Goal: Book appointment/travel/reservation

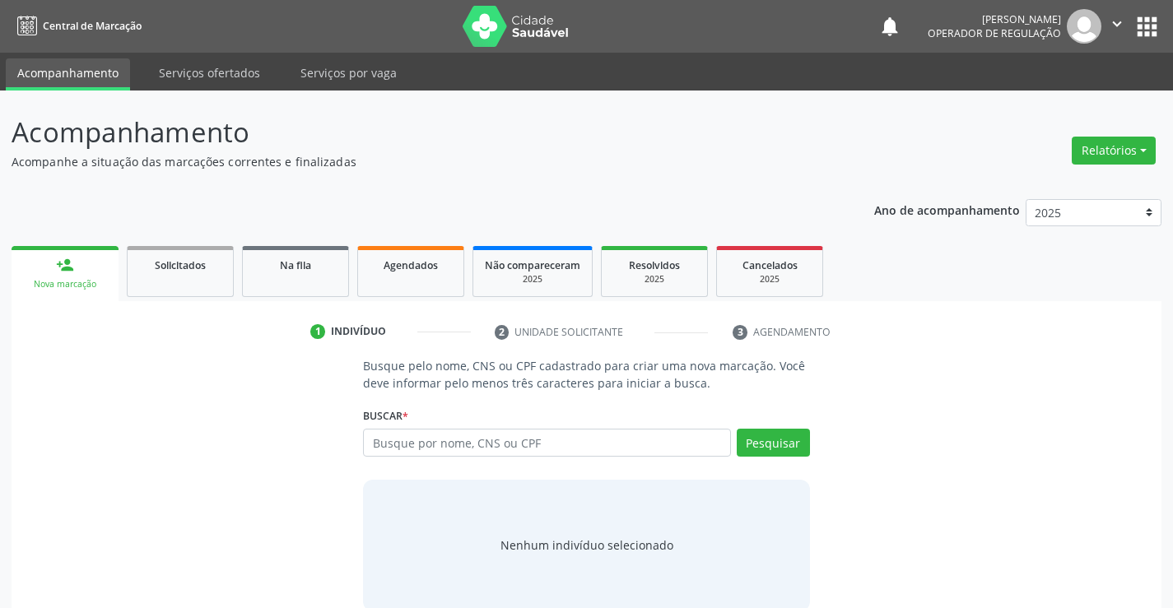
click at [94, 255] on link "person_add Nova marcação" at bounding box center [65, 273] width 107 height 55
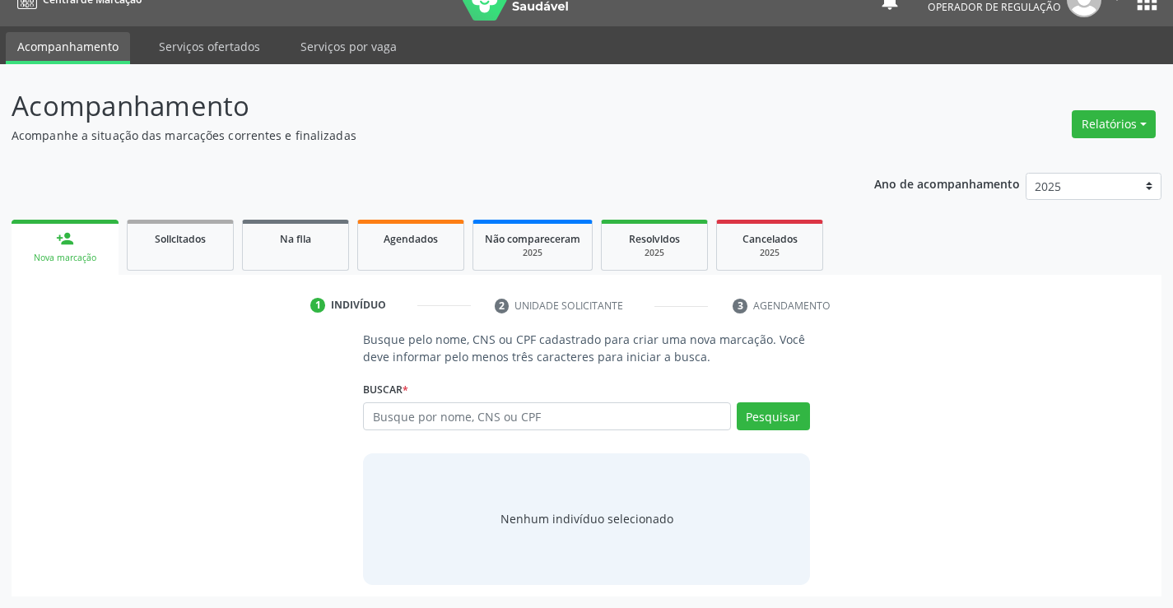
click at [87, 39] on link "Acompanhamento" at bounding box center [68, 48] width 124 height 32
click at [237, 39] on link "Serviços ofertados" at bounding box center [209, 46] width 124 height 29
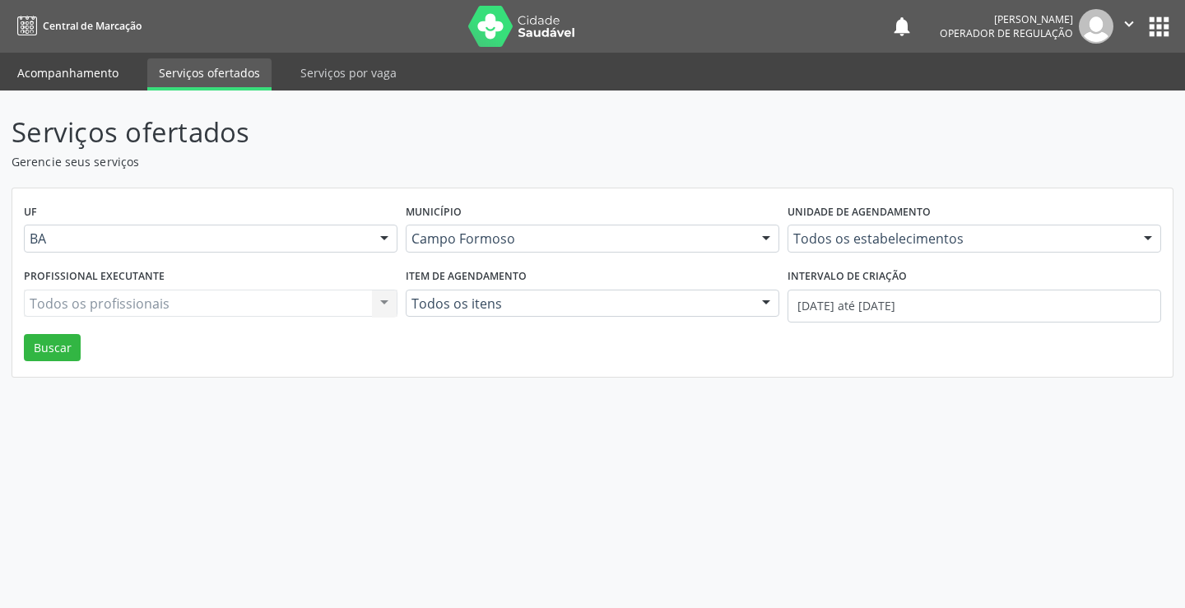
click at [97, 72] on link "Acompanhamento" at bounding box center [68, 72] width 124 height 29
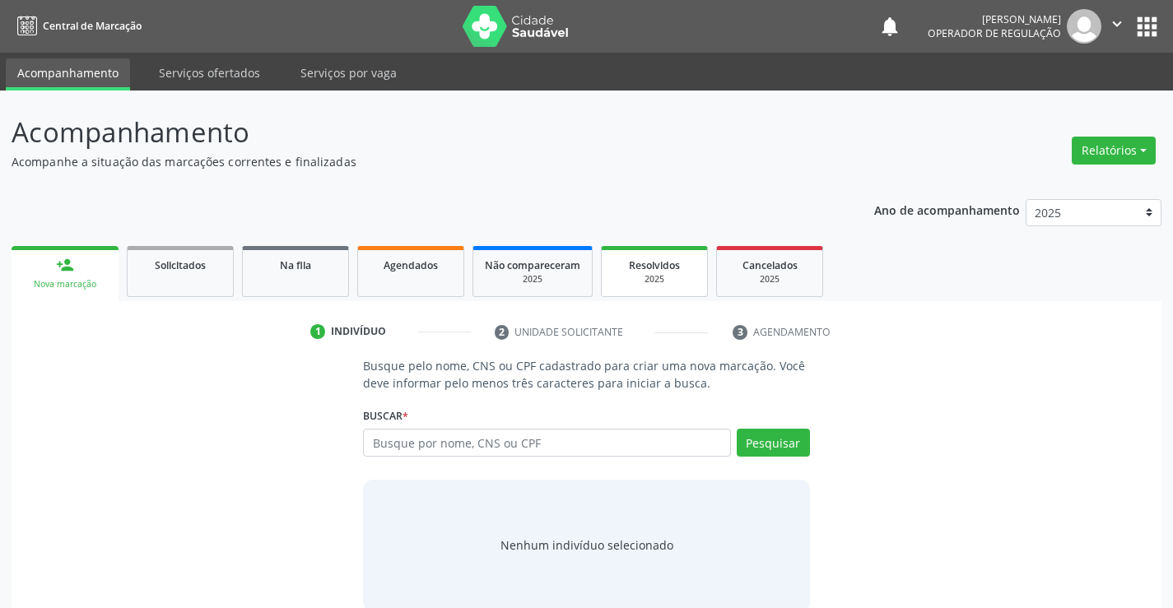
scroll to position [26, 0]
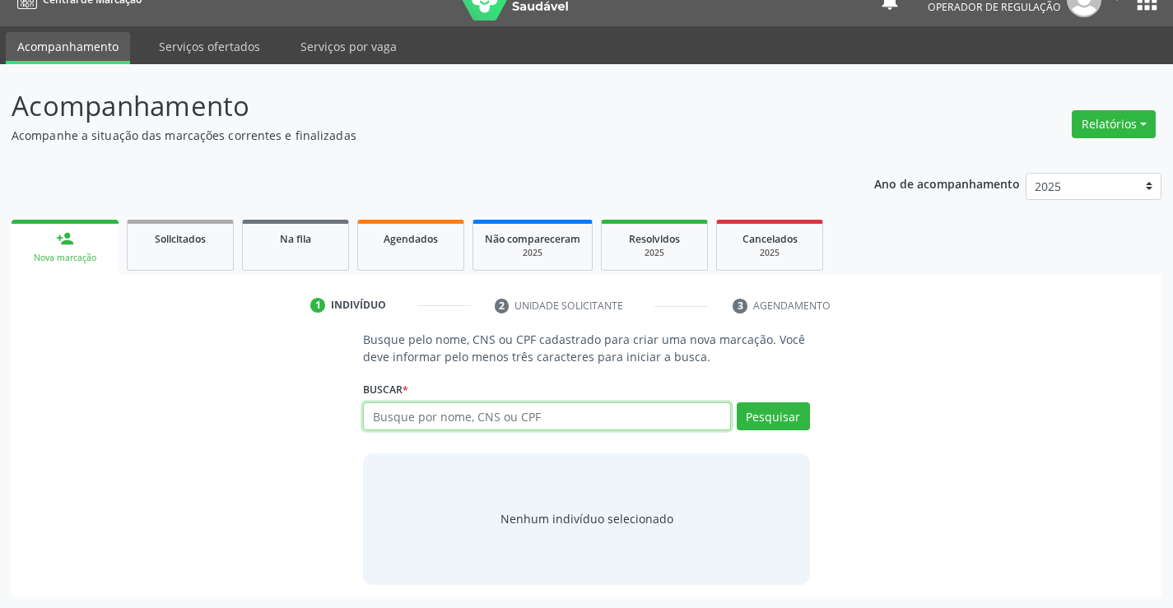
click at [489, 417] on input "text" at bounding box center [546, 416] width 367 height 28
type input "700005818781105"
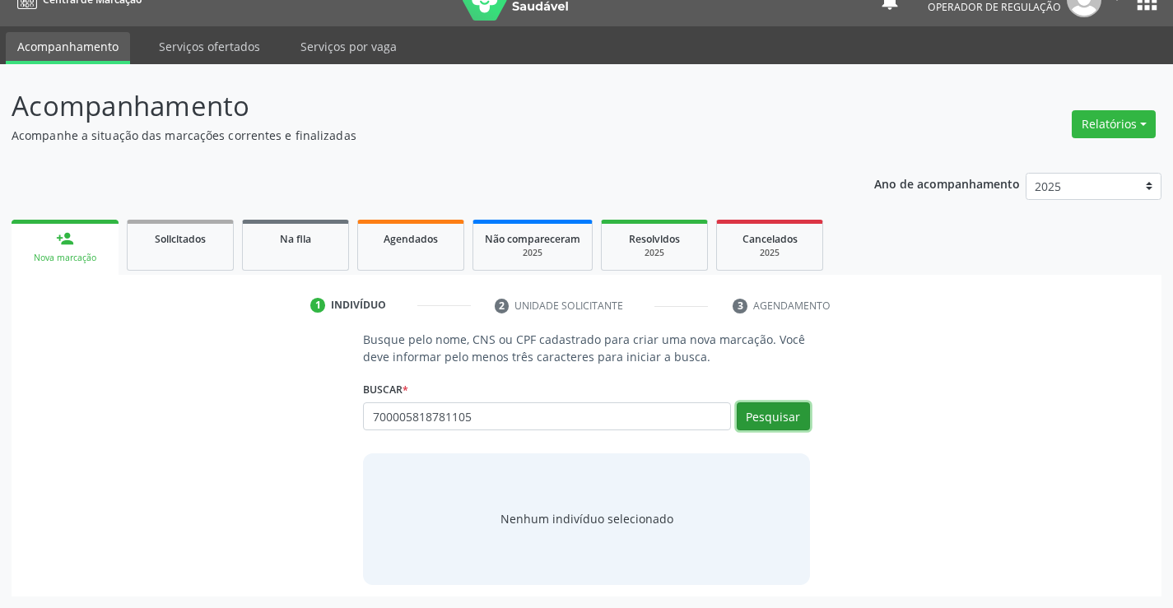
click at [769, 417] on button "Pesquisar" at bounding box center [772, 416] width 73 height 28
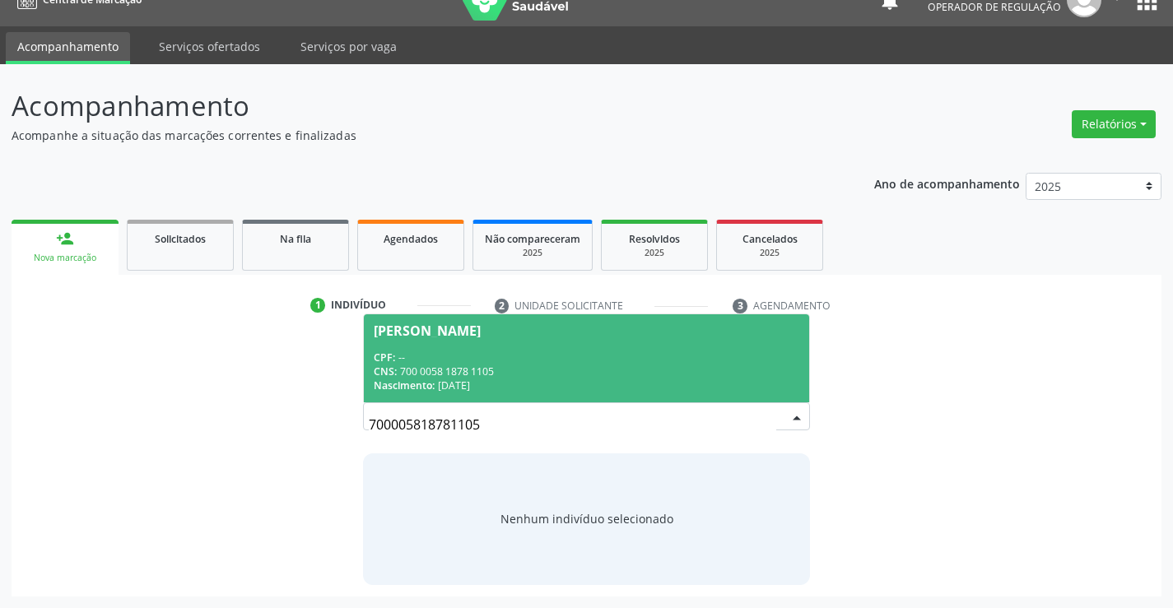
click at [561, 351] on div "CPF: --" at bounding box center [586, 358] width 425 height 14
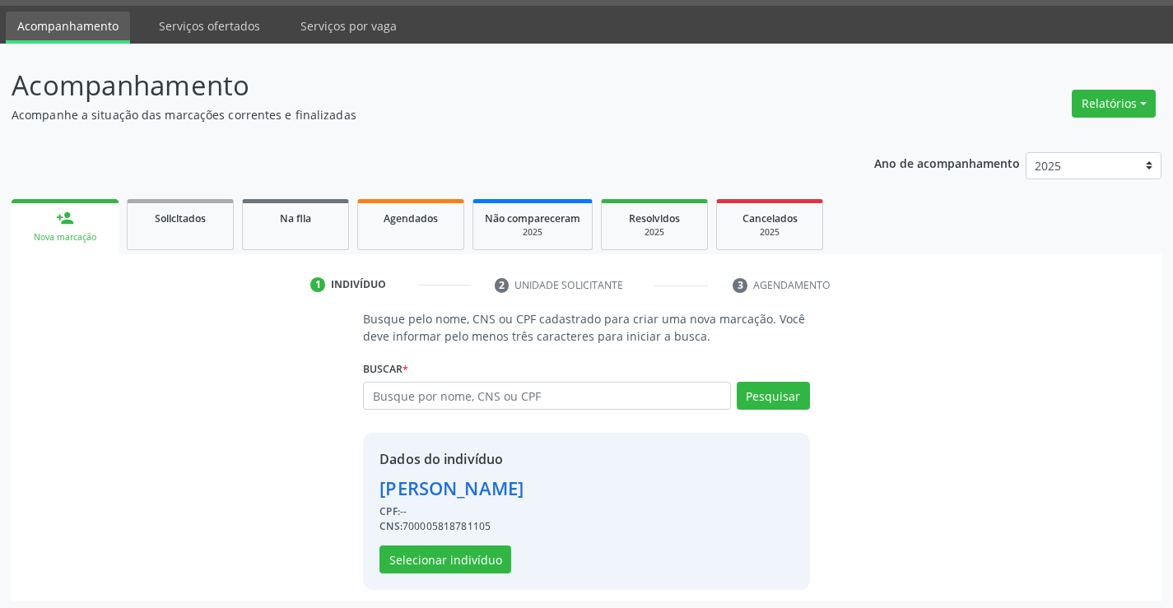
scroll to position [52, 0]
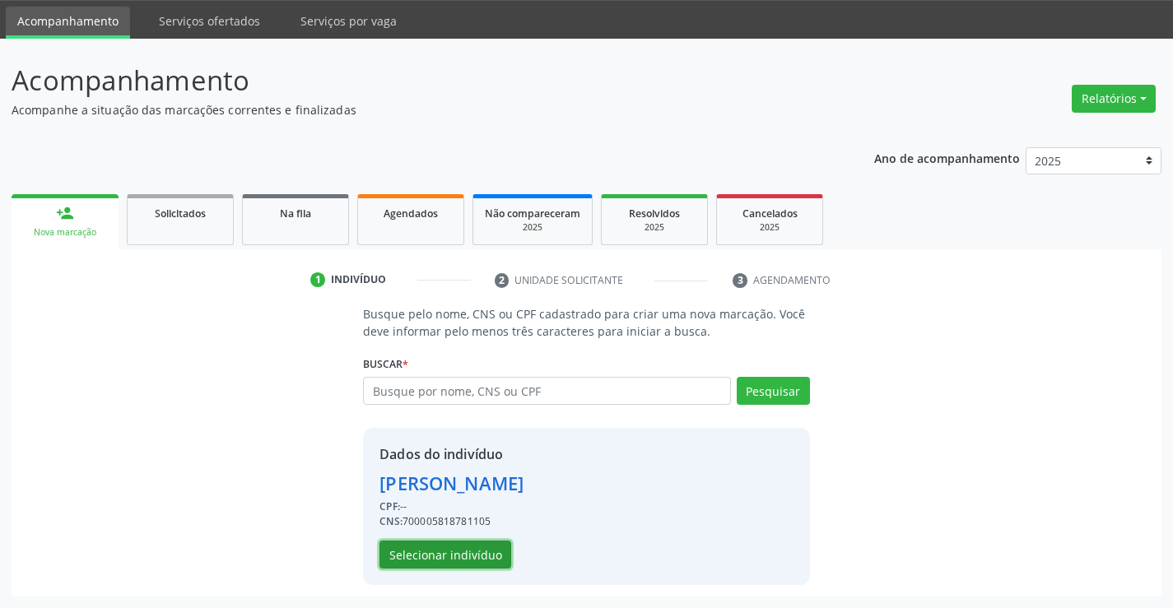
click at [460, 547] on button "Selecionar indivíduo" at bounding box center [445, 555] width 132 height 28
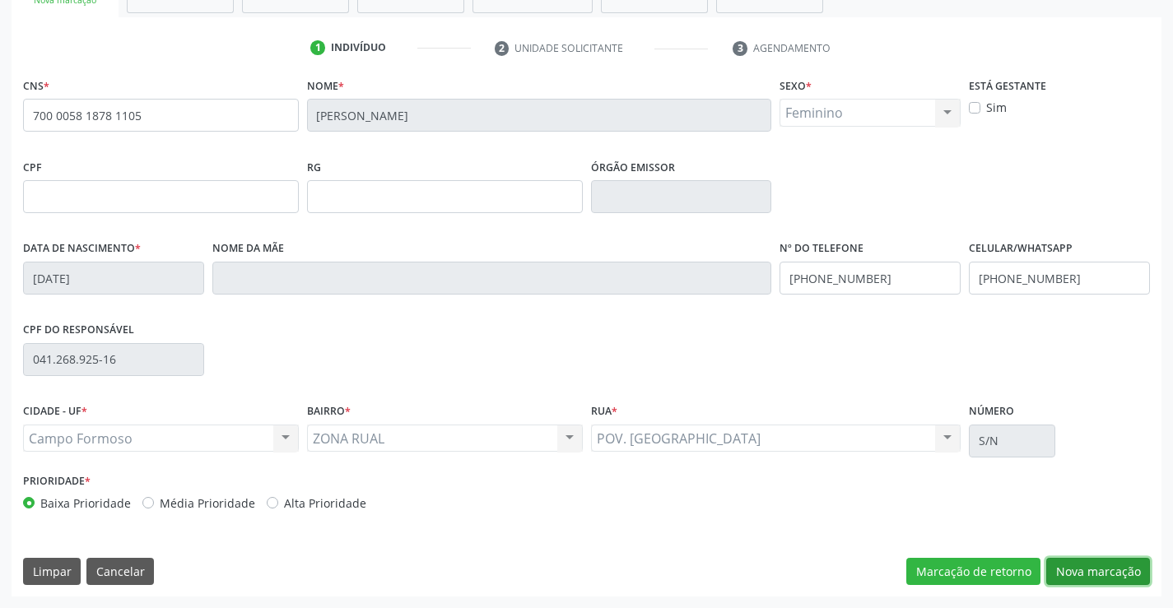
click at [1094, 569] on button "Nova marcação" at bounding box center [1098, 572] width 104 height 28
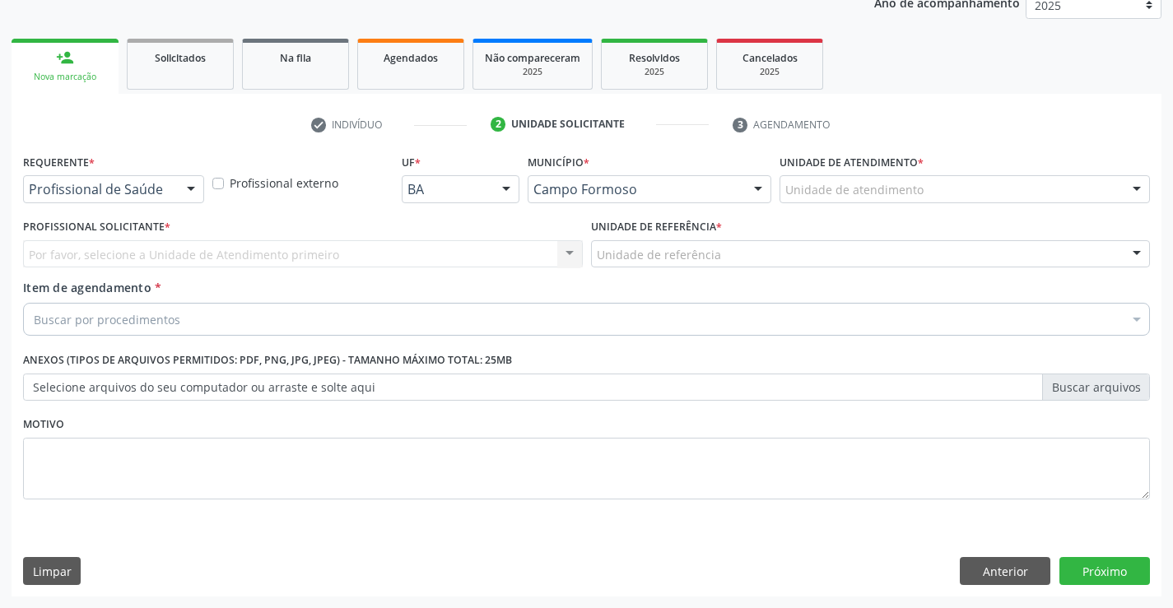
scroll to position [207, 0]
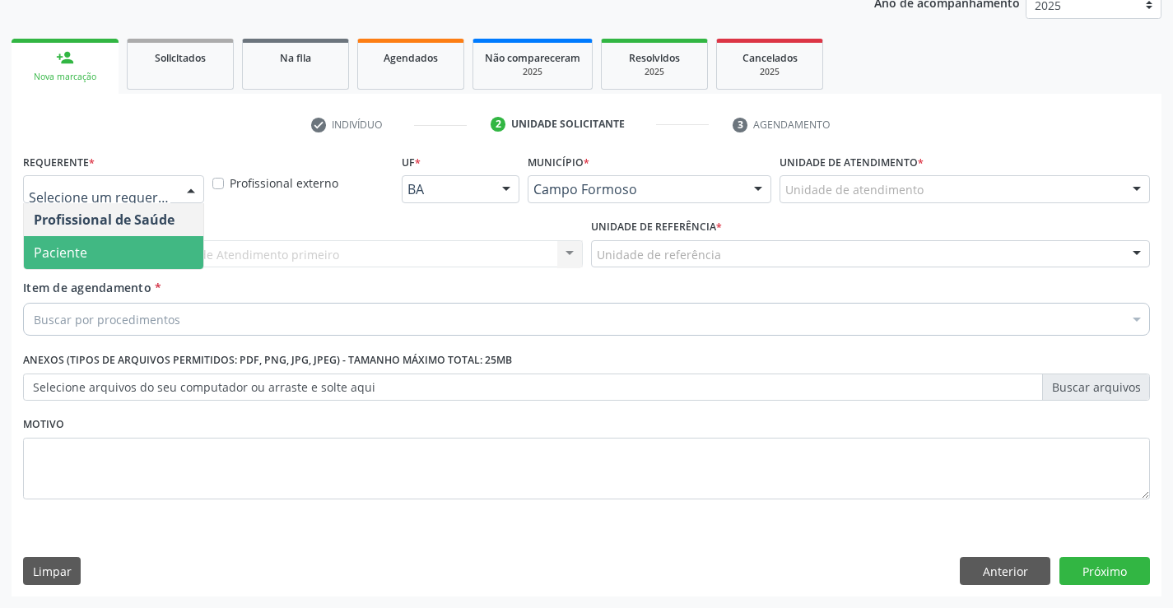
click at [105, 259] on span "Paciente" at bounding box center [113, 252] width 179 height 33
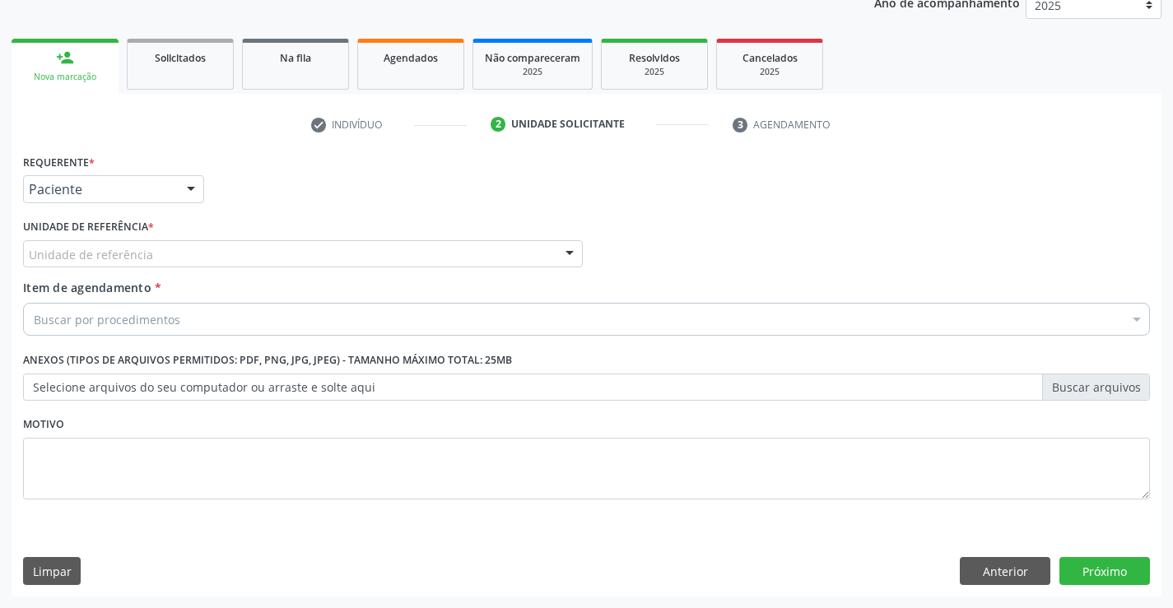
click at [145, 243] on div "Unidade de referência" at bounding box center [303, 254] width 560 height 28
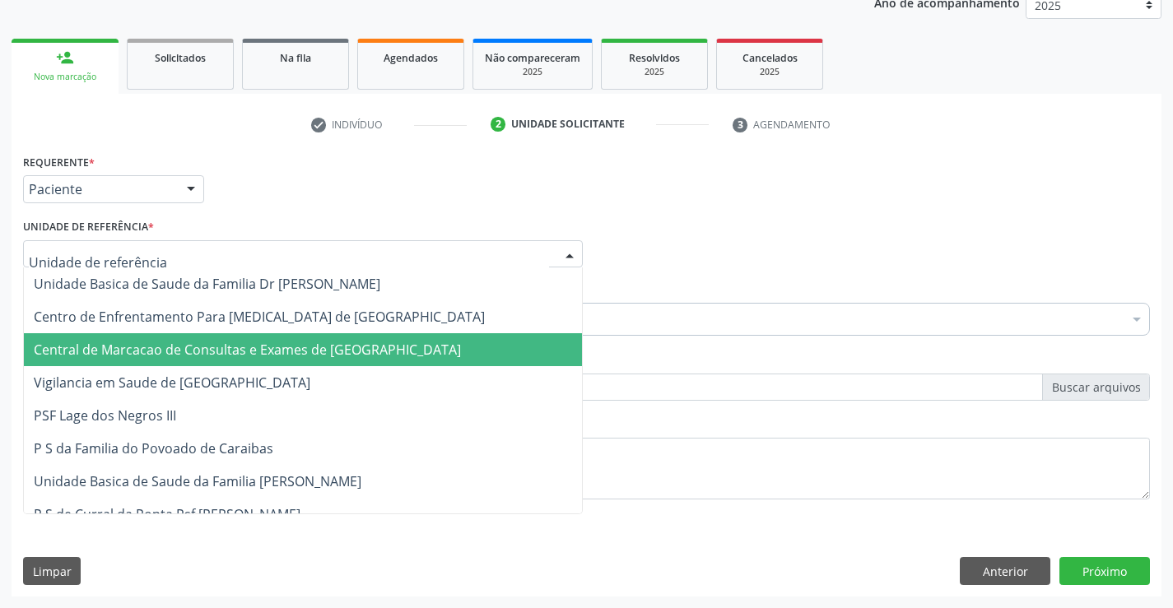
click at [131, 350] on span "Central de Marcacao de Consultas e Exames de [GEOGRAPHIC_DATA]" at bounding box center [247, 350] width 427 height 18
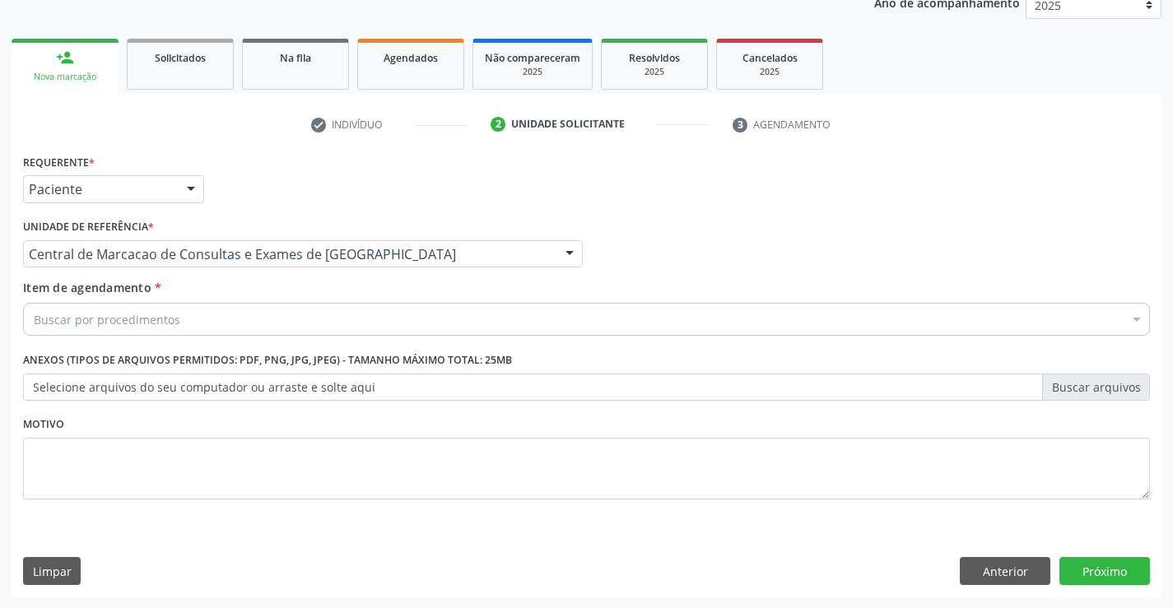
click at [332, 325] on div "Buscar por procedimentos" at bounding box center [586, 319] width 1127 height 33
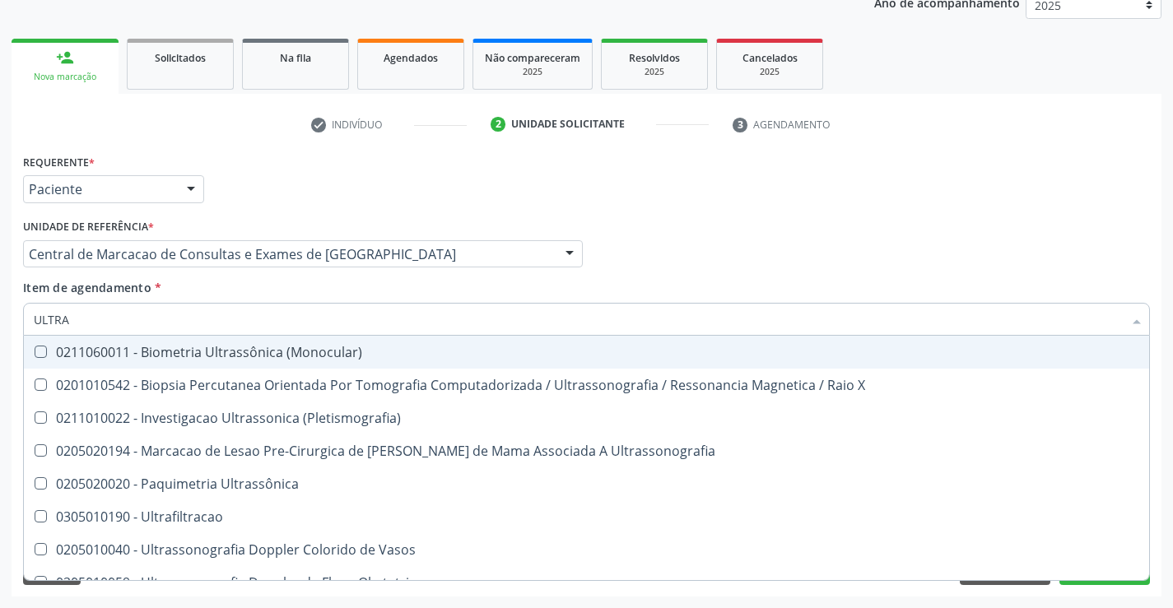
type input "ULTRAS"
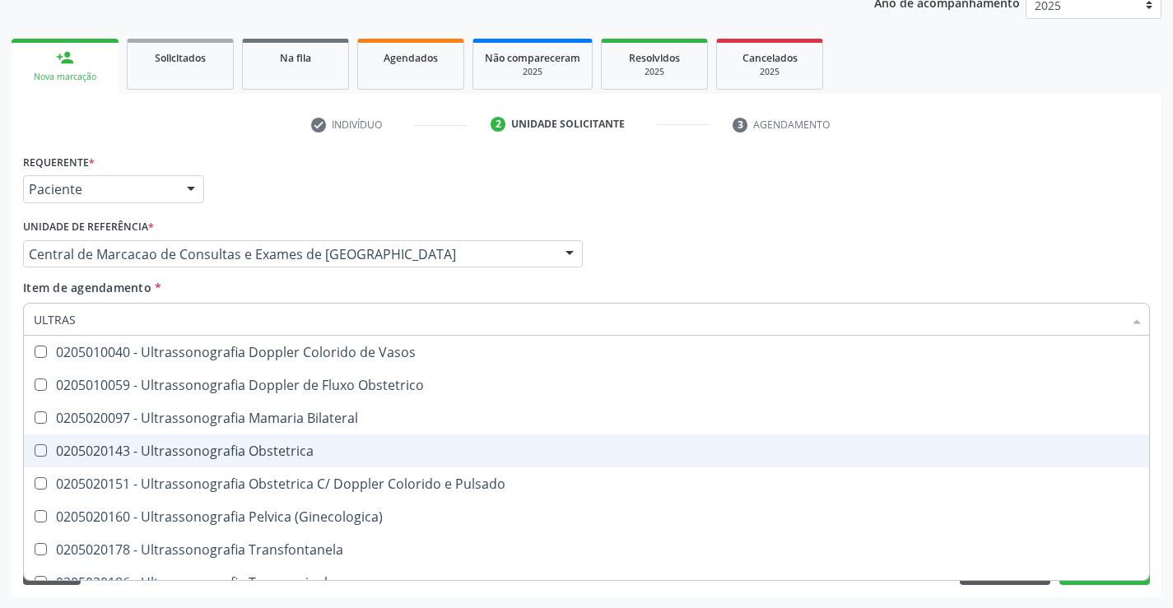
scroll to position [247, 0]
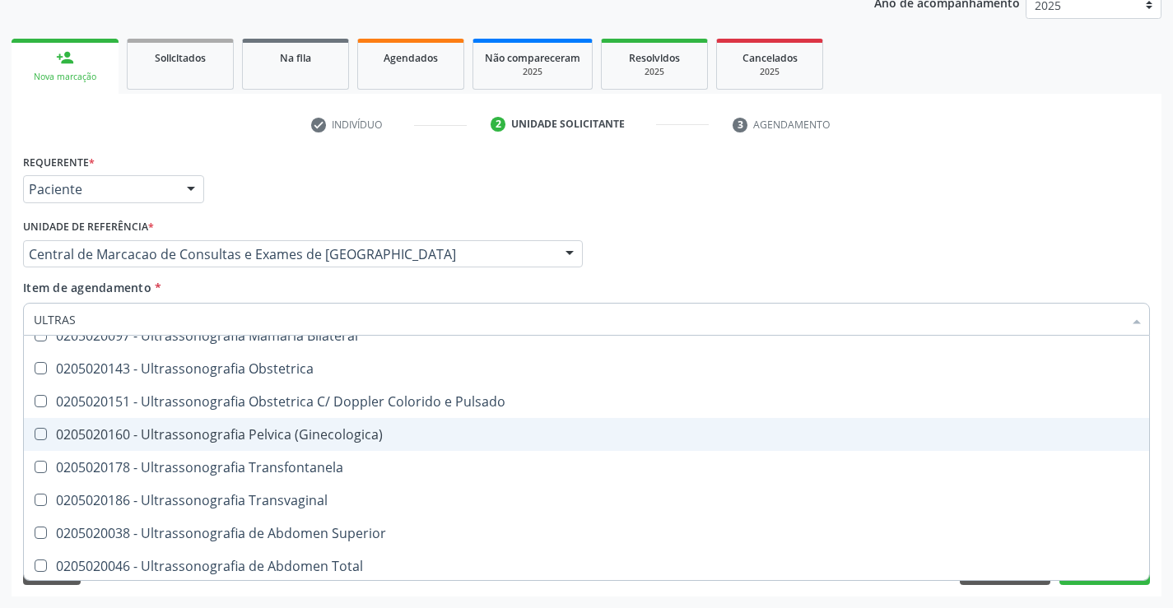
click at [393, 435] on div "0205020160 - Ultrassonografia Pelvica (Ginecologica)" at bounding box center [586, 434] width 1105 height 13
checkbox \(Ginecologica\) "true"
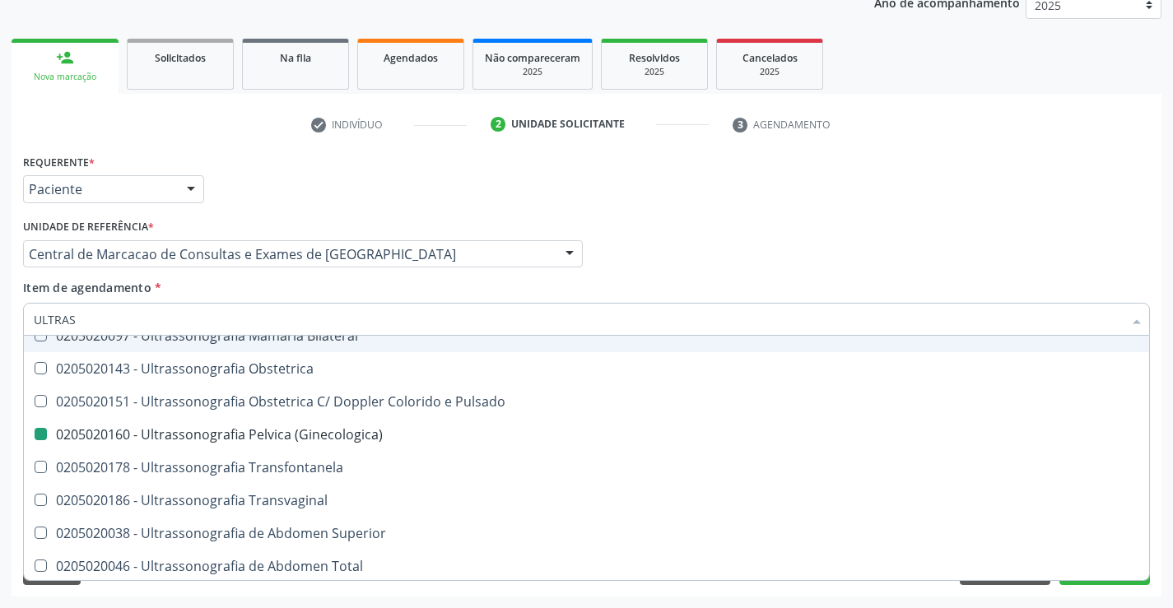
click at [946, 203] on div "Requerente * Paciente Profissional de Saúde Paciente Nenhum resultado encontrad…" at bounding box center [586, 182] width 1135 height 64
checkbox X "true"
checkbox \(Ginecologica\) "false"
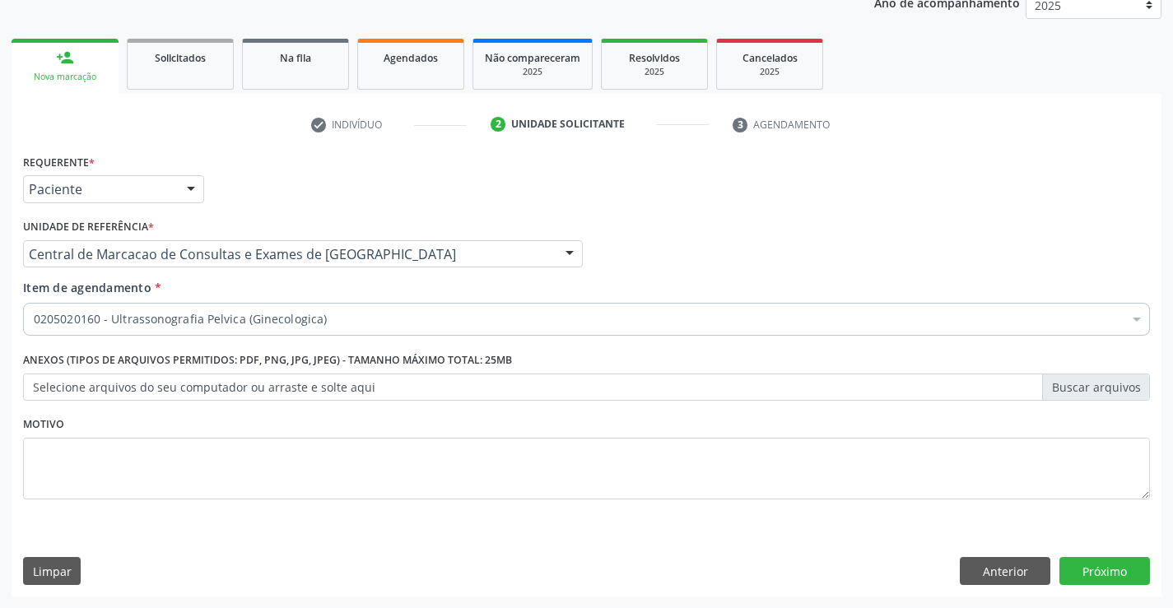
scroll to position [0, 0]
click at [1106, 569] on button "Próximo" at bounding box center [1104, 571] width 91 height 28
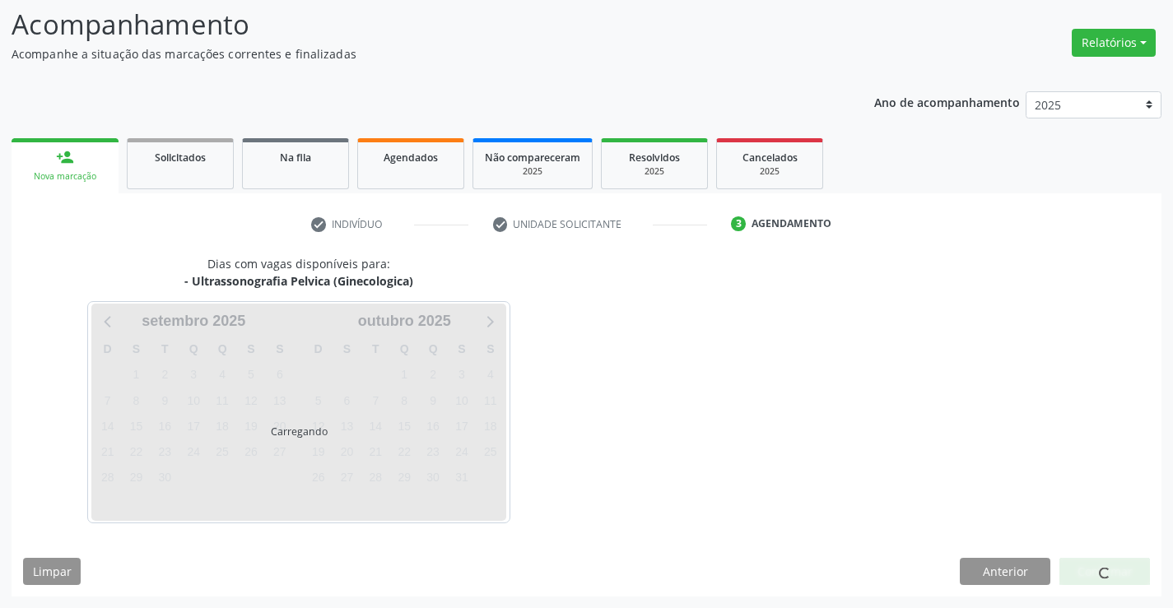
scroll to position [108, 0]
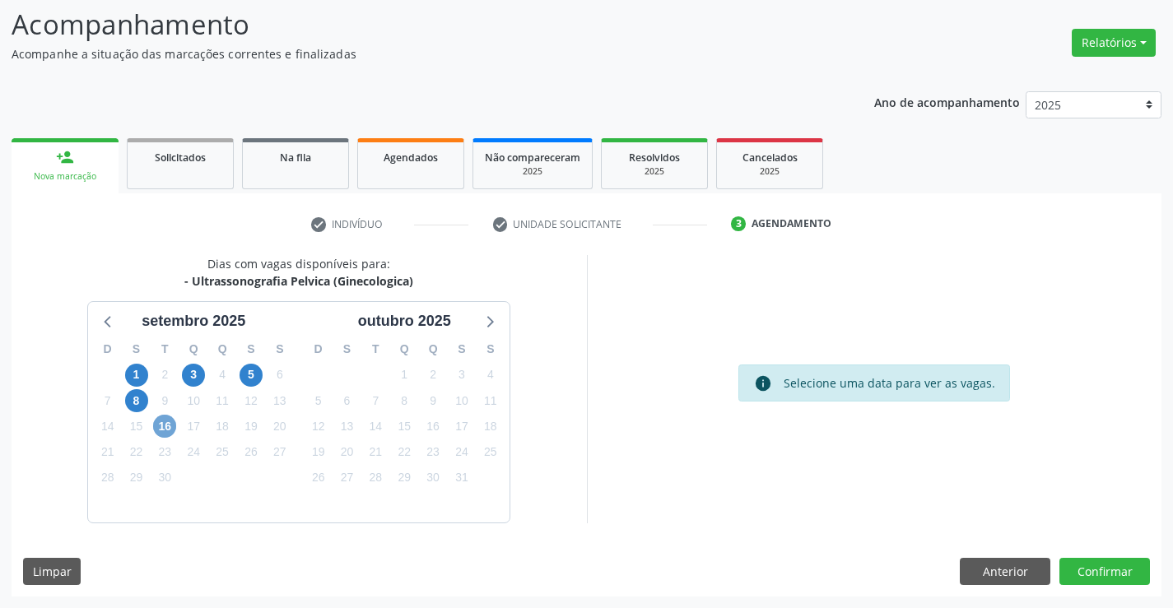
click at [171, 430] on span "16" at bounding box center [164, 426] width 23 height 23
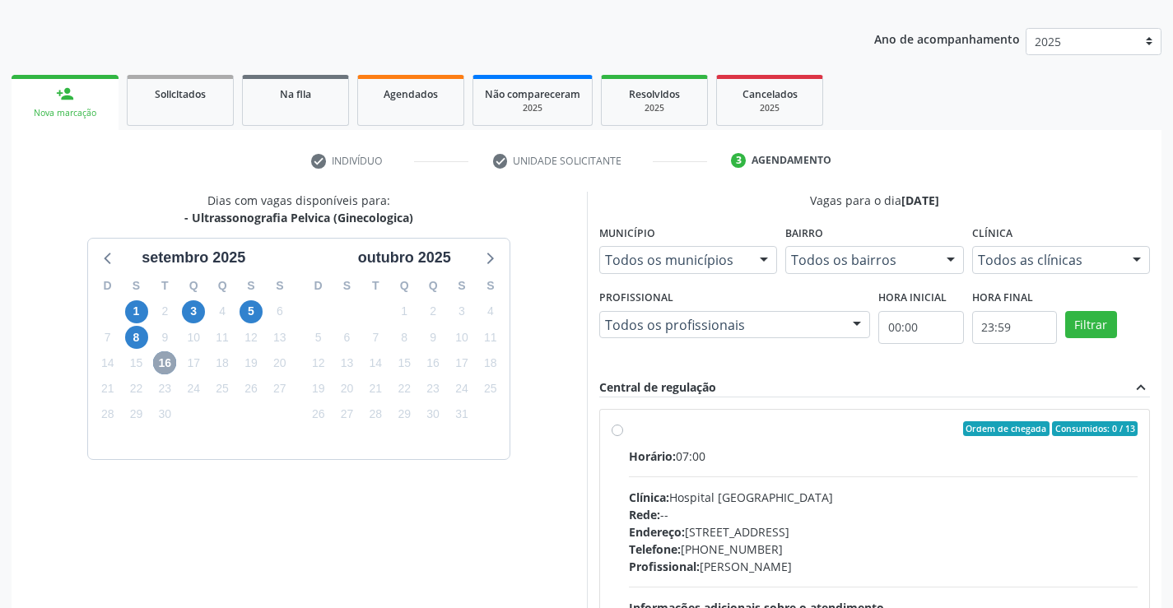
scroll to position [346, 0]
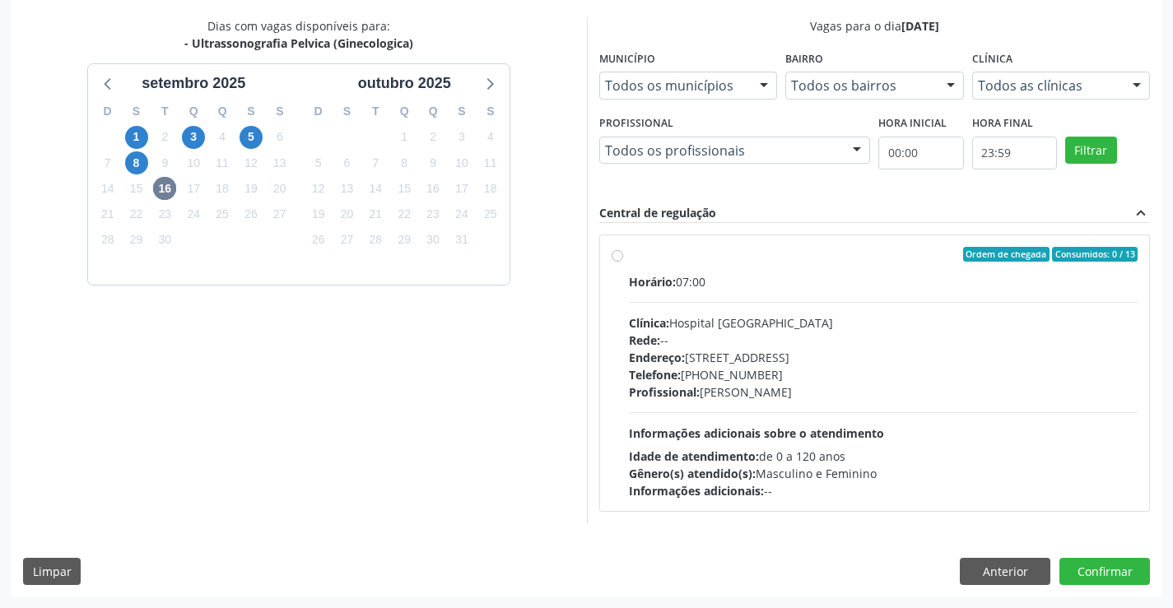
click at [859, 318] on div "Clínica: Hospital Sao Francisco" at bounding box center [883, 322] width 509 height 17
click at [623, 262] on input "Ordem de chegada Consumidos: 0 / 13 Horário: 07:00 Clínica: Hospital Sao Franci…" at bounding box center [617, 254] width 12 height 15
radio input "true"
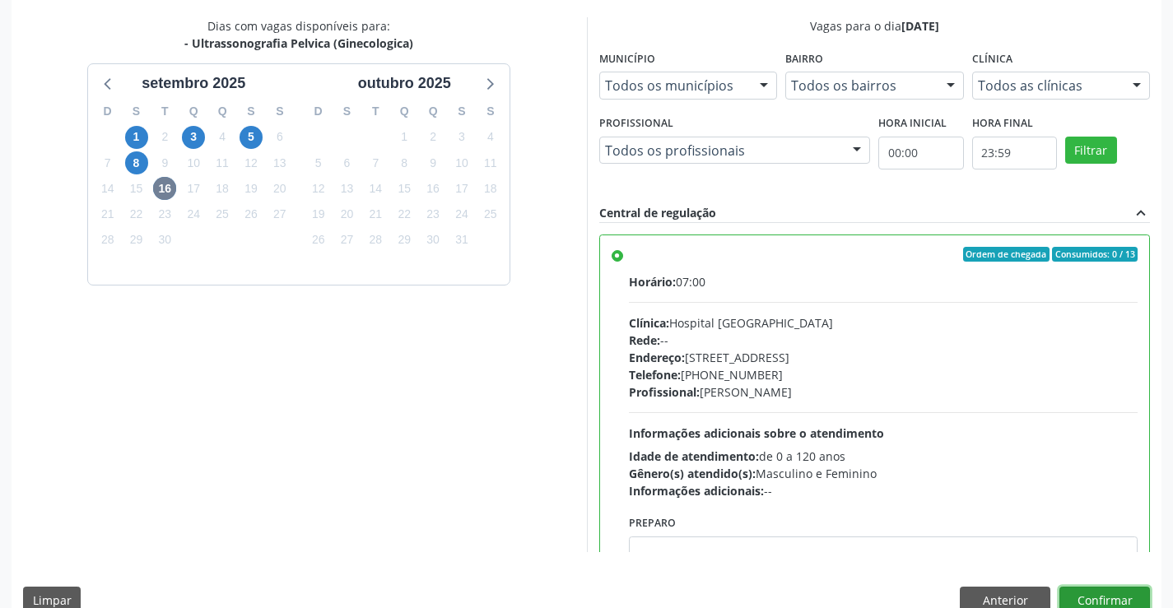
click at [1109, 594] on button "Confirmar" at bounding box center [1104, 601] width 91 height 28
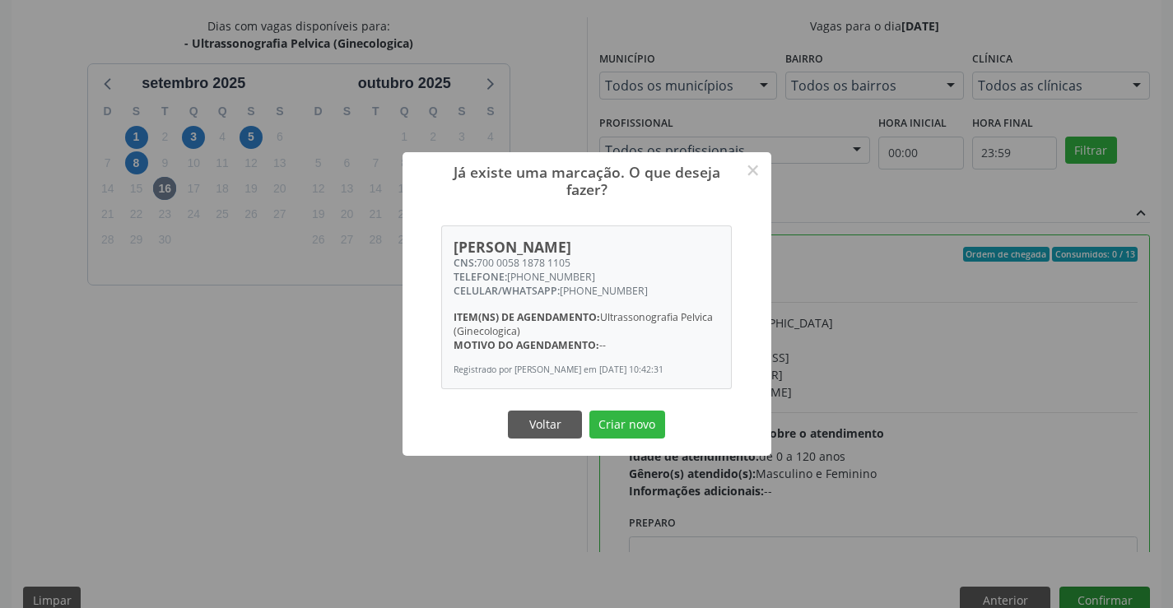
click at [589, 411] on button "Criar novo" at bounding box center [627, 425] width 76 height 28
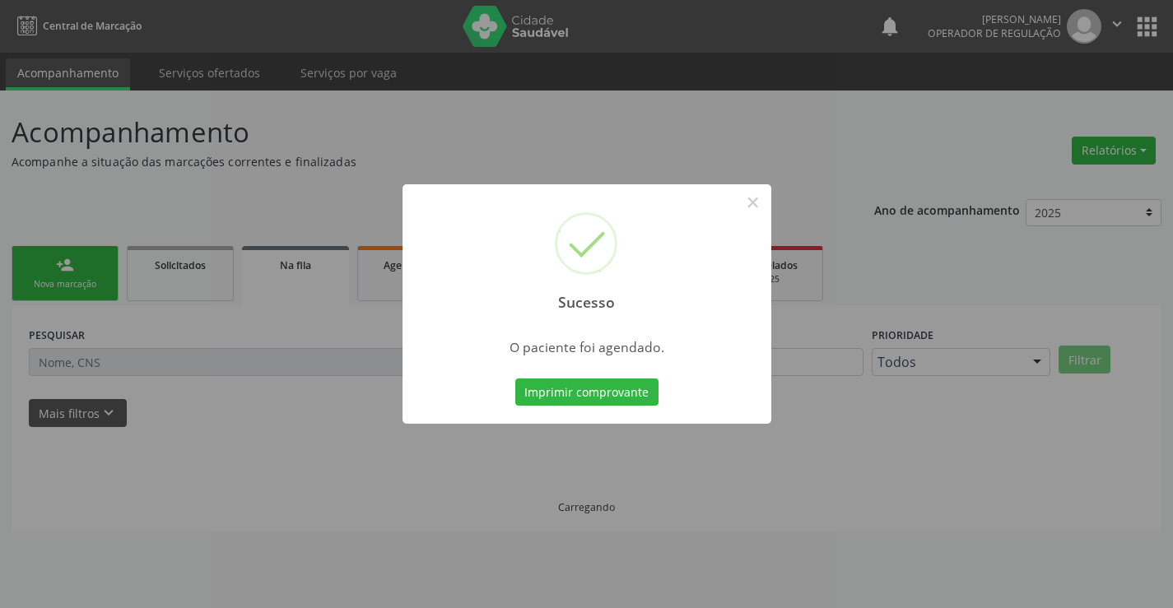
scroll to position [0, 0]
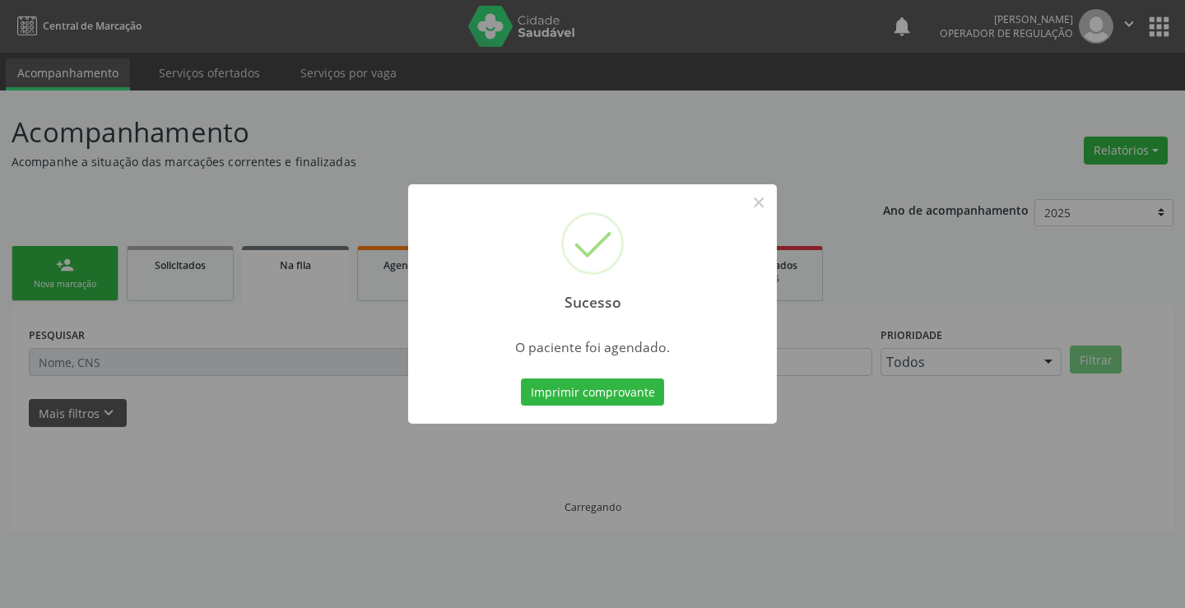
click at [521, 379] on button "Imprimir comprovante" at bounding box center [592, 393] width 143 height 28
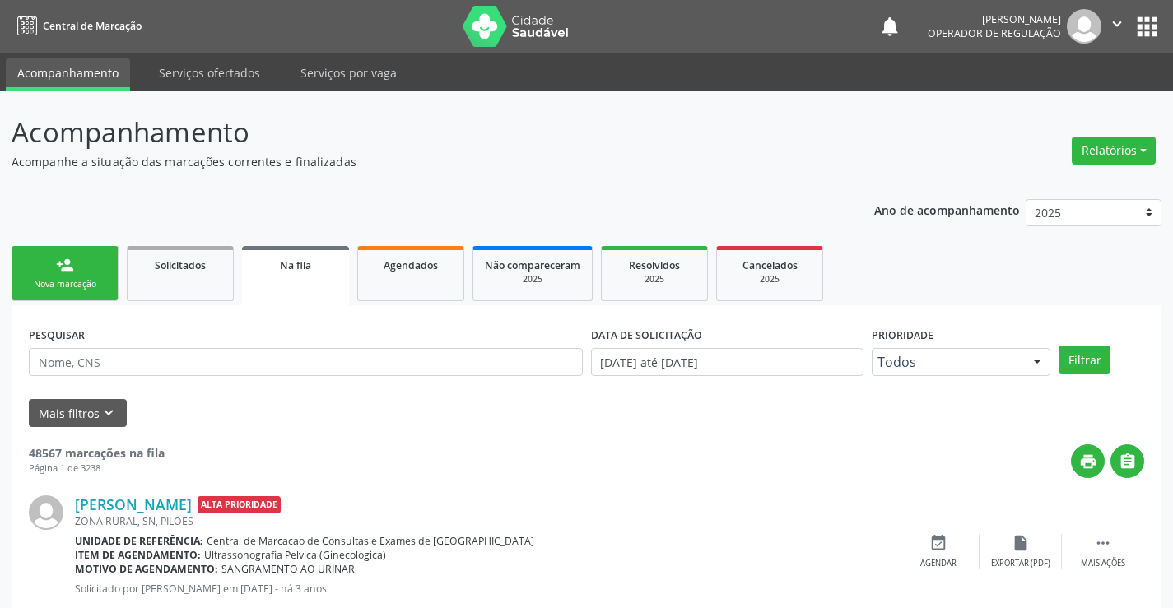
click at [86, 255] on link "person_add Nova marcação" at bounding box center [65, 273] width 107 height 55
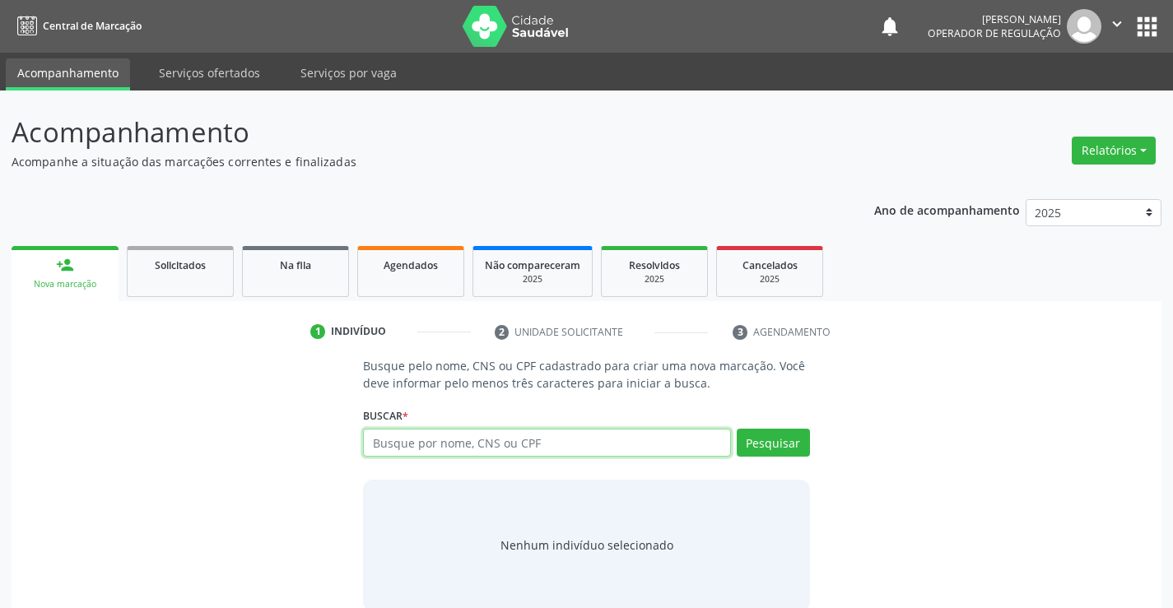
click at [539, 439] on input "text" at bounding box center [546, 443] width 367 height 28
type input "7008064879306884"
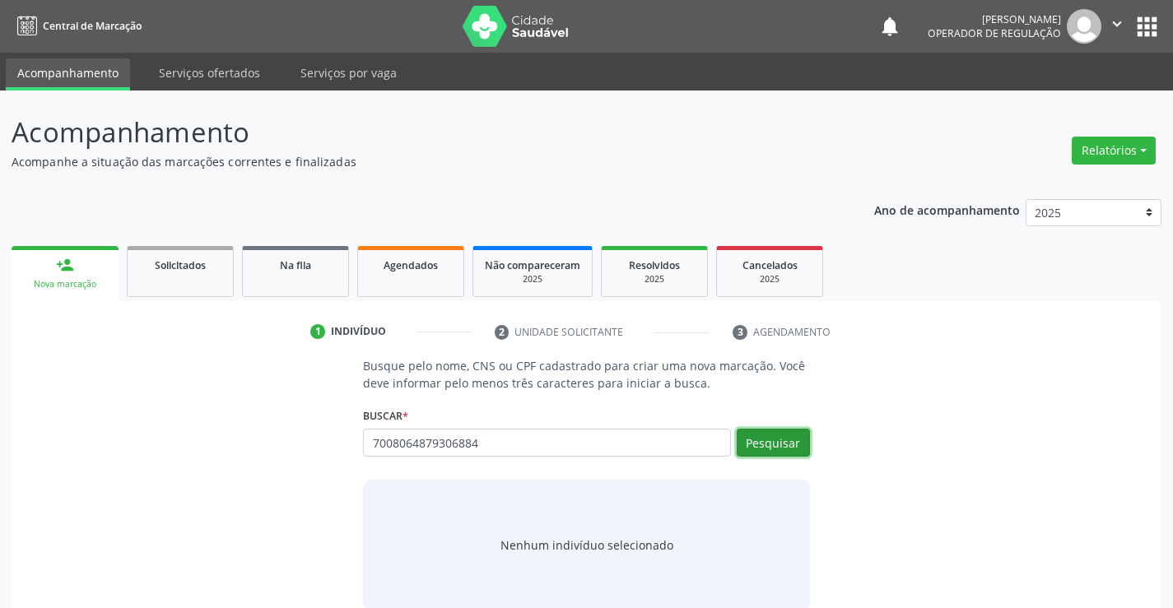
click at [791, 434] on button "Pesquisar" at bounding box center [772, 443] width 73 height 28
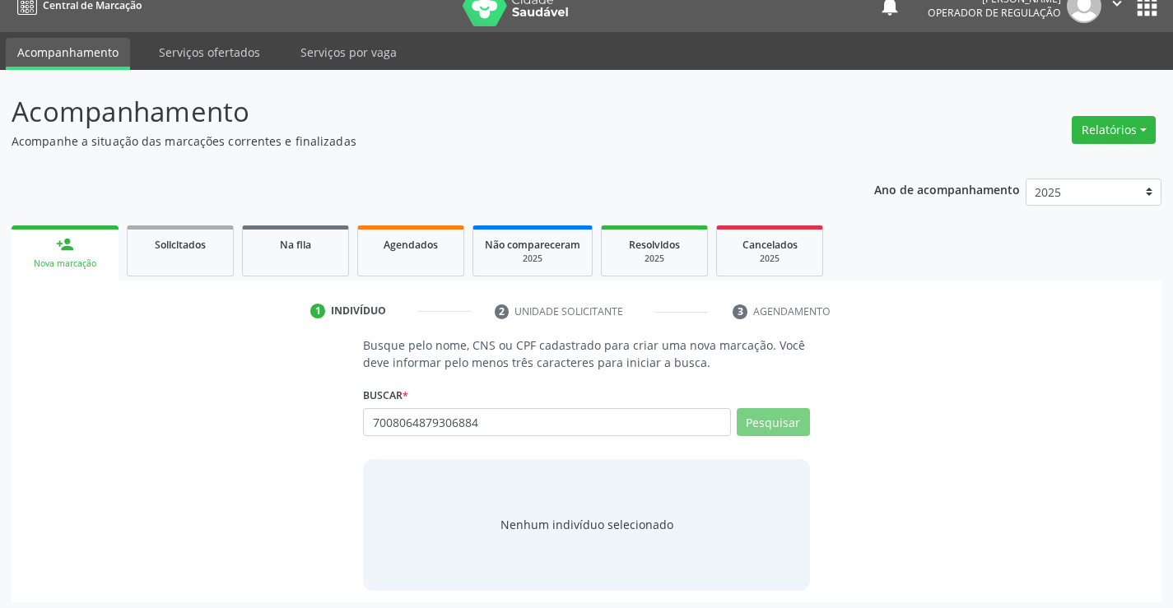
scroll to position [26, 0]
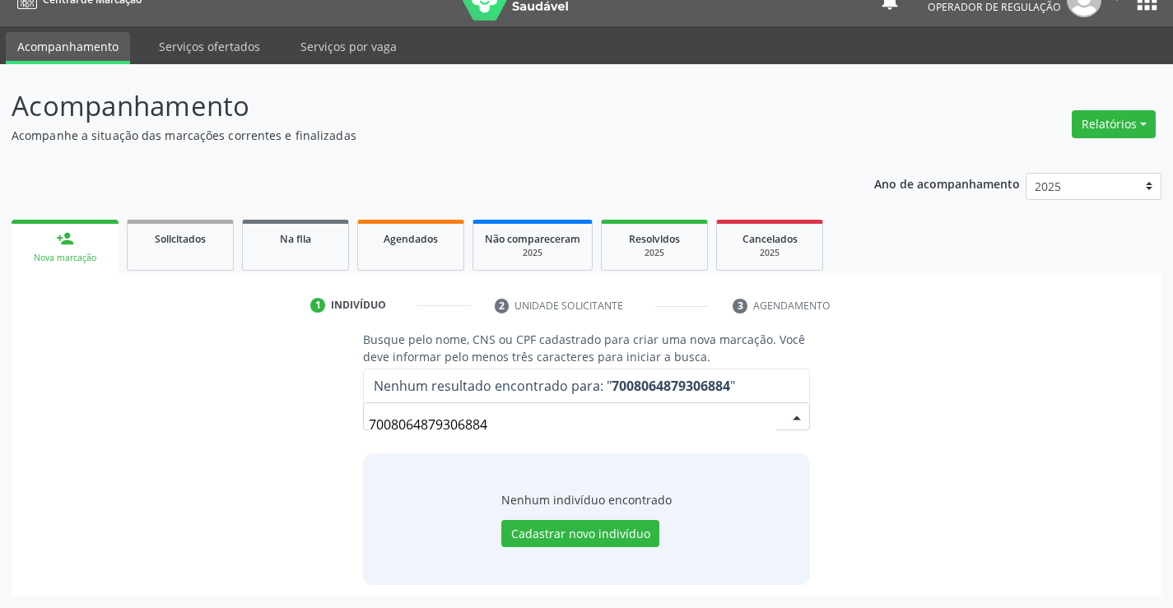
click at [522, 417] on input "7008064879306884" at bounding box center [572, 424] width 407 height 33
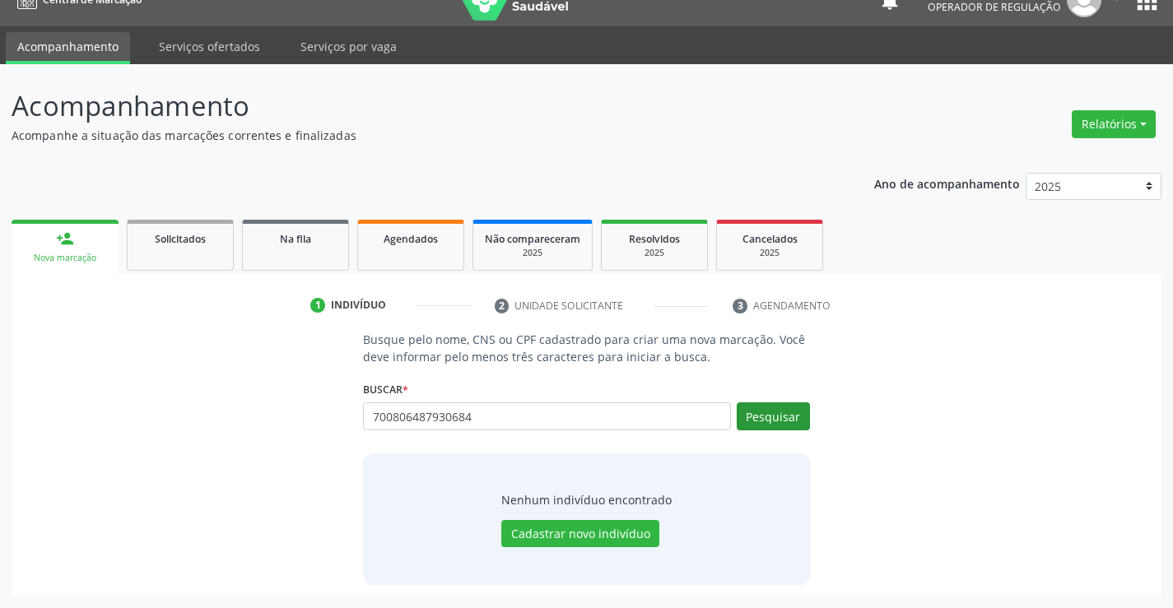
type input "700806487930684"
click at [799, 408] on button "Pesquisar" at bounding box center [772, 416] width 73 height 28
type input "700806487930684"
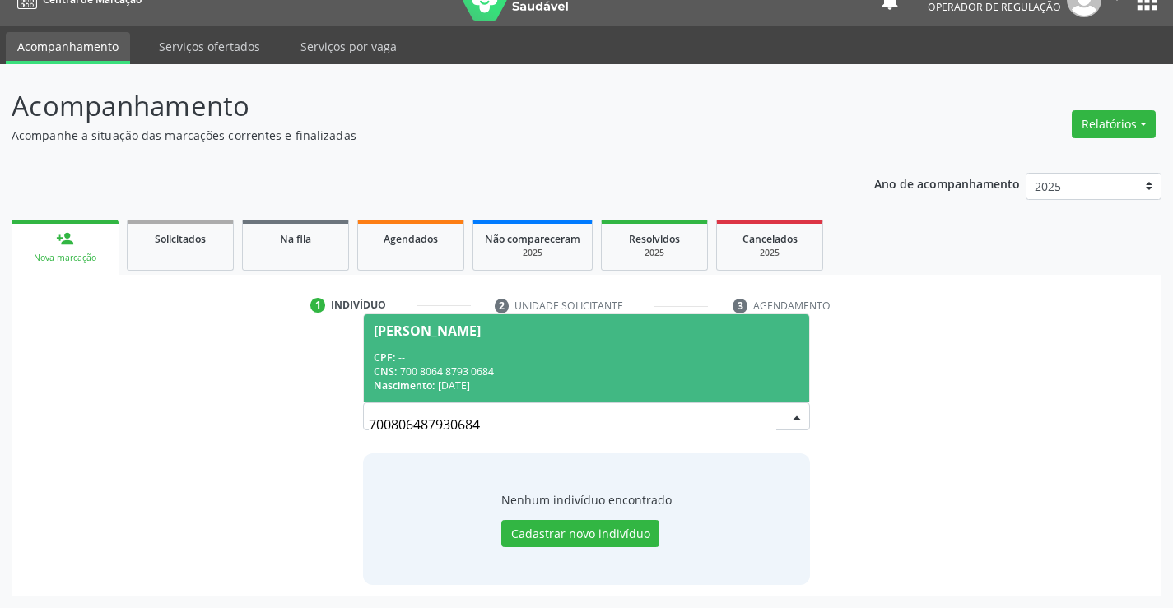
click at [569, 363] on div "CPF: --" at bounding box center [586, 358] width 425 height 14
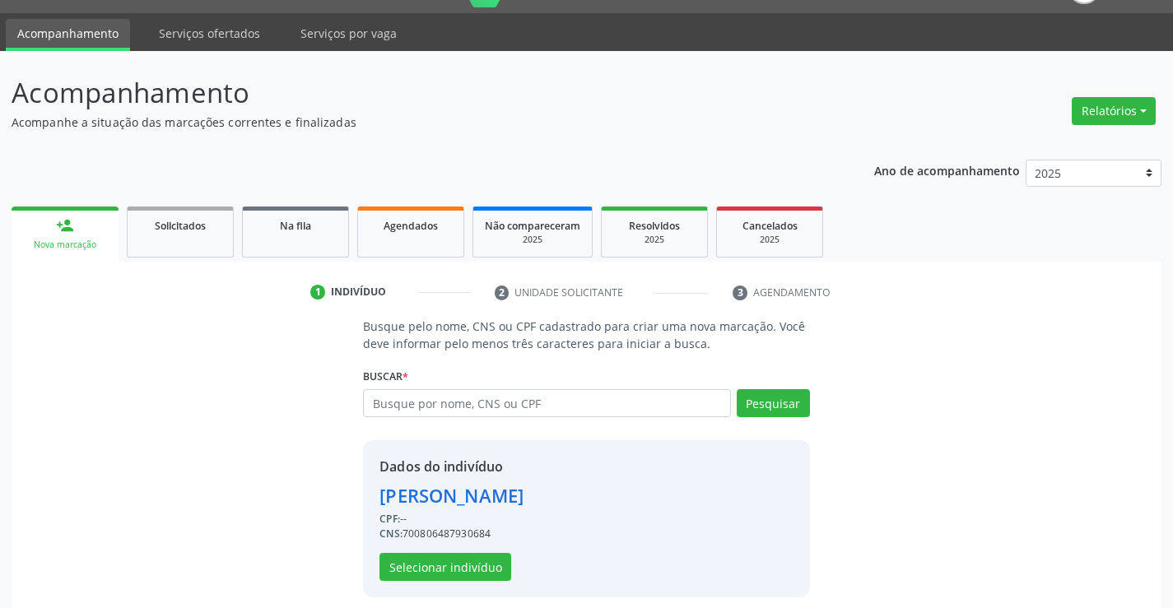
scroll to position [52, 0]
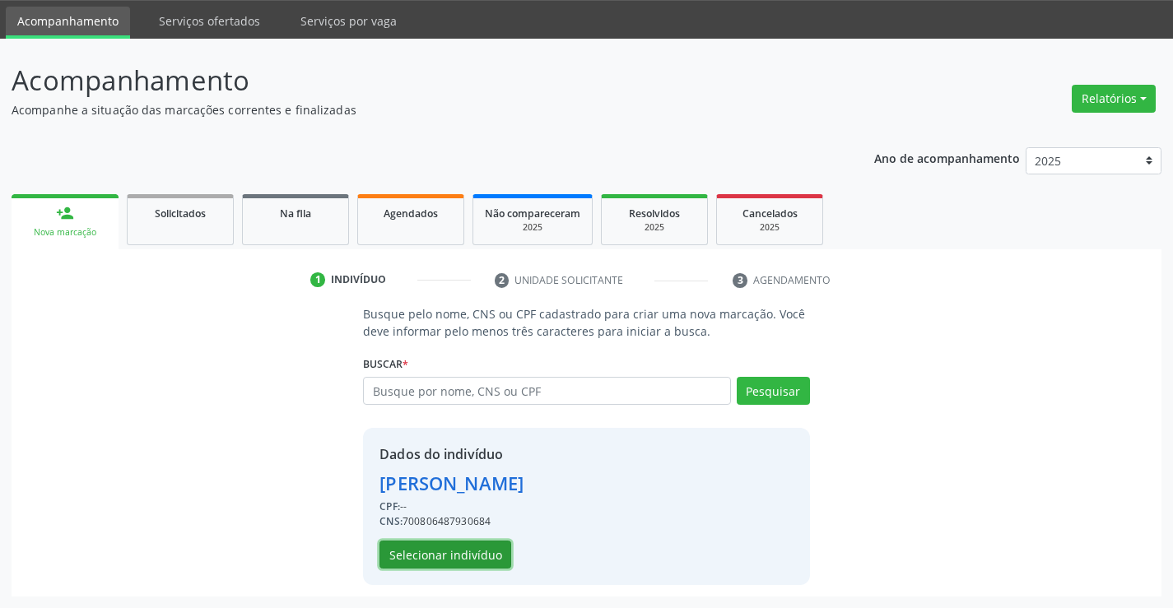
click at [490, 549] on button "Selecionar indivíduo" at bounding box center [445, 555] width 132 height 28
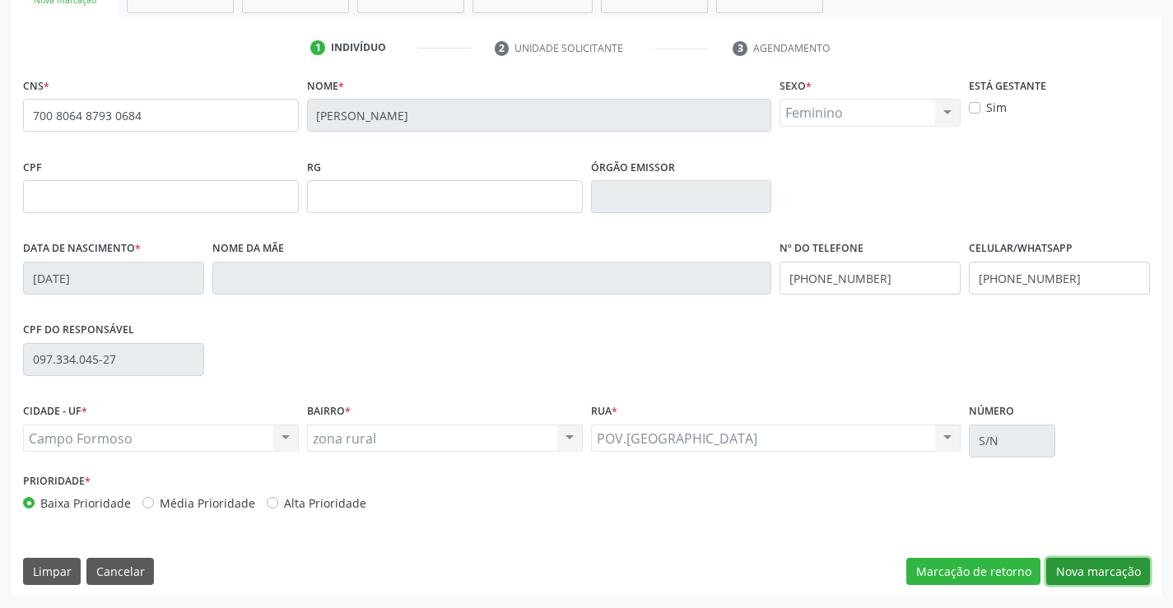
click at [1080, 565] on button "Nova marcação" at bounding box center [1098, 572] width 104 height 28
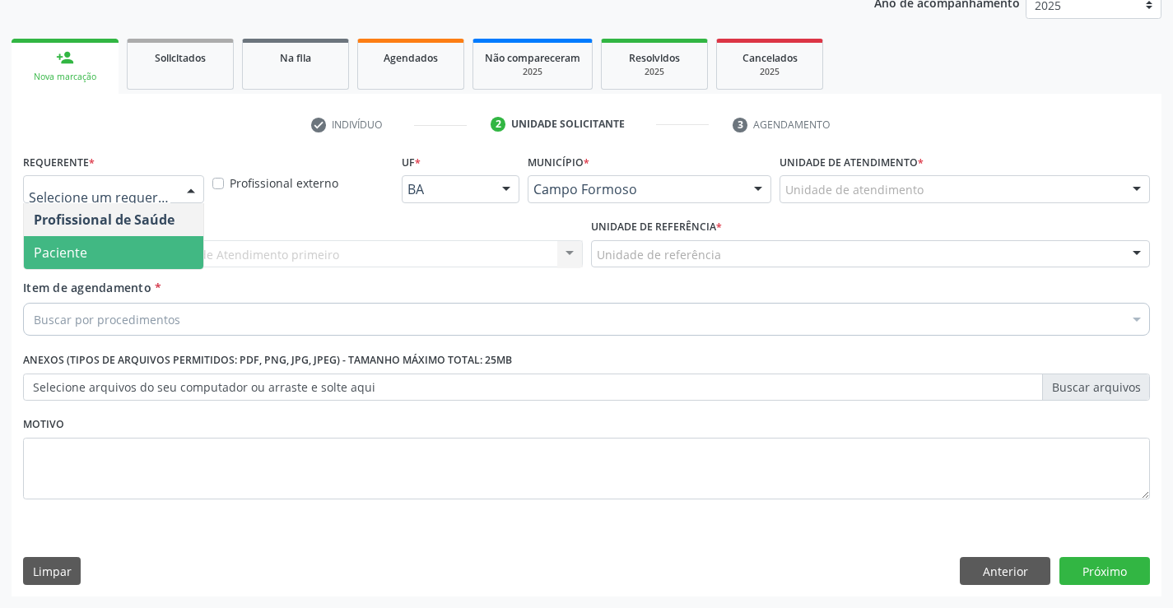
click at [131, 266] on span "Paciente" at bounding box center [113, 252] width 179 height 33
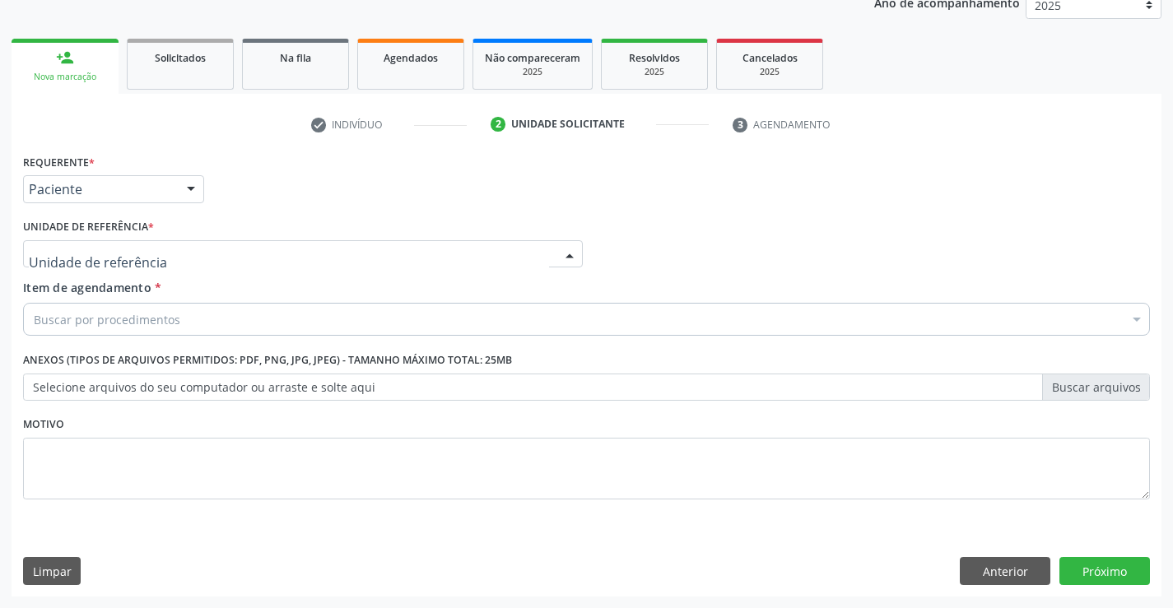
click at [180, 240] on div at bounding box center [303, 254] width 560 height 28
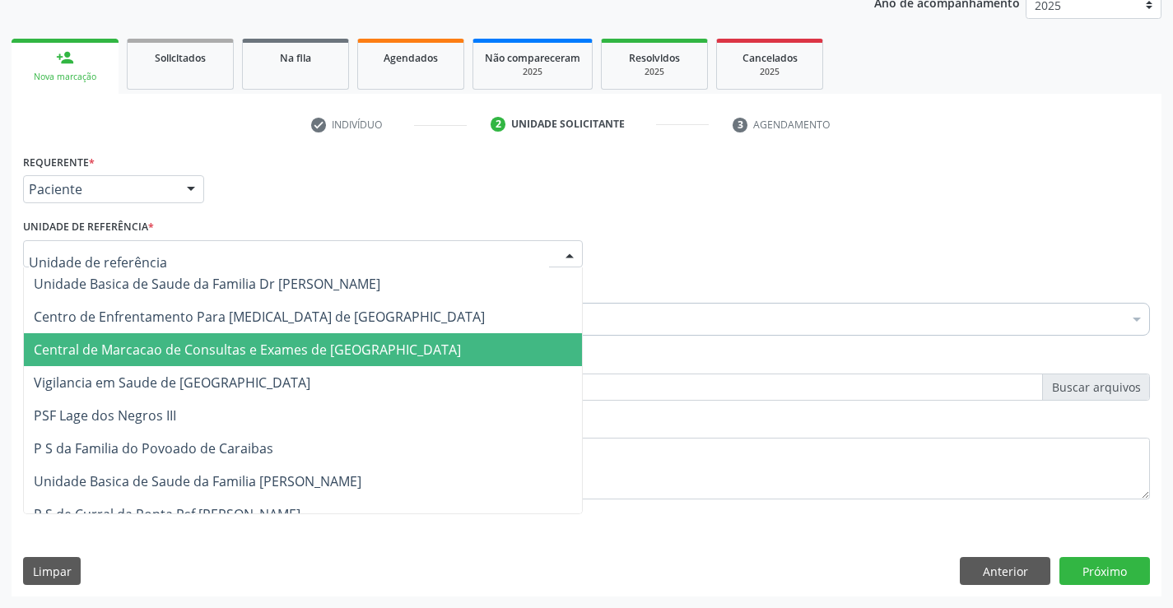
click at [169, 341] on span "Central de Marcacao de Consultas e Exames de [GEOGRAPHIC_DATA]" at bounding box center [247, 350] width 427 height 18
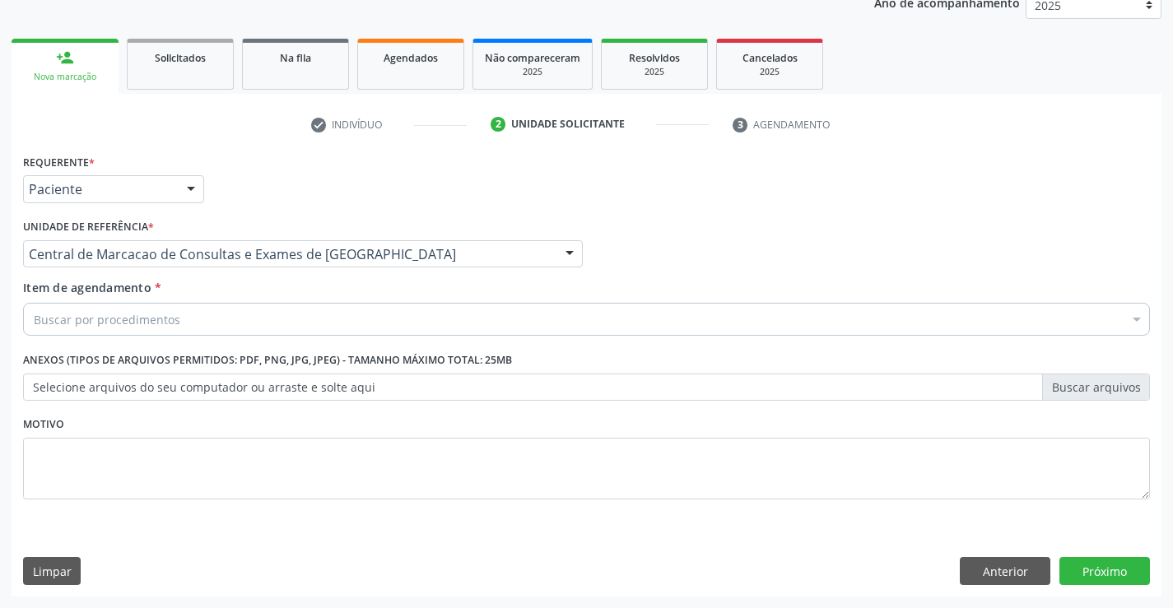
click at [177, 318] on div "Buscar por procedimentos" at bounding box center [586, 319] width 1127 height 33
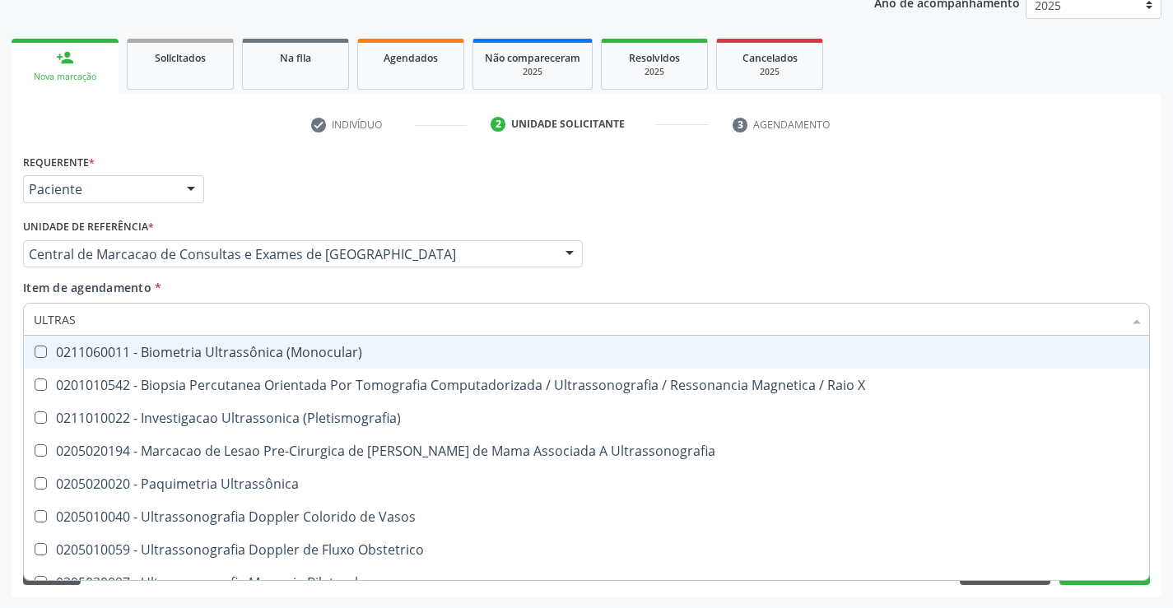
type input "ULTRASS"
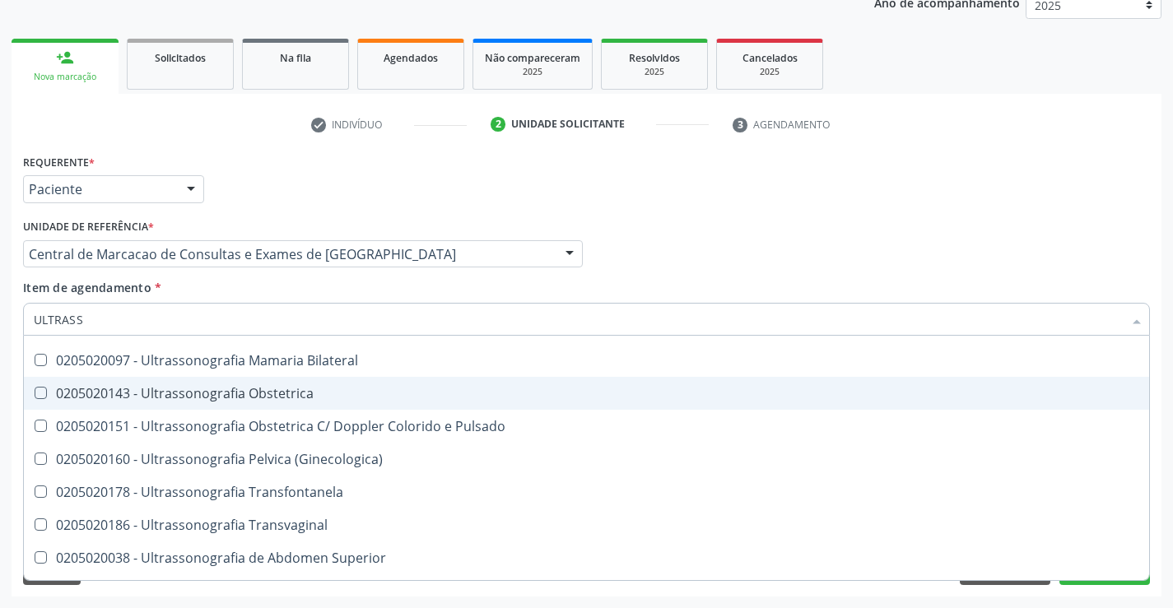
scroll to position [247, 0]
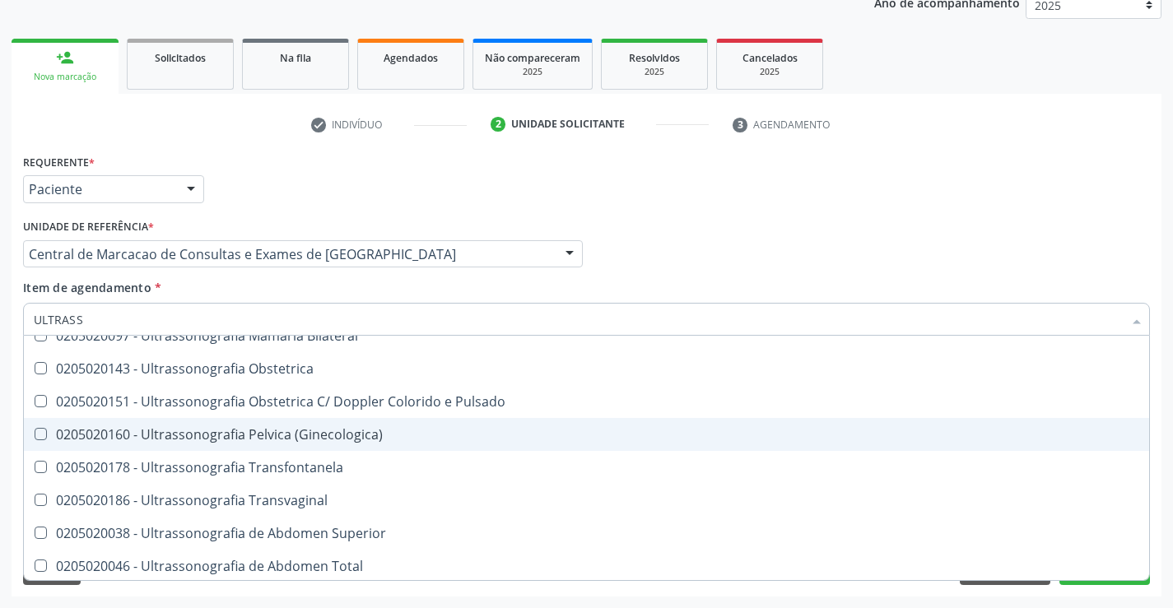
click at [437, 436] on div "0205020160 - Ultrassonografia Pelvica (Ginecologica)" at bounding box center [586, 434] width 1105 height 13
checkbox \(Ginecologica\) "true"
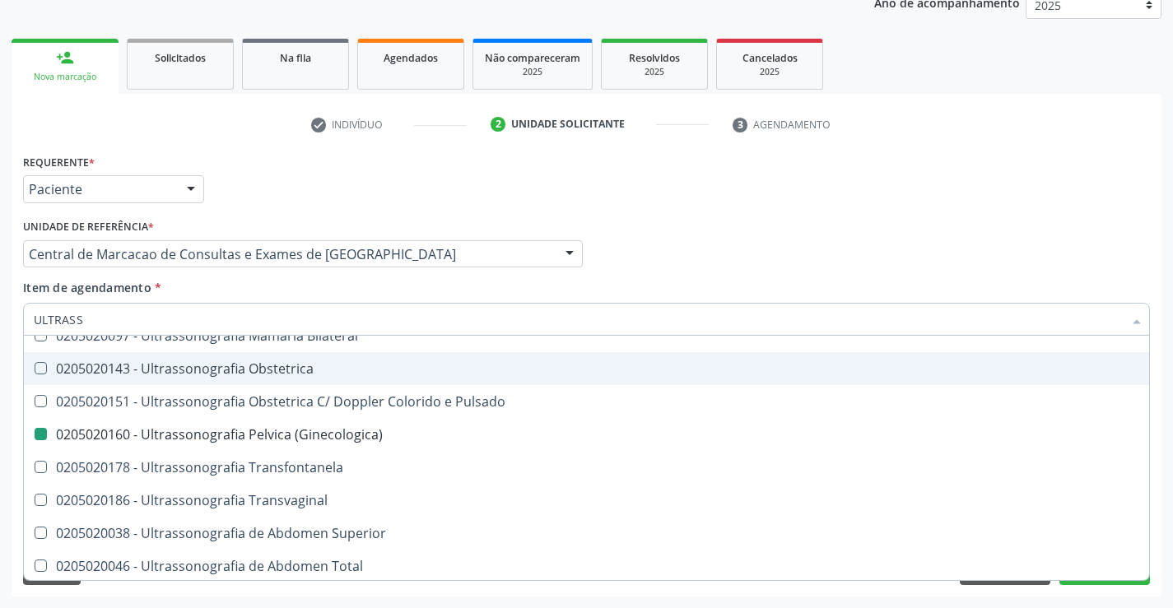
click at [974, 194] on div "Requerente * Paciente Profissional de Saúde Paciente Nenhum resultado encontrad…" at bounding box center [586, 182] width 1135 height 64
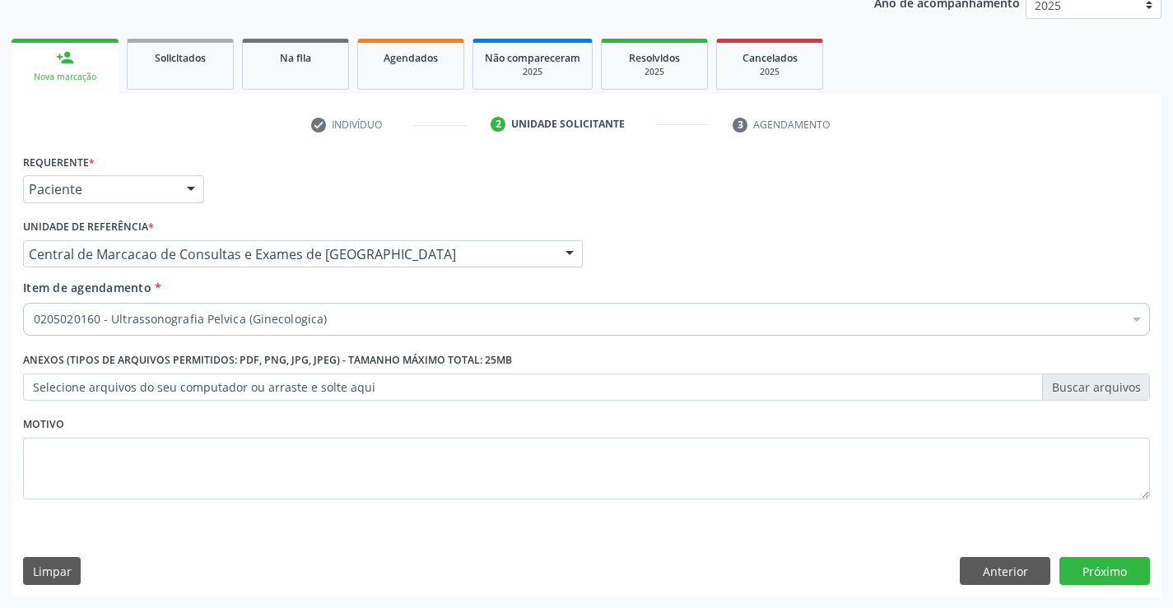
scroll to position [0, 0]
click at [1107, 561] on button "Próximo" at bounding box center [1104, 571] width 91 height 28
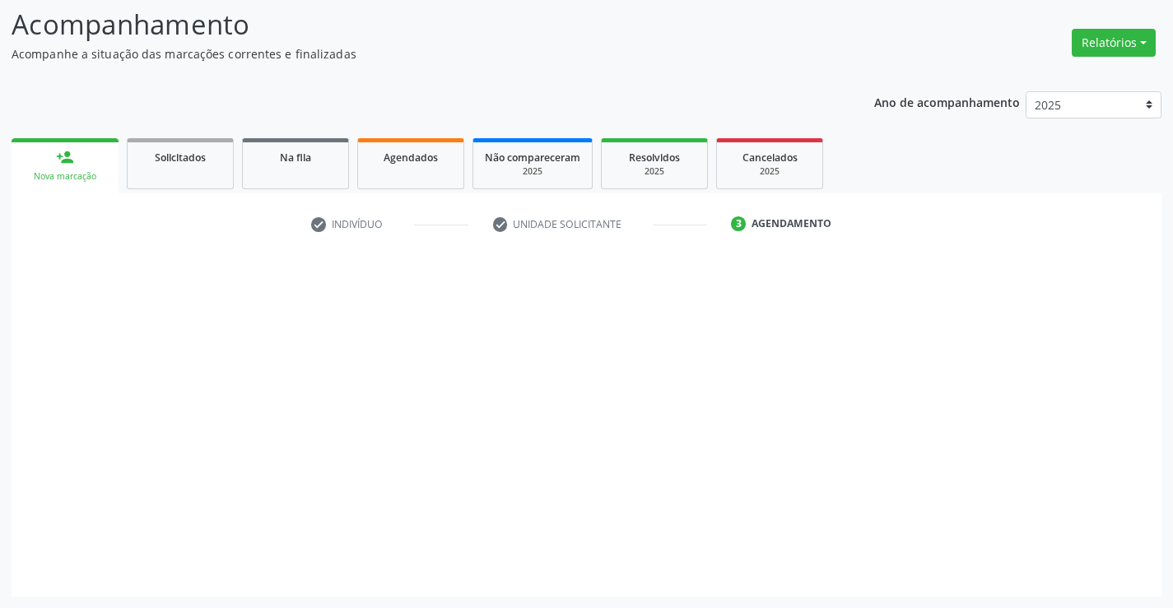
scroll to position [108, 0]
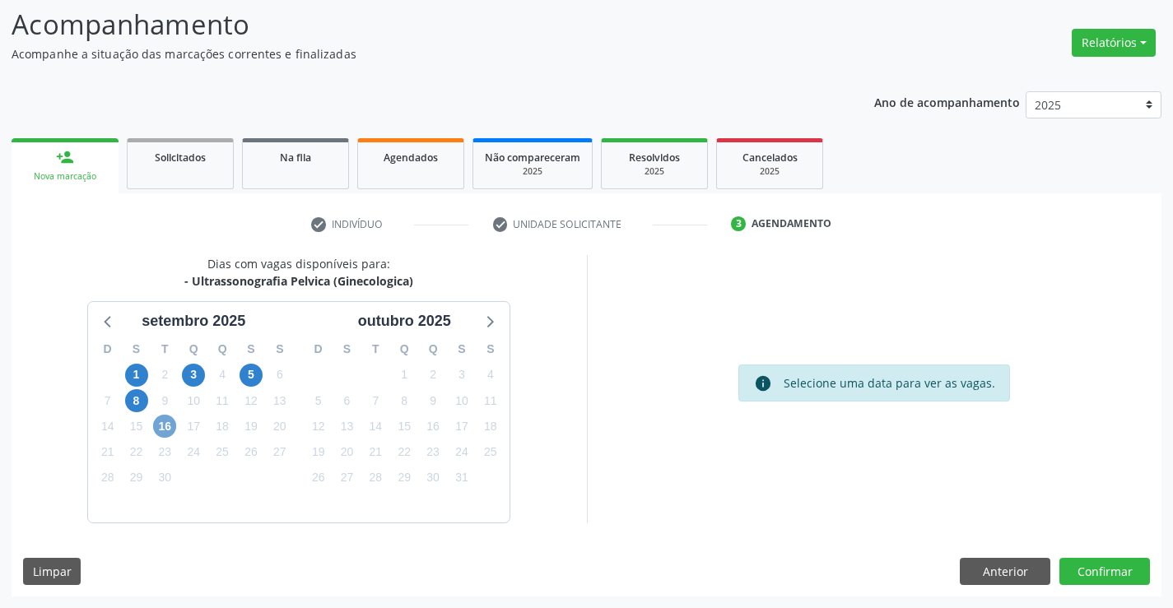
click at [156, 424] on span "16" at bounding box center [164, 426] width 23 height 23
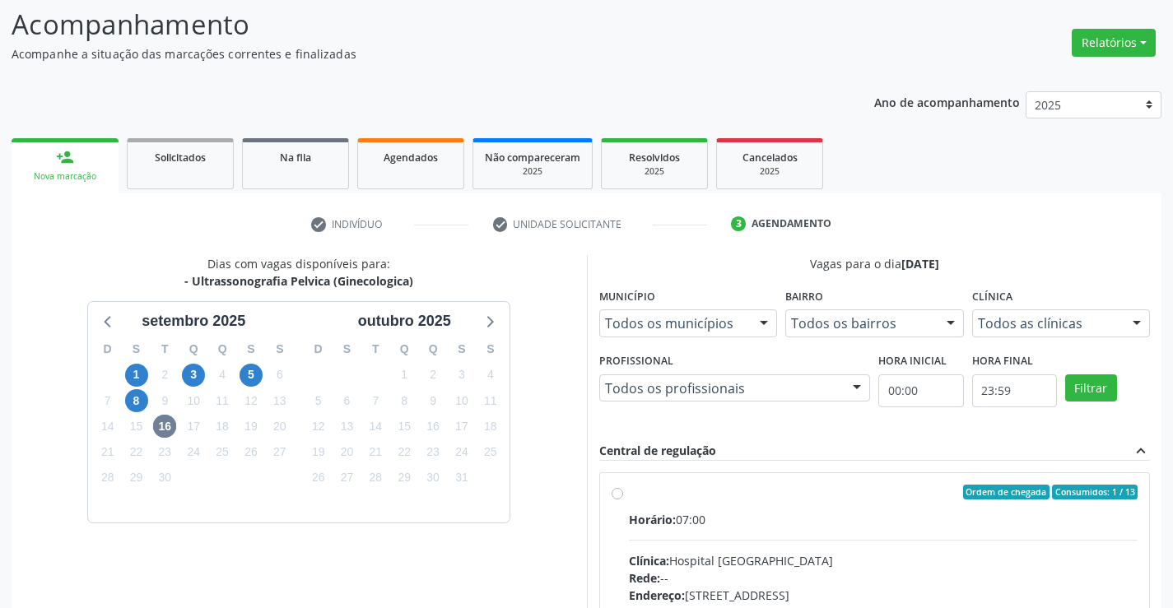
click at [903, 516] on div "Horário: 07:00" at bounding box center [883, 519] width 509 height 17
click at [623, 500] on input "Ordem de chegada Consumidos: 1 / 13 Horário: 07:00 Clínica: Hospital Sao Franci…" at bounding box center [617, 492] width 12 height 15
radio input "true"
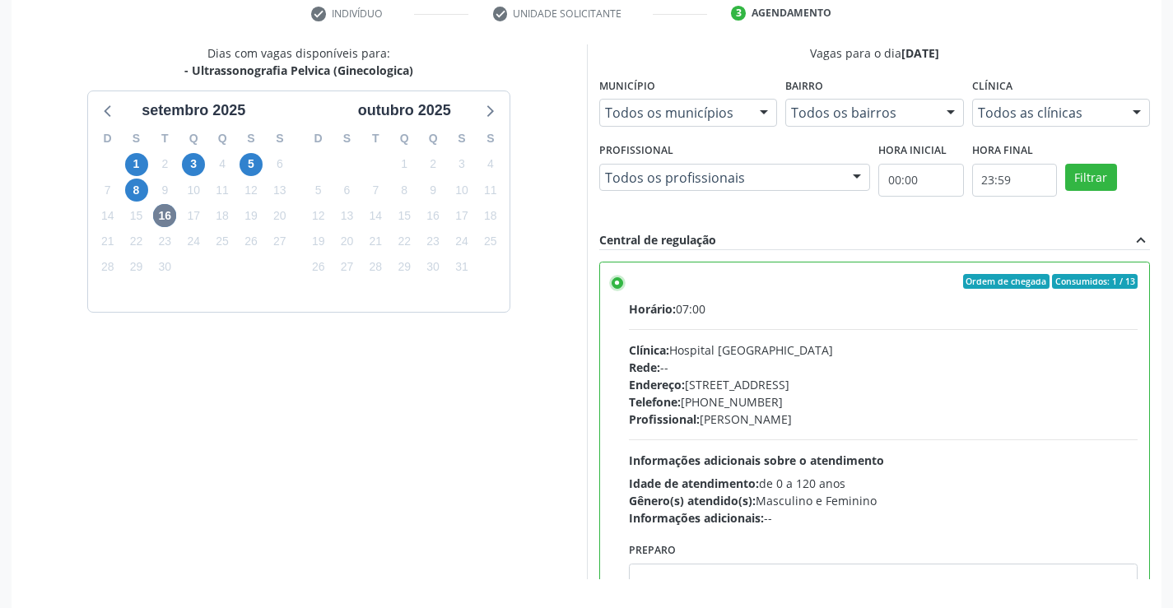
scroll to position [375, 0]
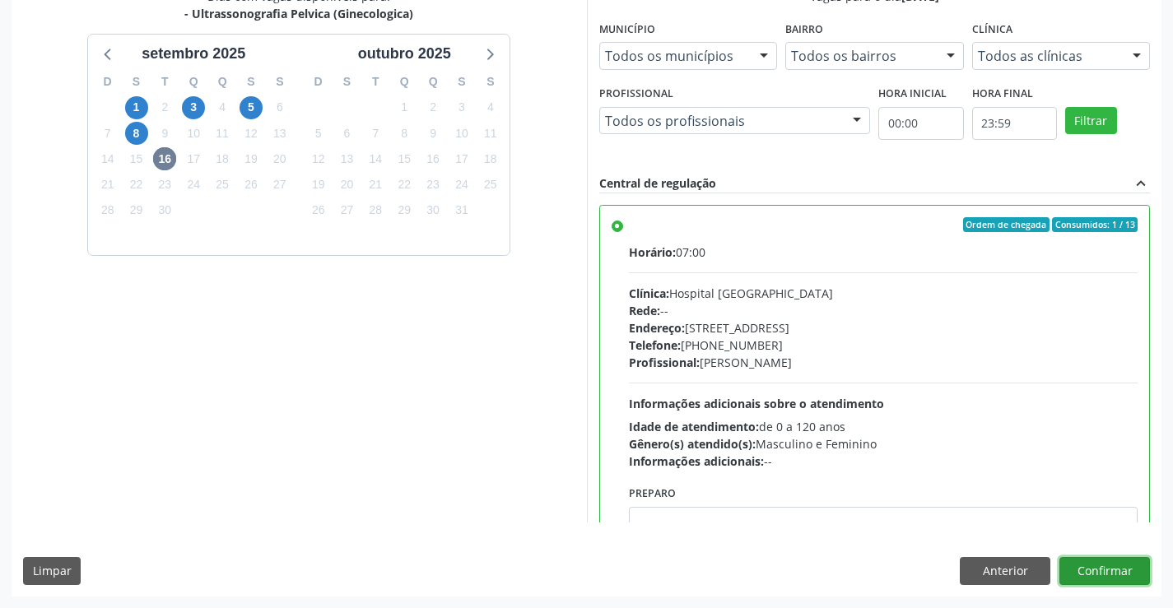
click at [1085, 568] on button "Confirmar" at bounding box center [1104, 571] width 91 height 28
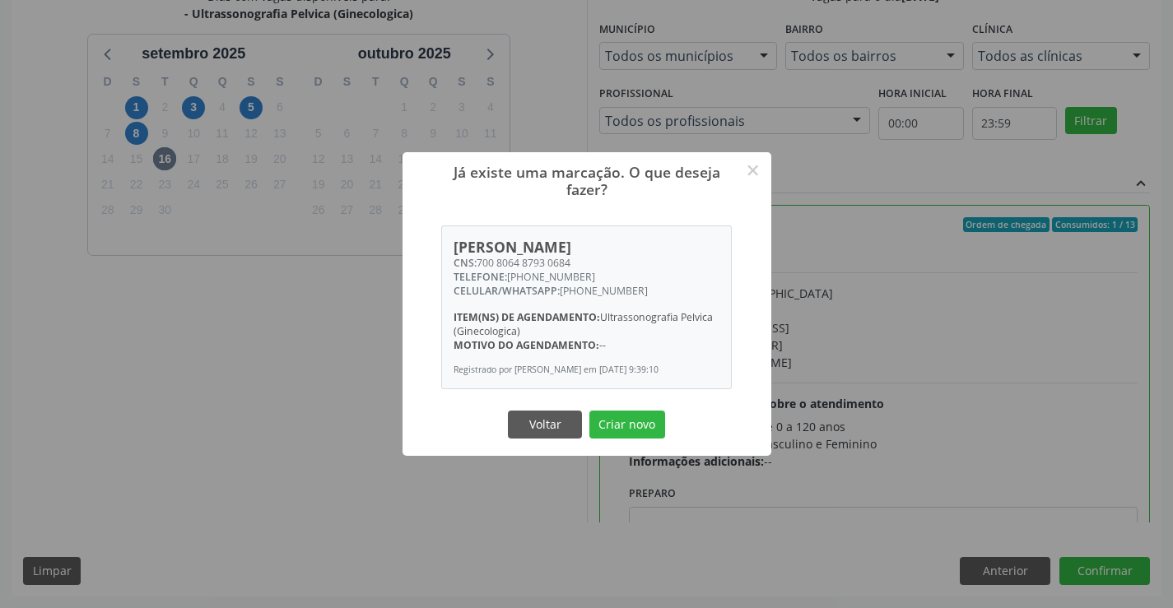
click at [589, 411] on button "Criar novo" at bounding box center [627, 425] width 76 height 28
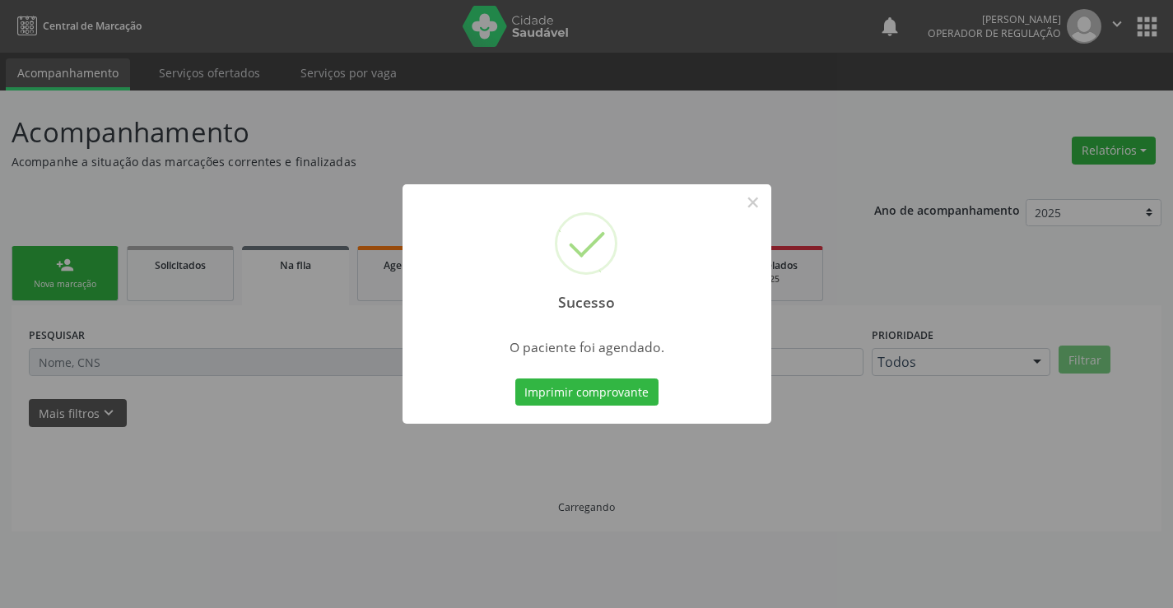
scroll to position [0, 0]
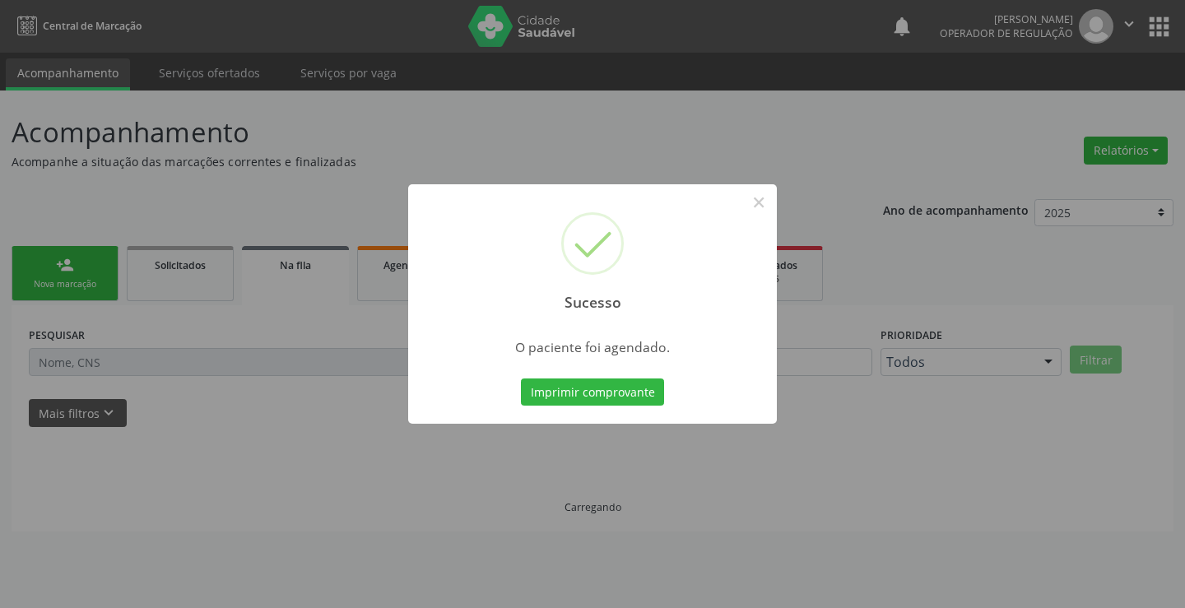
click at [521, 379] on button "Imprimir comprovante" at bounding box center [592, 393] width 143 height 28
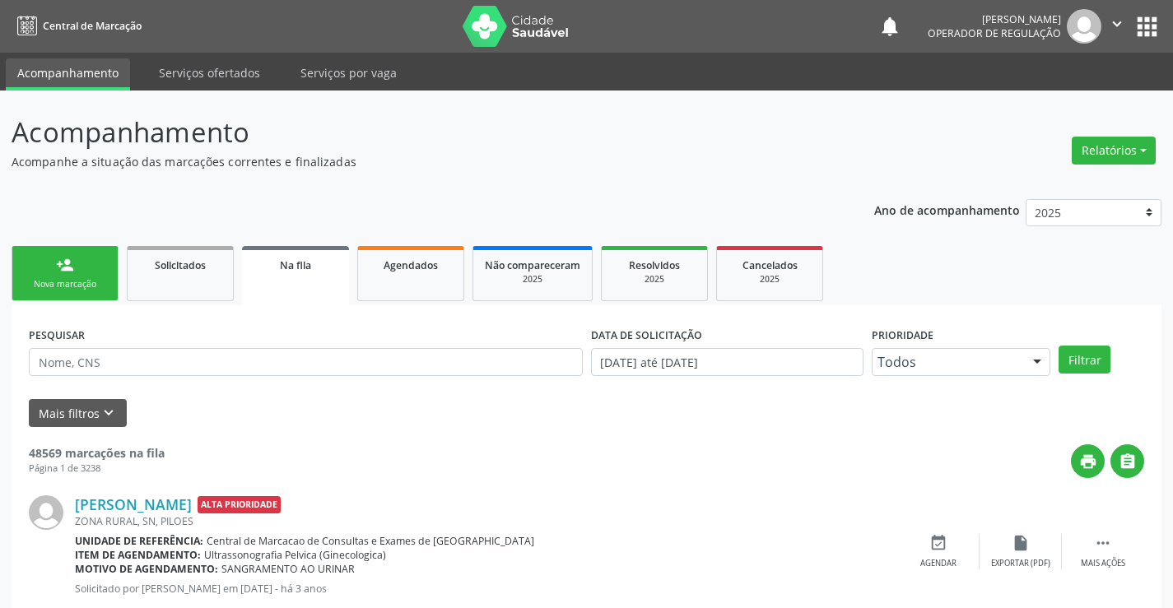
click at [67, 274] on link "person_add Nova marcação" at bounding box center [65, 273] width 107 height 55
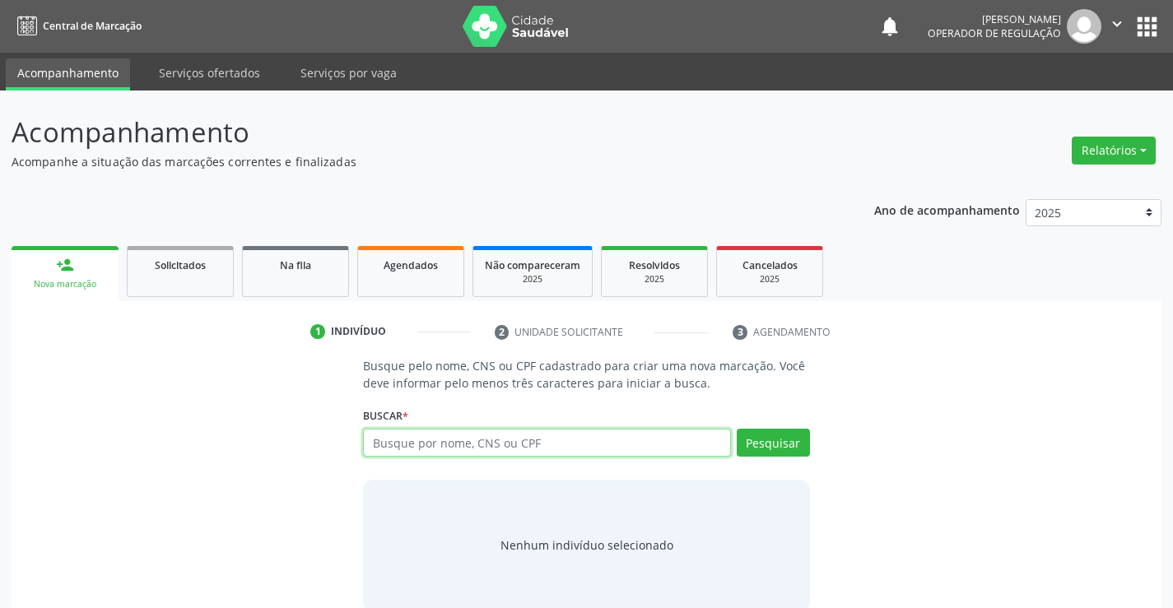
click at [531, 446] on input "text" at bounding box center [546, 443] width 367 height 28
type input "708001303968924"
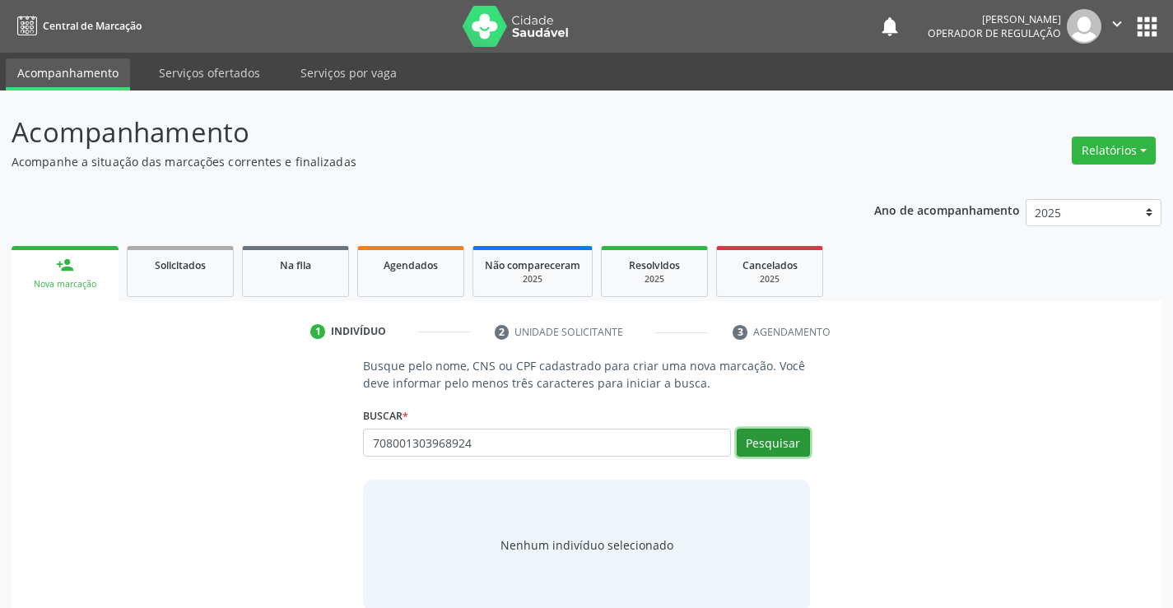
click at [787, 446] on button "Pesquisar" at bounding box center [772, 443] width 73 height 28
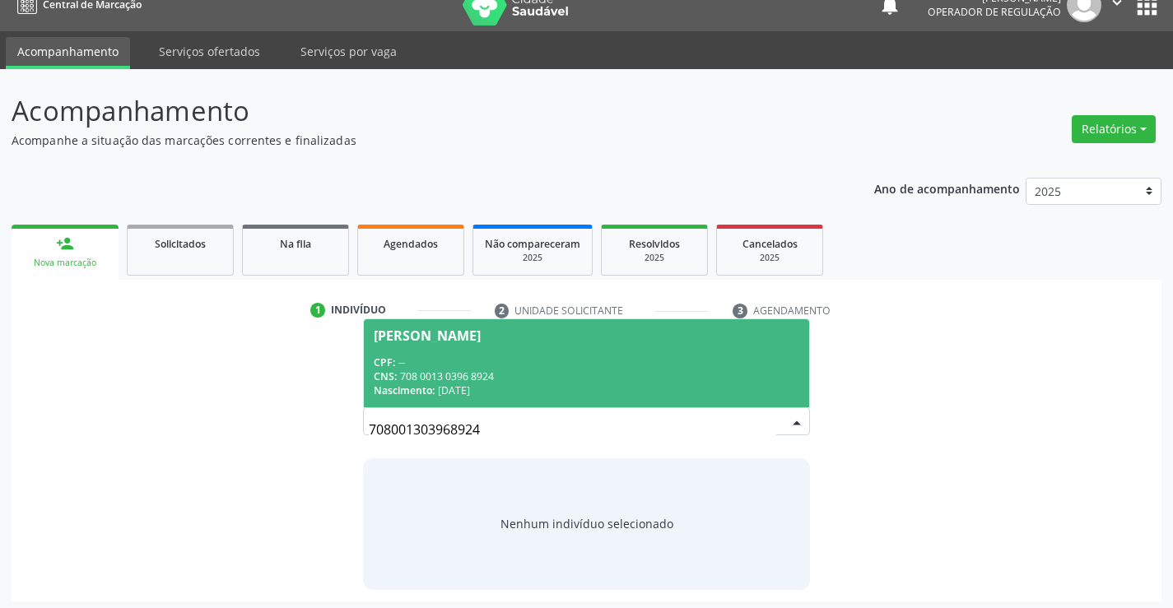
scroll to position [26, 0]
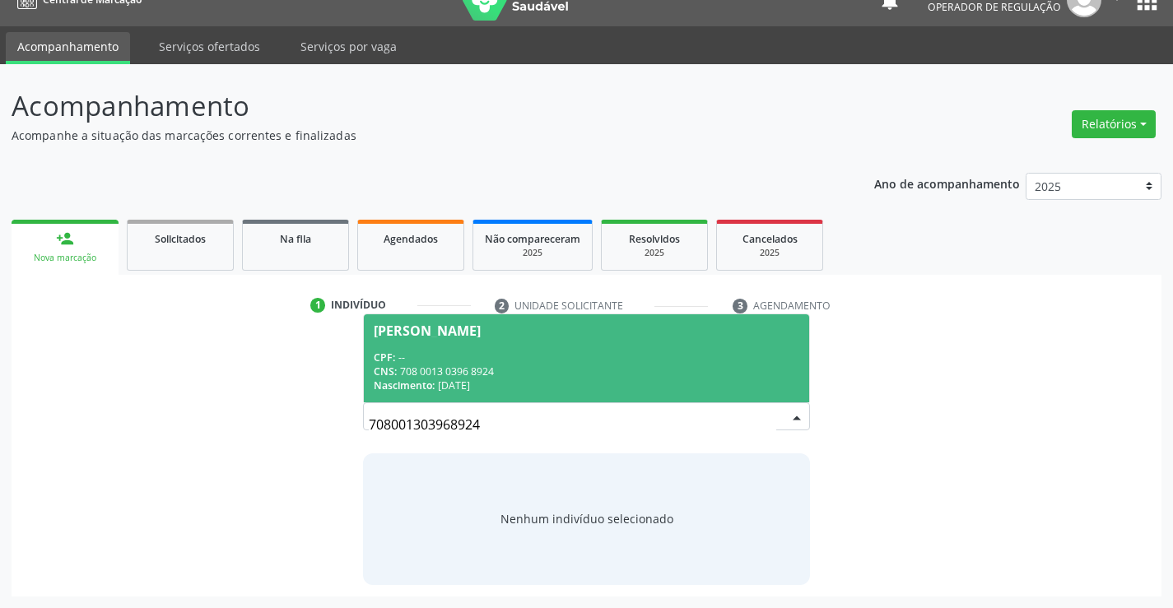
click at [562, 367] on div "CNS: 708 0013 0396 8924" at bounding box center [586, 372] width 425 height 14
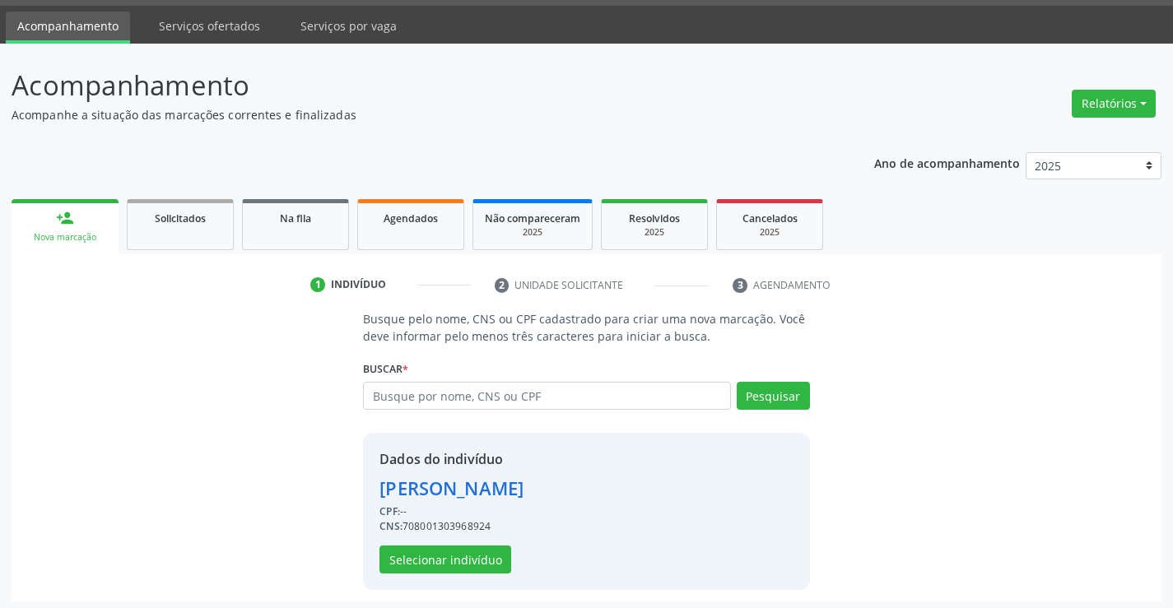
scroll to position [52, 0]
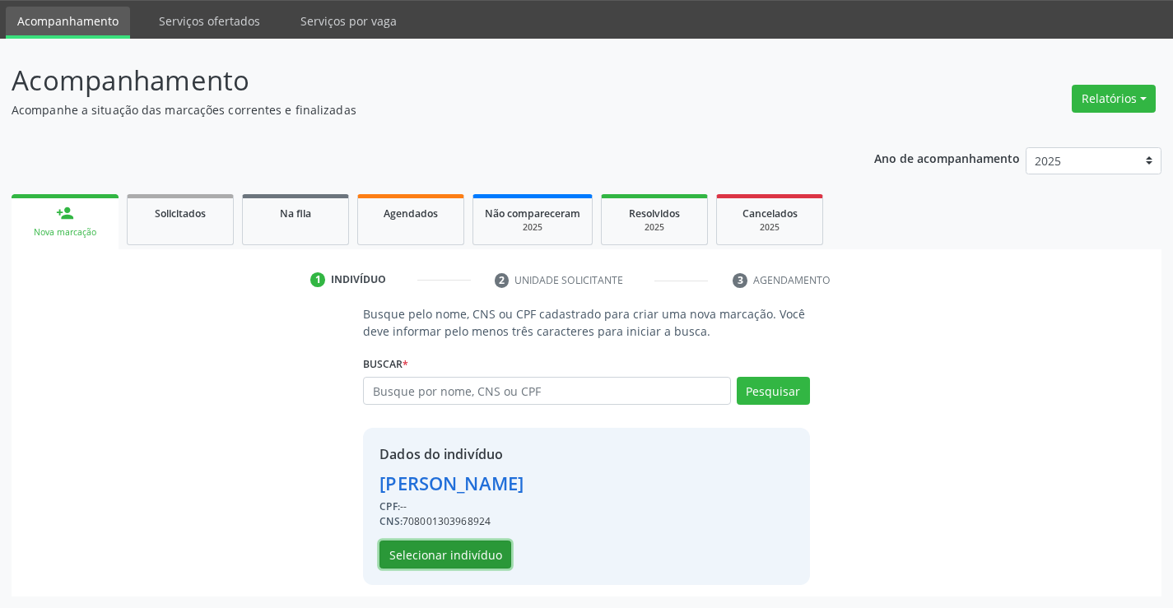
click at [472, 550] on button "Selecionar indivíduo" at bounding box center [445, 555] width 132 height 28
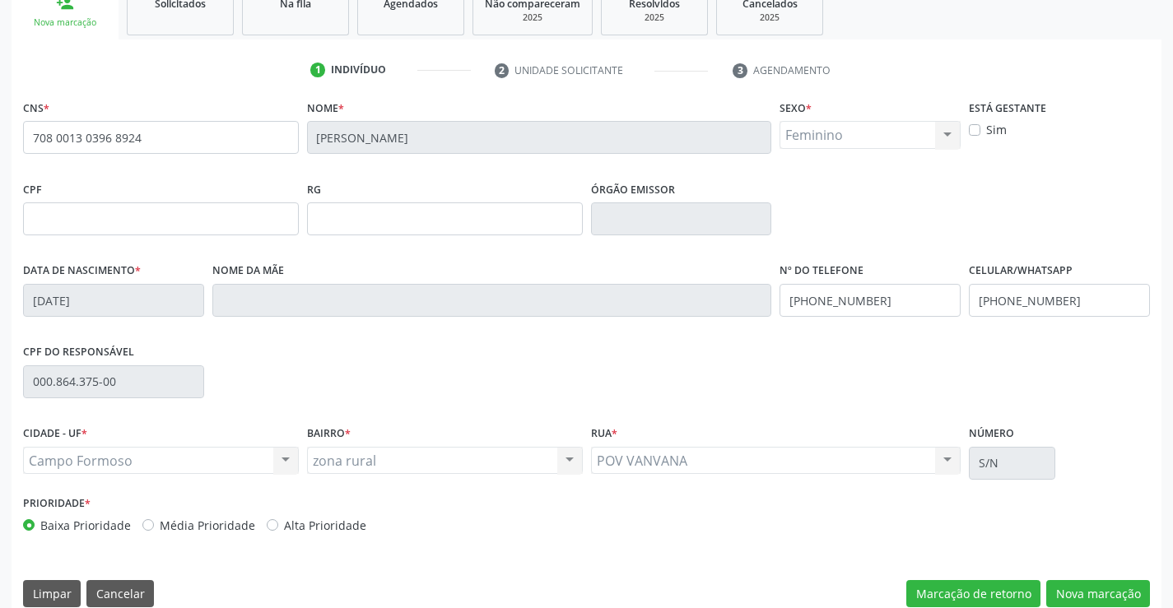
scroll to position [284, 0]
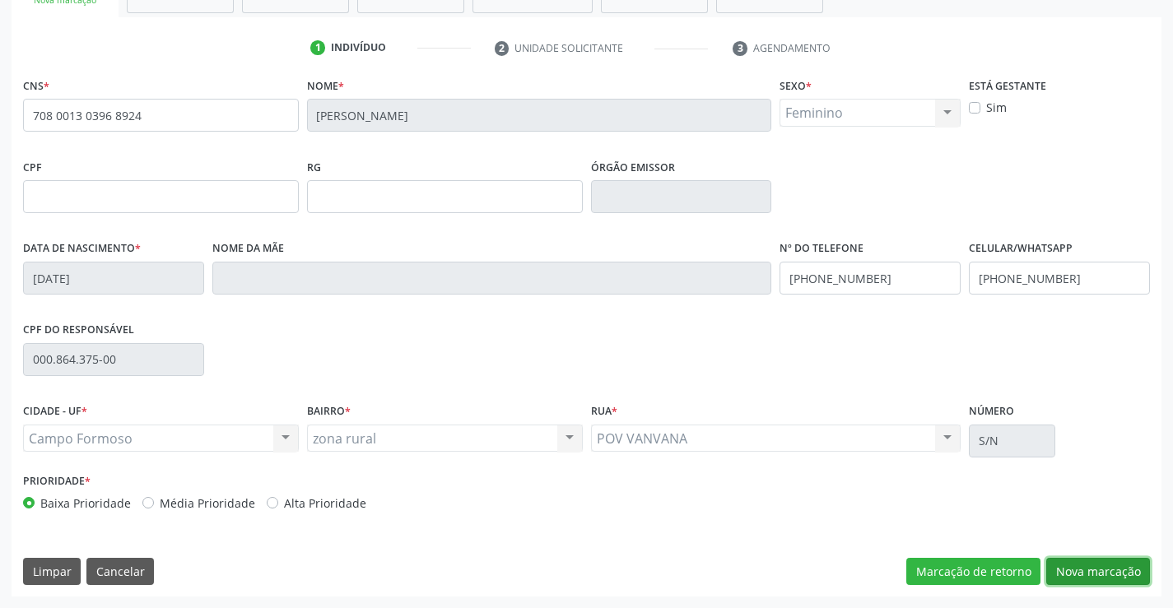
click at [1108, 559] on button "Nova marcação" at bounding box center [1098, 572] width 104 height 28
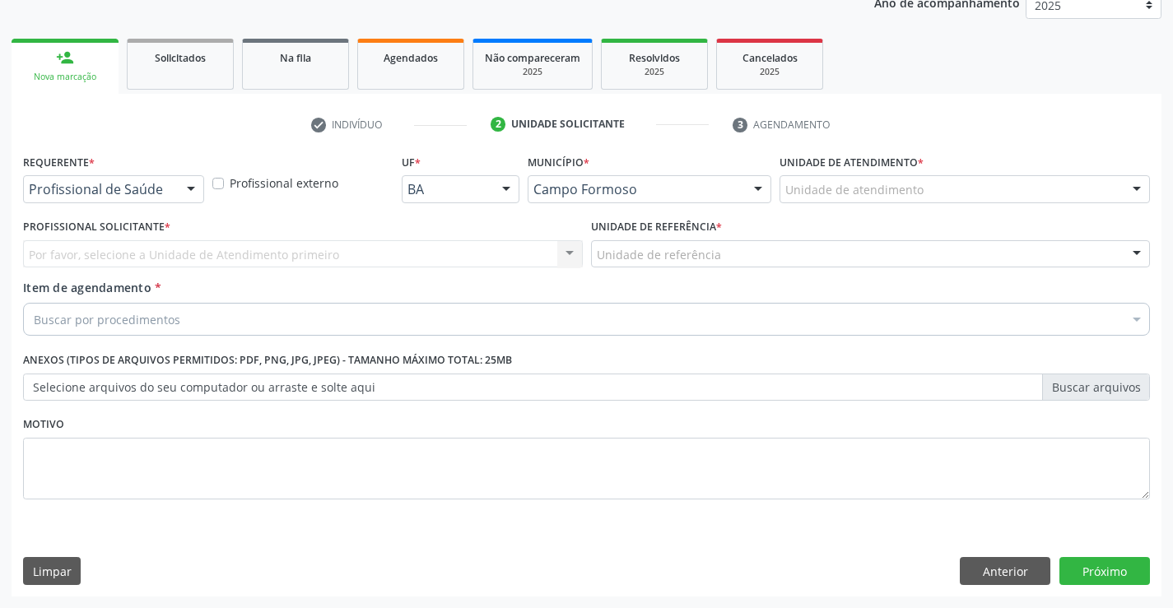
scroll to position [207, 0]
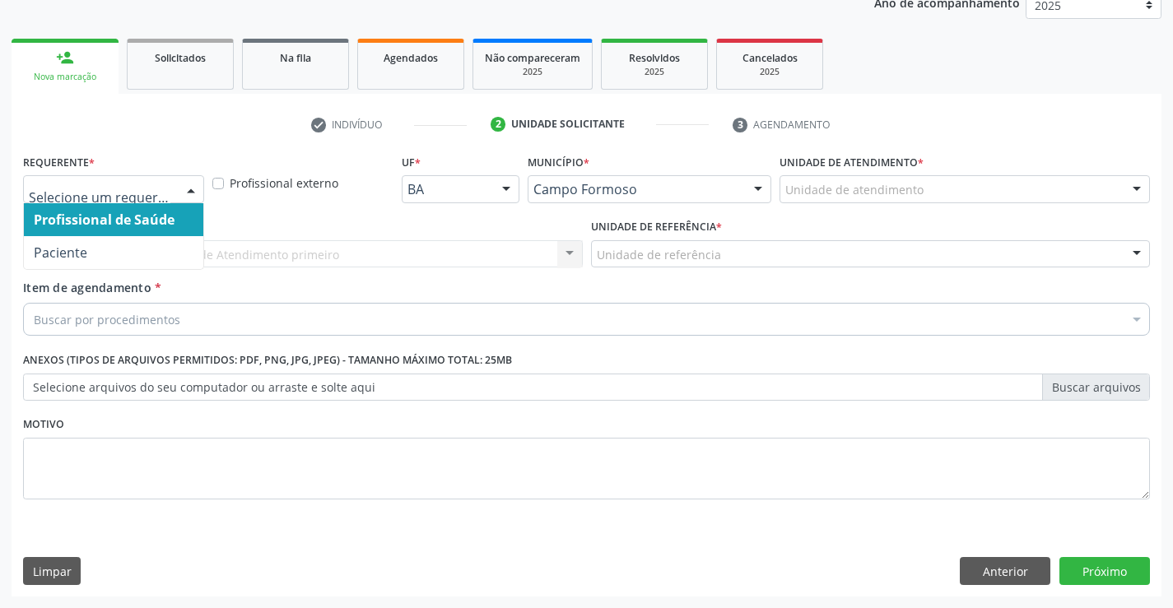
click at [184, 193] on div at bounding box center [191, 190] width 25 height 28
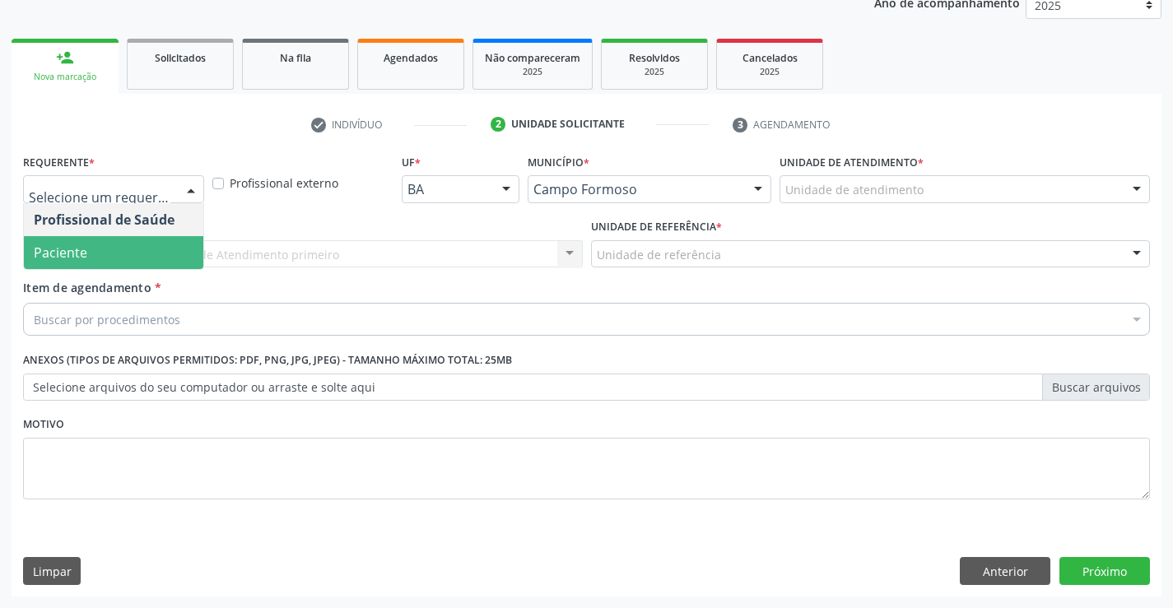
click at [167, 259] on span "Paciente" at bounding box center [113, 252] width 179 height 33
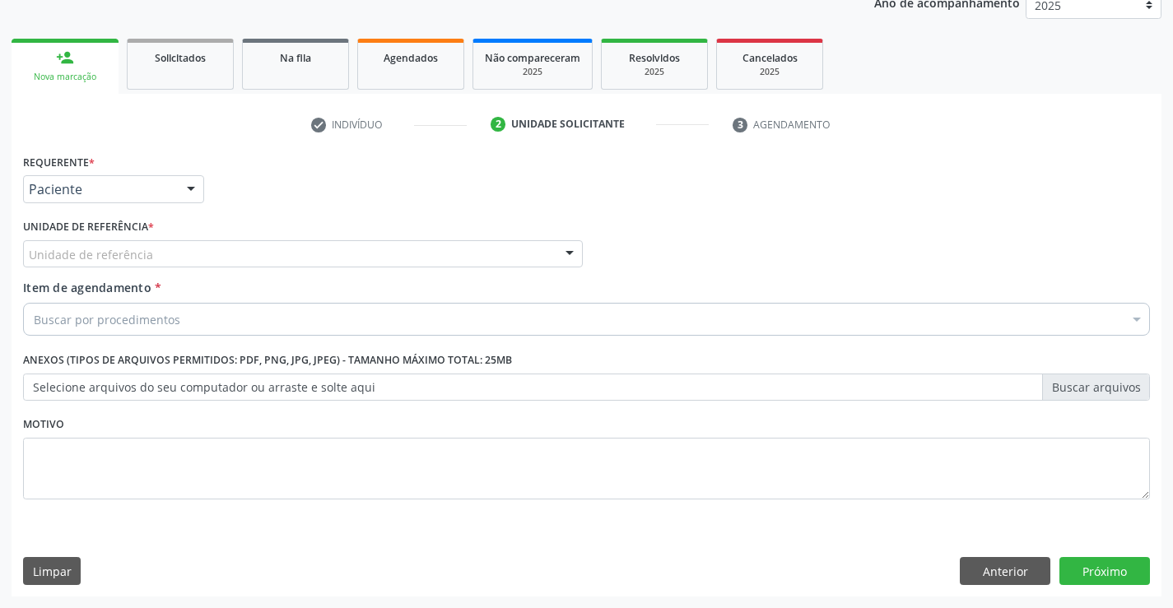
click at [221, 259] on div "Unidade de referência" at bounding box center [303, 254] width 560 height 28
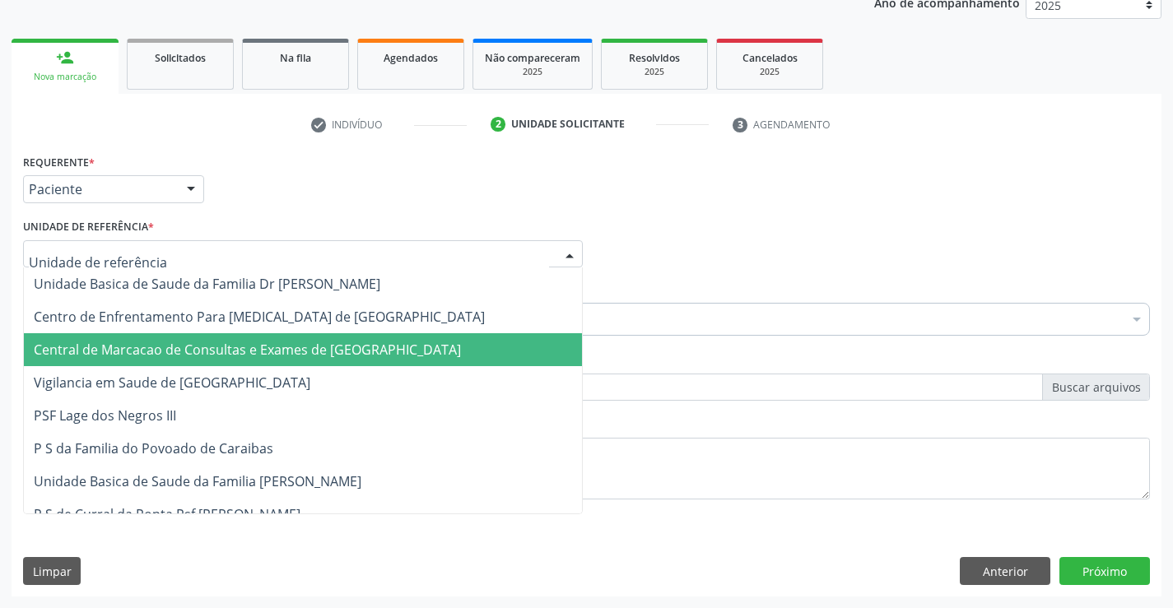
click at [221, 337] on span "Central de Marcacao de Consultas e Exames de [GEOGRAPHIC_DATA]" at bounding box center [303, 349] width 558 height 33
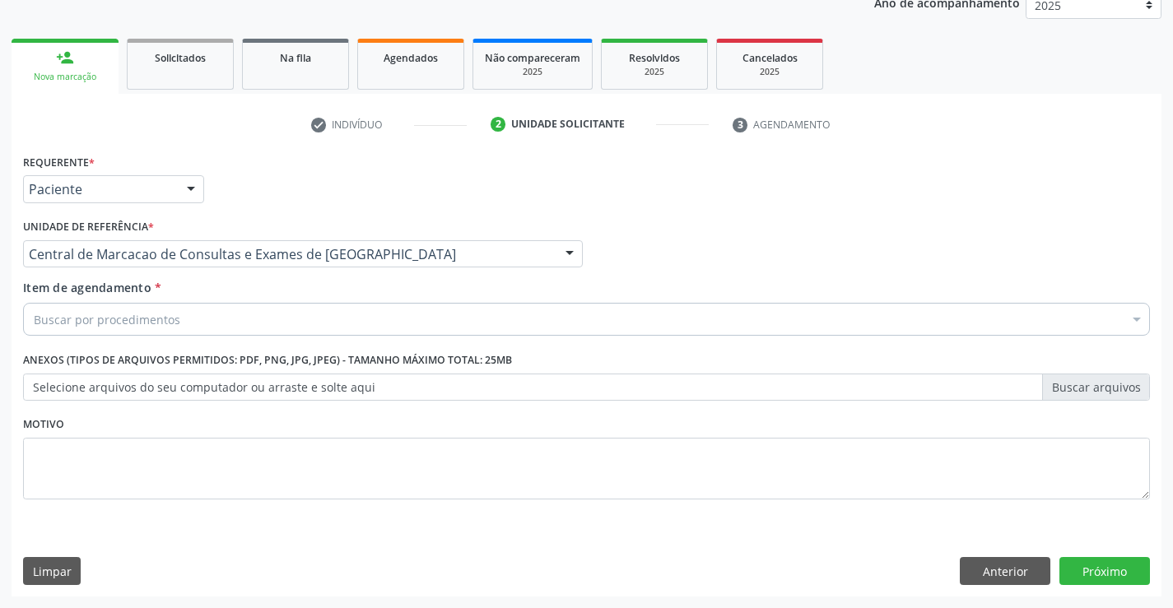
click at [206, 320] on div "Buscar por procedimentos" at bounding box center [586, 319] width 1127 height 33
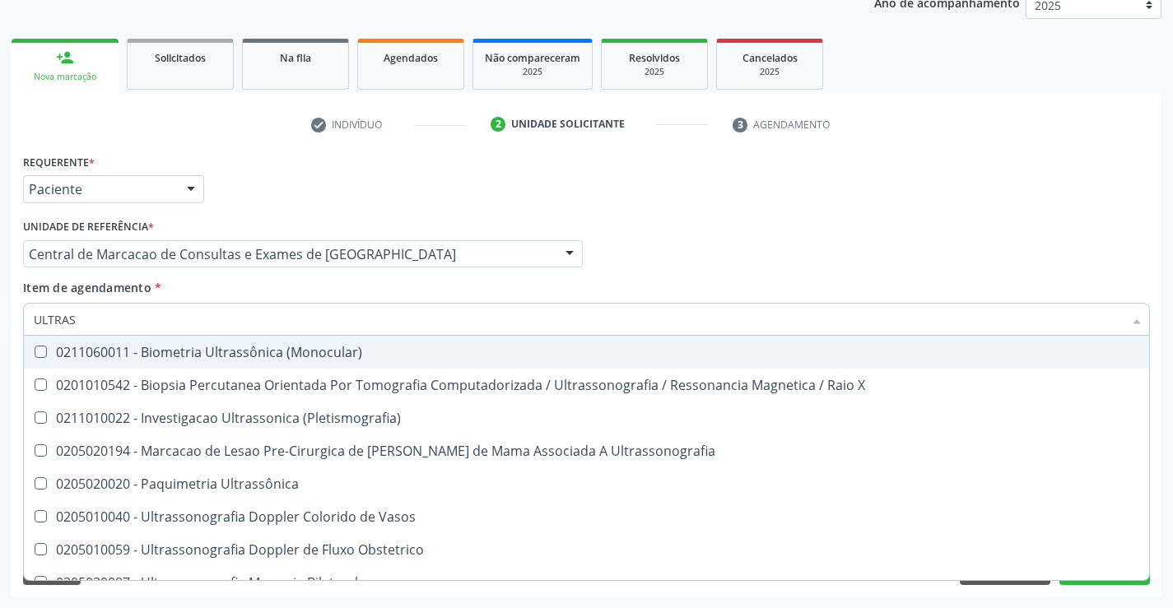
type input "ULTRASS"
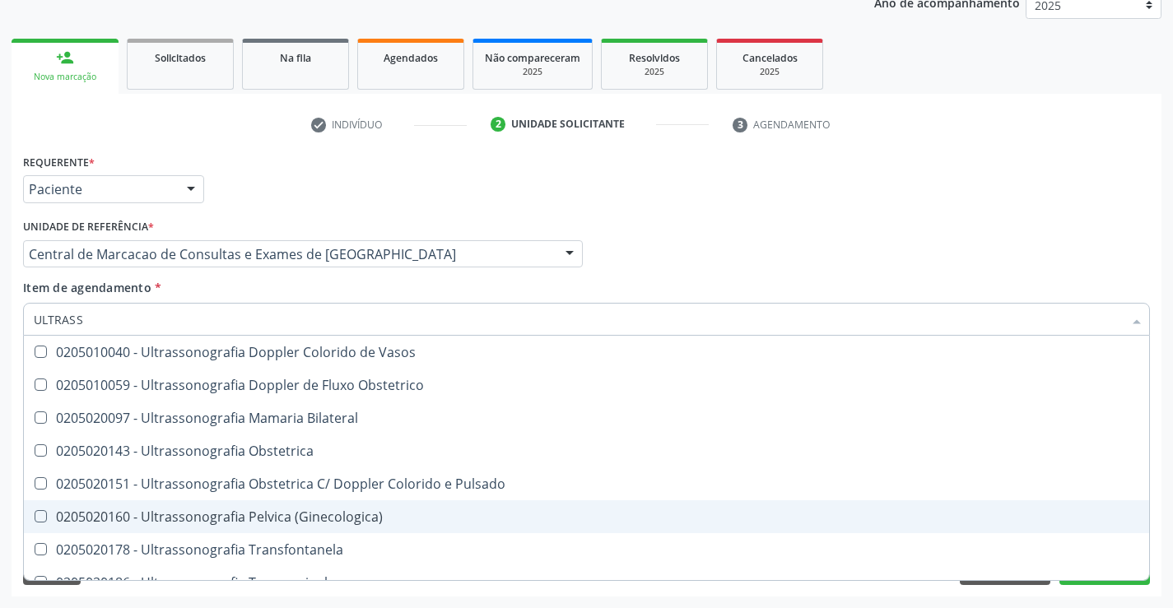
scroll to position [247, 0]
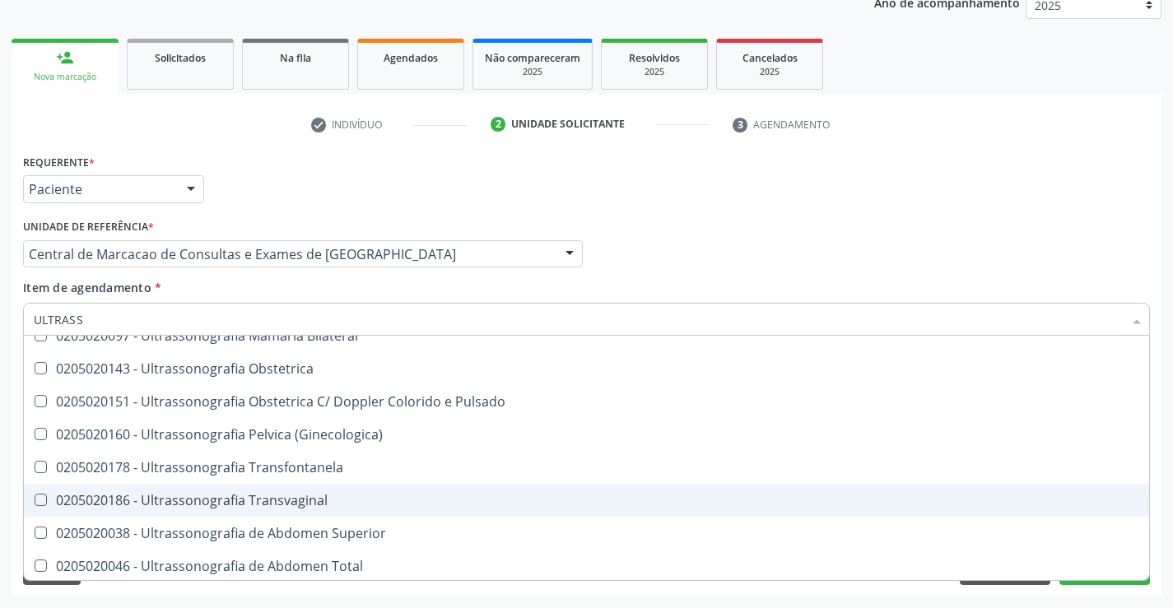
click at [399, 500] on div "0205020186 - Ultrassonografia Transvaginal" at bounding box center [586, 500] width 1105 height 13
checkbox Transvaginal "true"
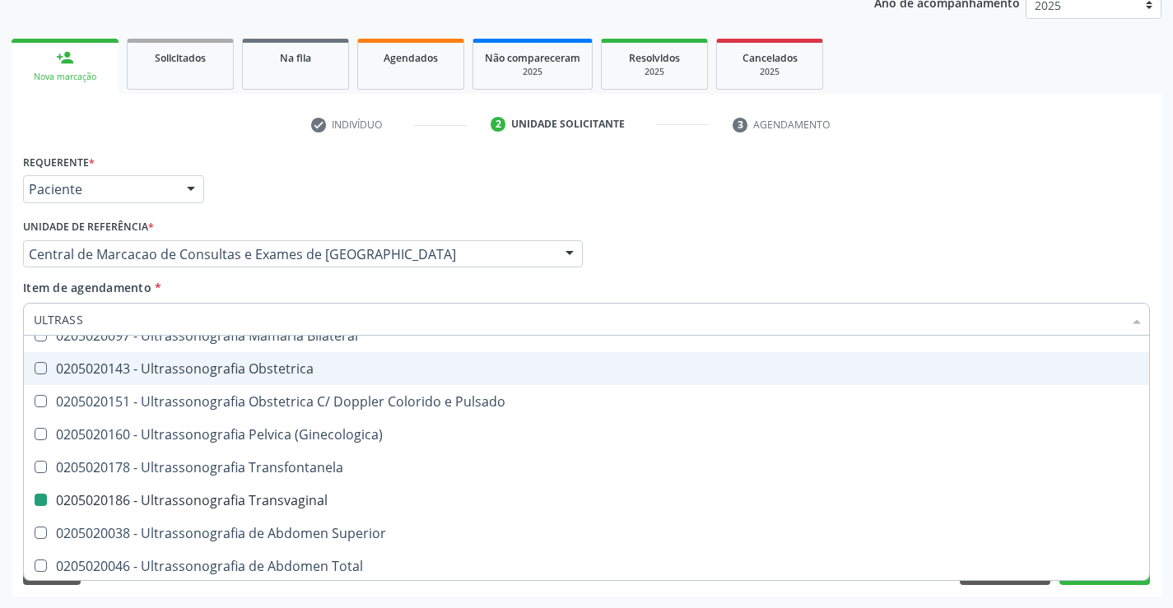
click at [917, 223] on div "Profissional Solicitante Por favor, selecione a Unidade de Atendimento primeiro…" at bounding box center [586, 247] width 1135 height 64
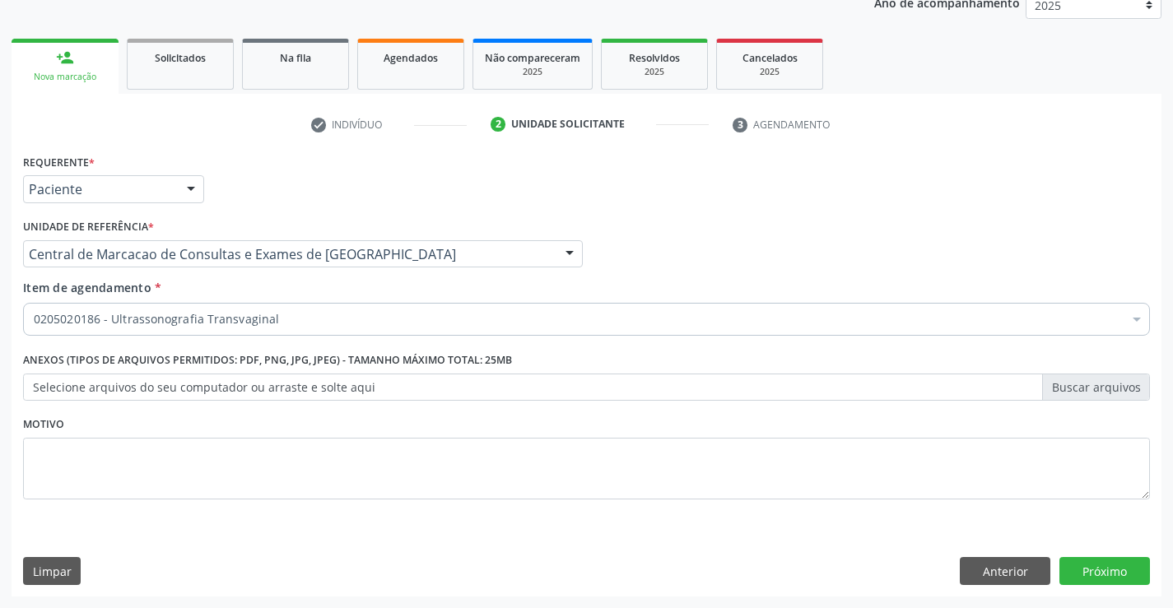
scroll to position [0, 0]
click at [1094, 557] on button "Próximo" at bounding box center [1104, 571] width 91 height 28
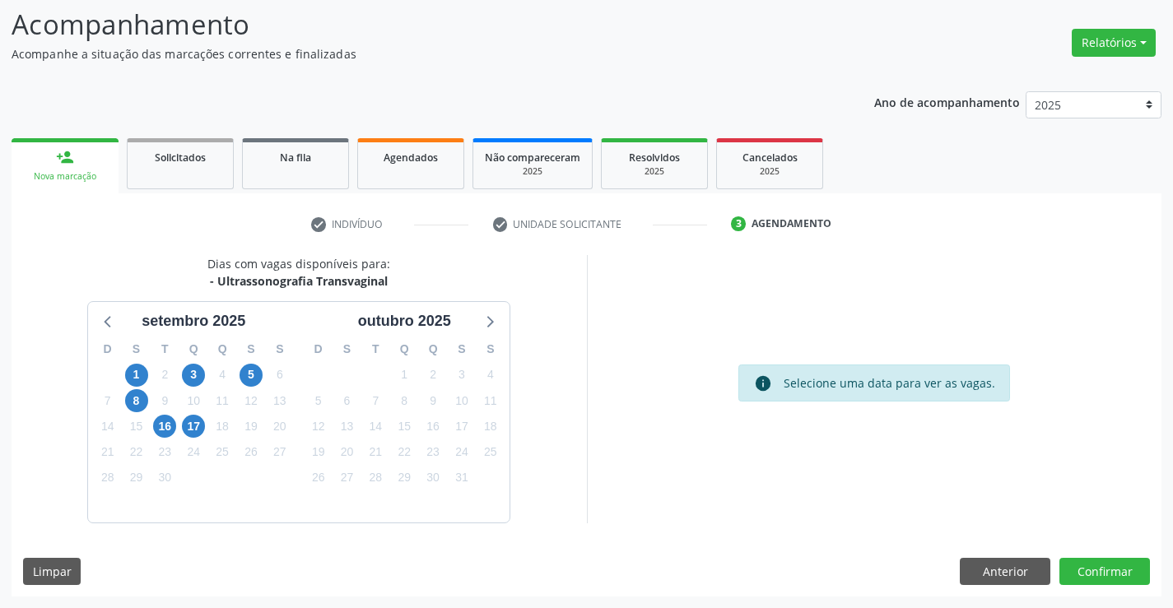
click at [177, 428] on div "16" at bounding box center [165, 427] width 29 height 26
click at [164, 428] on span "16" at bounding box center [164, 426] width 23 height 23
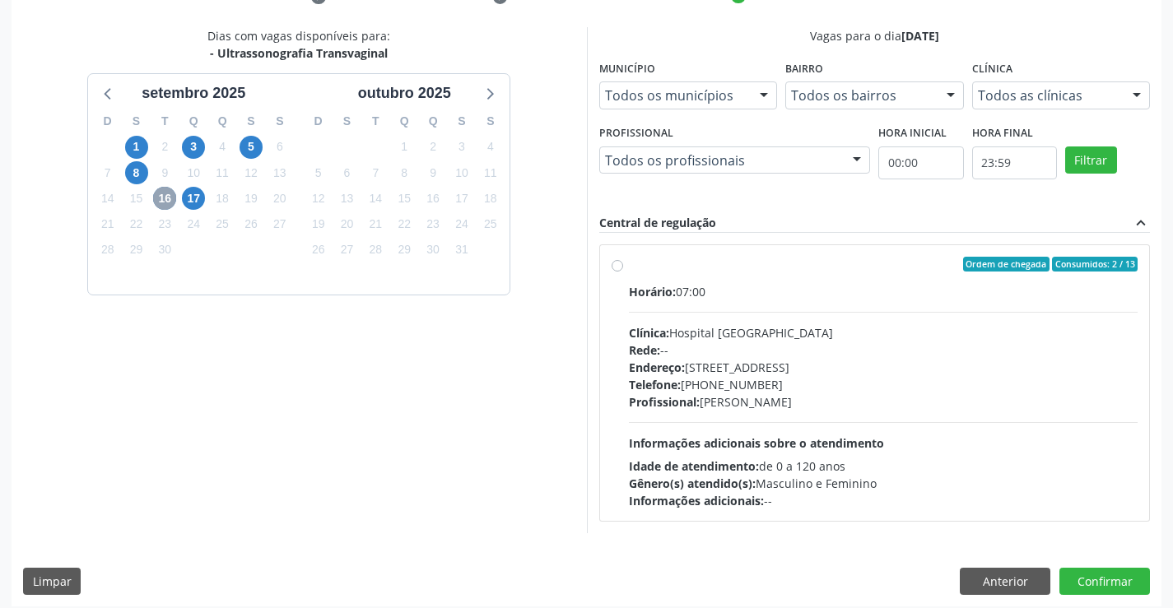
scroll to position [346, 0]
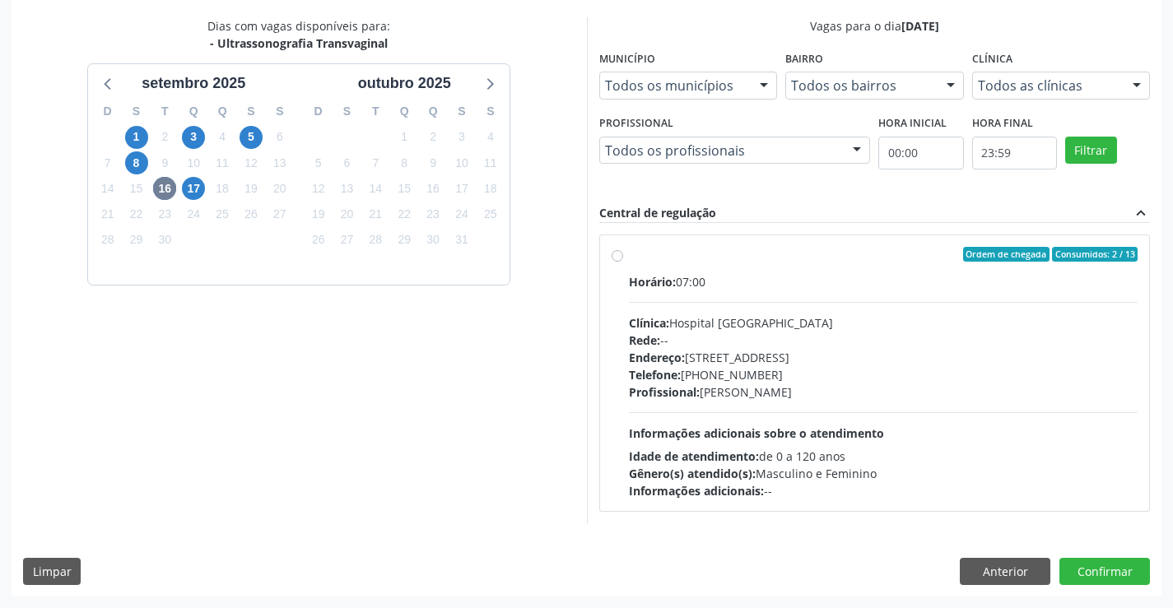
click at [839, 353] on div "Endereço: Blocos, nº 258, Centro, Campo Formoso - BA" at bounding box center [883, 357] width 509 height 17
click at [623, 262] on input "Ordem de chegada Consumidos: 2 / 13 Horário: 07:00 Clínica: Hospital Sao Franci…" at bounding box center [617, 254] width 12 height 15
radio input "true"
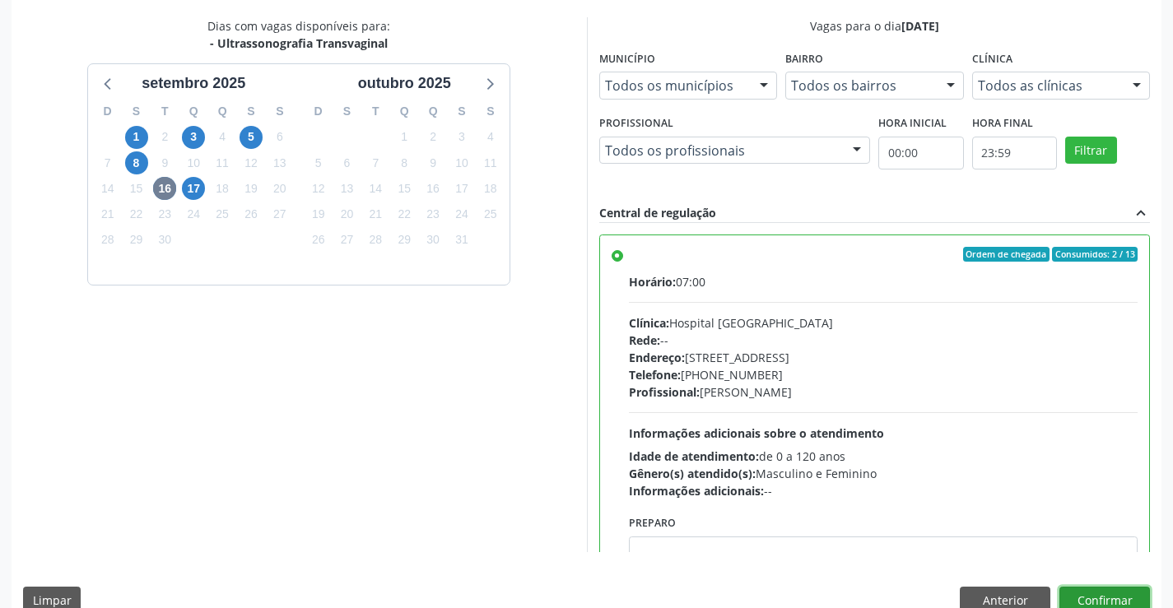
click at [1110, 601] on button "Confirmar" at bounding box center [1104, 601] width 91 height 28
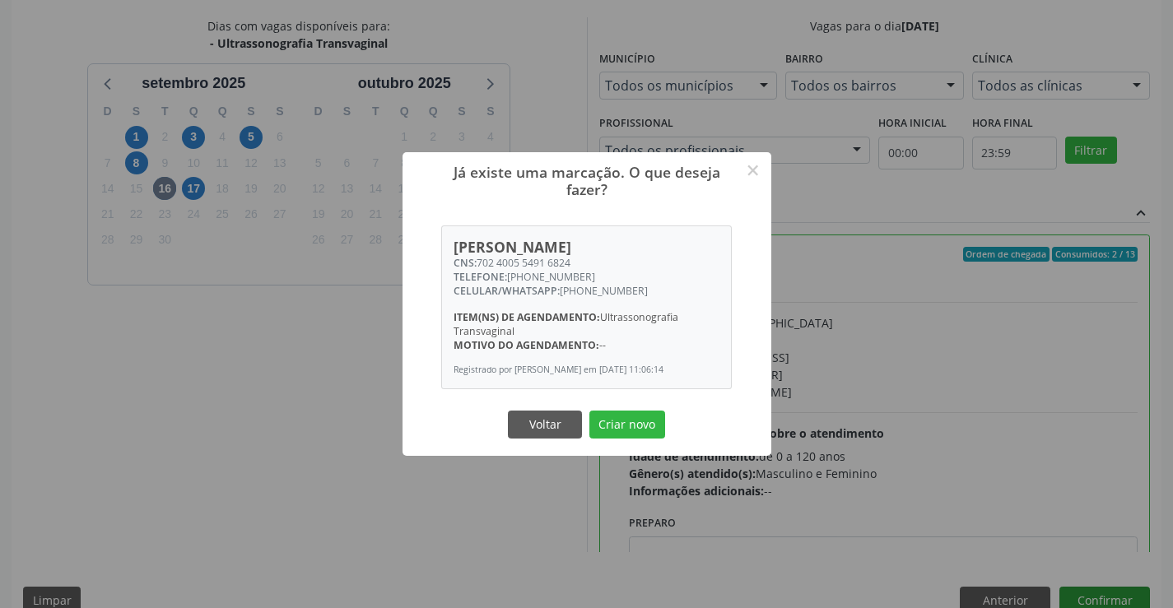
click at [589, 411] on button "Criar novo" at bounding box center [627, 425] width 76 height 28
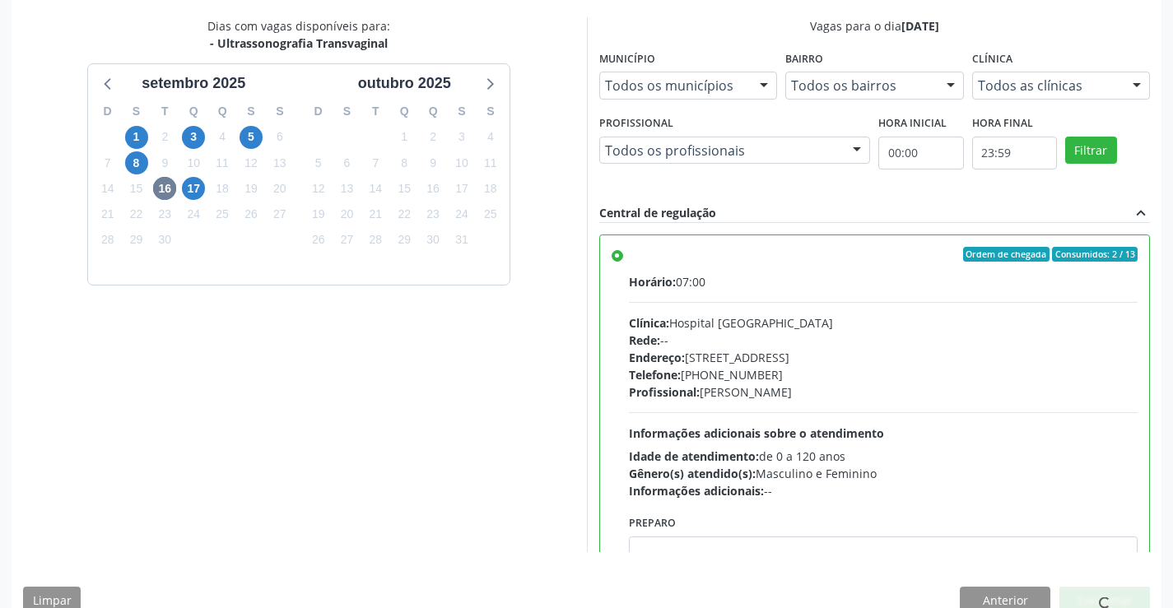
scroll to position [0, 0]
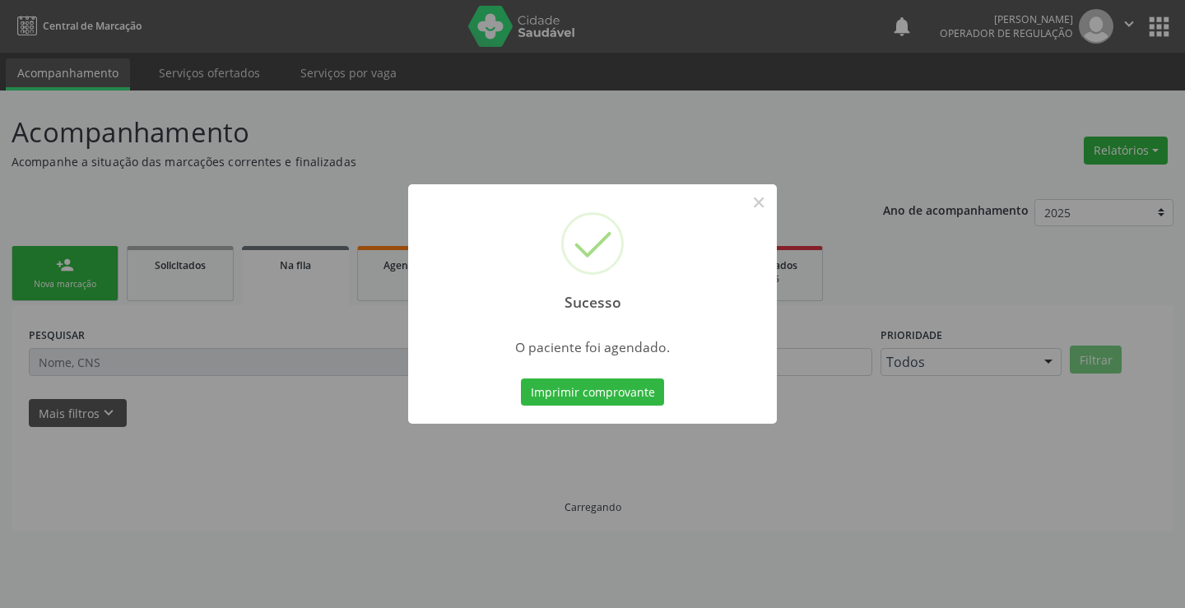
click at [521, 379] on button "Imprimir comprovante" at bounding box center [592, 393] width 143 height 28
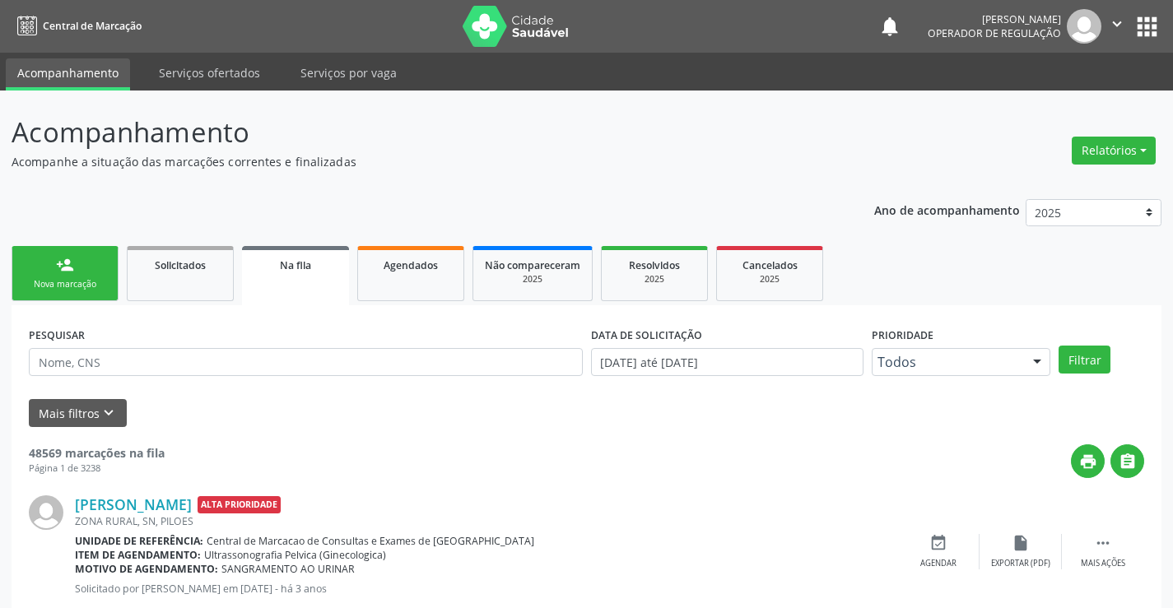
click at [50, 253] on link "person_add Nova marcação" at bounding box center [65, 273] width 107 height 55
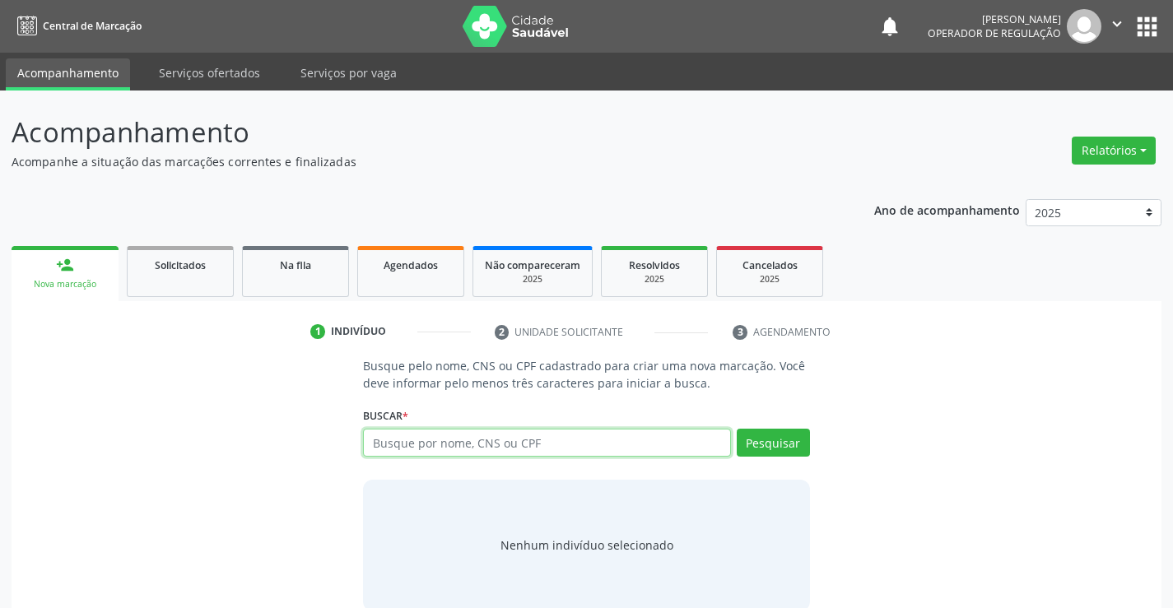
click at [535, 445] on input "text" at bounding box center [546, 443] width 367 height 28
type input "709206220324435"
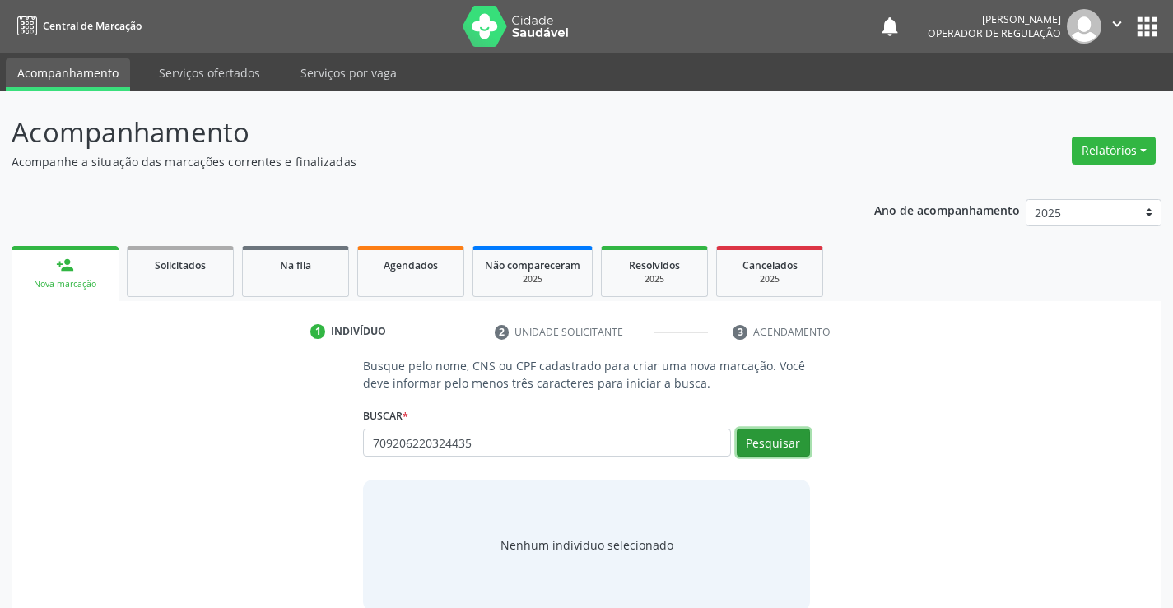
click at [788, 447] on button "Pesquisar" at bounding box center [772, 443] width 73 height 28
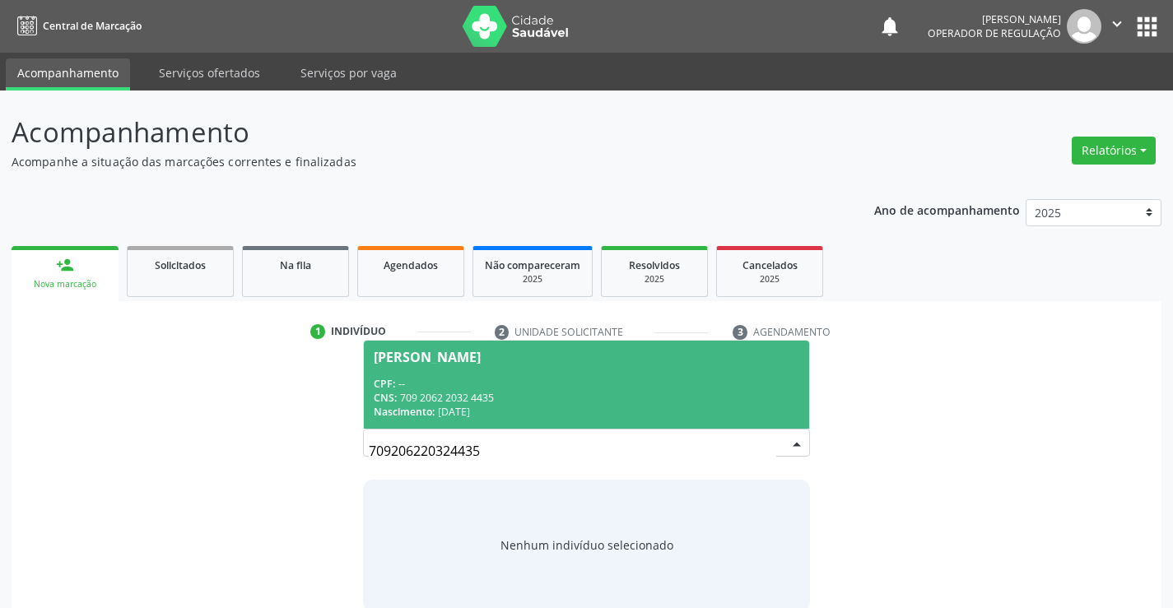
click at [440, 382] on div "CPF: --" at bounding box center [586, 384] width 425 height 14
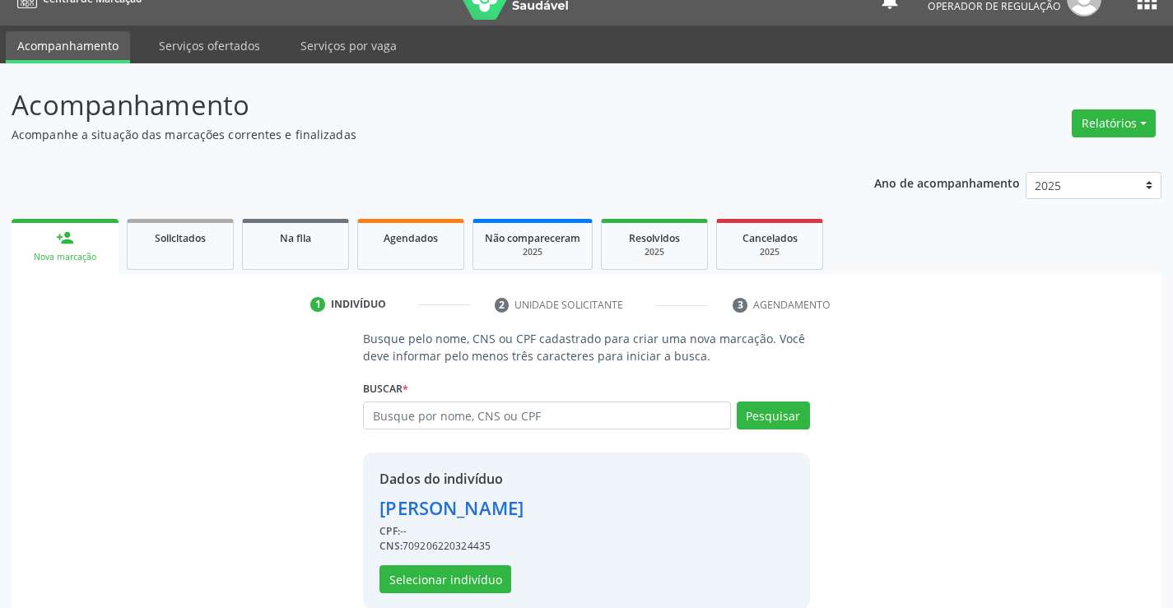
scroll to position [52, 0]
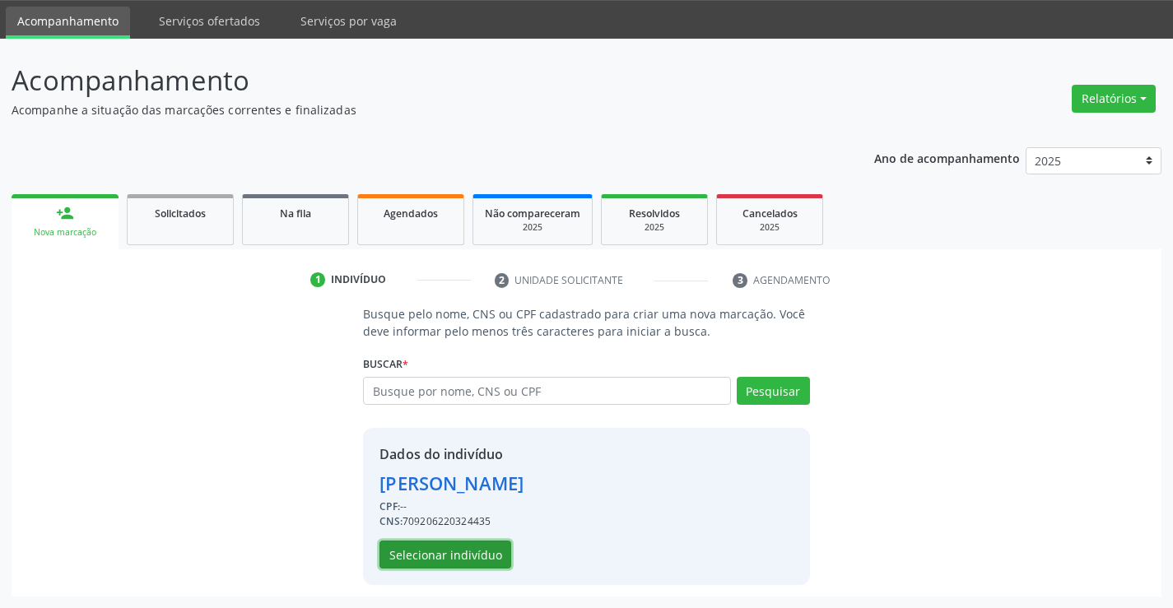
click at [462, 551] on button "Selecionar indivíduo" at bounding box center [445, 555] width 132 height 28
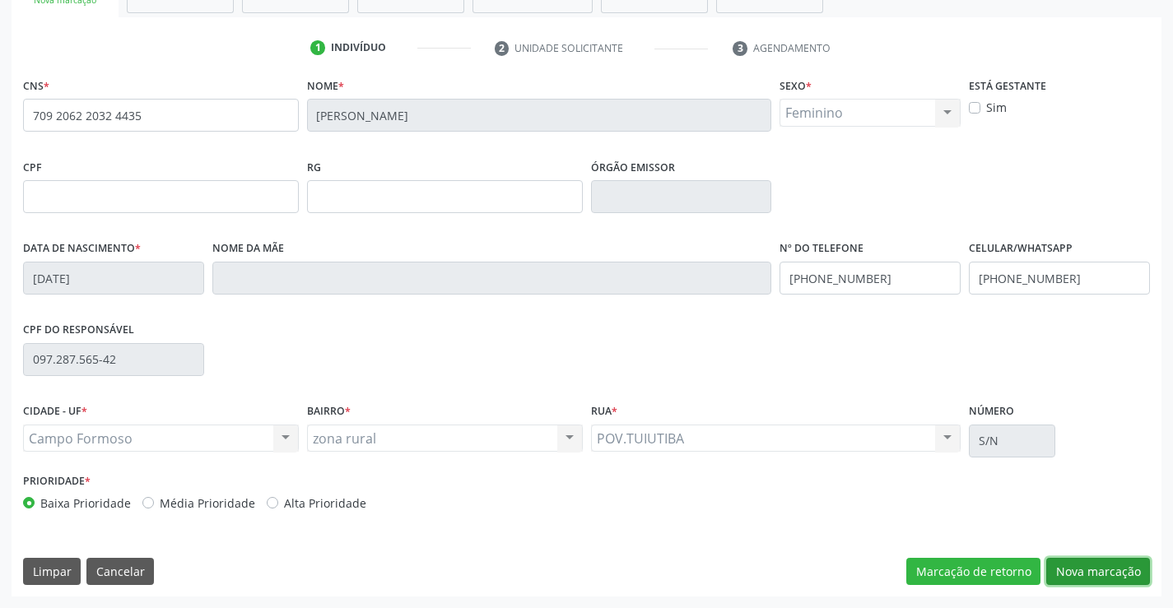
click at [1077, 567] on button "Nova marcação" at bounding box center [1098, 572] width 104 height 28
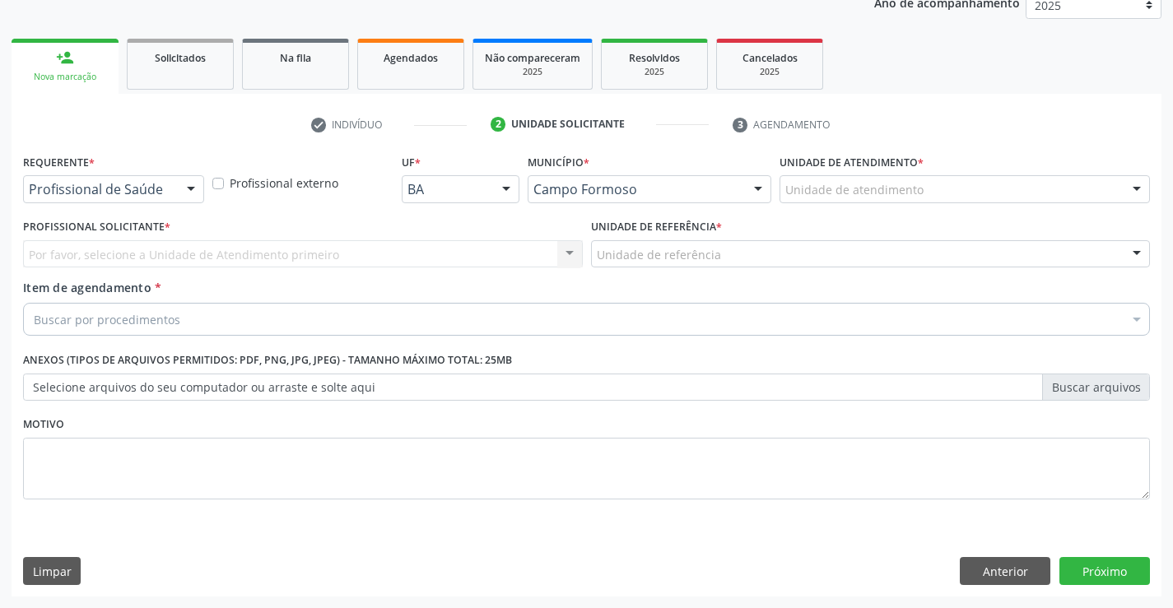
scroll to position [207, 0]
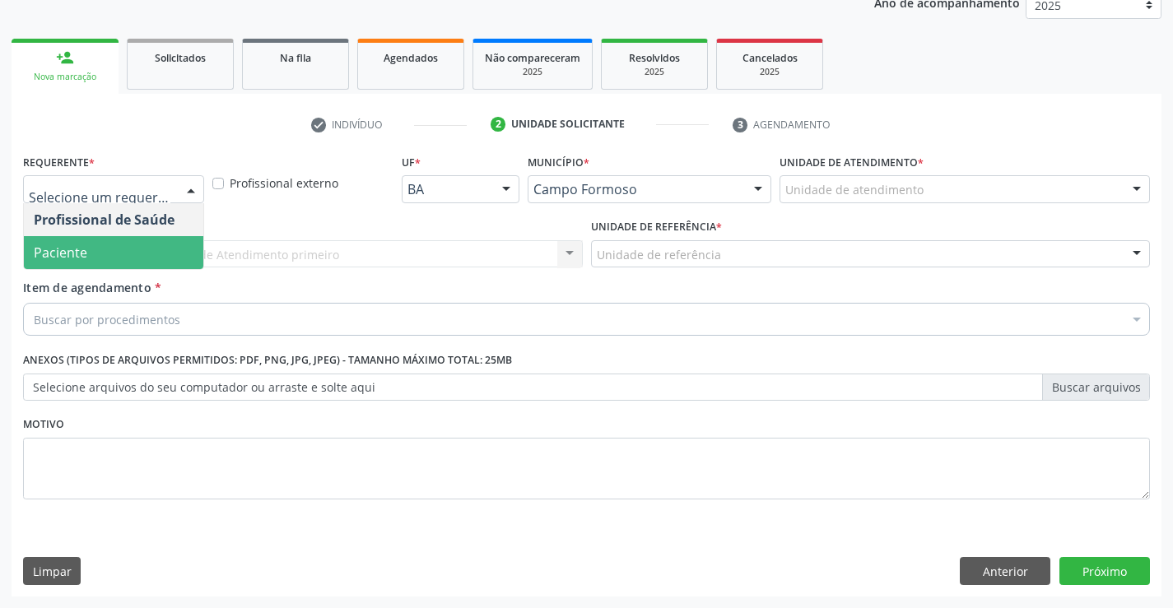
click at [105, 260] on span "Paciente" at bounding box center [113, 252] width 179 height 33
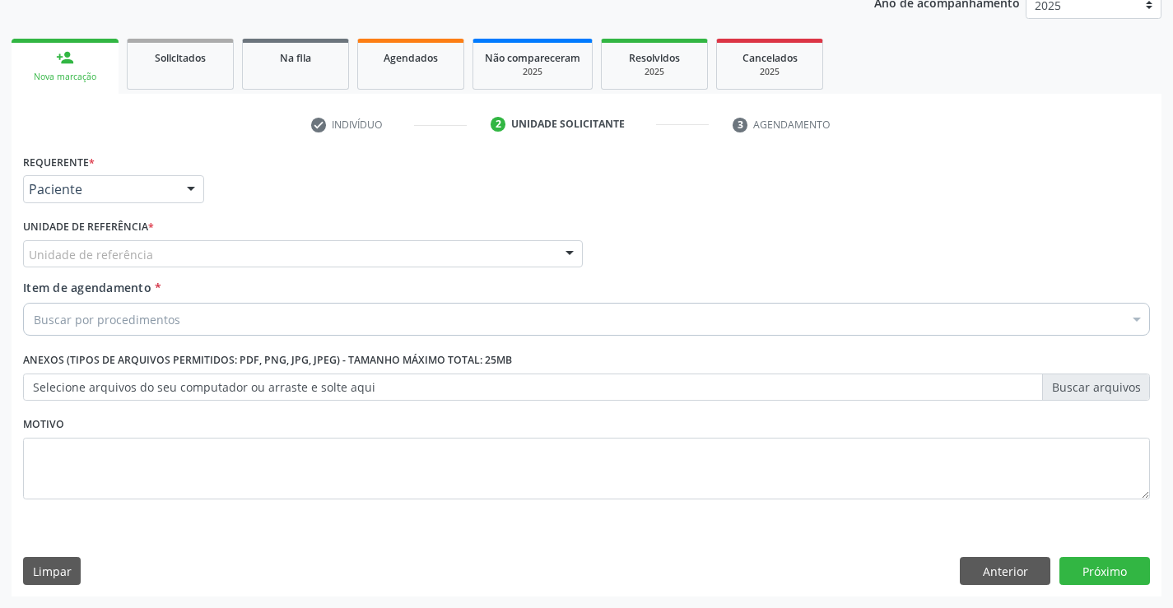
click at [190, 248] on div "Unidade de referência" at bounding box center [303, 254] width 560 height 28
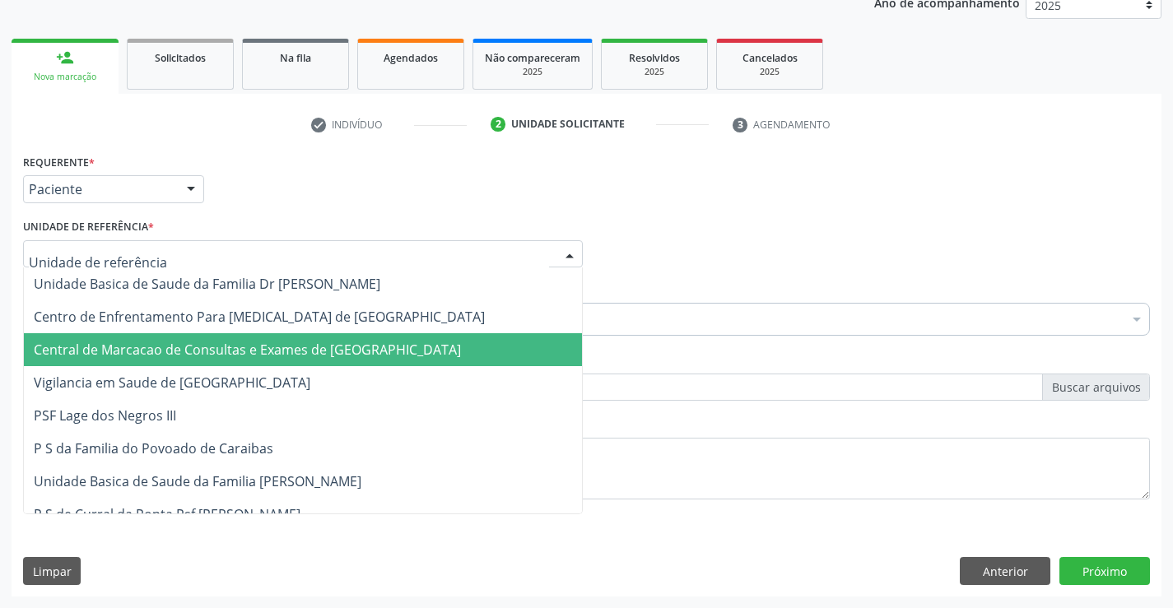
click at [189, 342] on span "Central de Marcacao de Consultas e Exames de [GEOGRAPHIC_DATA]" at bounding box center [247, 350] width 427 height 18
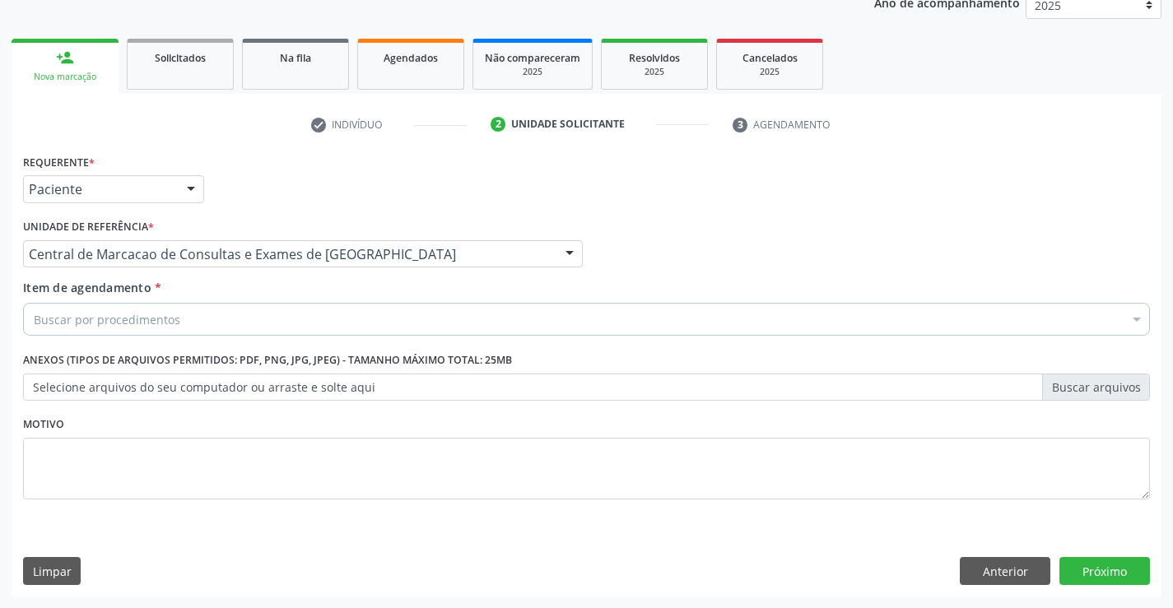
click at [191, 322] on div "Buscar por procedimentos" at bounding box center [586, 319] width 1127 height 33
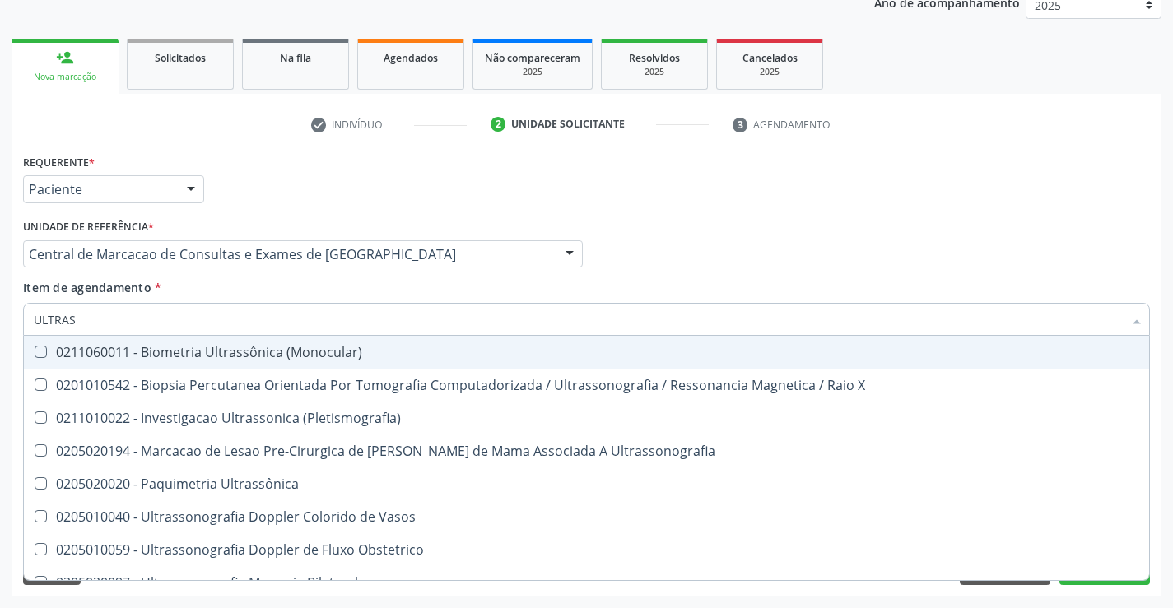
type input "ULTRASS"
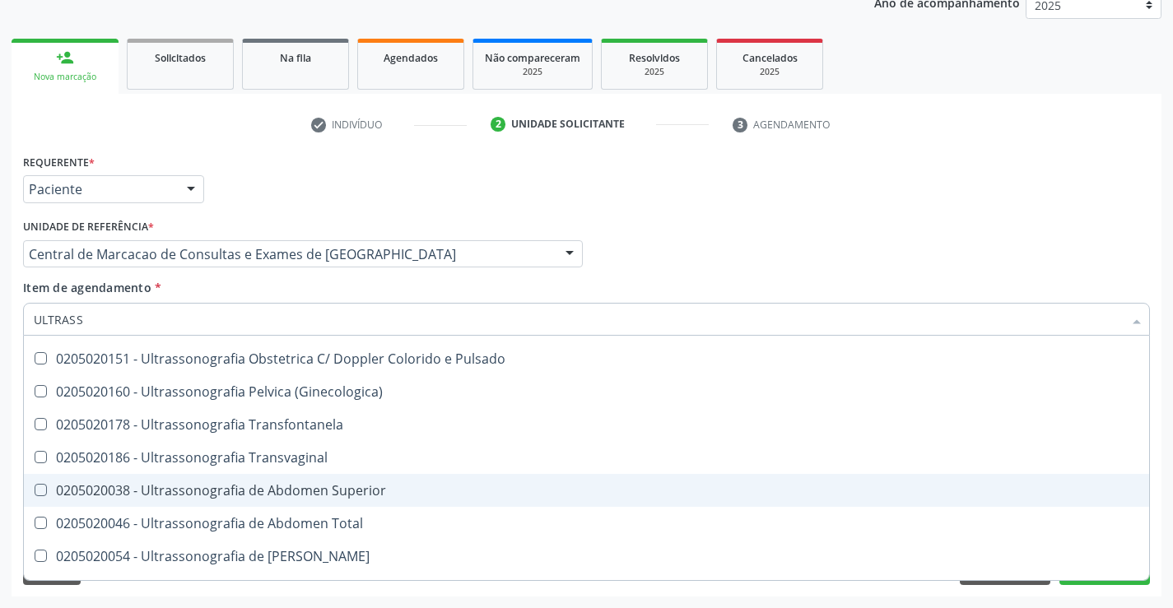
scroll to position [329, 0]
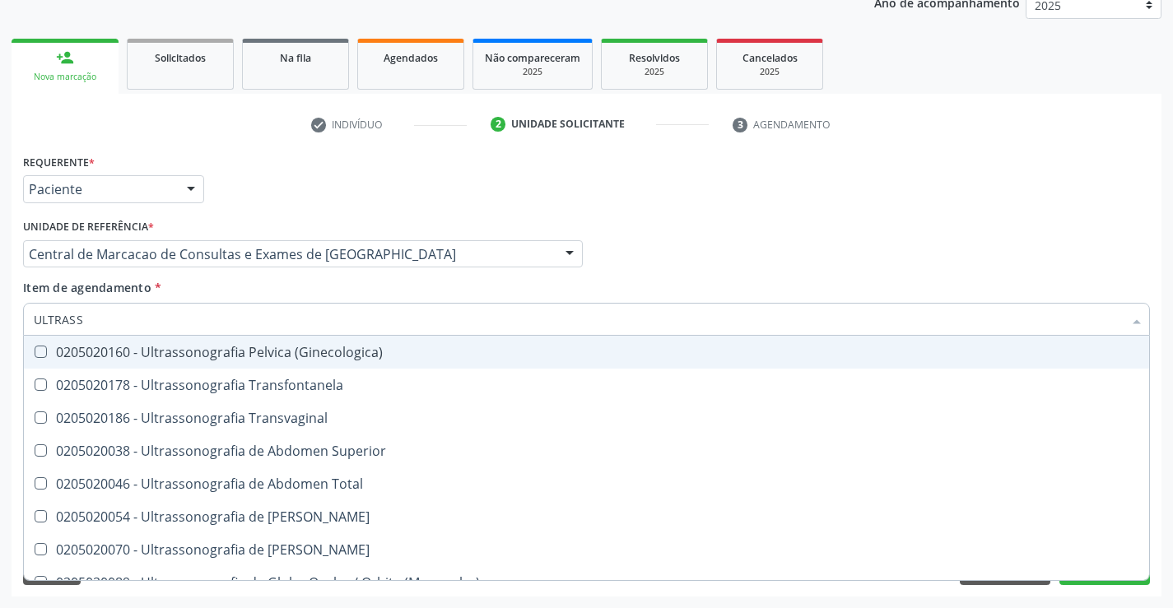
click at [376, 350] on div "0205020160 - Ultrassonografia Pelvica (Ginecologica)" at bounding box center [586, 352] width 1105 height 13
checkbox \(Ginecologica\) "true"
click at [1068, 229] on div "Profissional Solicitante Por favor, selecione a Unidade de Atendimento primeiro…" at bounding box center [586, 247] width 1135 height 64
checkbox X "true"
checkbox \(Ginecologica\) "false"
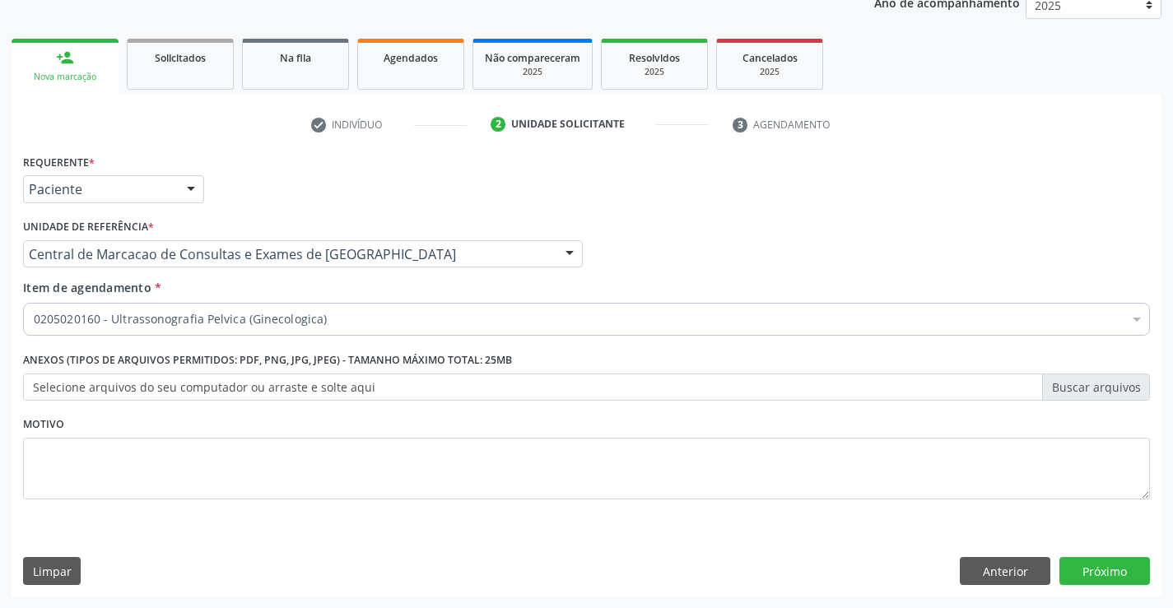
scroll to position [0, 0]
click at [1087, 566] on button "Próximo" at bounding box center [1104, 571] width 91 height 28
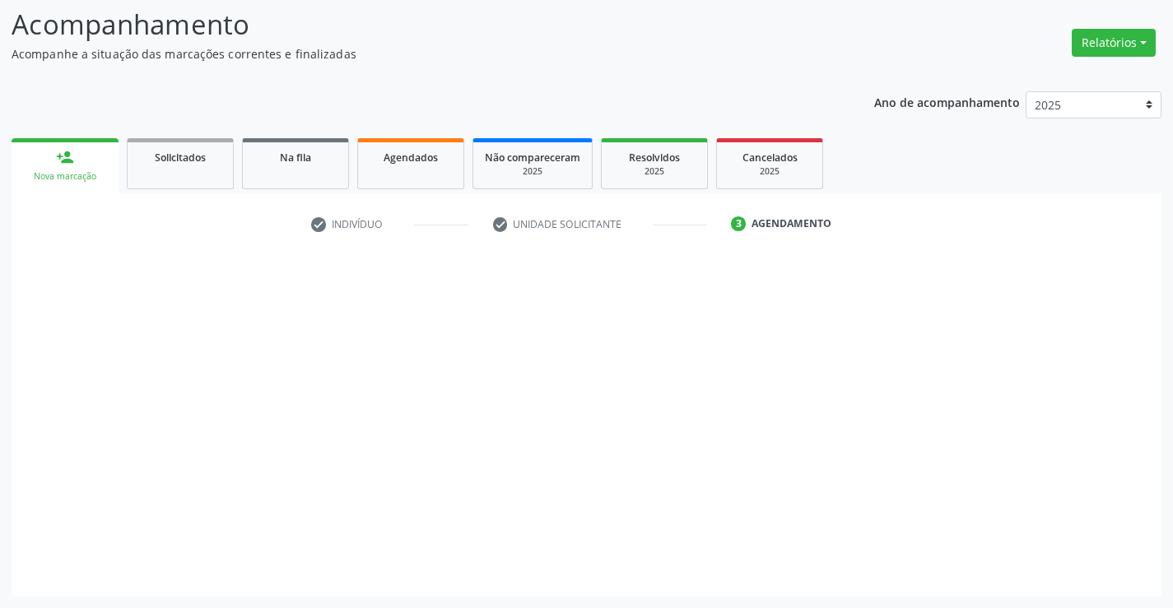
scroll to position [108, 0]
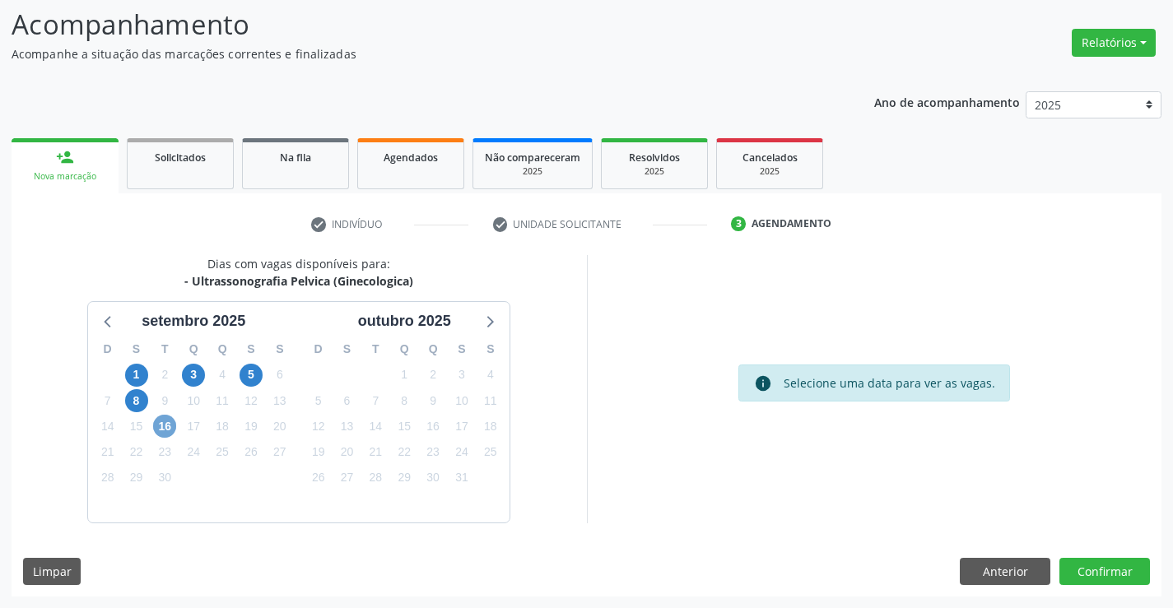
click at [161, 427] on span "16" at bounding box center [164, 426] width 23 height 23
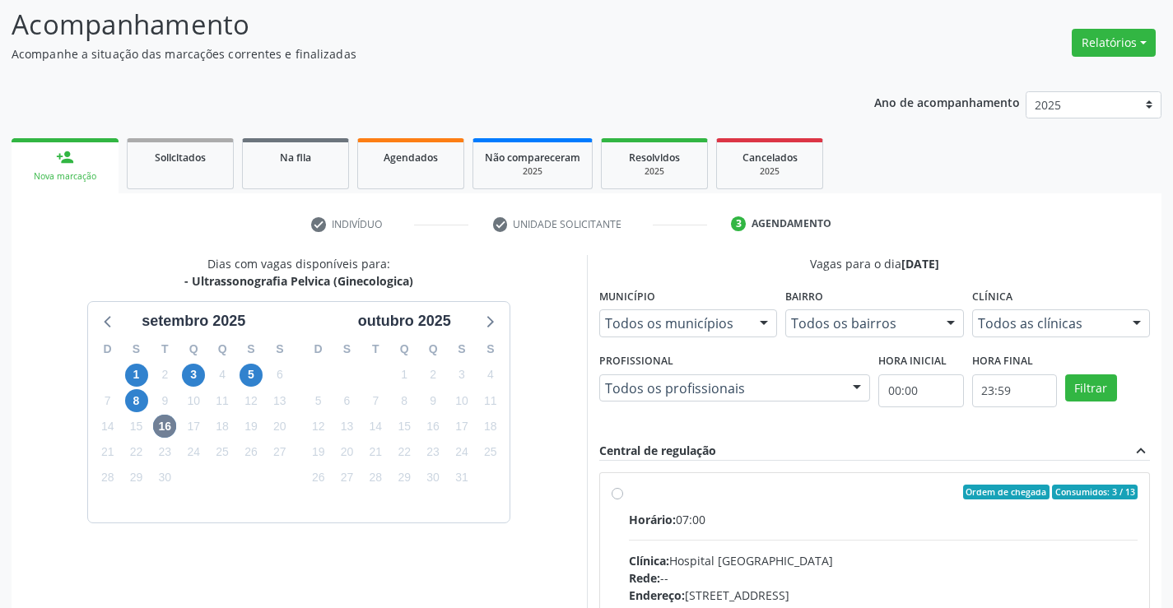
click at [623, 500] on input "Ordem de chegada Consumidos: 3 / 13 Horário: 07:00 Clínica: Hospital Sao Franci…" at bounding box center [617, 492] width 12 height 15
radio input "true"
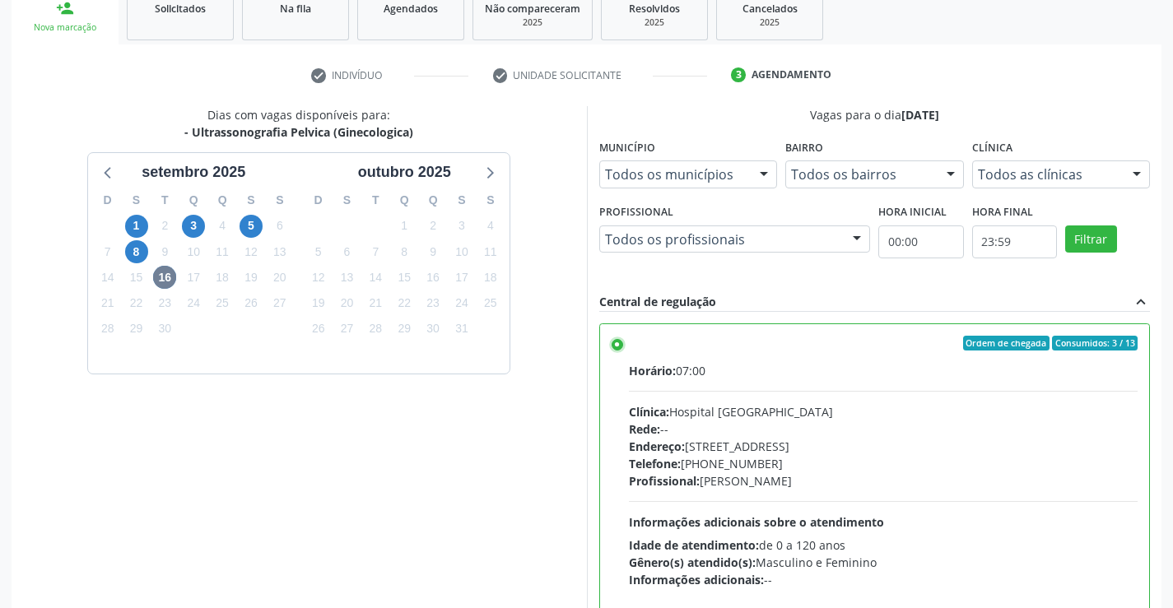
scroll to position [355, 0]
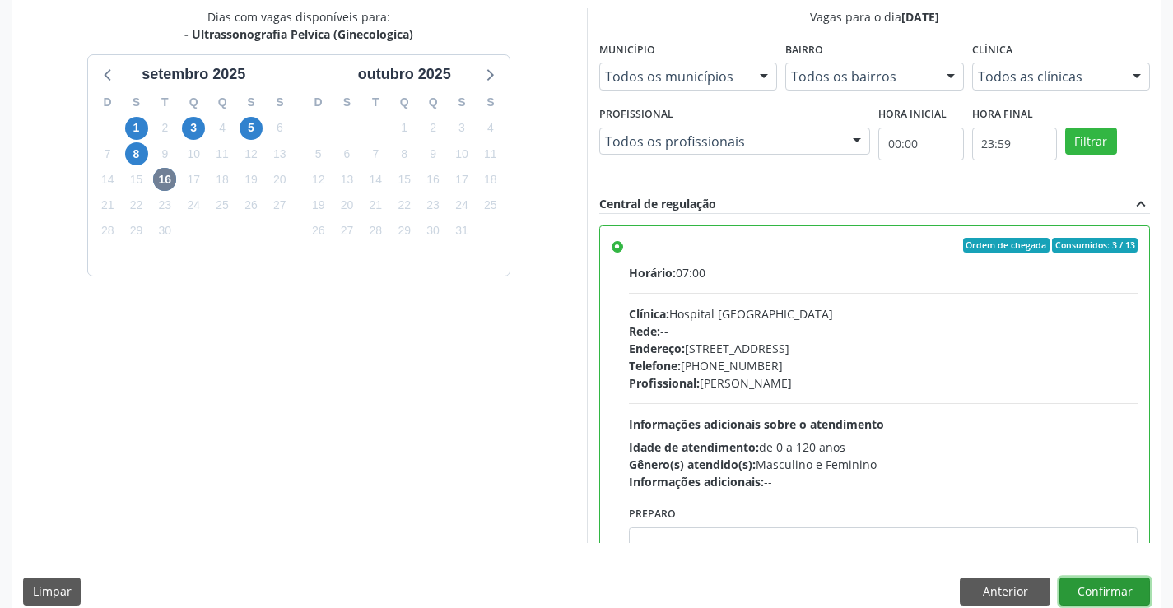
click at [1098, 586] on button "Confirmar" at bounding box center [1104, 592] width 91 height 28
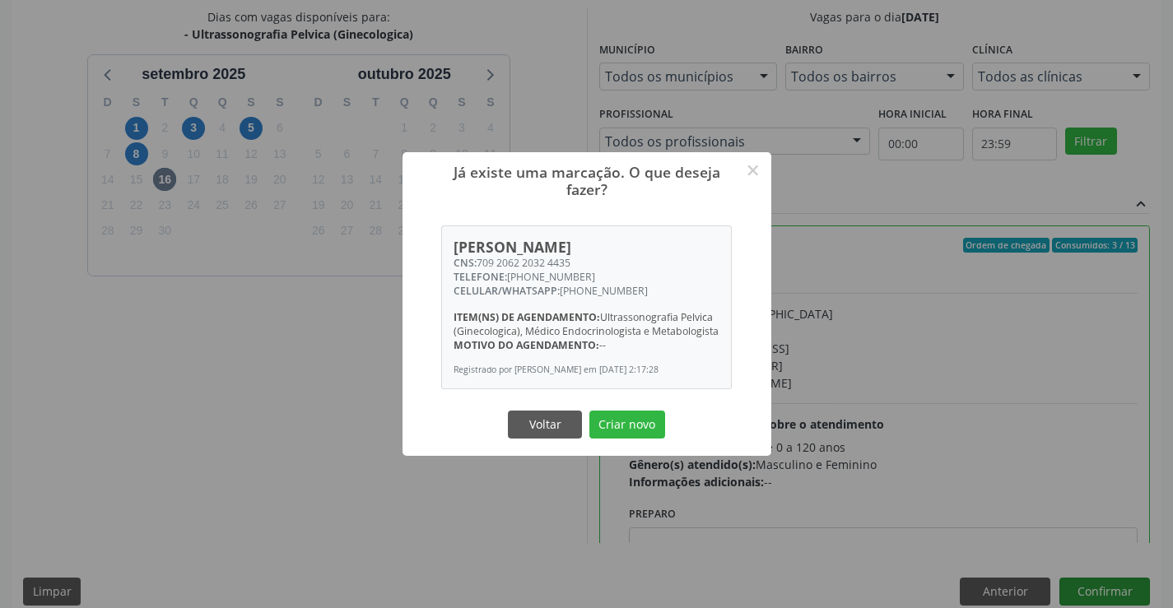
click at [589, 411] on button "Criar novo" at bounding box center [627, 425] width 76 height 28
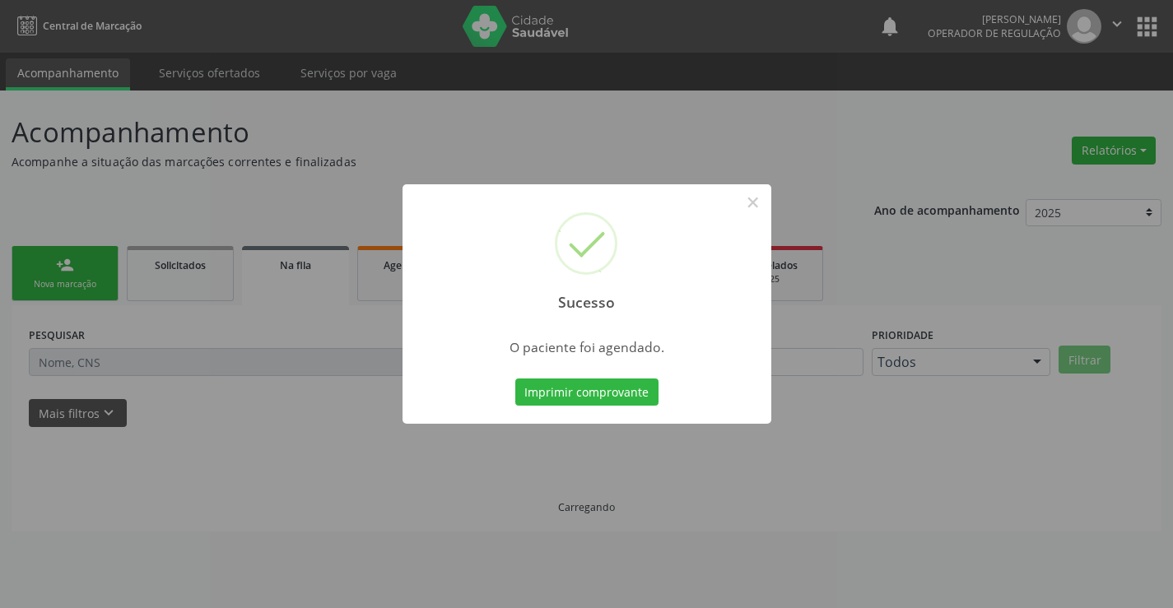
scroll to position [0, 0]
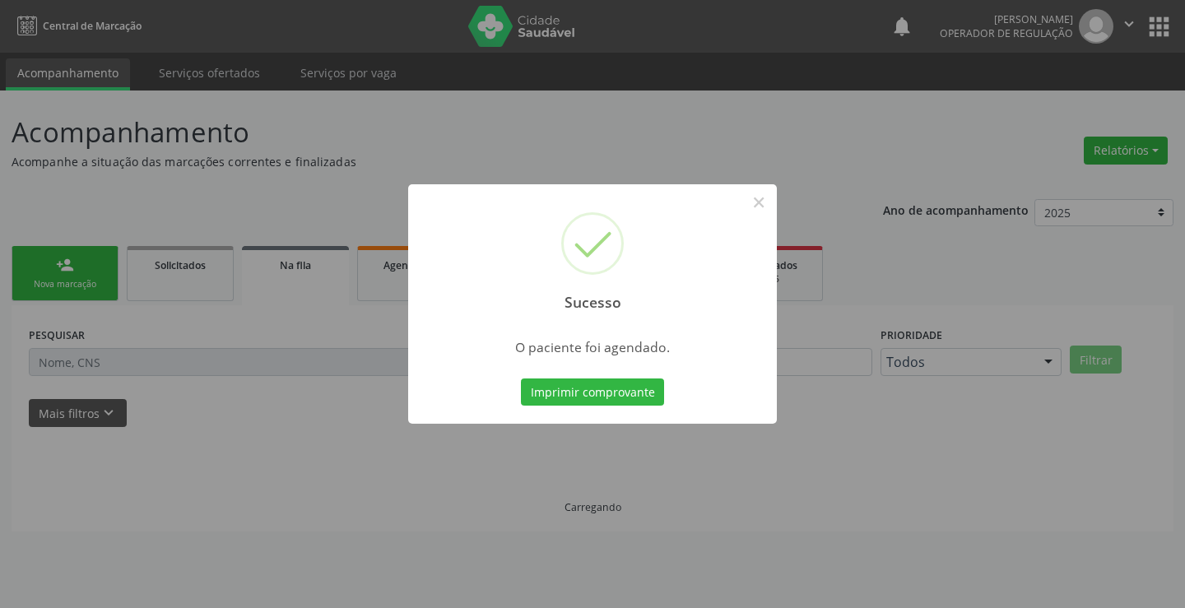
click at [521, 379] on button "Imprimir comprovante" at bounding box center [592, 393] width 143 height 28
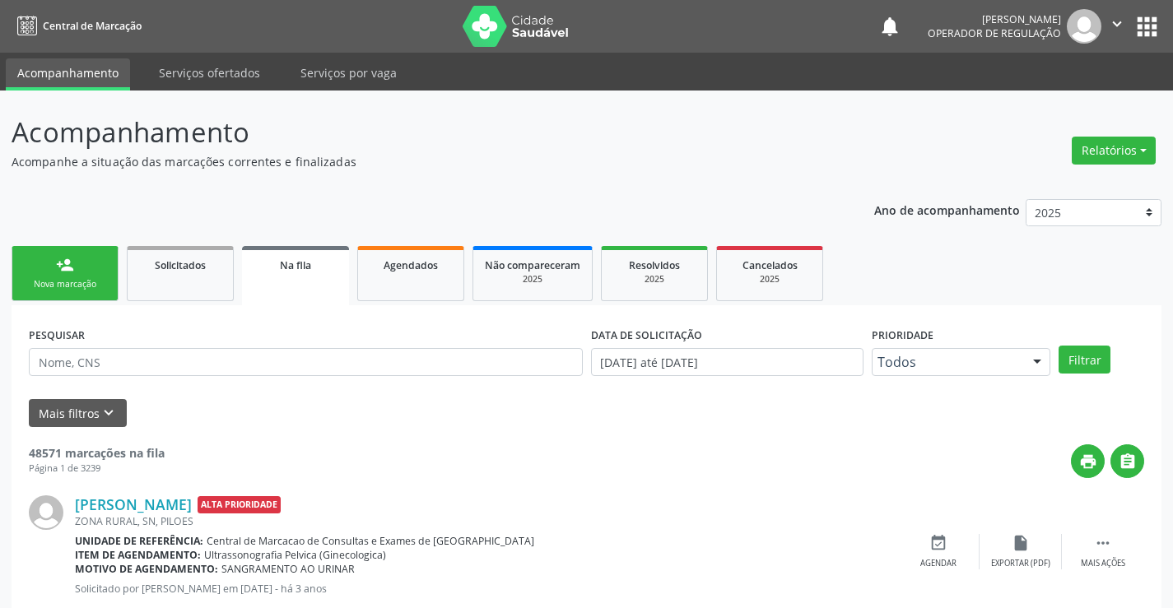
click at [85, 258] on link "person_add Nova marcação" at bounding box center [65, 273] width 107 height 55
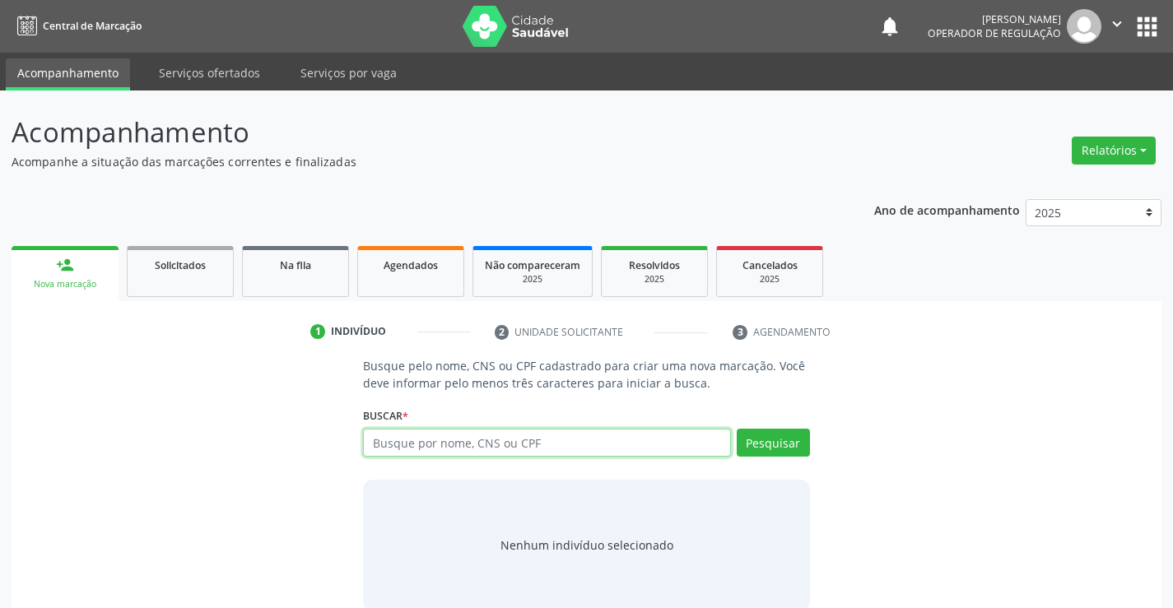
click at [557, 443] on input "text" at bounding box center [546, 443] width 367 height 28
type input "702404001881524"
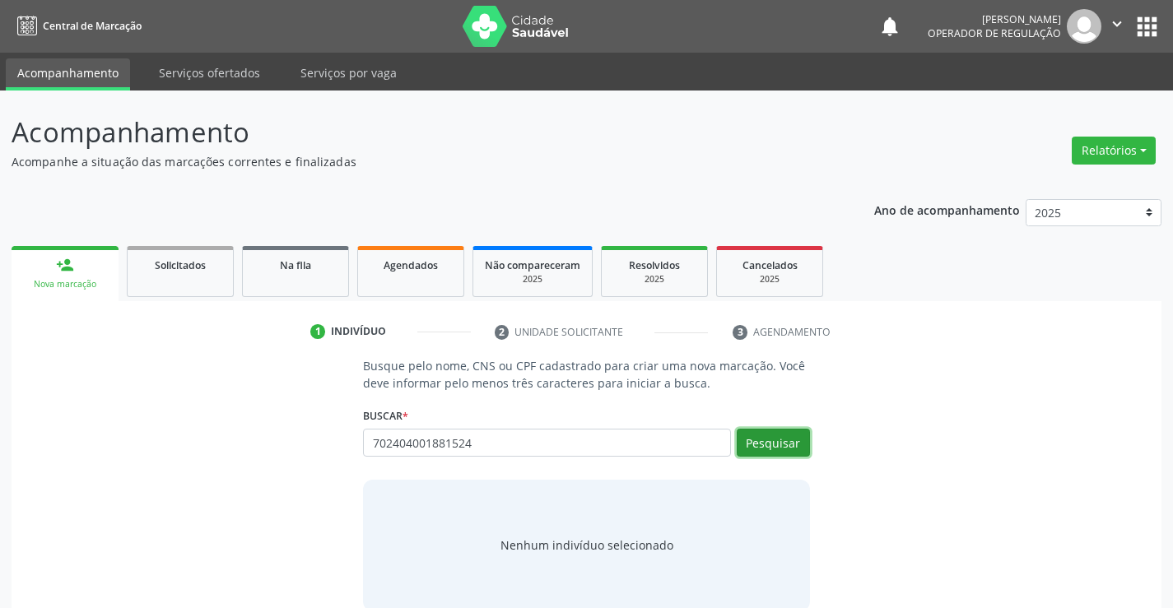
click at [801, 442] on button "Pesquisar" at bounding box center [772, 443] width 73 height 28
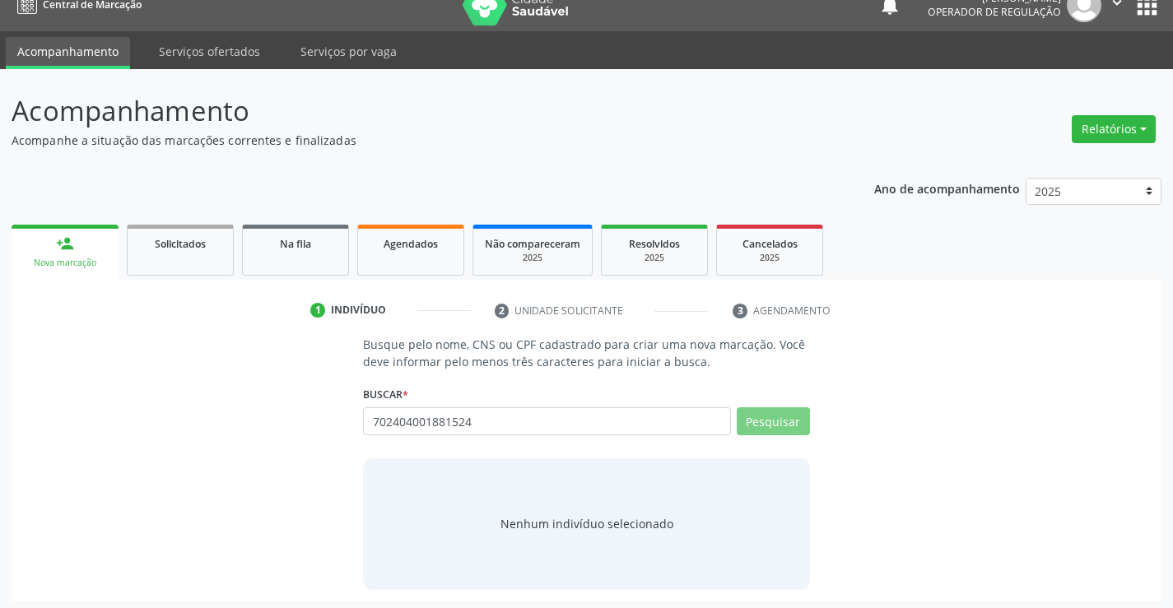
scroll to position [26, 0]
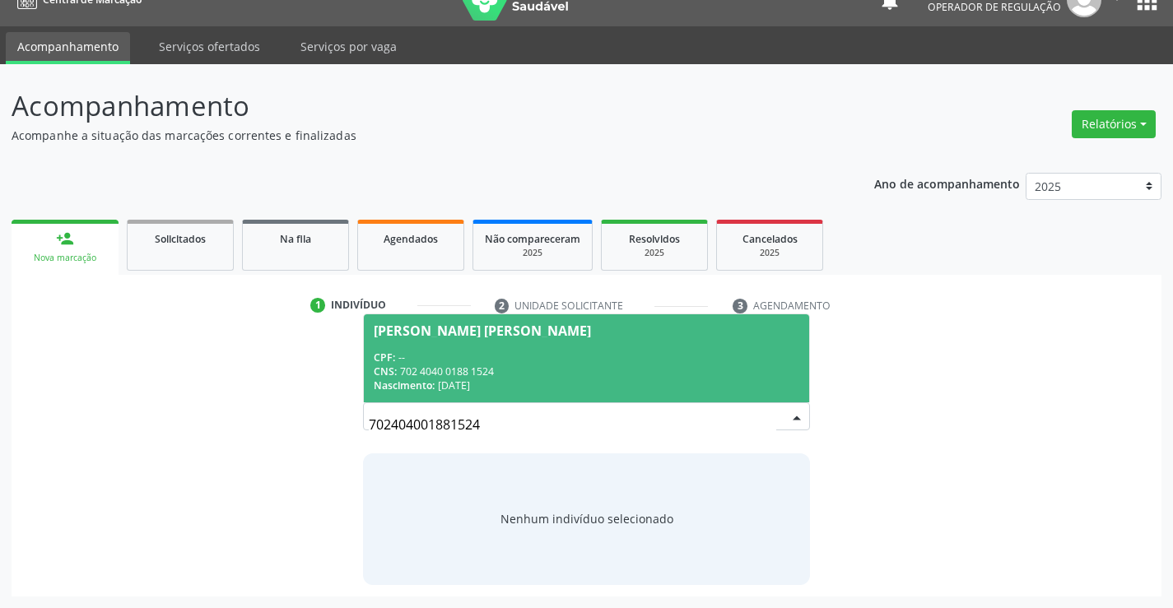
click at [662, 359] on div "CPF: --" at bounding box center [586, 358] width 425 height 14
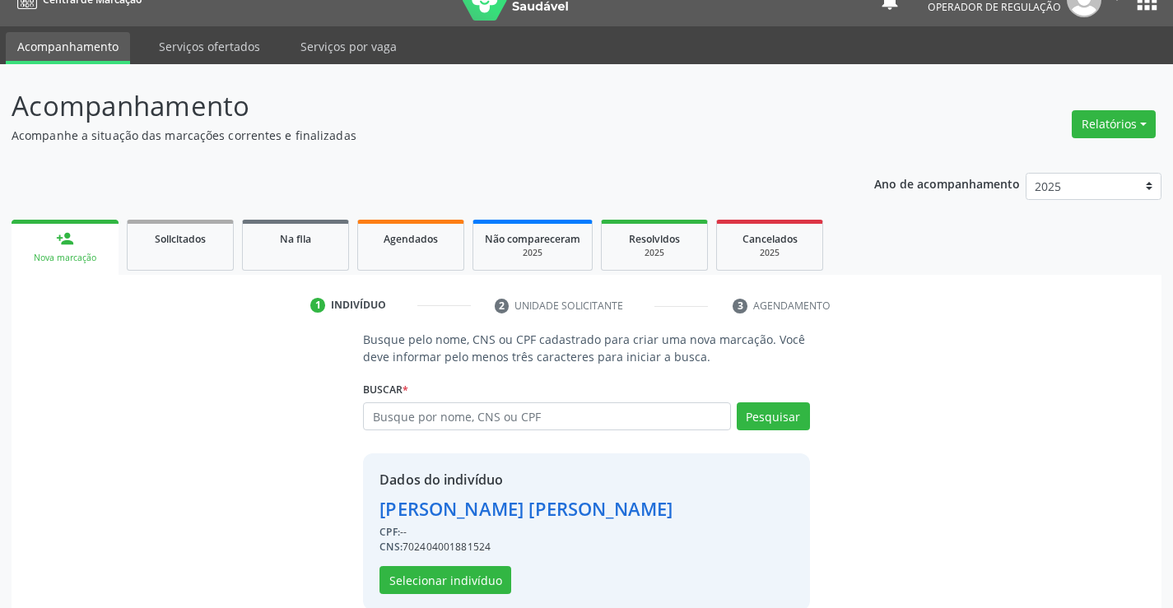
scroll to position [52, 0]
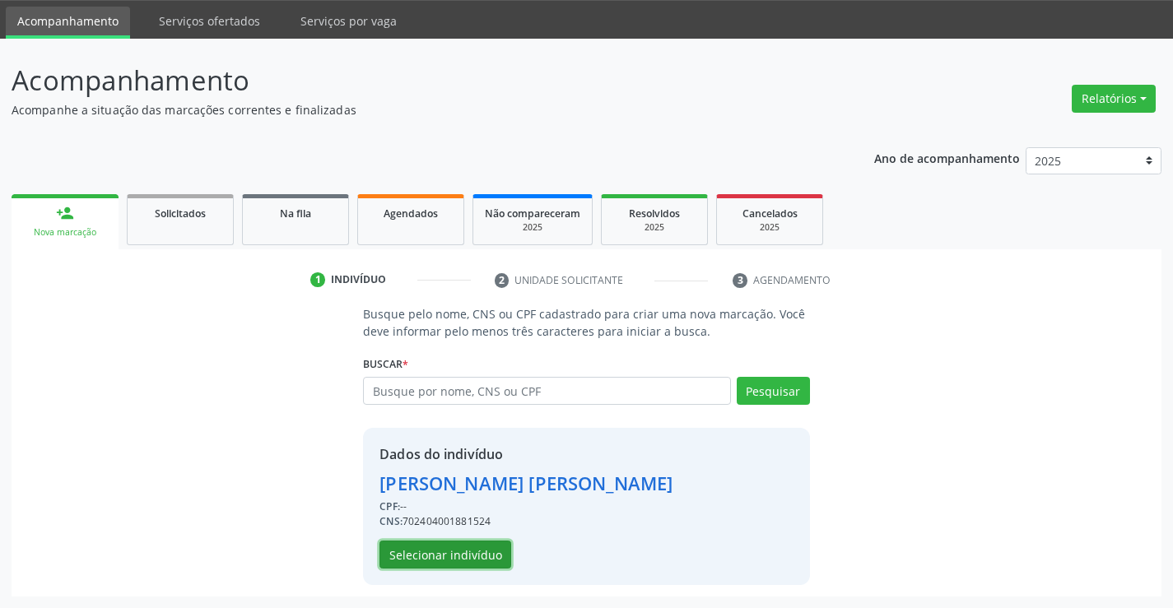
click at [492, 547] on button "Selecionar indivíduo" at bounding box center [445, 555] width 132 height 28
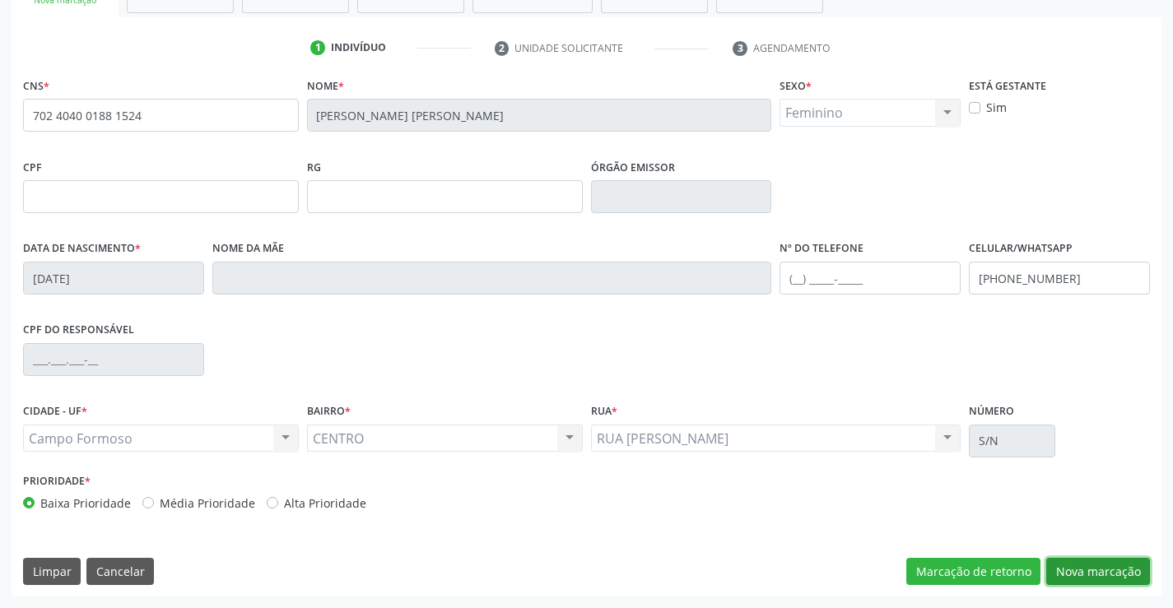
click at [1073, 567] on button "Nova marcação" at bounding box center [1098, 572] width 104 height 28
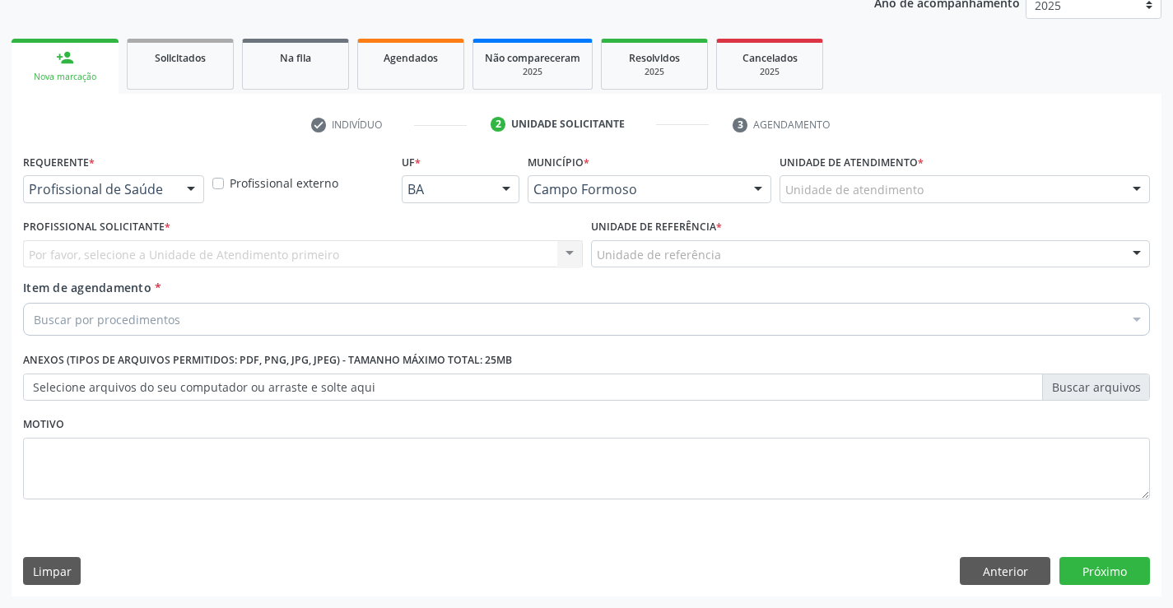
click at [181, 185] on div at bounding box center [191, 190] width 25 height 28
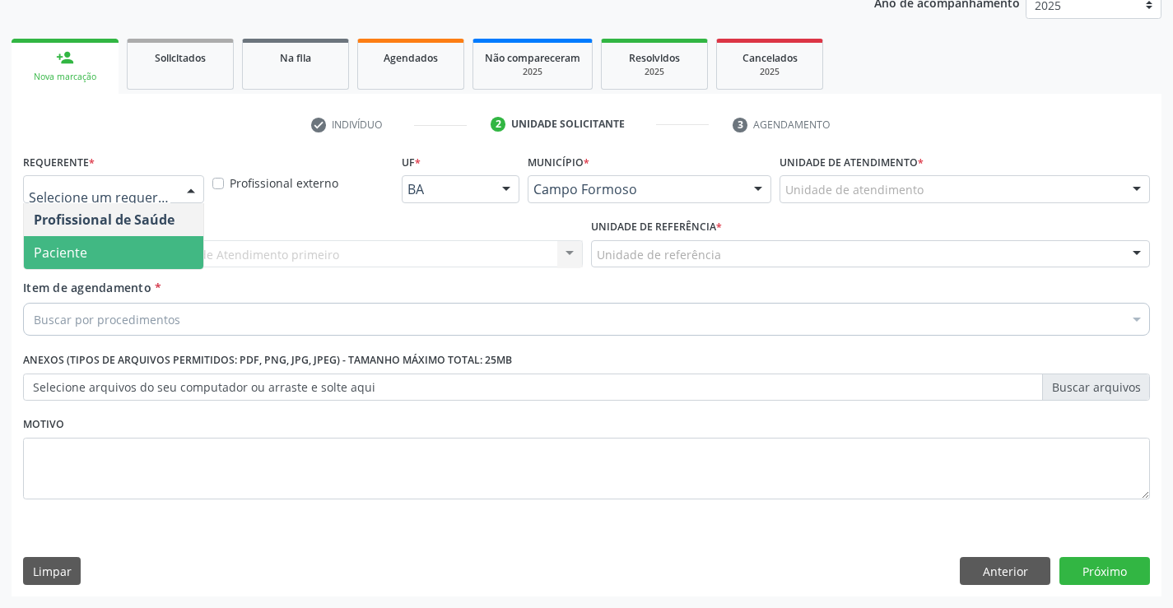
click at [152, 255] on span "Paciente" at bounding box center [113, 252] width 179 height 33
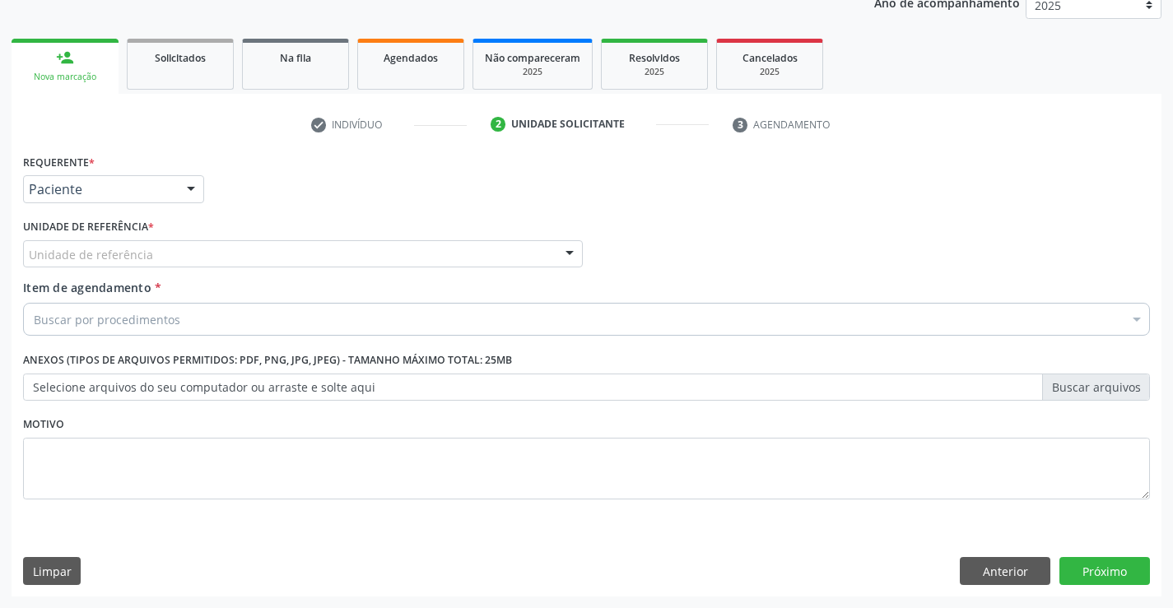
click at [208, 250] on div "Unidade de referência" at bounding box center [303, 254] width 560 height 28
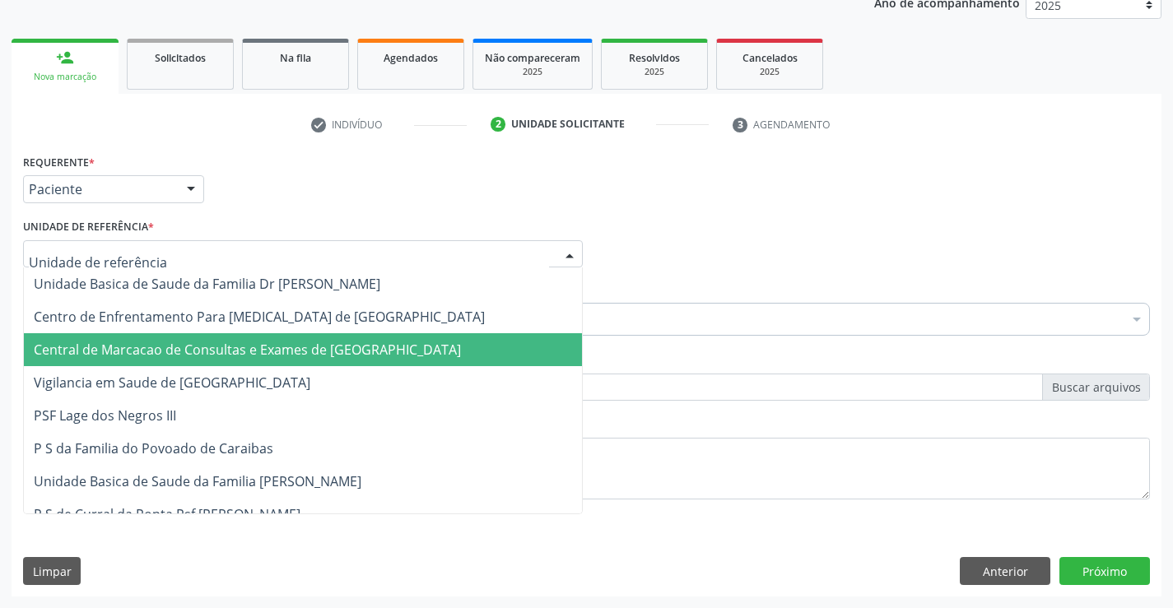
click at [229, 354] on span "Central de Marcacao de Consultas e Exames de [GEOGRAPHIC_DATA]" at bounding box center [247, 350] width 427 height 18
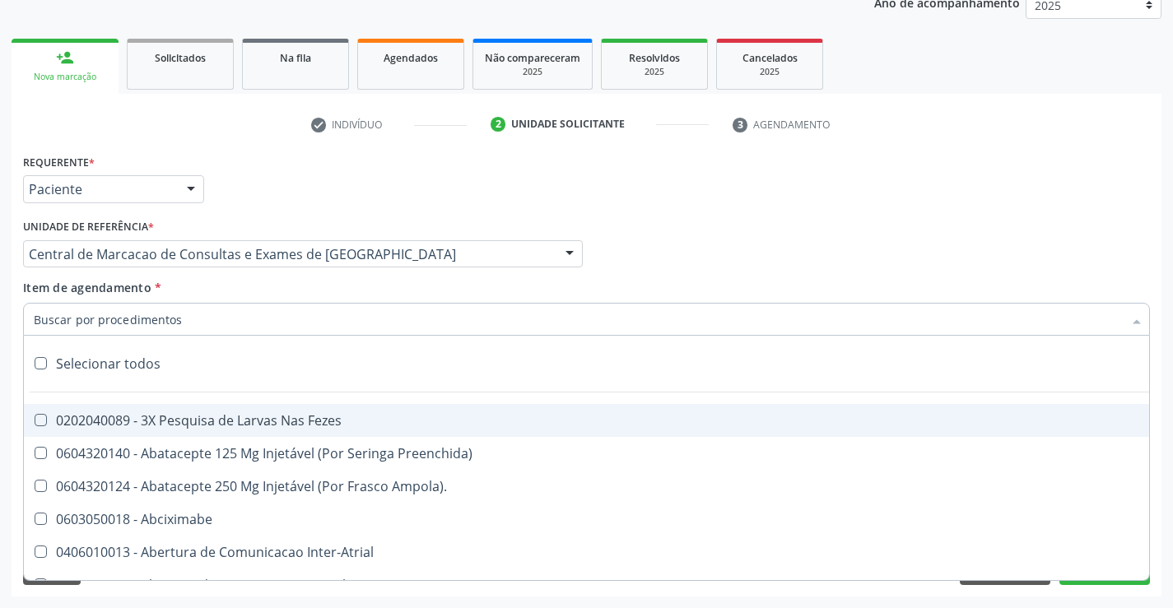
click at [243, 322] on div at bounding box center [586, 319] width 1127 height 33
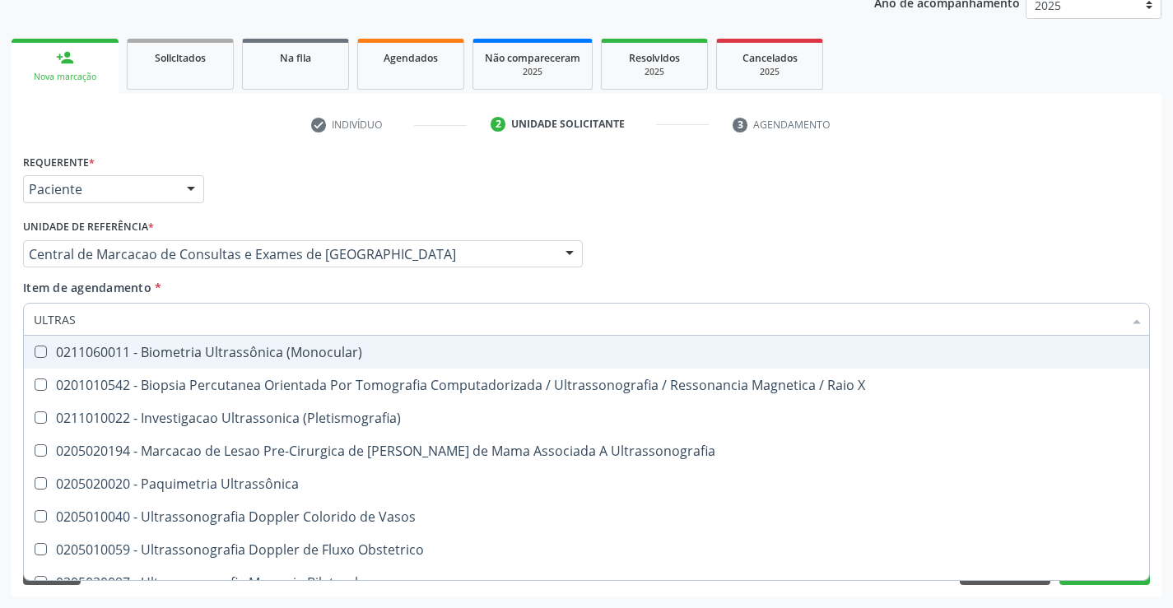
type input "ULTRASS"
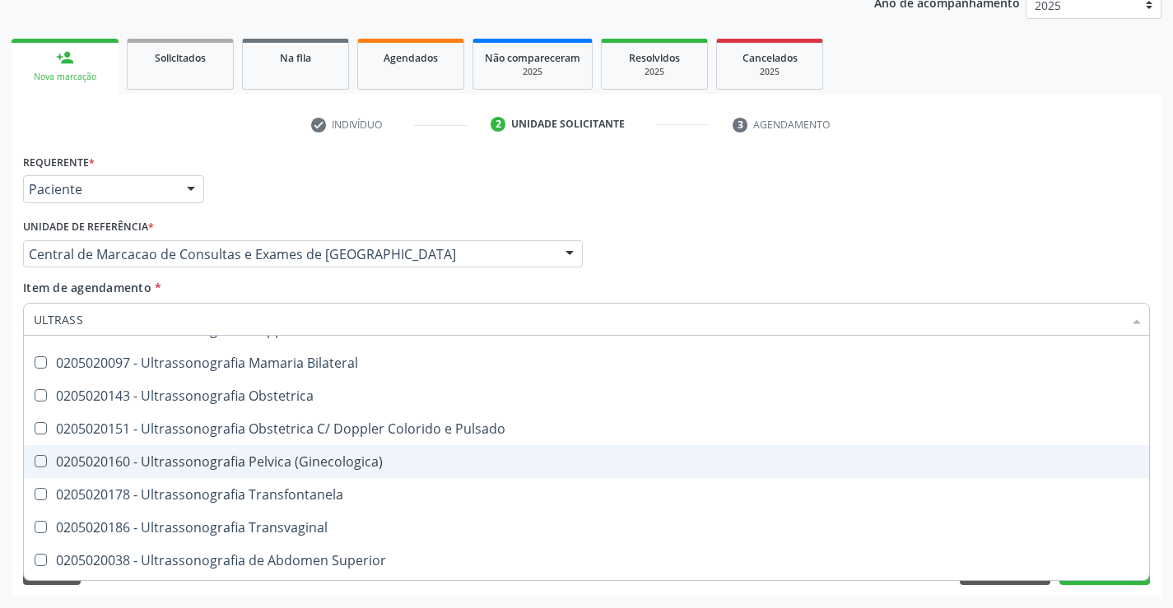
scroll to position [247, 0]
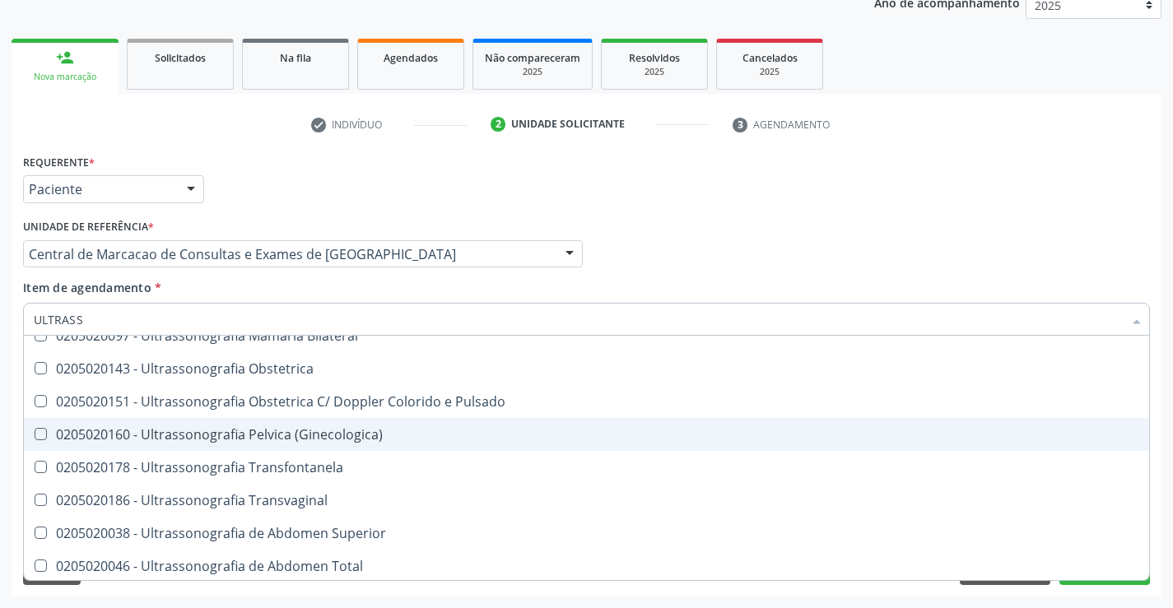
click at [363, 438] on div "0205020160 - Ultrassonografia Pelvica (Ginecologica)" at bounding box center [586, 434] width 1105 height 13
checkbox \(Ginecologica\) "true"
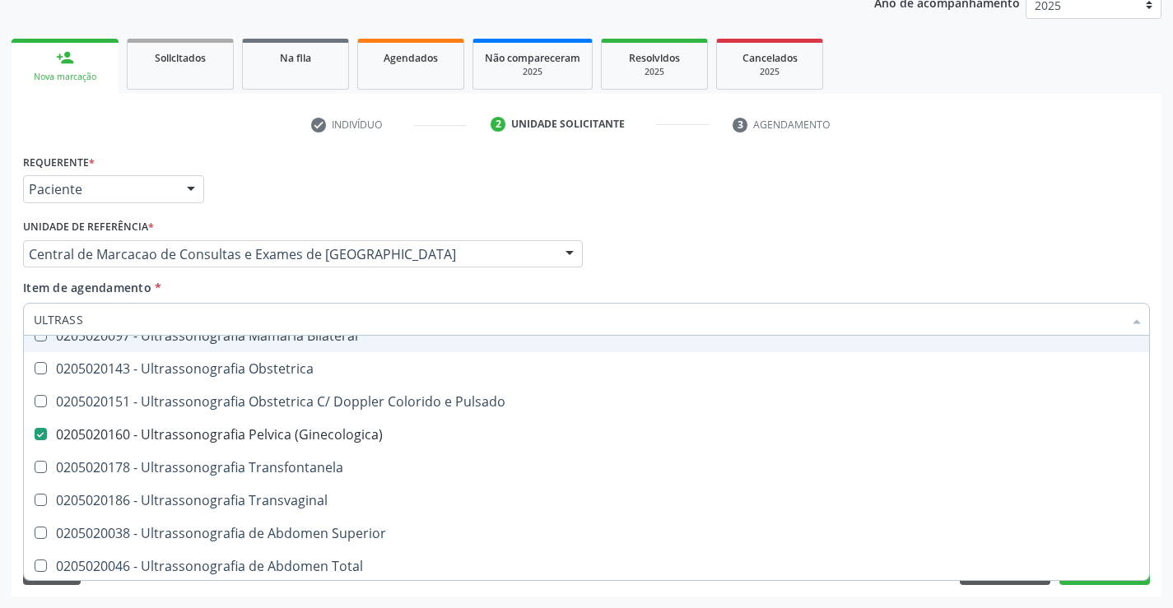
click at [859, 235] on div "Profissional Solicitante Por favor, selecione a Unidade de Atendimento primeiro…" at bounding box center [586, 247] width 1135 height 64
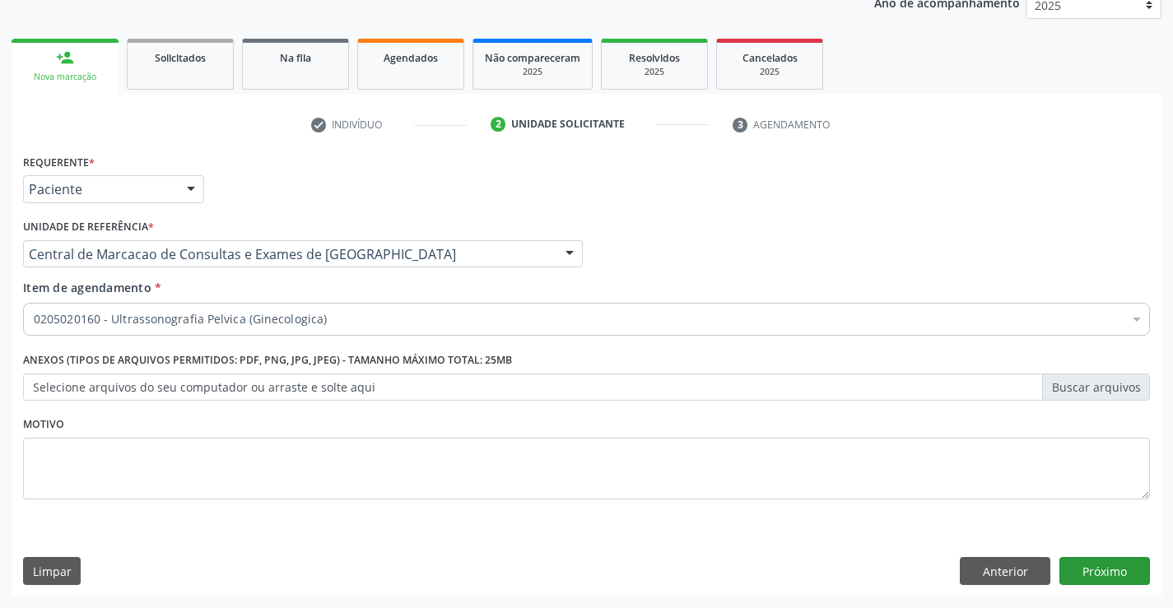
scroll to position [0, 0]
click at [1105, 559] on button "Próximo" at bounding box center [1104, 571] width 91 height 28
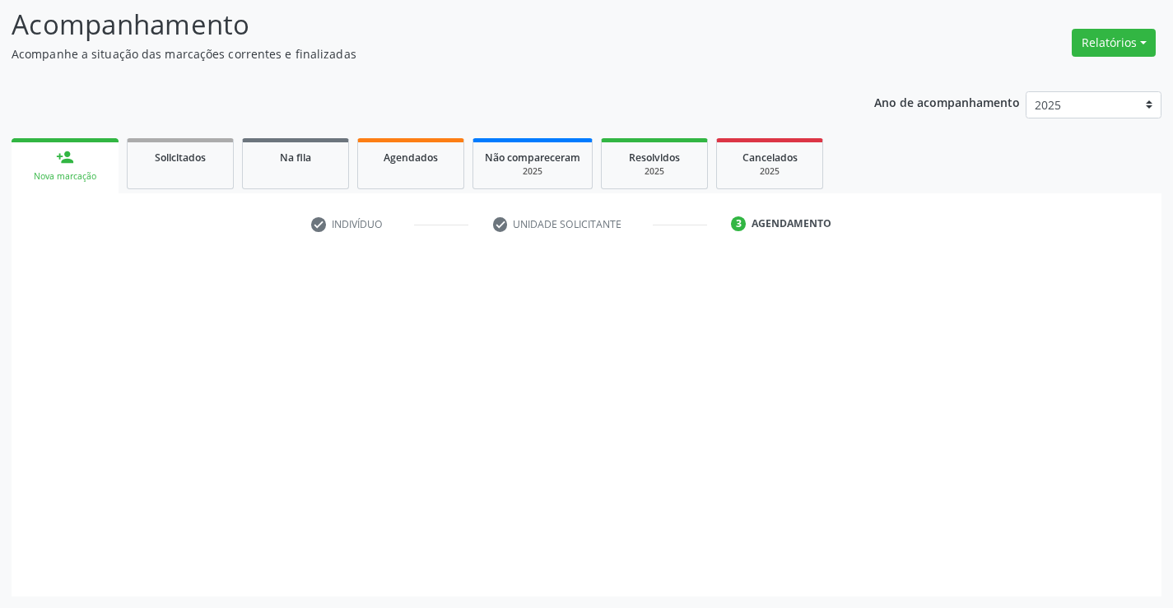
scroll to position [108, 0]
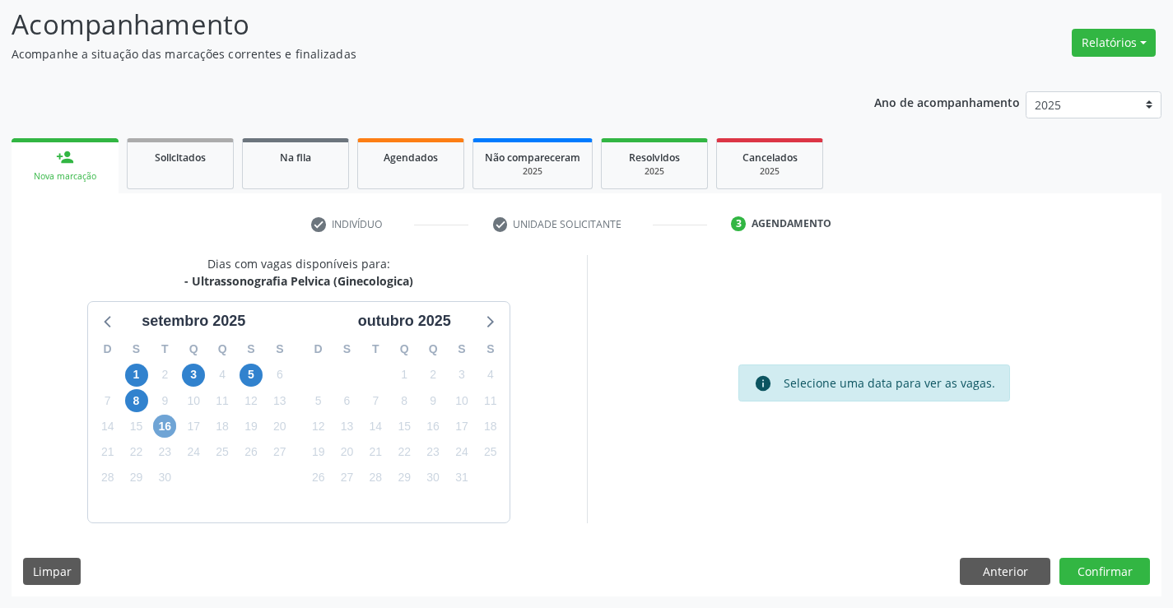
click at [166, 427] on span "16" at bounding box center [164, 426] width 23 height 23
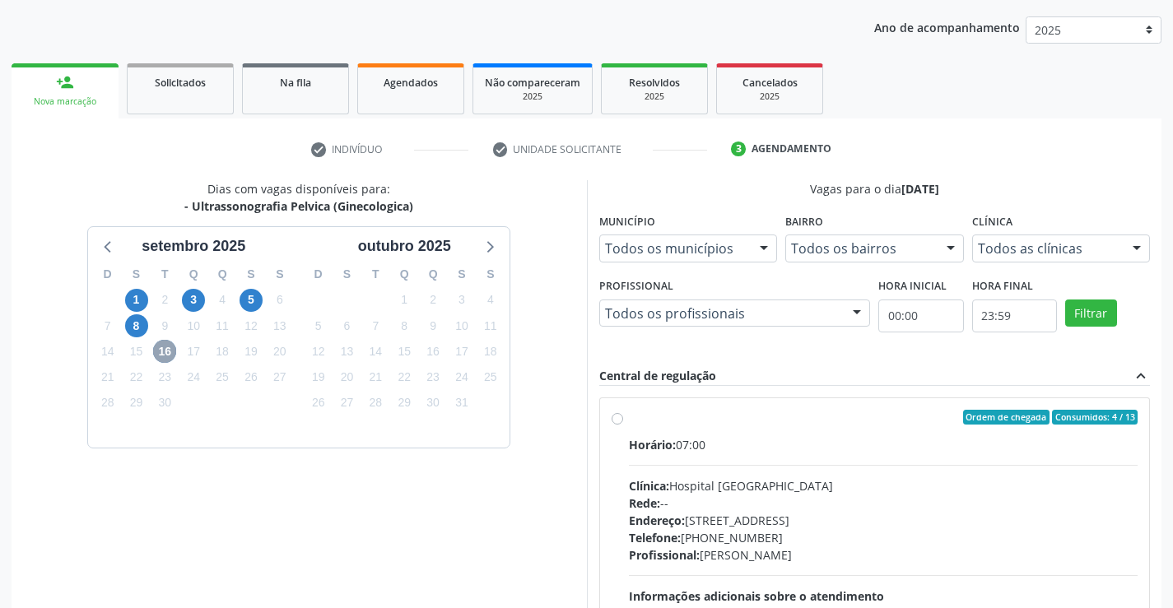
scroll to position [346, 0]
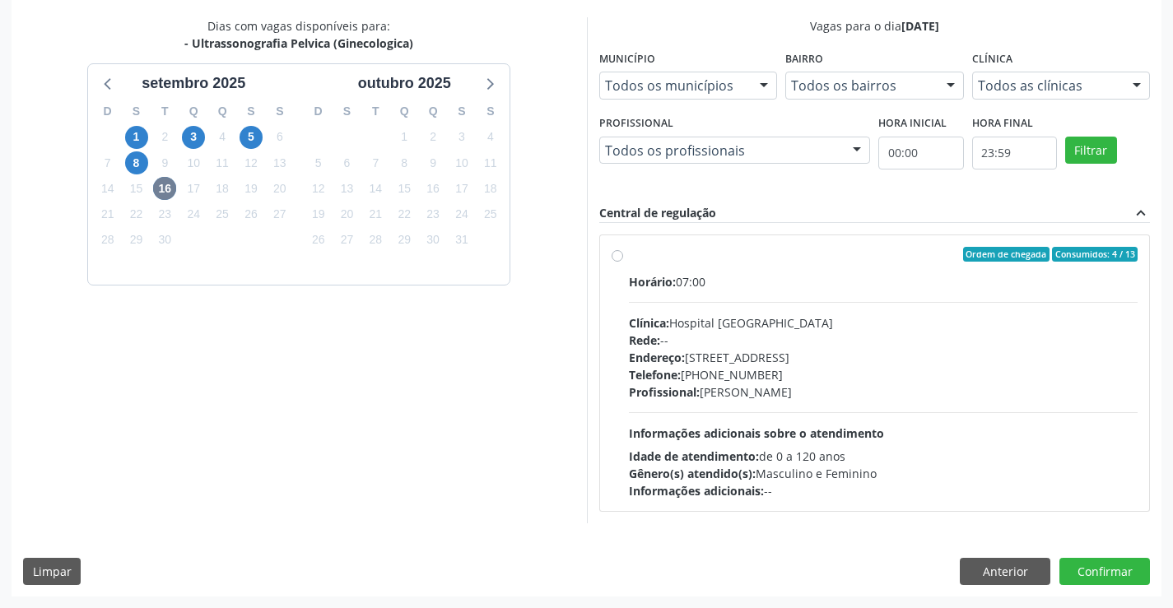
click at [847, 437] on span "Informações adicionais sobre o atendimento" at bounding box center [756, 433] width 255 height 16
click at [623, 262] on input "Ordem de chegada Consumidos: 4 / 13 Horário: 07:00 Clínica: Hospital Sao Franci…" at bounding box center [617, 254] width 12 height 15
radio input "true"
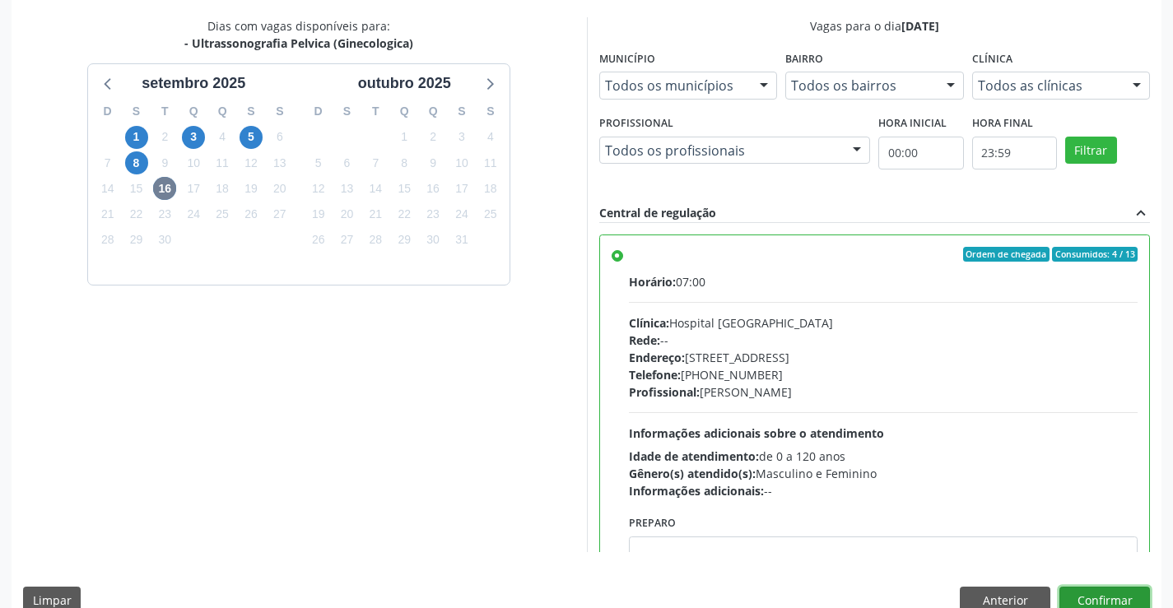
click at [1111, 593] on button "Confirmar" at bounding box center [1104, 601] width 91 height 28
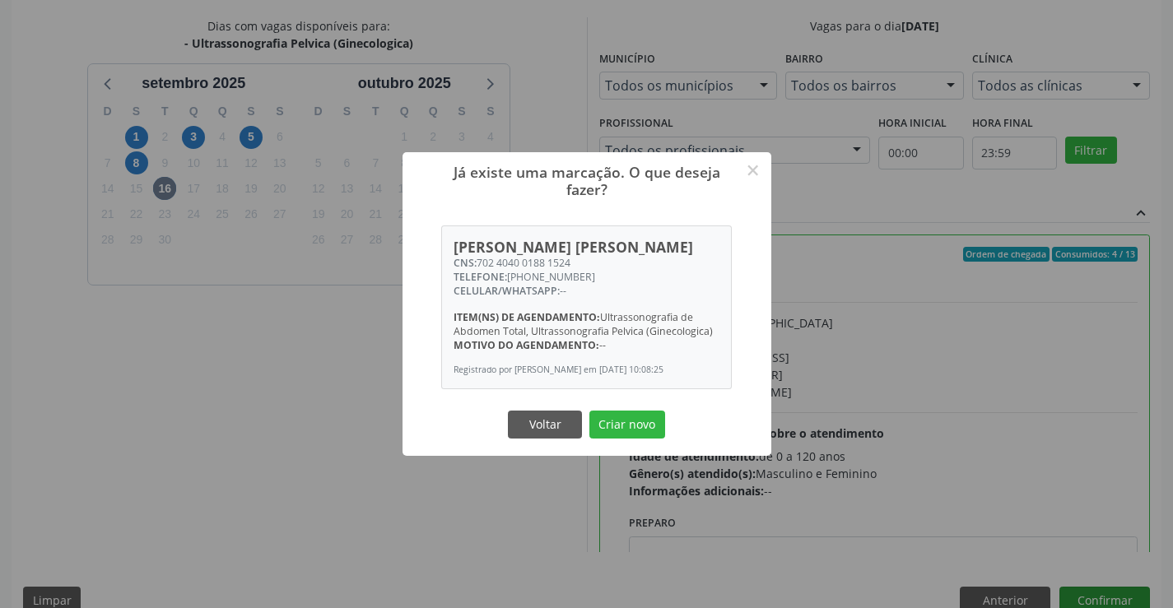
click at [589, 411] on button "Criar novo" at bounding box center [627, 425] width 76 height 28
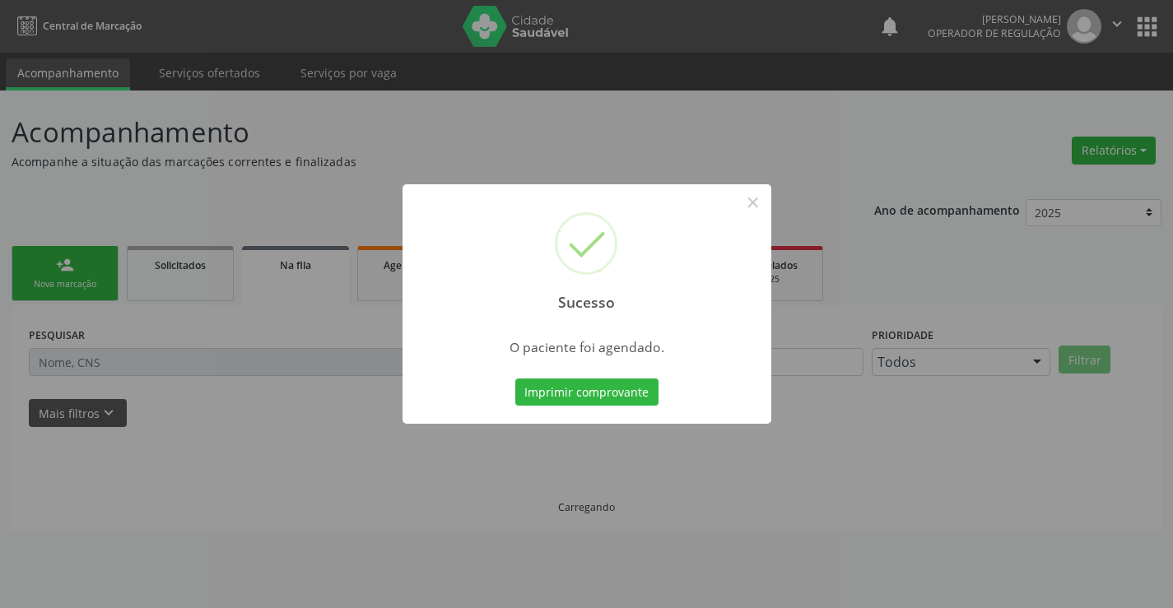
scroll to position [0, 0]
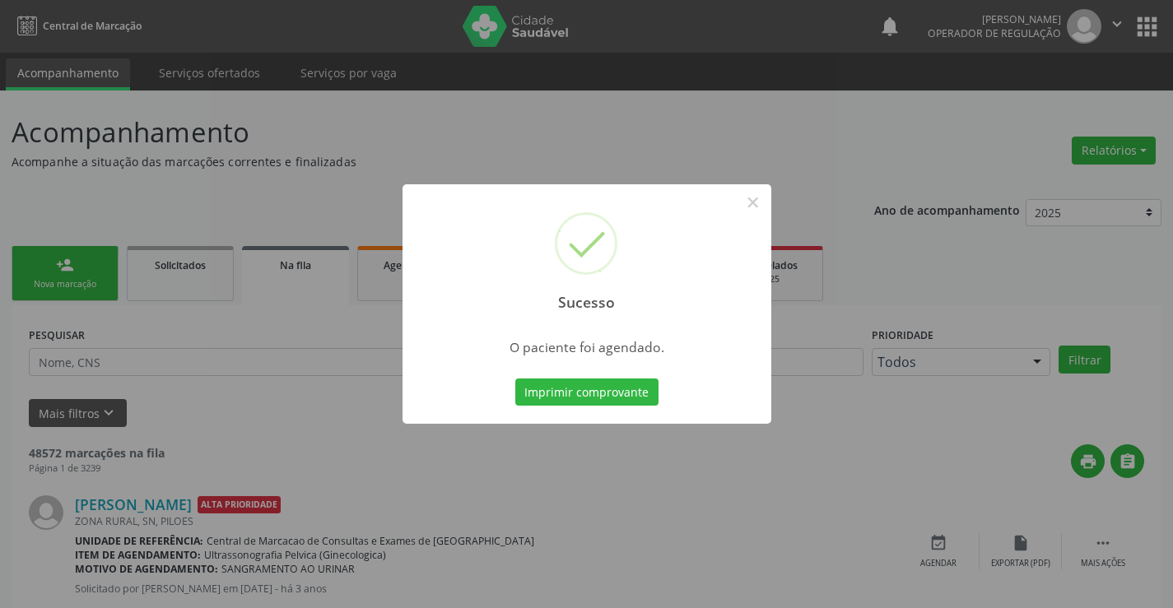
click at [515, 379] on button "Imprimir comprovante" at bounding box center [586, 393] width 143 height 28
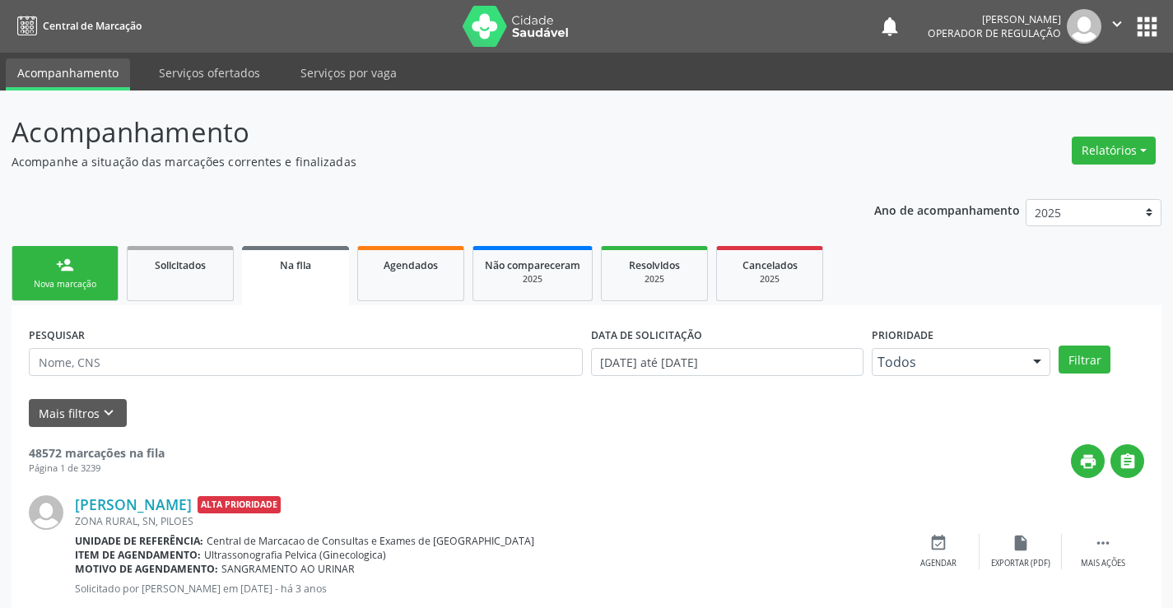
click at [61, 253] on link "person_add Nova marcação" at bounding box center [65, 273] width 107 height 55
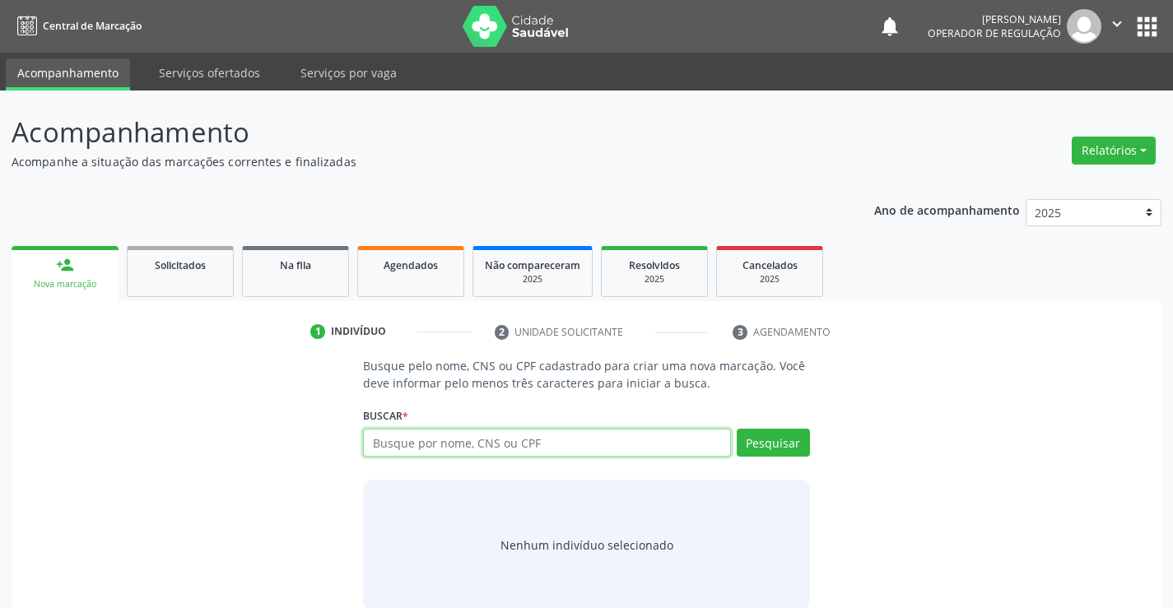
click at [468, 438] on input "text" at bounding box center [546, 443] width 367 height 28
type input "700702919999174"
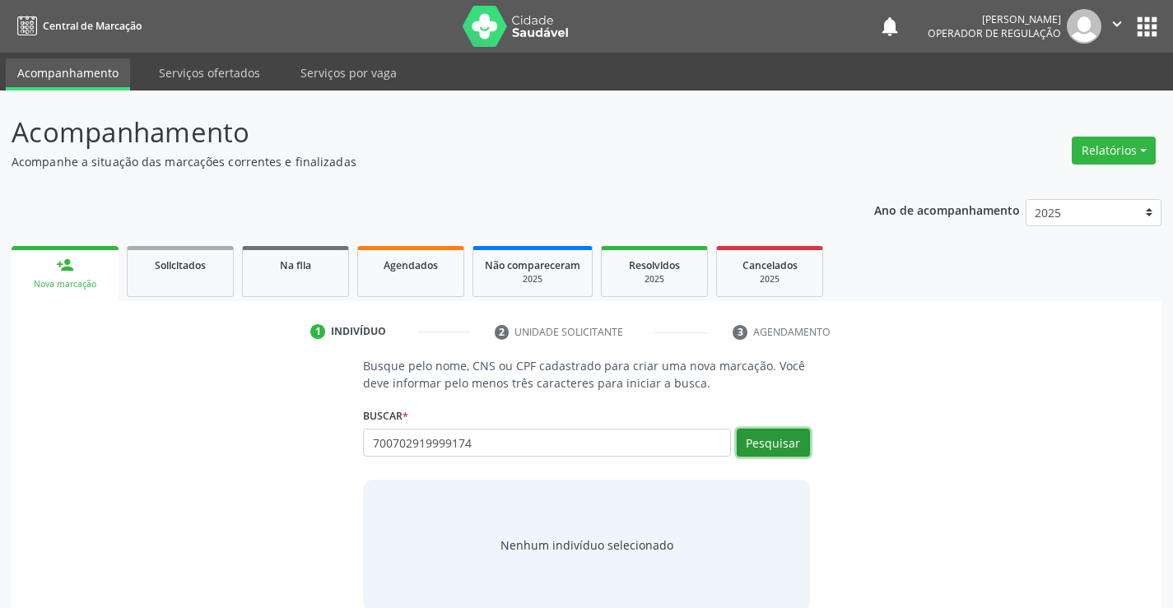
click at [754, 438] on button "Pesquisar" at bounding box center [772, 443] width 73 height 28
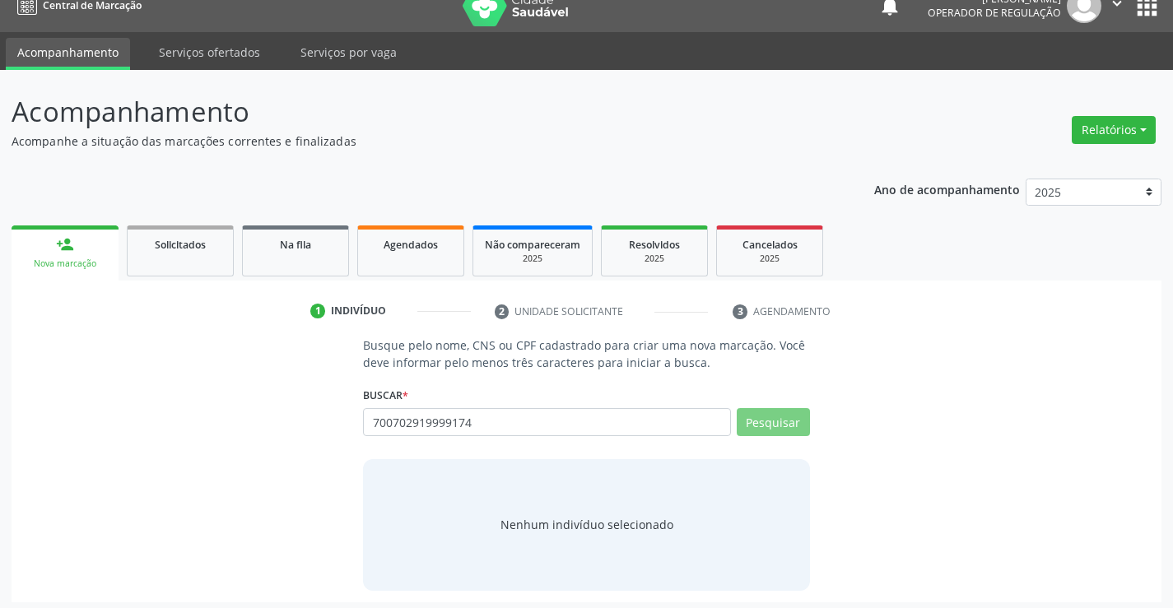
scroll to position [26, 0]
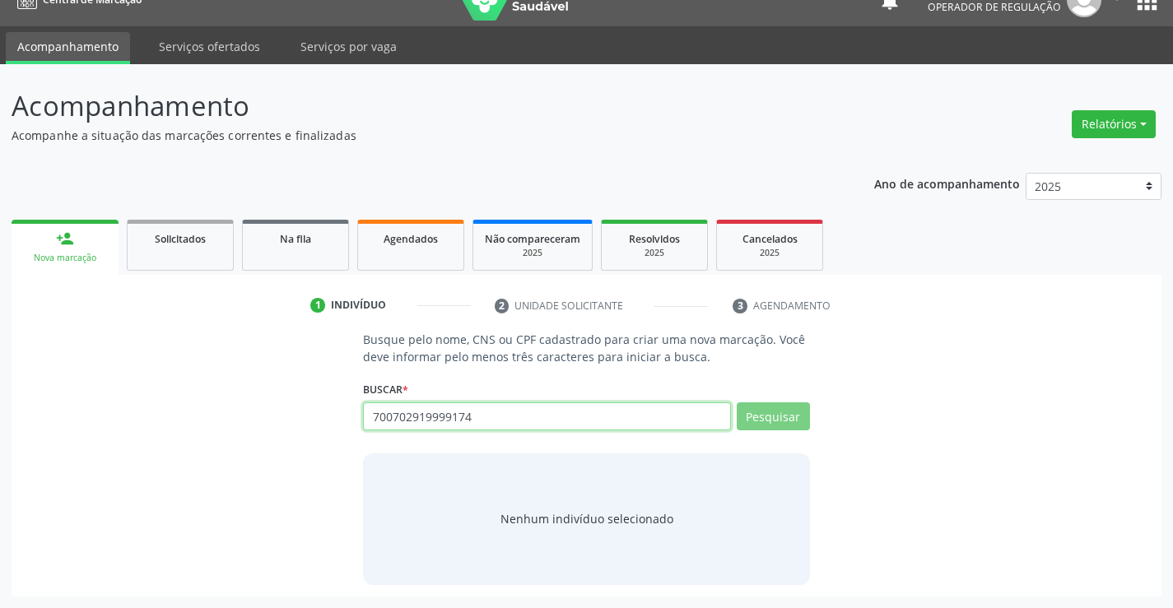
click at [571, 418] on input "700702919999174" at bounding box center [546, 416] width 367 height 28
drag, startPoint x: 471, startPoint y: 416, endPoint x: 346, endPoint y: 416, distance: 125.1
click at [346, 416] on div "Busque pelo nome, CNS ou CPF cadastrado para criar uma nova marcação. Você deve…" at bounding box center [586, 457] width 1127 height 253
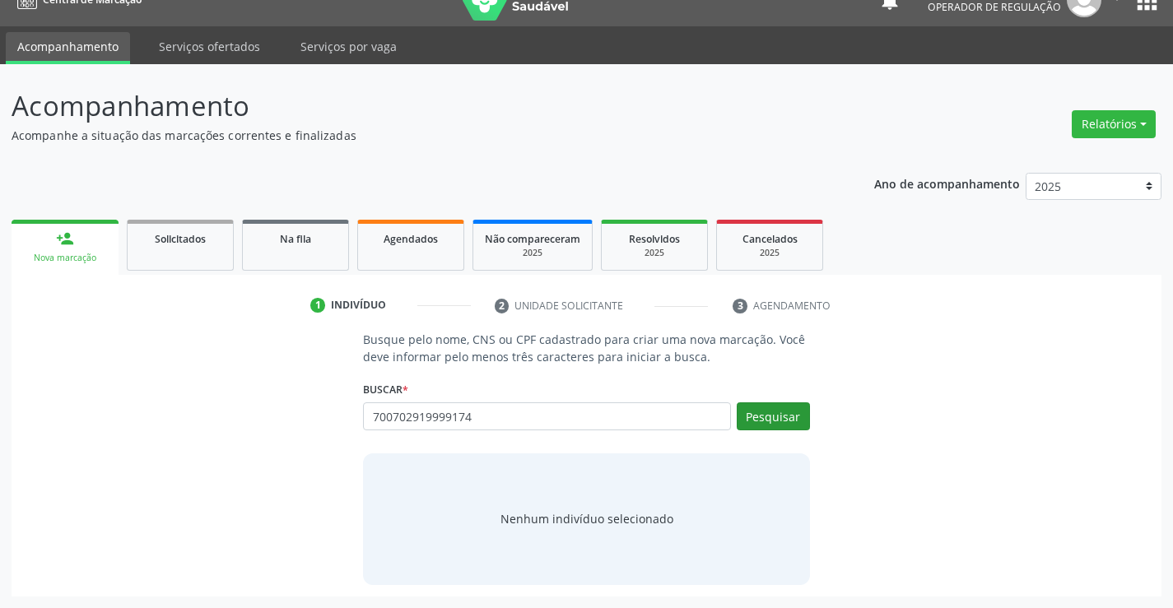
type input "700702919999174"
click at [743, 413] on button "Pesquisar" at bounding box center [772, 416] width 73 height 28
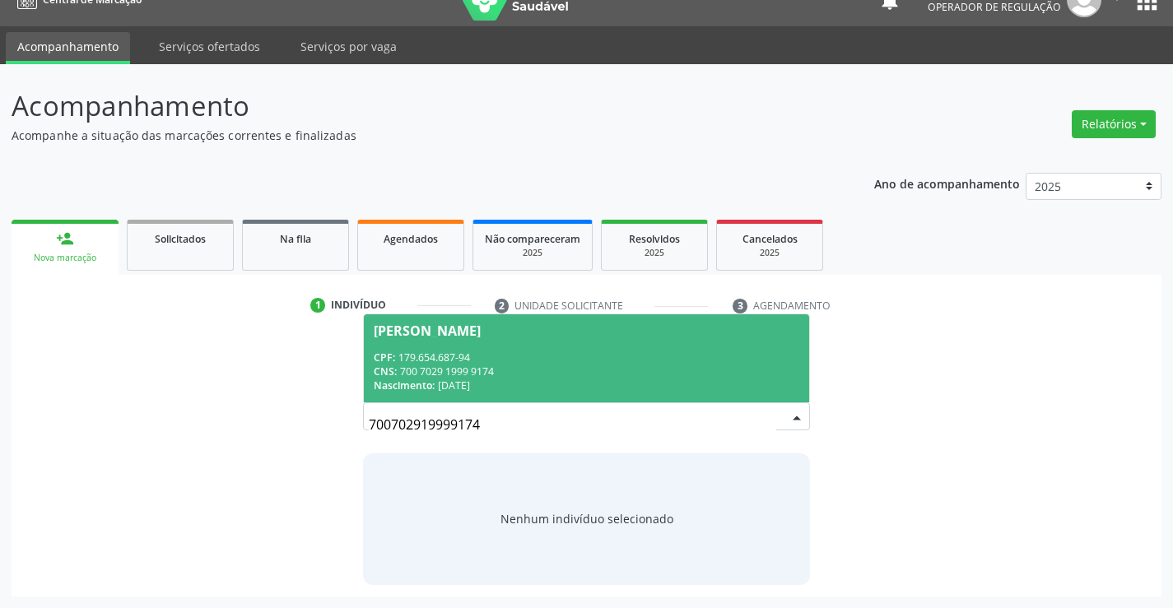
click at [697, 363] on div "CPF: 179.654.687-94" at bounding box center [586, 358] width 425 height 14
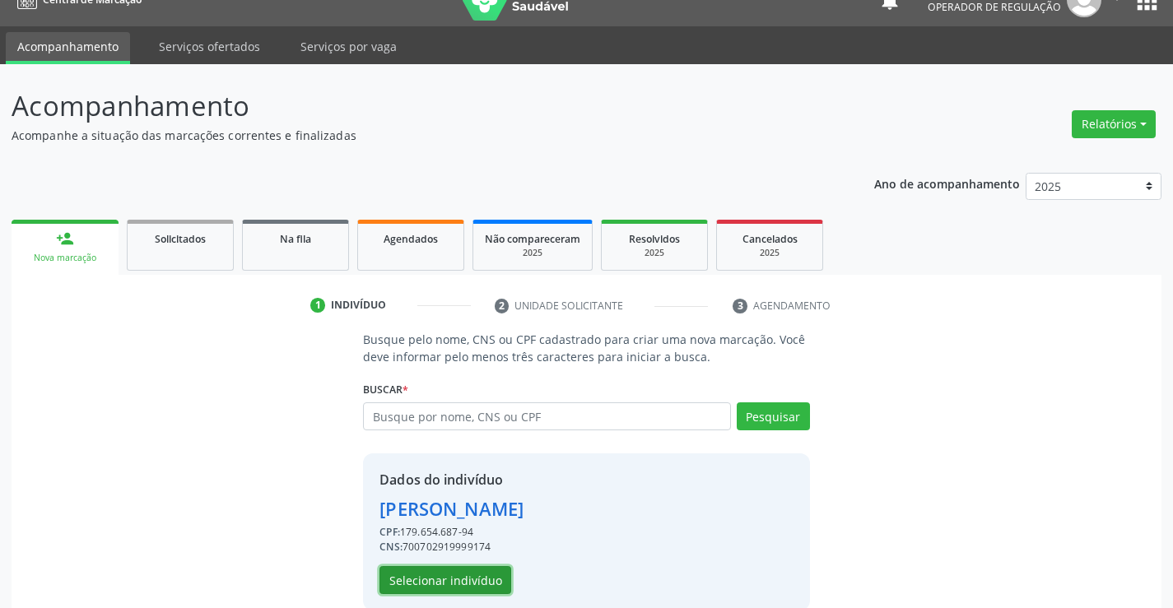
click at [470, 574] on button "Selecionar indivíduo" at bounding box center [445, 580] width 132 height 28
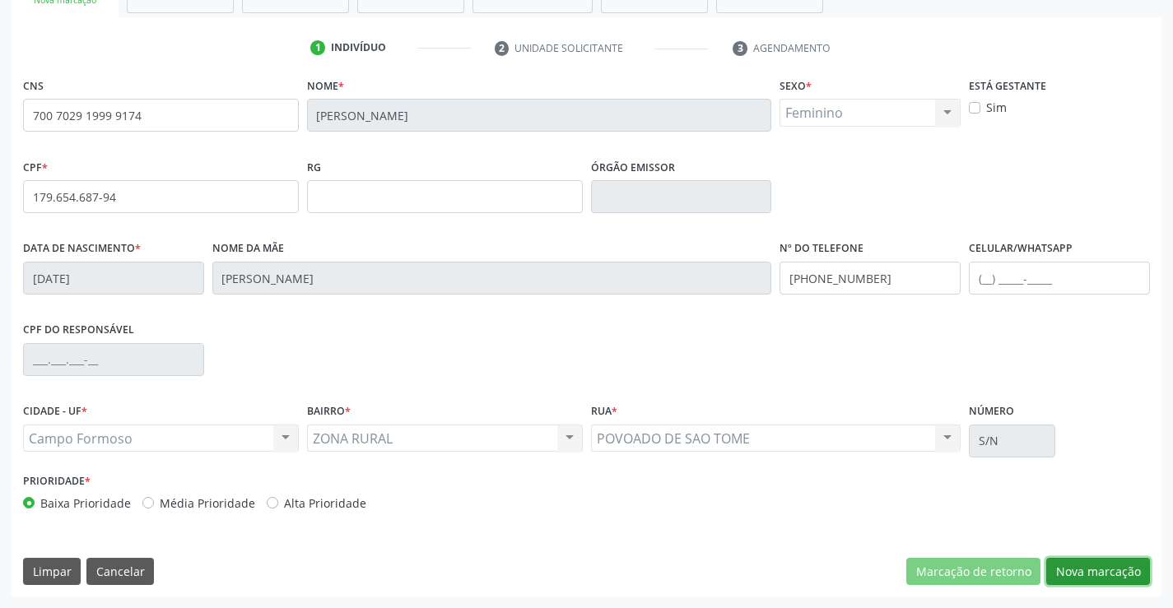
click at [1068, 565] on button "Nova marcação" at bounding box center [1098, 572] width 104 height 28
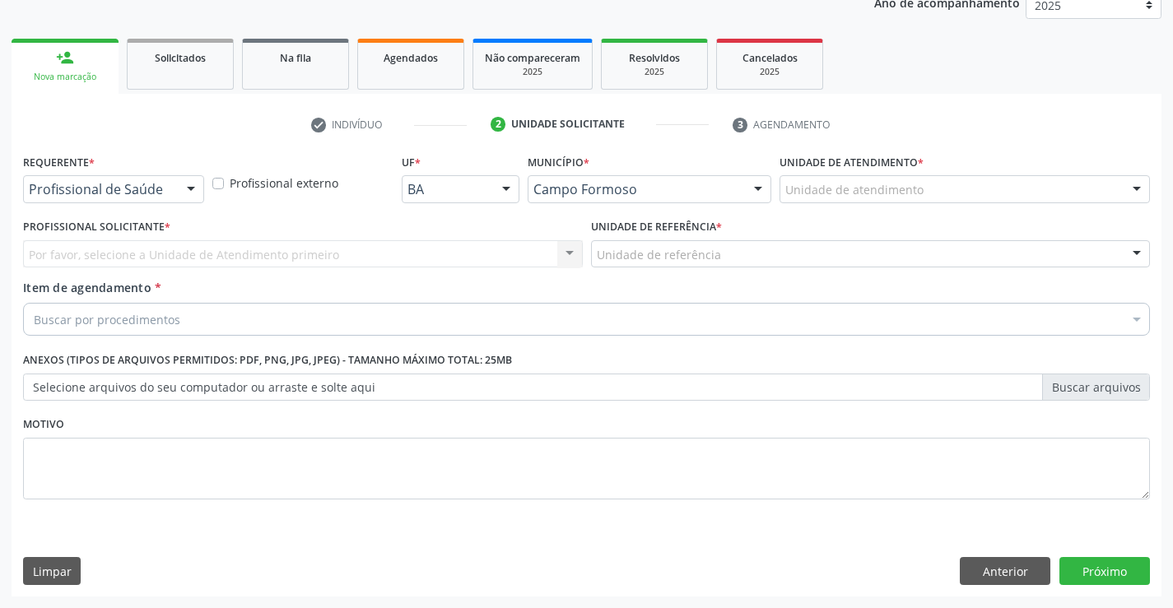
scroll to position [207, 0]
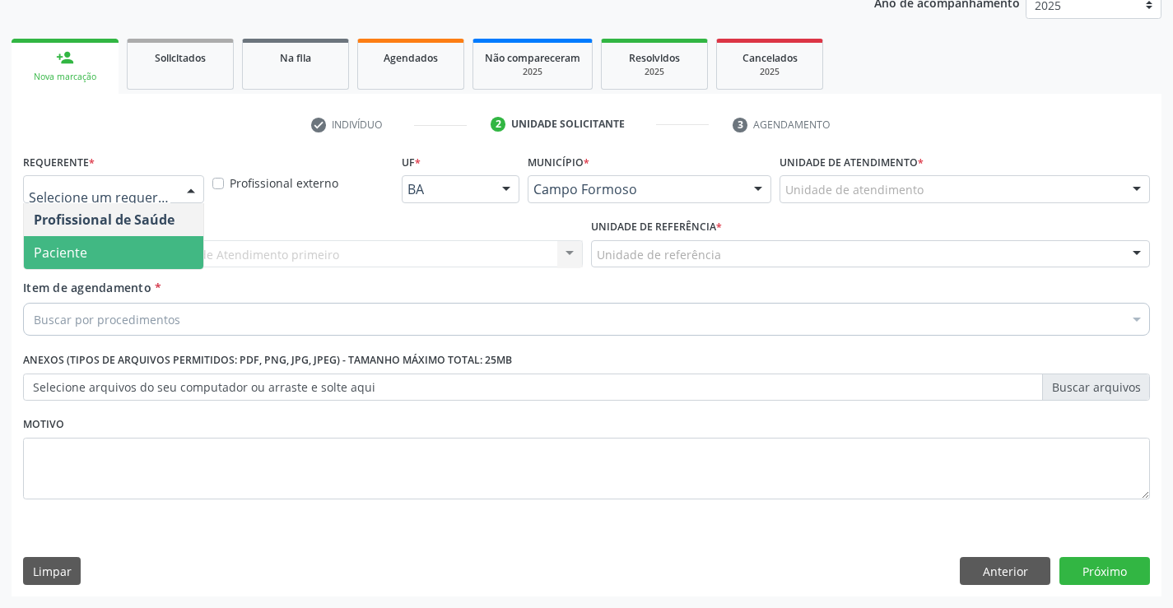
click at [111, 259] on span "Paciente" at bounding box center [113, 252] width 179 height 33
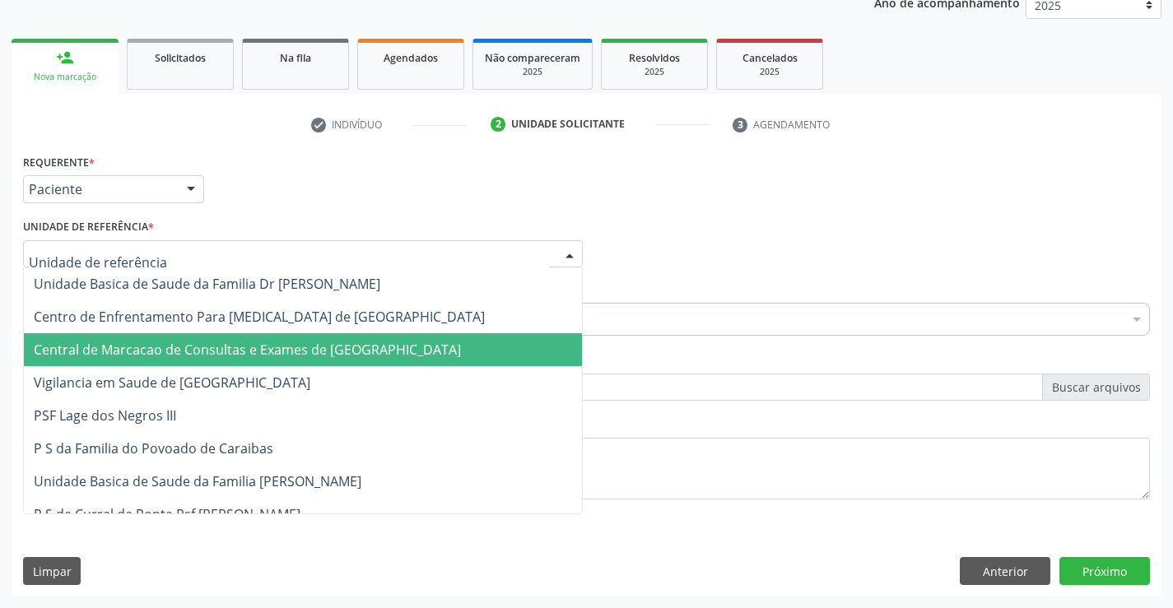
click at [137, 340] on span "Central de Marcacao de Consultas e Exames de [GEOGRAPHIC_DATA]" at bounding box center [303, 349] width 558 height 33
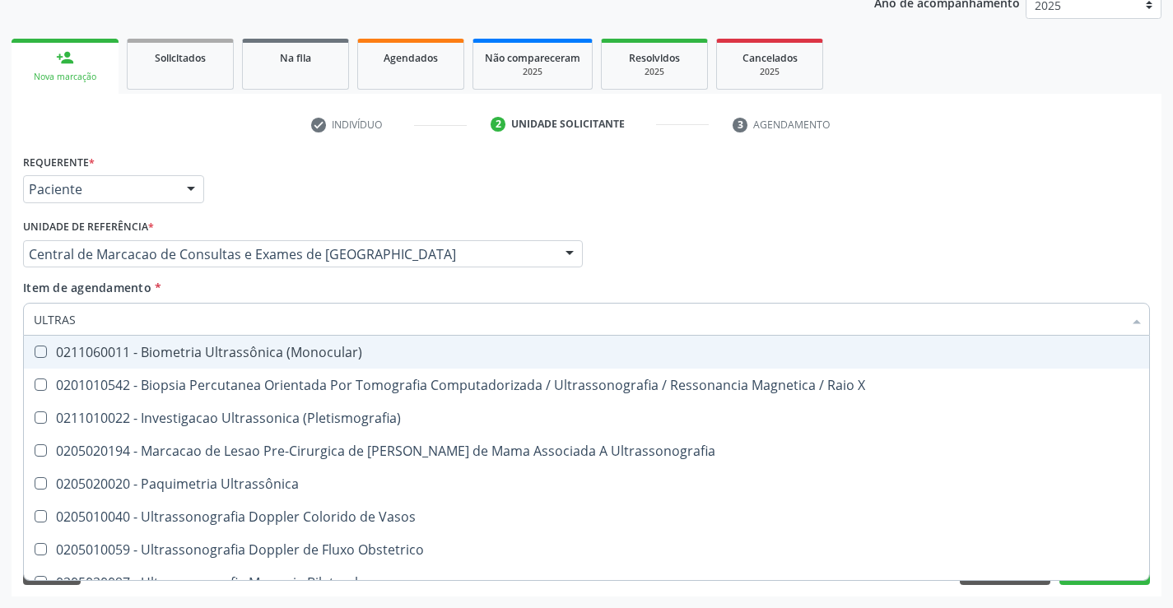
type input "ULTRASS"
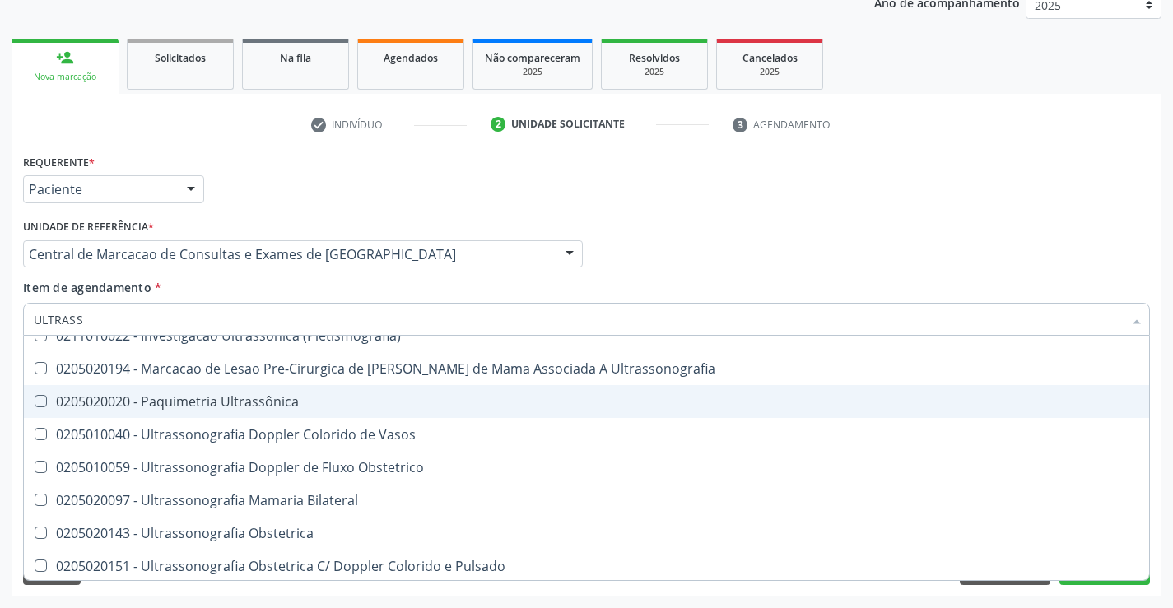
scroll to position [165, 0]
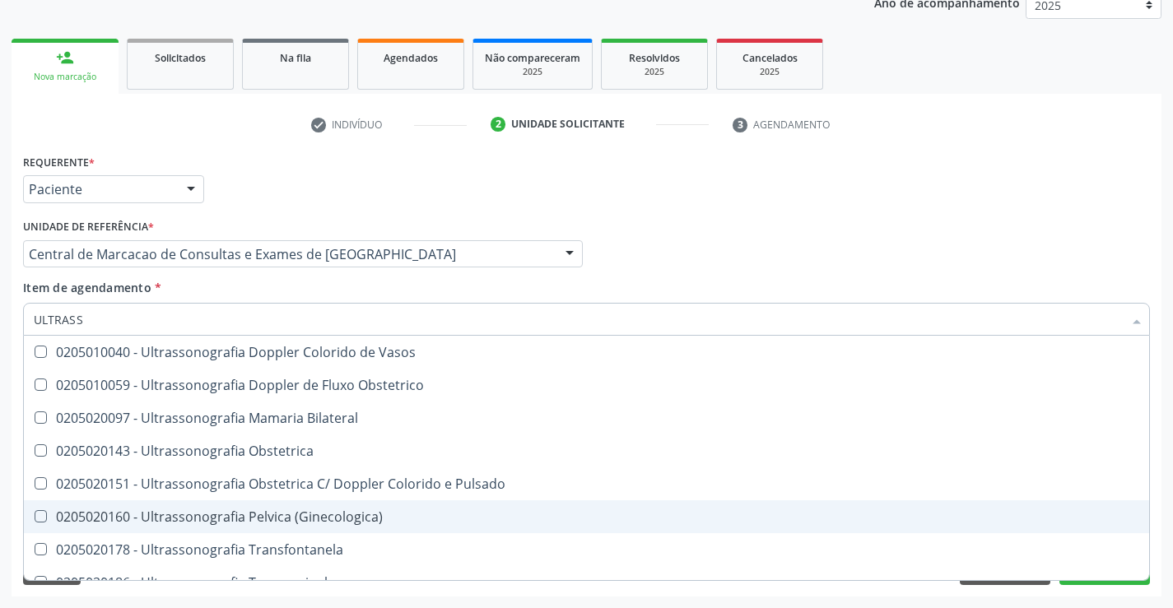
click at [392, 517] on div "0205020160 - Ultrassonografia Pelvica (Ginecologica)" at bounding box center [586, 516] width 1105 height 13
checkbox \(Ginecologica\) "true"
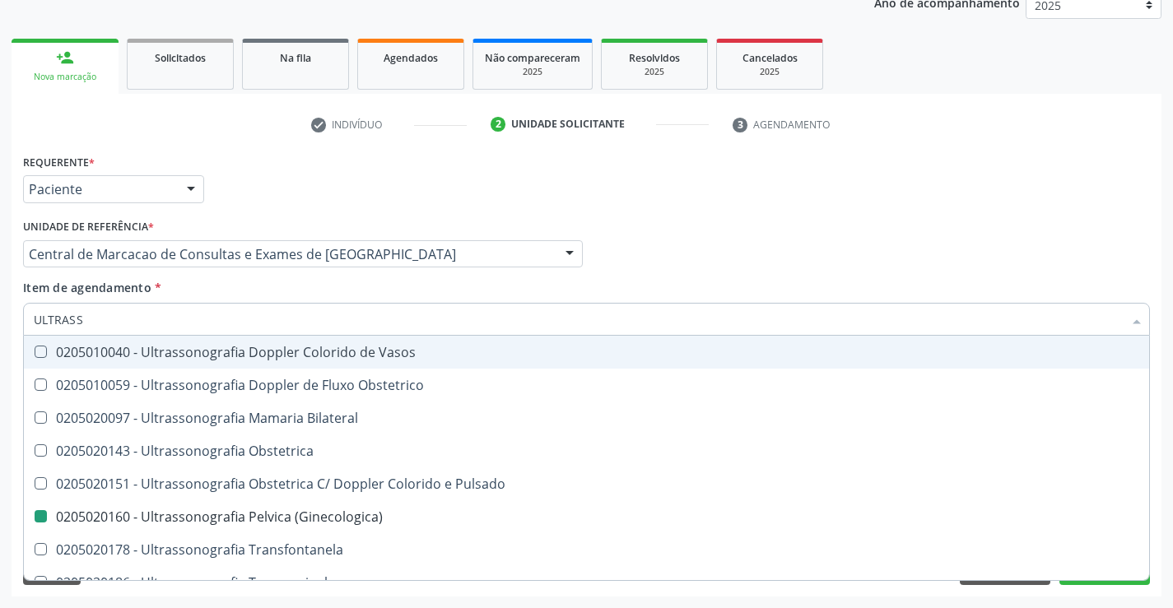
click at [876, 217] on div "Profissional Solicitante Por favor, selecione a Unidade de Atendimento primeiro…" at bounding box center [586, 247] width 1135 height 64
checkbox X "true"
checkbox \(Ginecologica\) "false"
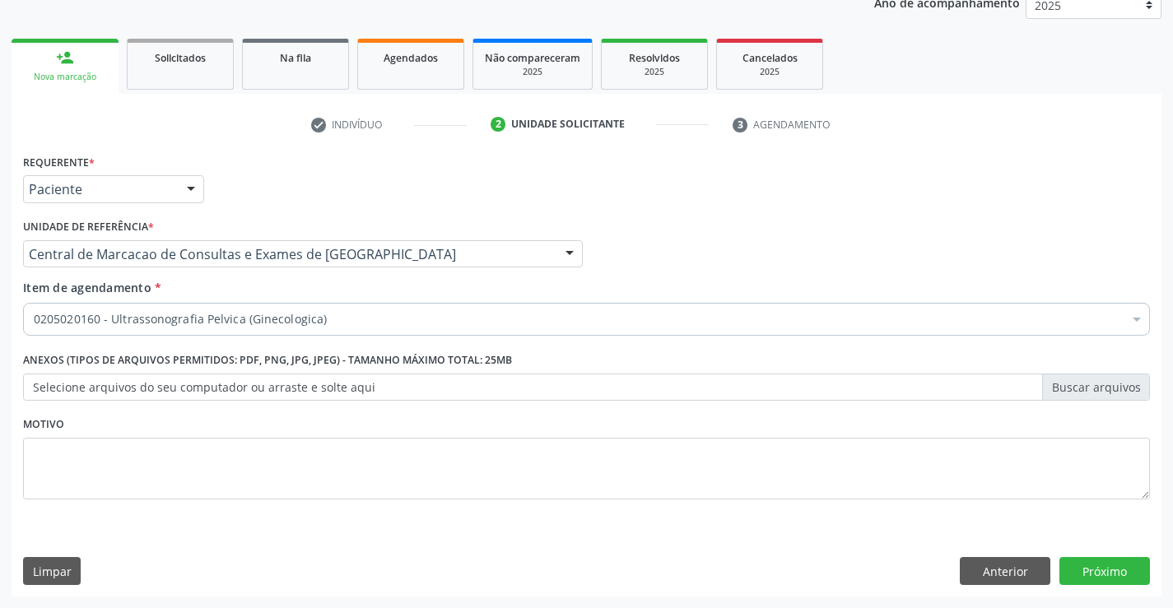
scroll to position [0, 0]
click at [1109, 574] on button "Próximo" at bounding box center [1104, 571] width 91 height 28
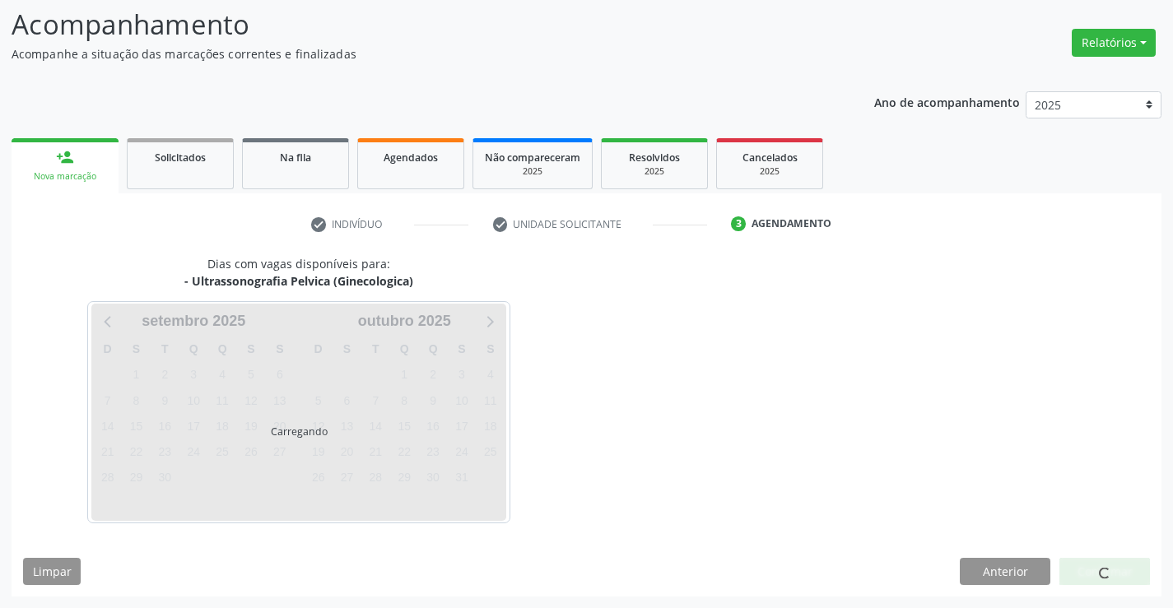
scroll to position [108, 0]
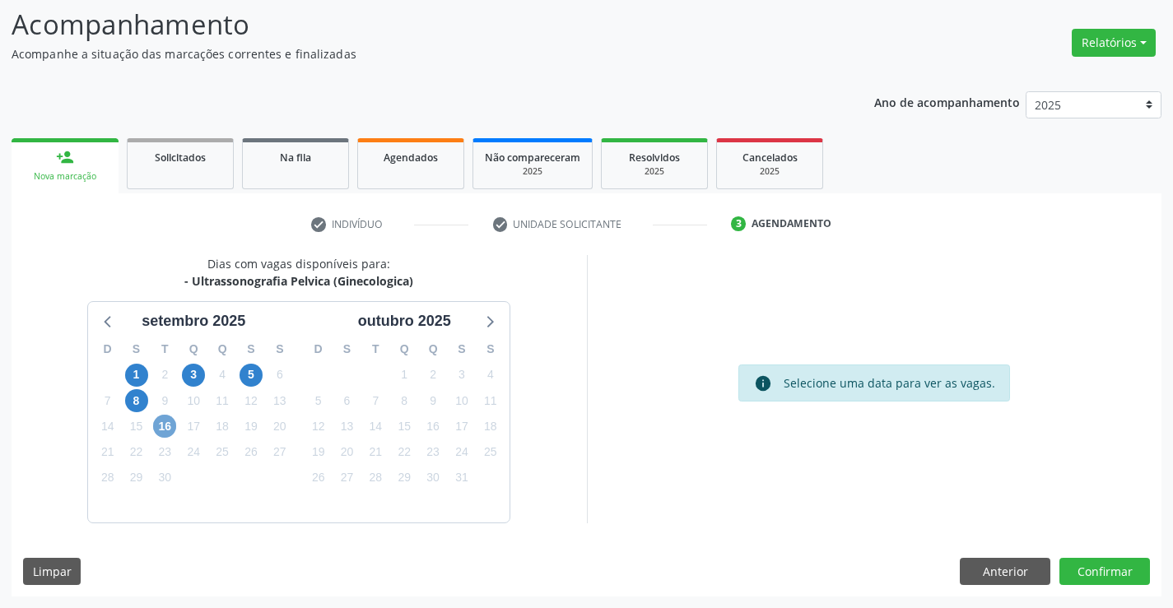
click at [173, 426] on span "16" at bounding box center [164, 426] width 23 height 23
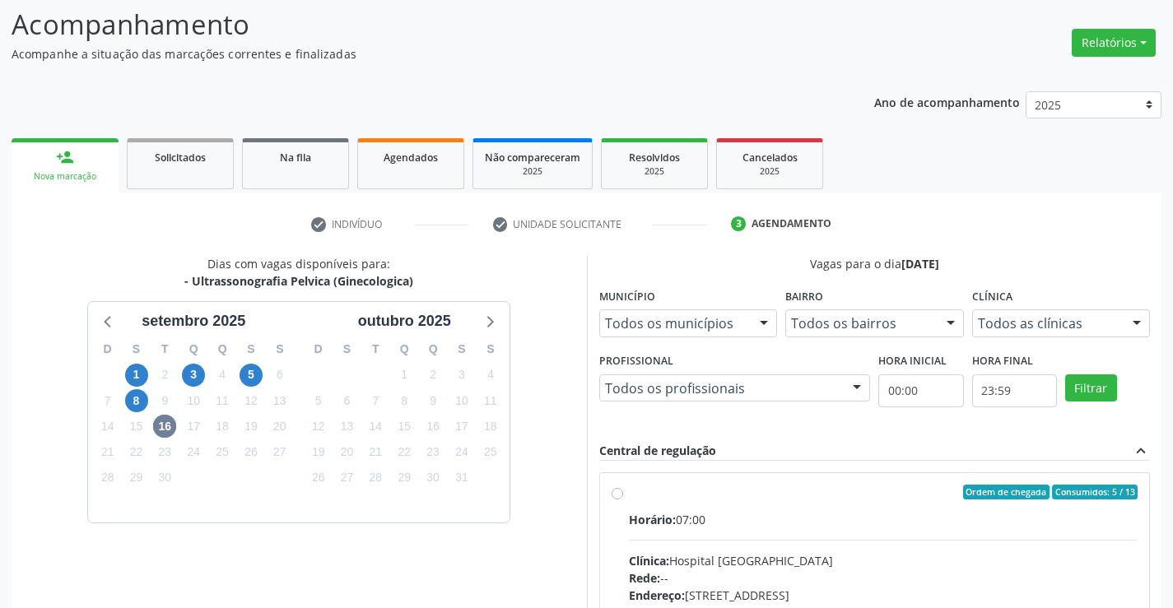
click at [623, 500] on input "Ordem de chegada Consumidos: 5 / 13 Horário: 07:00 Clínica: Hospital Sao Franci…" at bounding box center [617, 492] width 12 height 15
radio input "true"
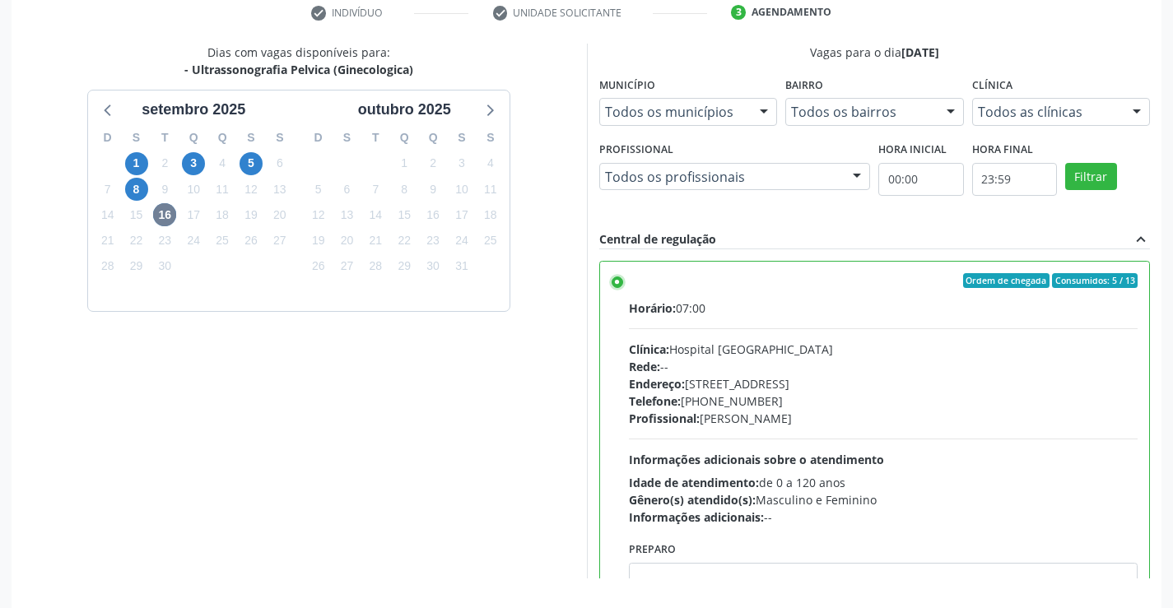
scroll to position [375, 0]
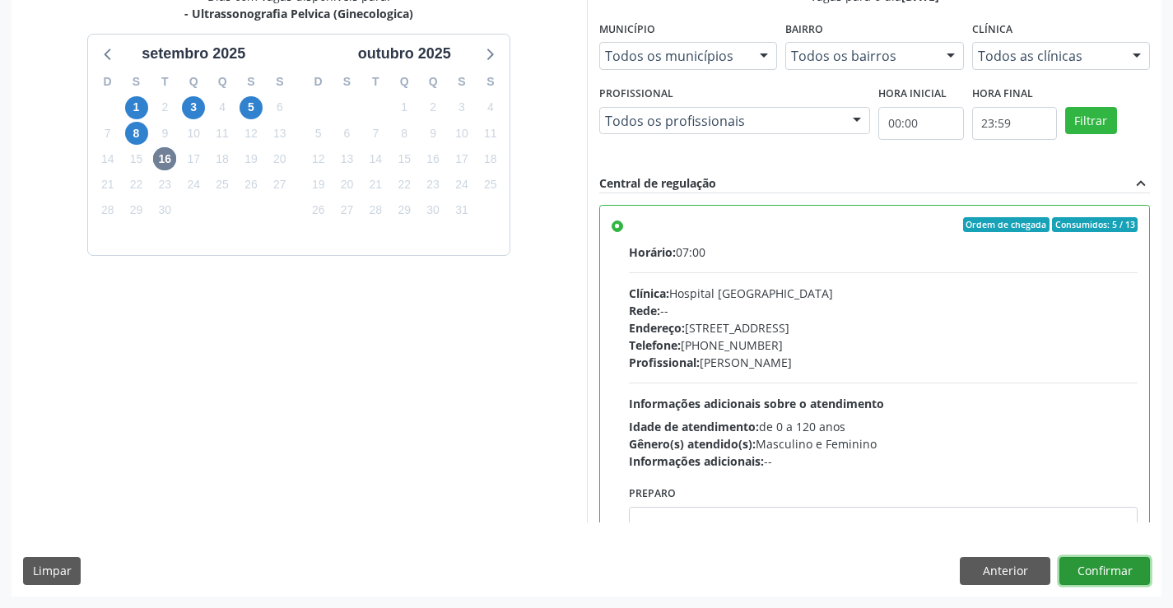
click at [1066, 565] on button "Confirmar" at bounding box center [1104, 571] width 91 height 28
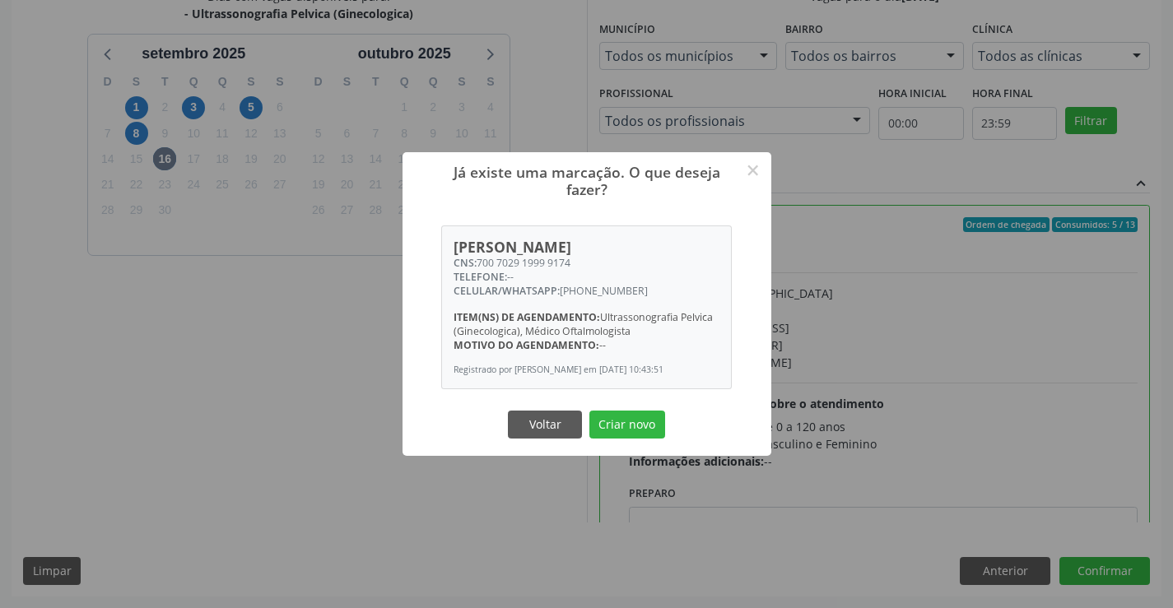
click at [589, 411] on button "Criar novo" at bounding box center [627, 425] width 76 height 28
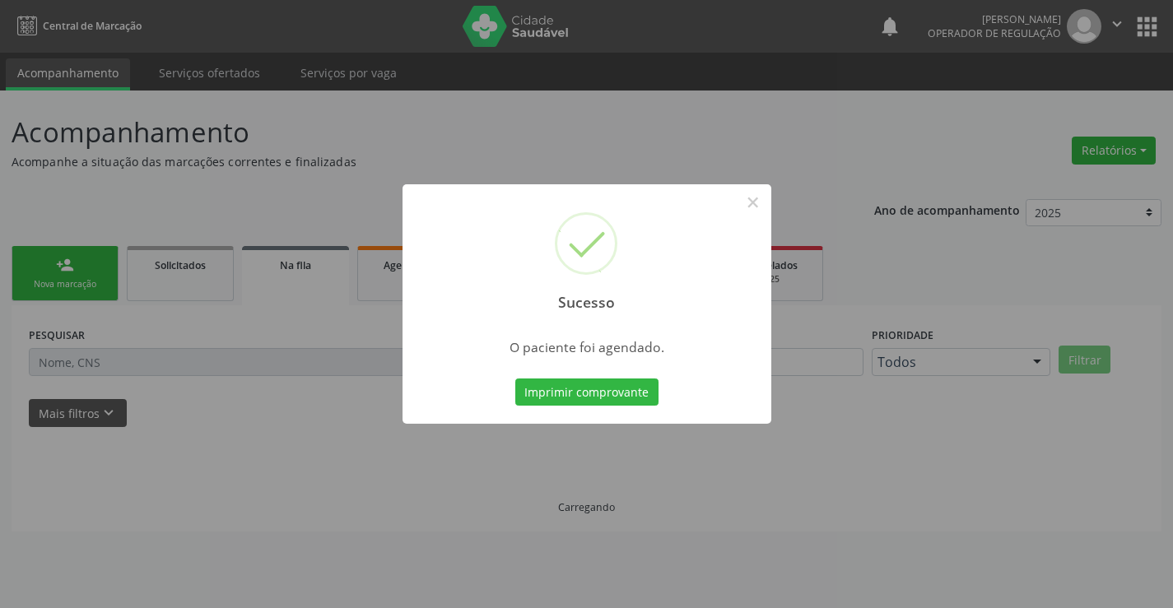
scroll to position [0, 0]
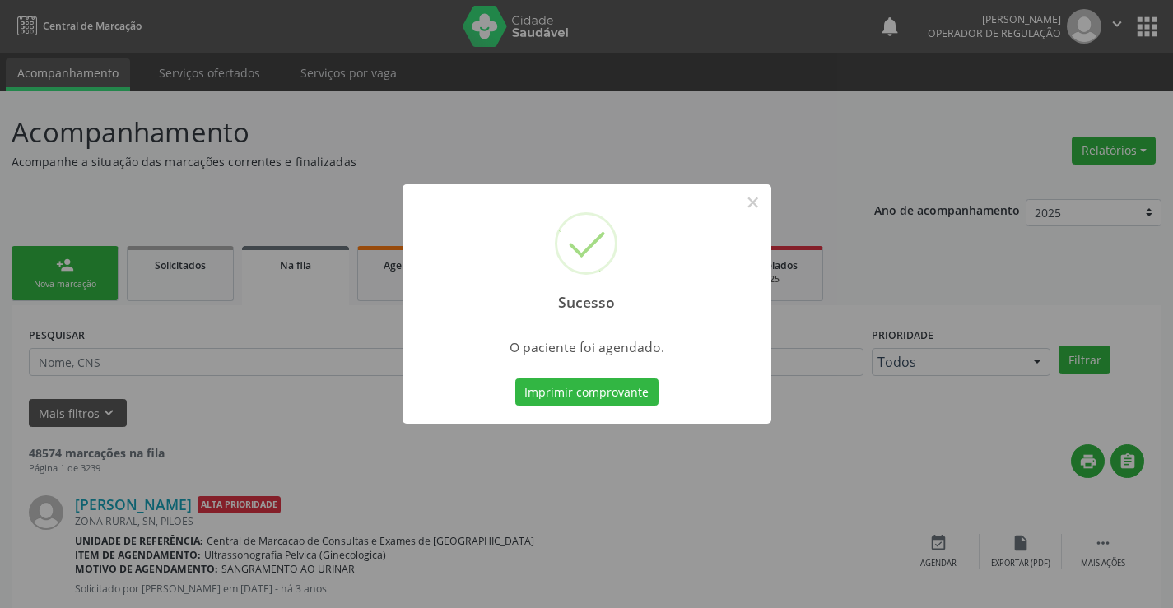
click at [515, 379] on button "Imprimir comprovante" at bounding box center [586, 393] width 143 height 28
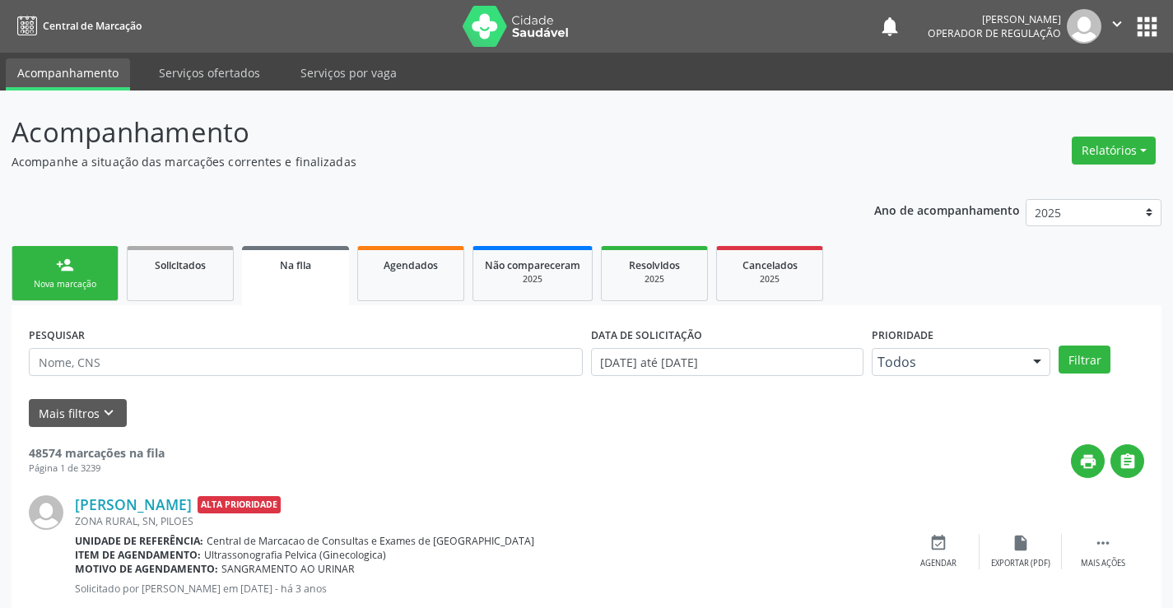
click at [76, 270] on link "person_add Nova marcação" at bounding box center [65, 273] width 107 height 55
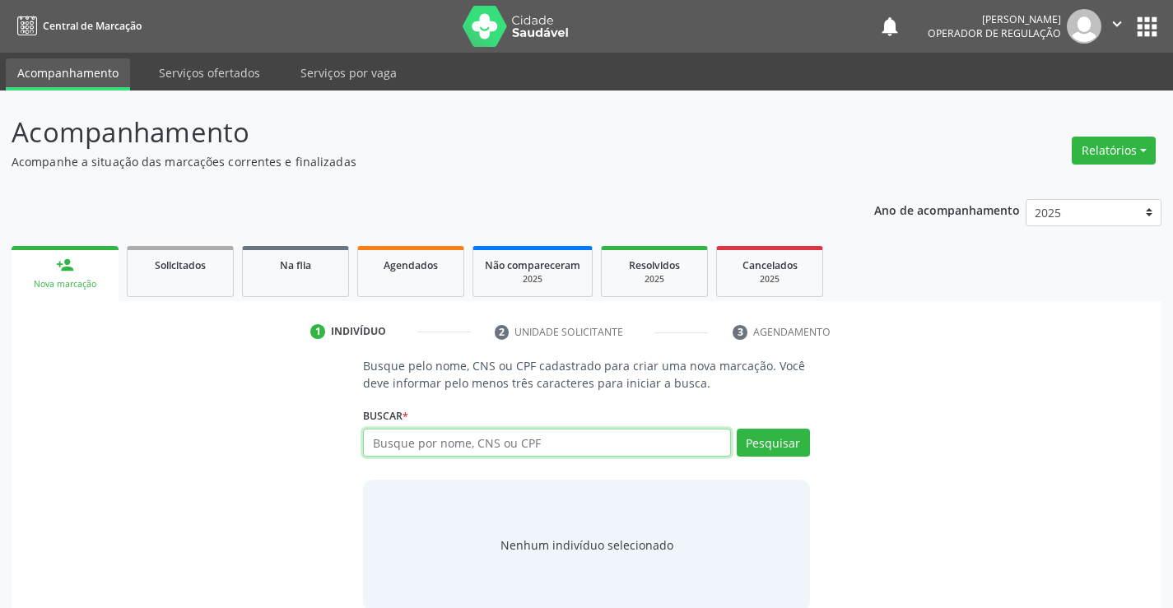
click at [611, 448] on input "text" at bounding box center [546, 443] width 367 height 28
type input "705004841343550"
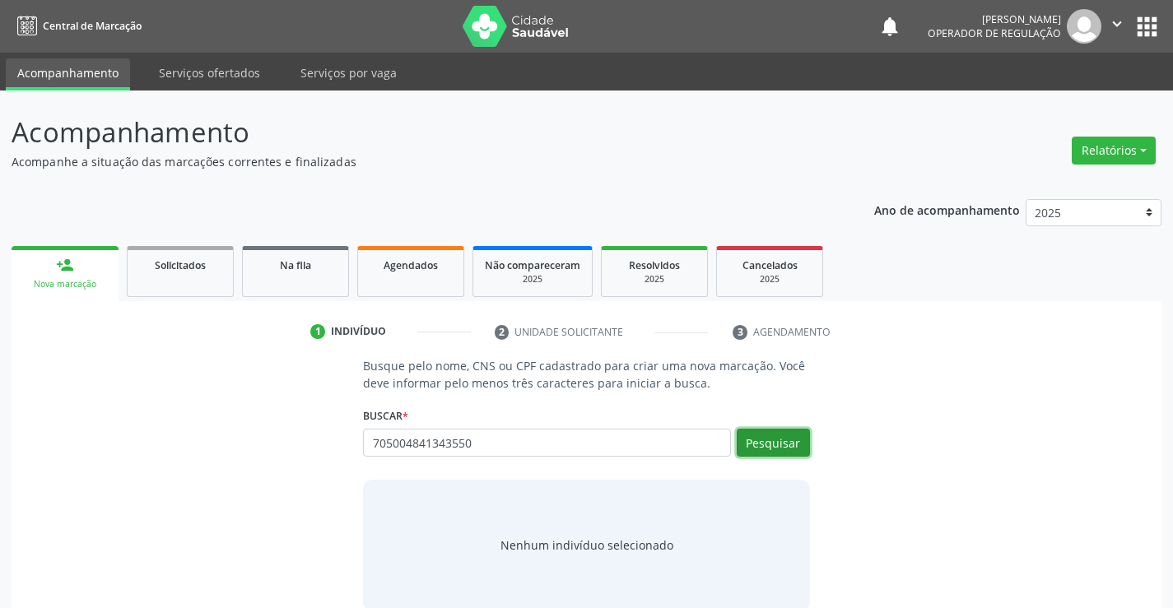
click at [778, 442] on button "Pesquisar" at bounding box center [772, 443] width 73 height 28
type input "705004841343550"
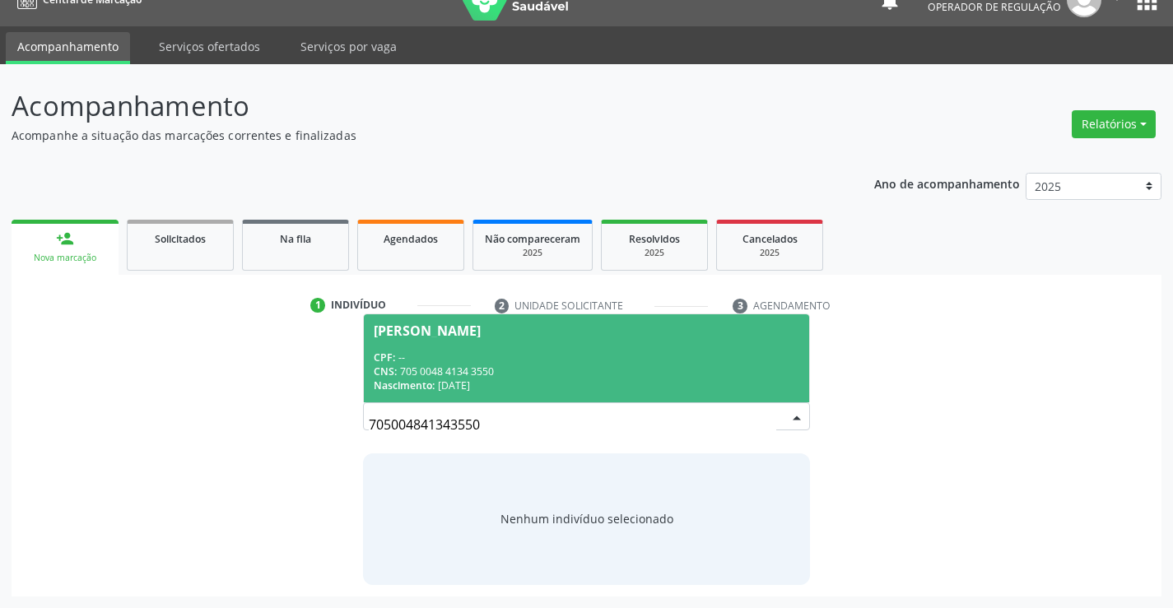
click at [538, 369] on div "CNS: 705 0048 4134 3550" at bounding box center [586, 372] width 425 height 14
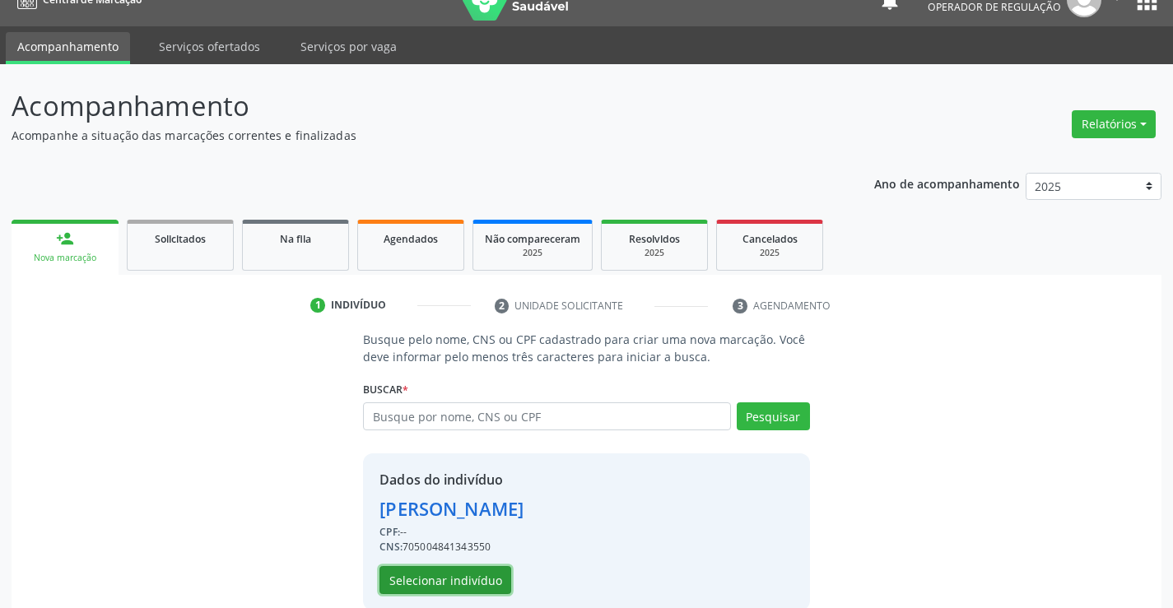
click at [471, 584] on button "Selecionar indivíduo" at bounding box center [445, 580] width 132 height 28
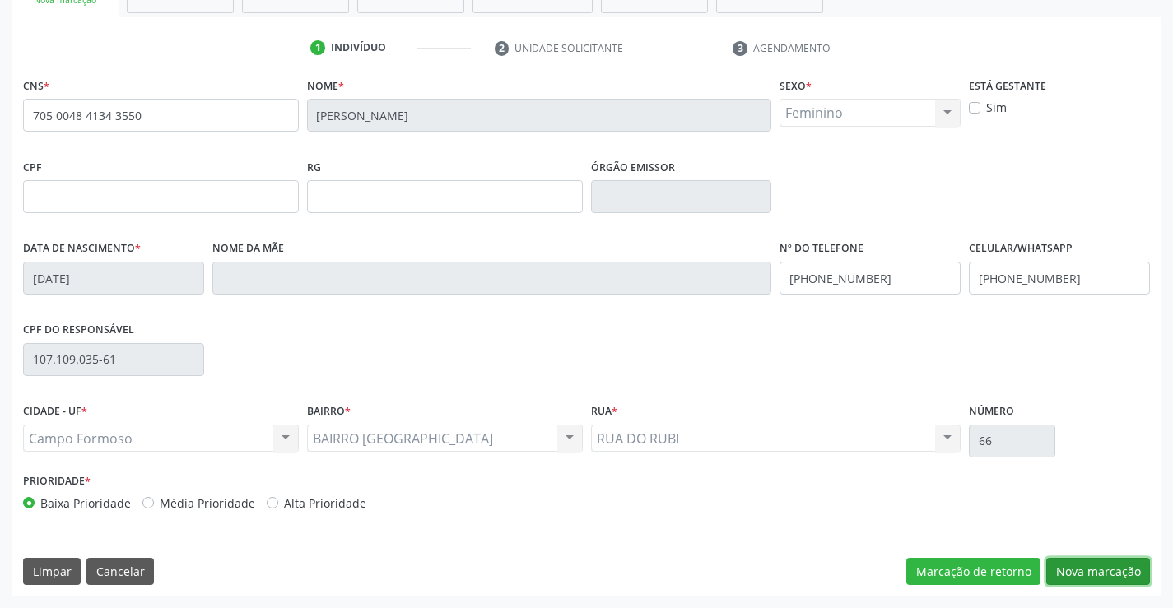
click at [1064, 562] on button "Nova marcação" at bounding box center [1098, 572] width 104 height 28
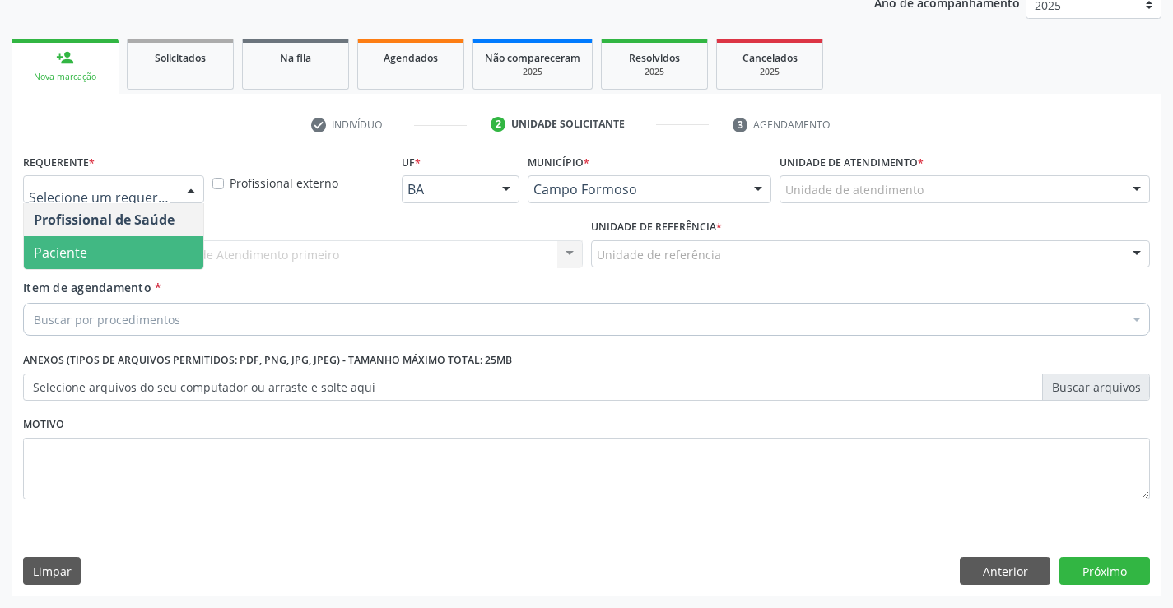
click at [172, 261] on span "Paciente" at bounding box center [113, 252] width 179 height 33
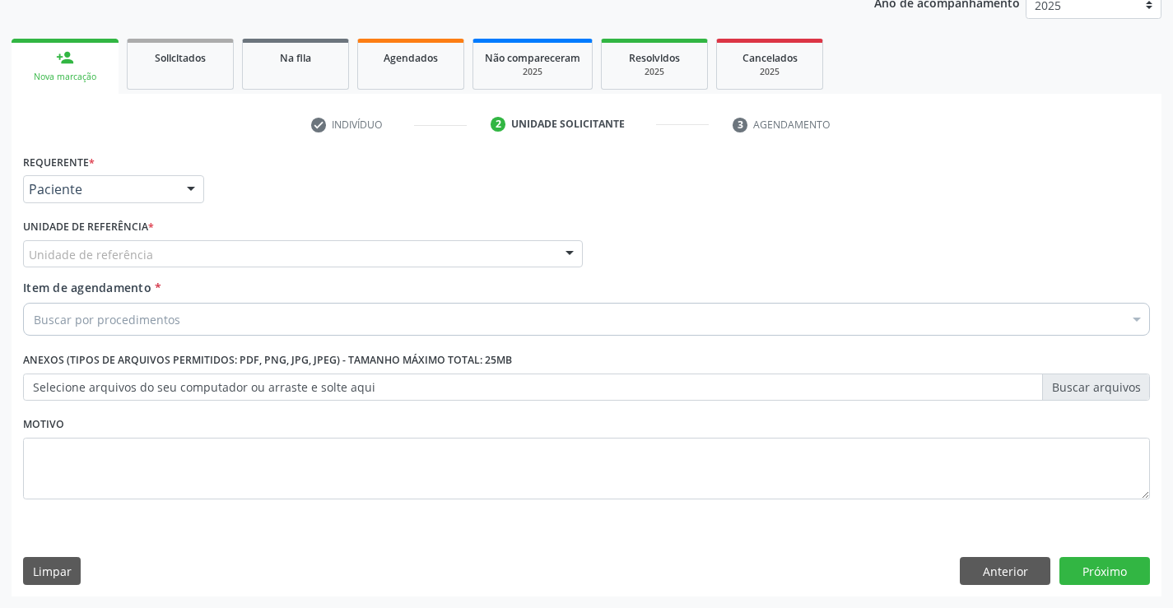
click at [219, 258] on div "Unidade de referência" at bounding box center [303, 254] width 560 height 28
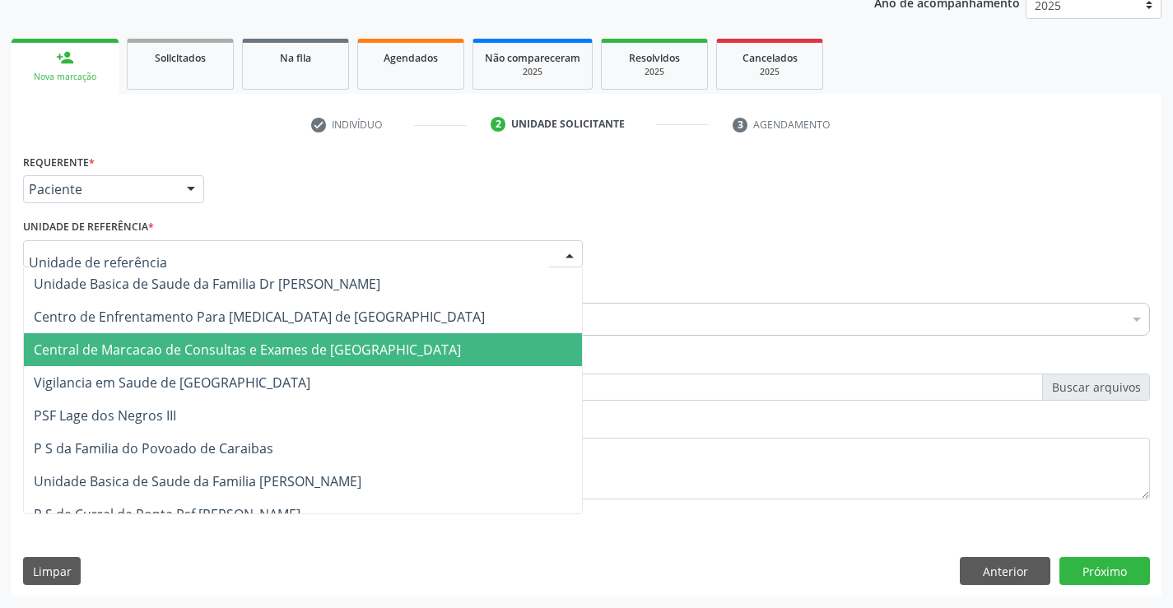
click at [254, 350] on span "Central de Marcacao de Consultas e Exames de [GEOGRAPHIC_DATA]" at bounding box center [247, 350] width 427 height 18
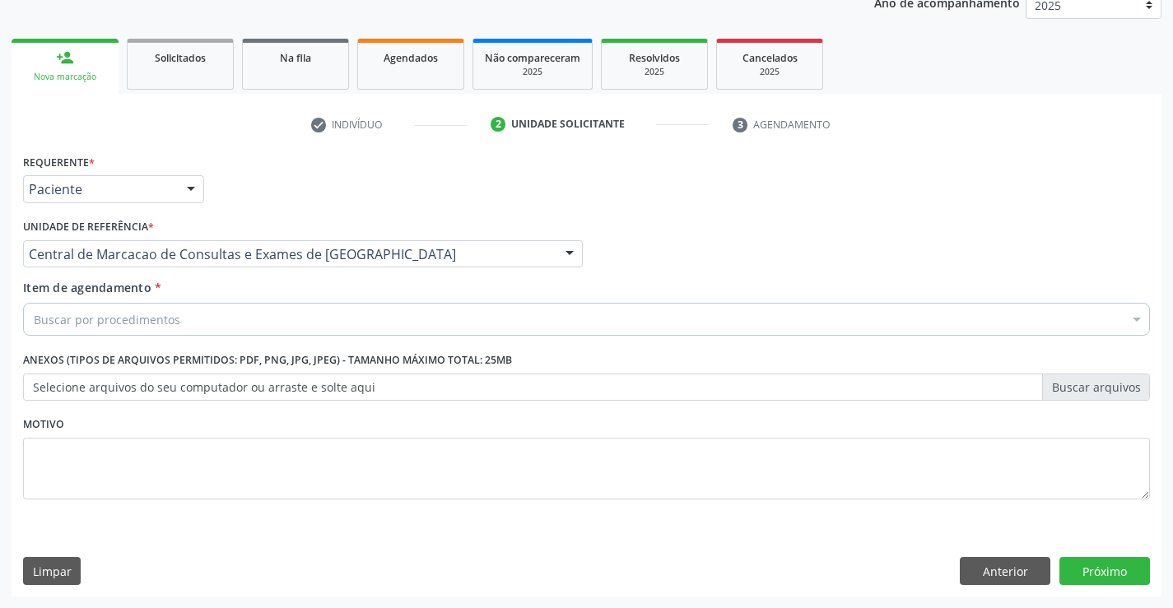
click at [249, 323] on div "Buscar por procedimentos" at bounding box center [586, 319] width 1127 height 33
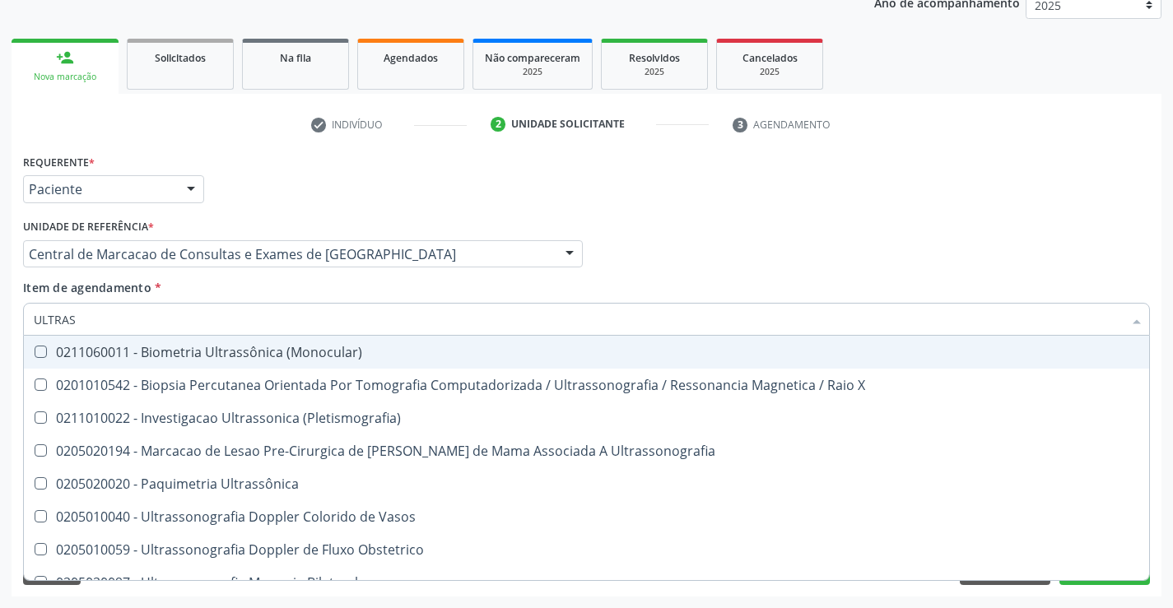
type input "ULTRASS"
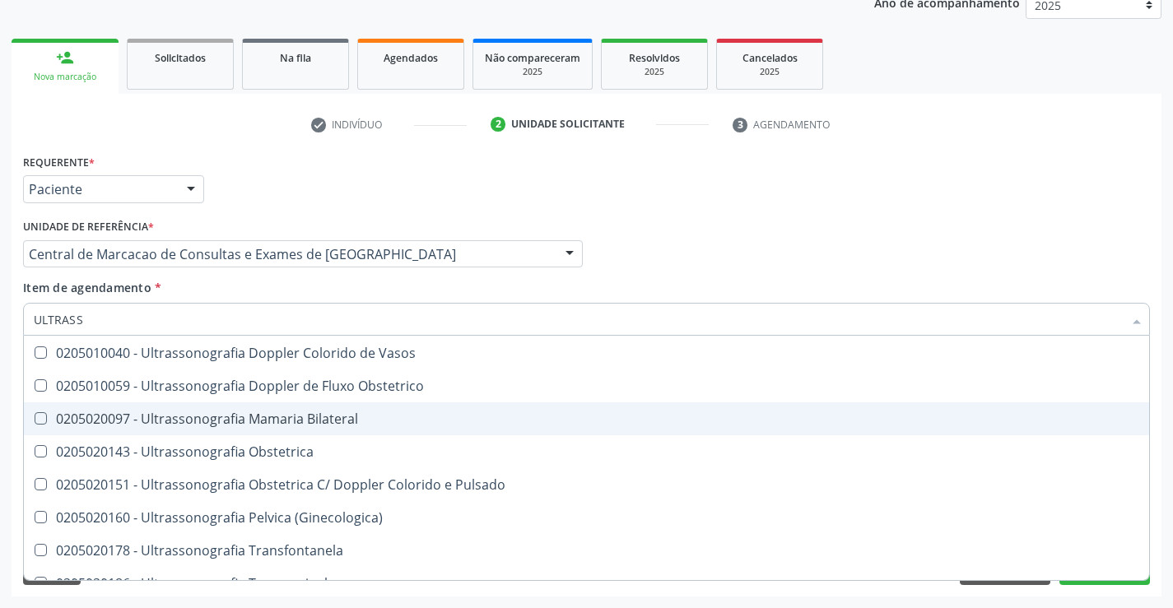
scroll to position [165, 0]
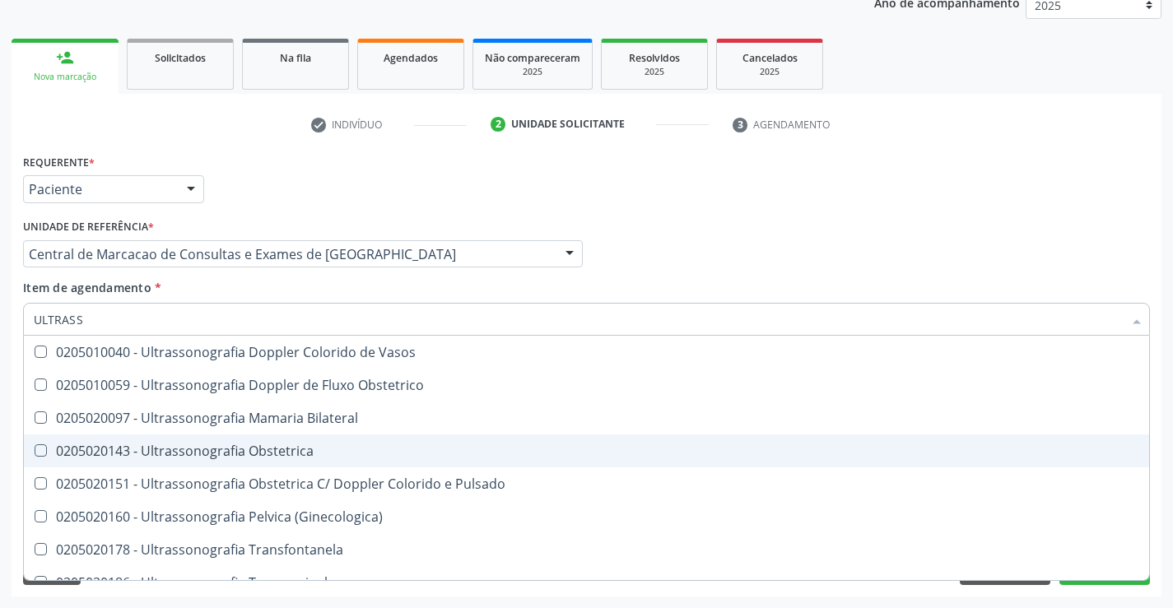
click at [387, 448] on div "0205020143 - Ultrassonografia Obstetrica" at bounding box center [586, 450] width 1105 height 13
checkbox Obstetrica "true"
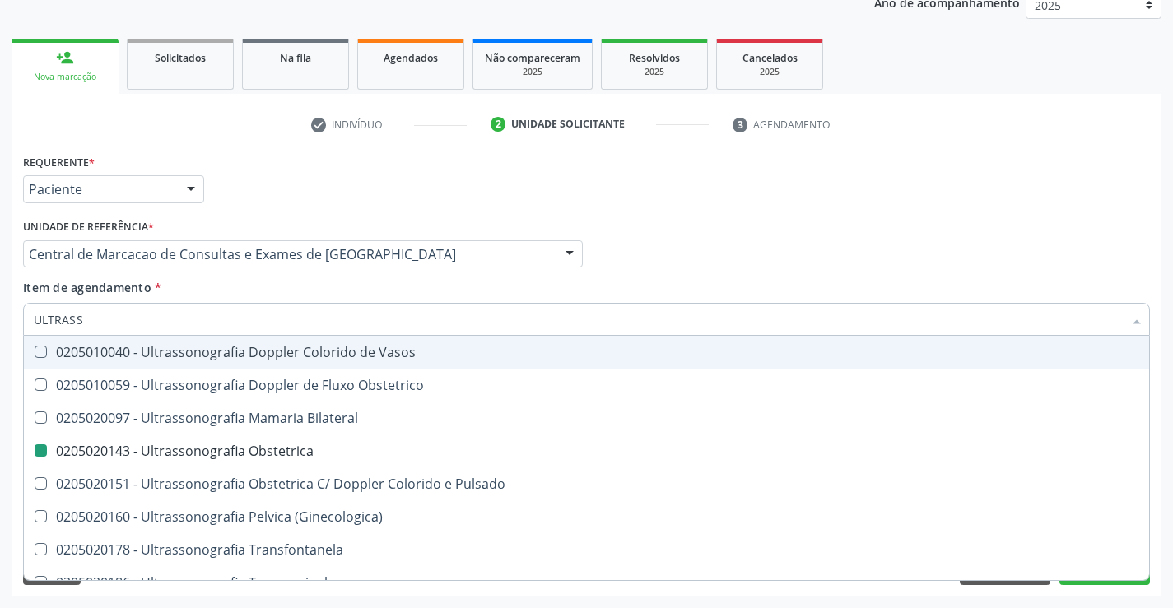
click at [835, 237] on div "Profissional Solicitante Por favor, selecione a Unidade de Atendimento primeiro…" at bounding box center [586, 247] width 1135 height 64
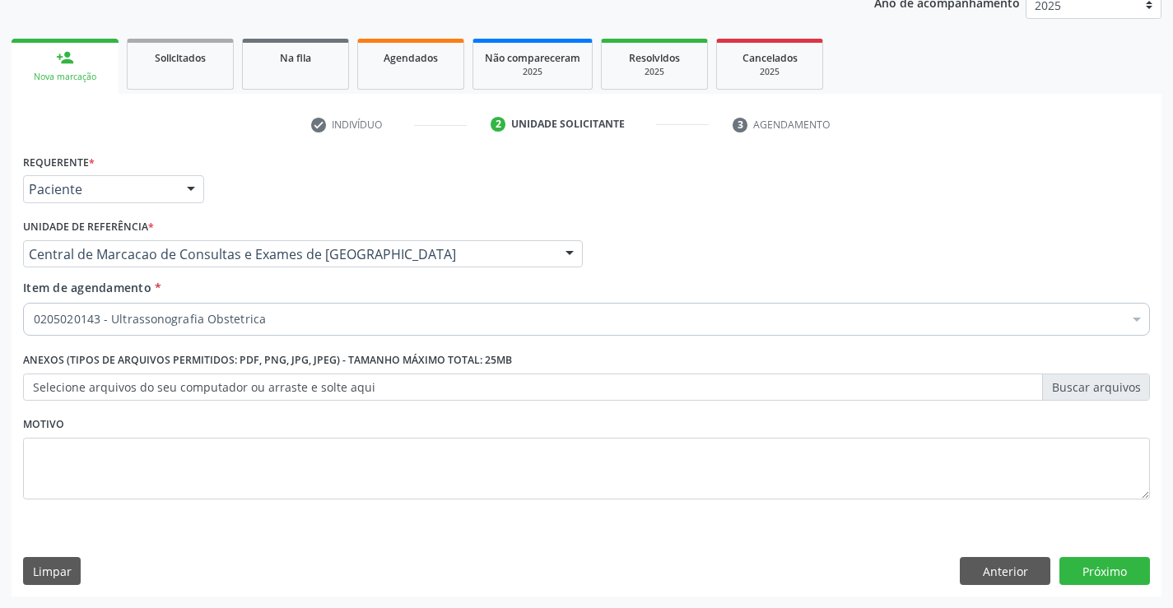
scroll to position [0, 0]
click at [1090, 569] on button "Próximo" at bounding box center [1104, 571] width 91 height 28
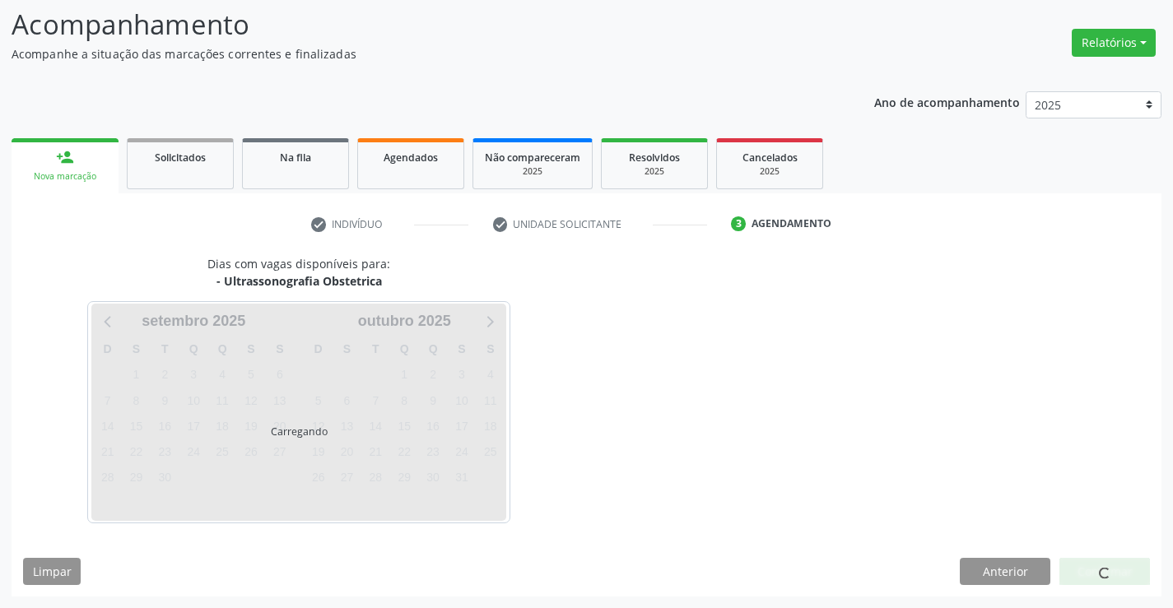
scroll to position [108, 0]
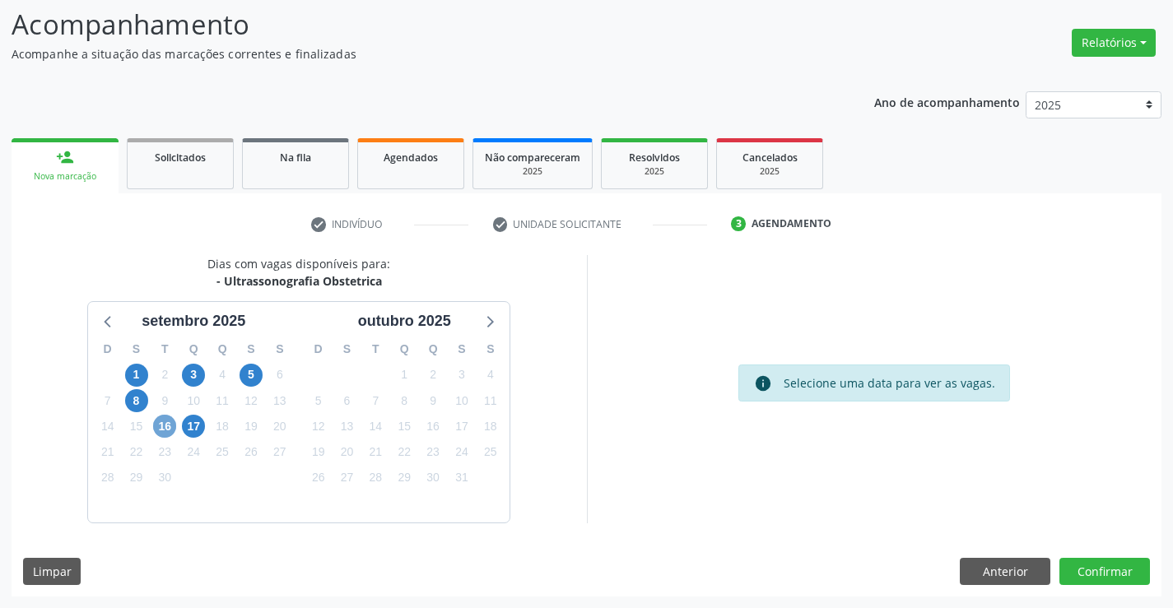
click at [162, 421] on span "16" at bounding box center [164, 426] width 23 height 23
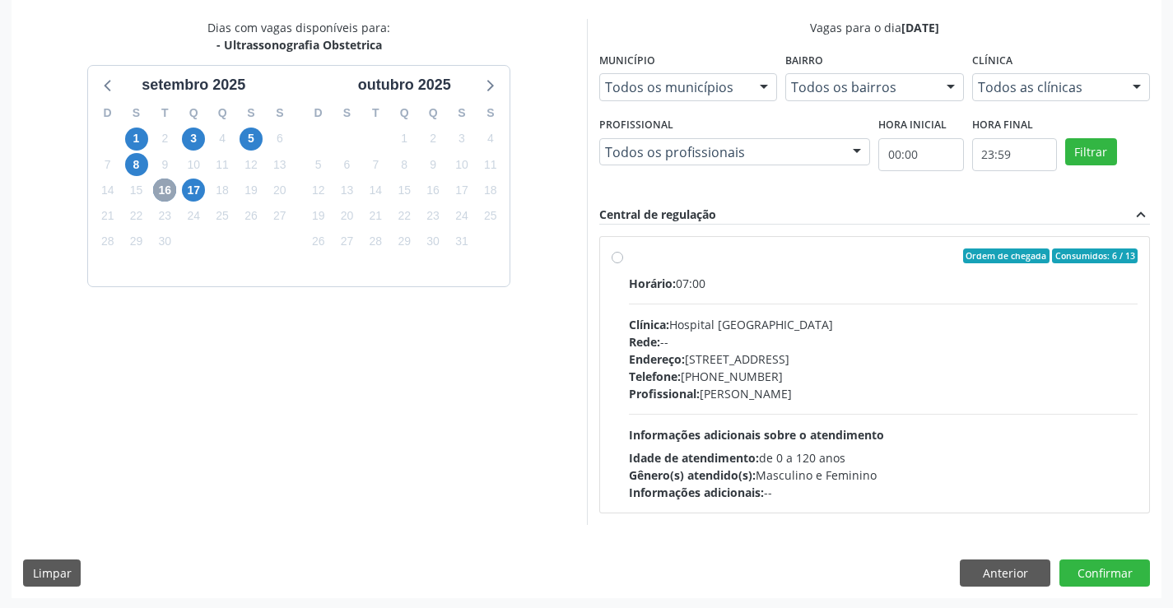
scroll to position [346, 0]
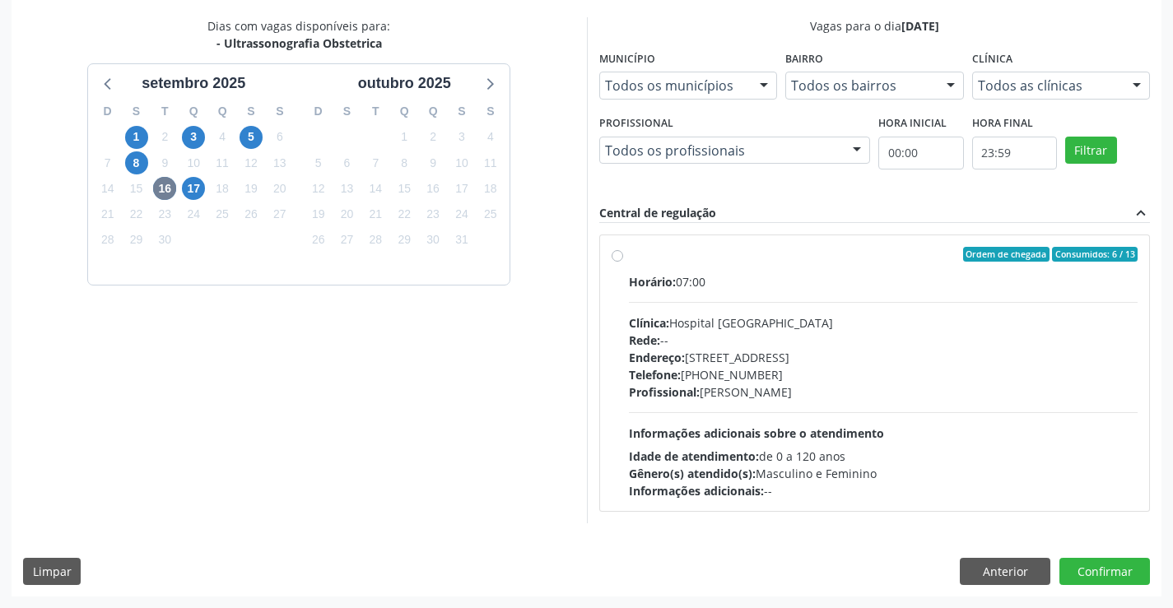
click at [883, 416] on div "Horário: 07:00 Clínica: Hospital [GEOGRAPHIC_DATA] Rede: -- Endereço: [STREET_A…" at bounding box center [883, 386] width 509 height 226
click at [623, 262] on input "Ordem de chegada Consumidos: 6 / 13 Horário: 07:00 Clínica: Hospital Sao Franci…" at bounding box center [617, 254] width 12 height 15
radio input "true"
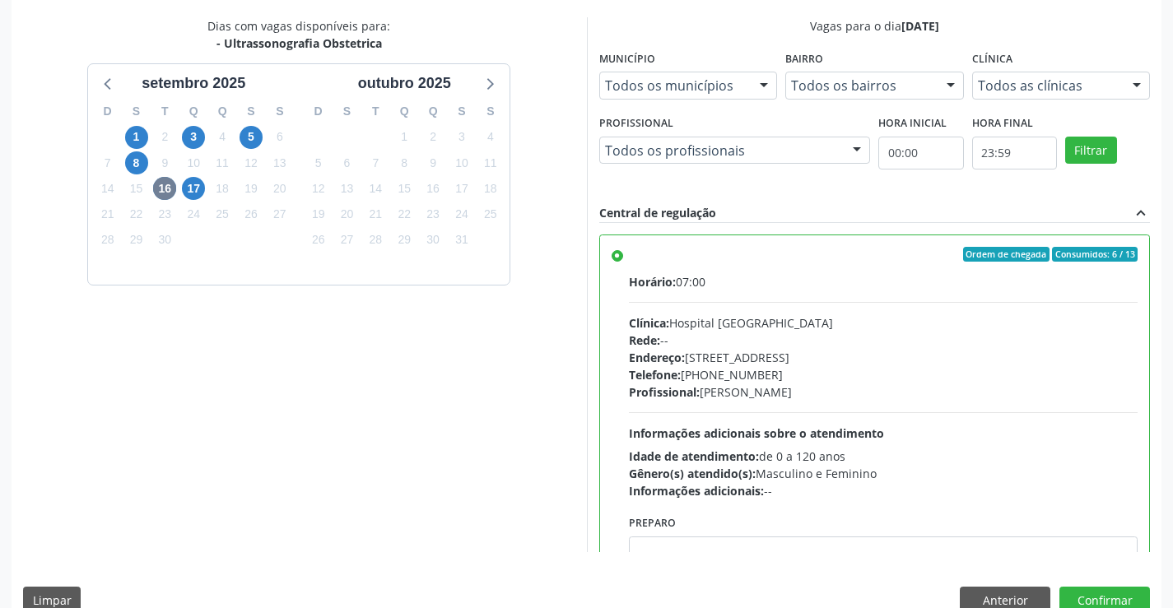
click at [1112, 580] on div "Dias com vagas disponíveis para: - Ultrassonografia Obstetrica setembro 2025 D …" at bounding box center [587, 321] width 1150 height 608
click at [1106, 597] on button "Confirmar" at bounding box center [1104, 601] width 91 height 28
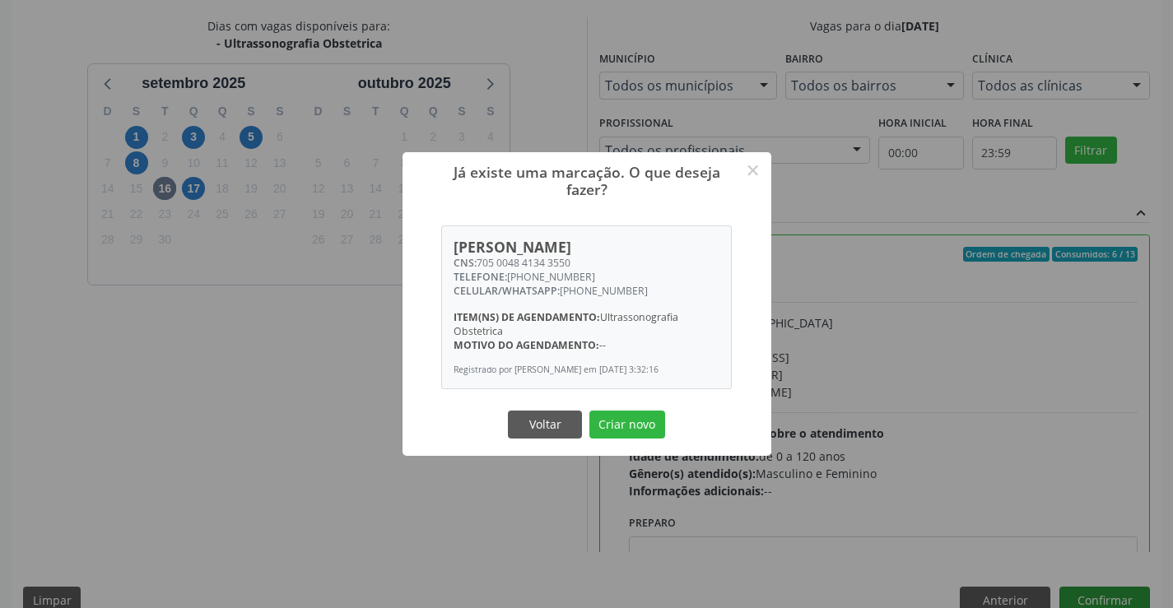
click at [589, 411] on button "Criar novo" at bounding box center [627, 425] width 76 height 28
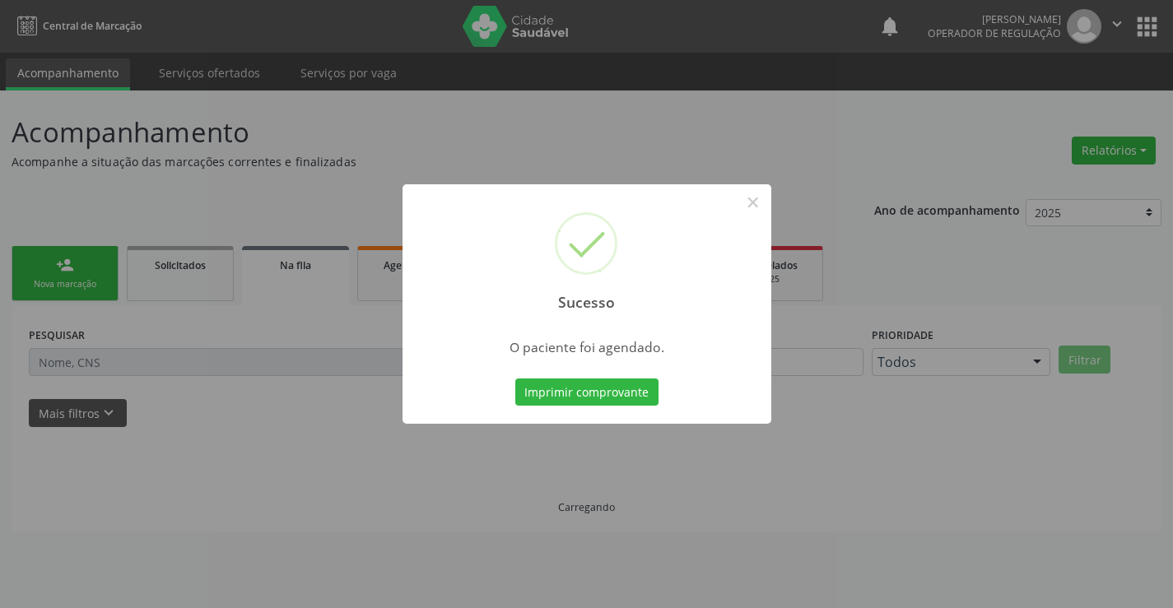
scroll to position [0, 0]
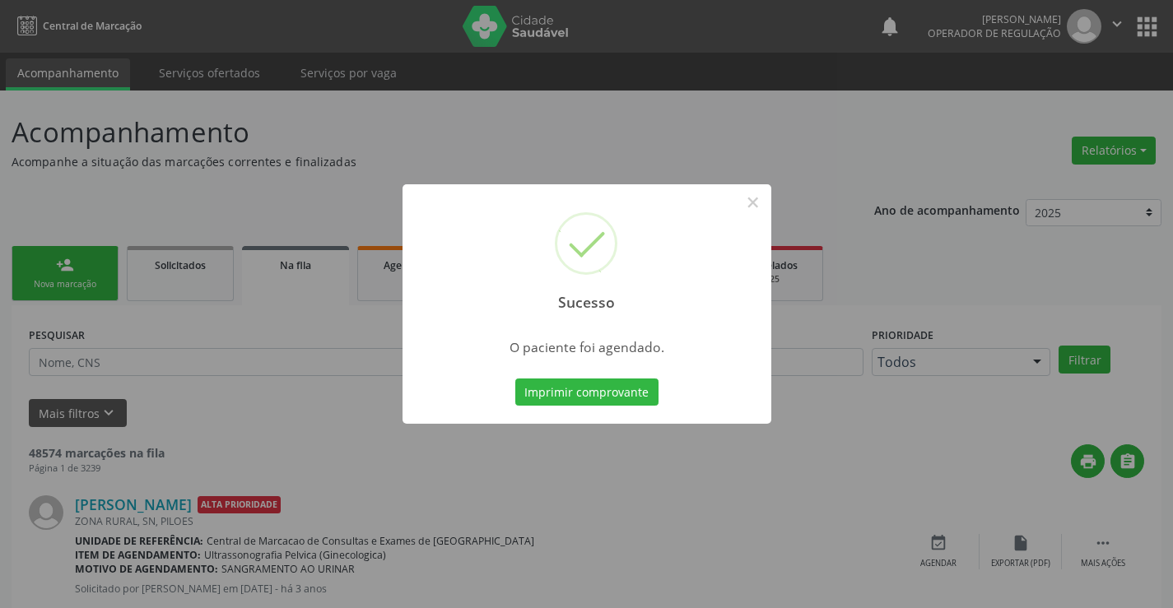
click at [515, 379] on button "Imprimir comprovante" at bounding box center [586, 393] width 143 height 28
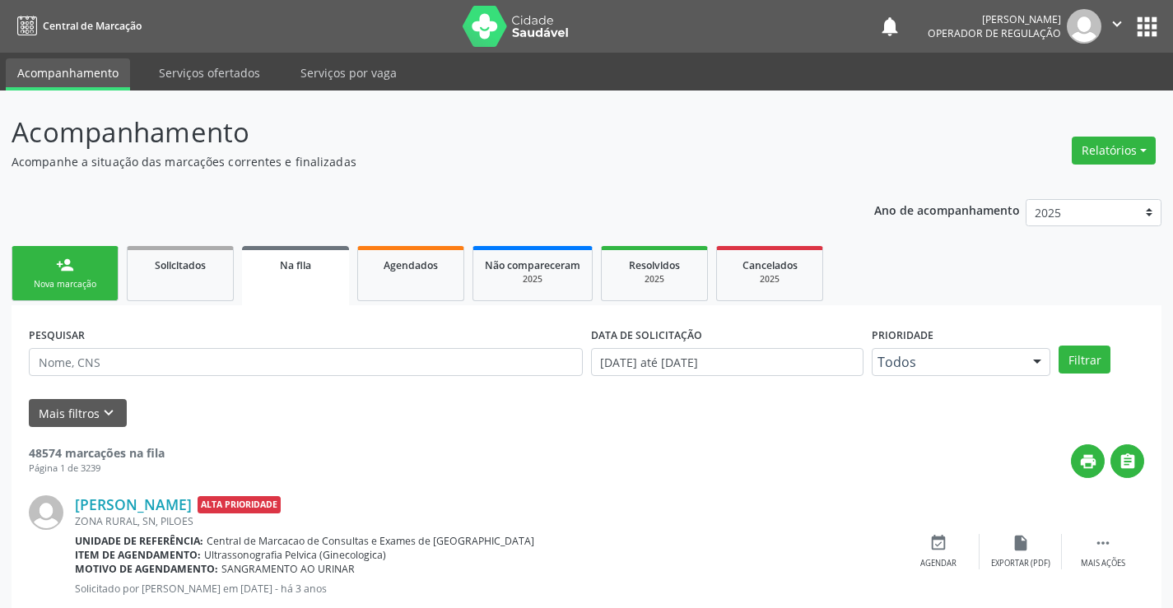
click at [86, 265] on link "person_add Nova marcação" at bounding box center [65, 273] width 107 height 55
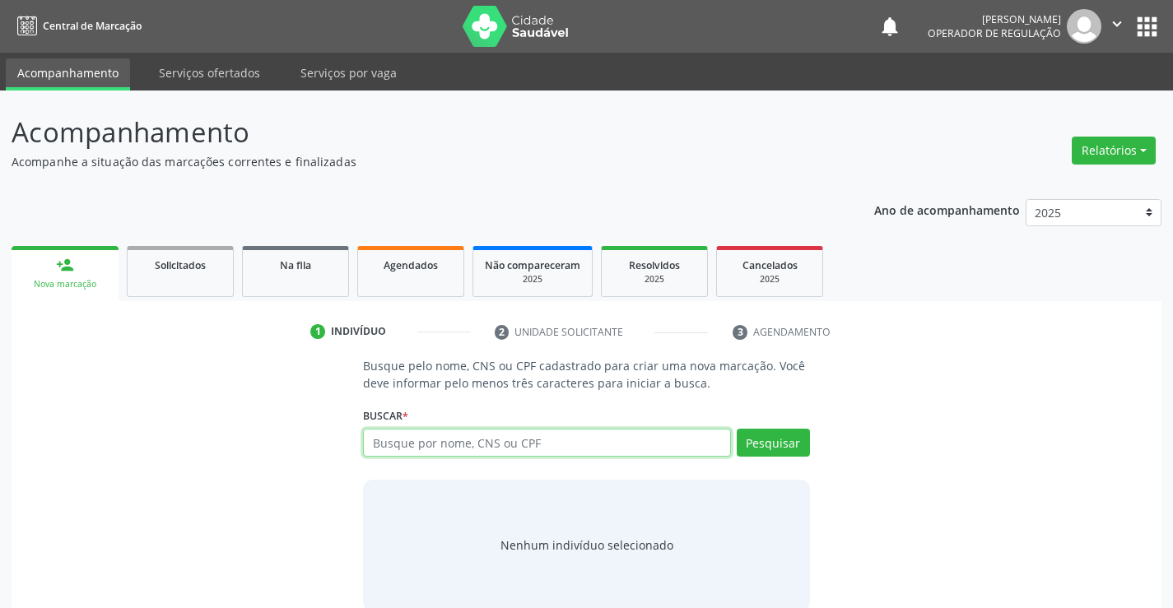
click at [574, 441] on input "text" at bounding box center [546, 443] width 367 height 28
type input "702906599140273"
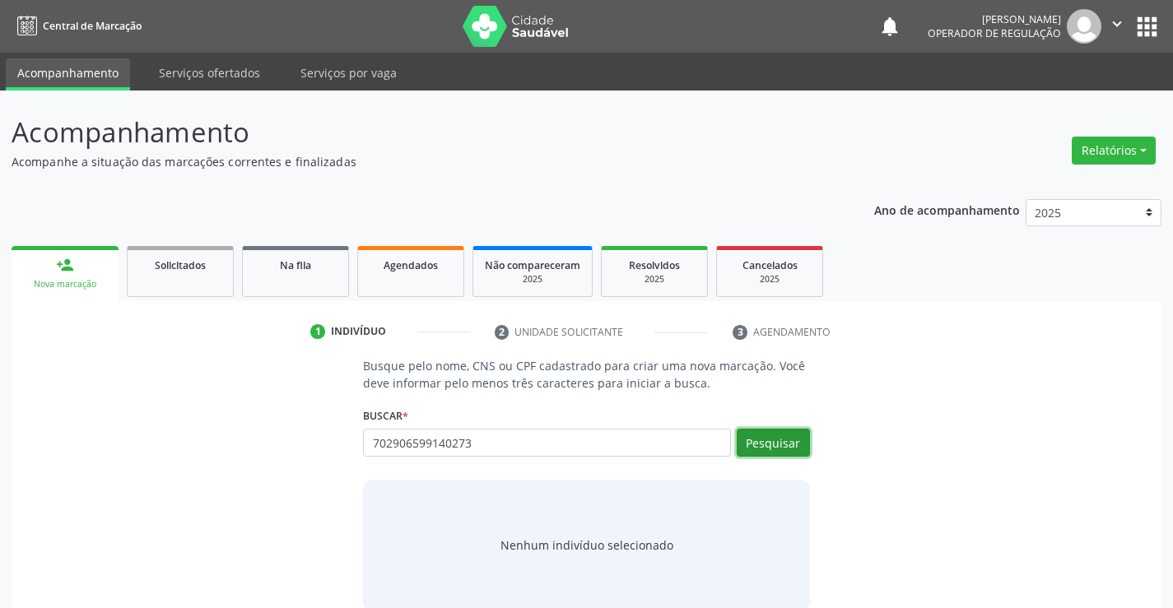
click at [799, 439] on button "Pesquisar" at bounding box center [772, 443] width 73 height 28
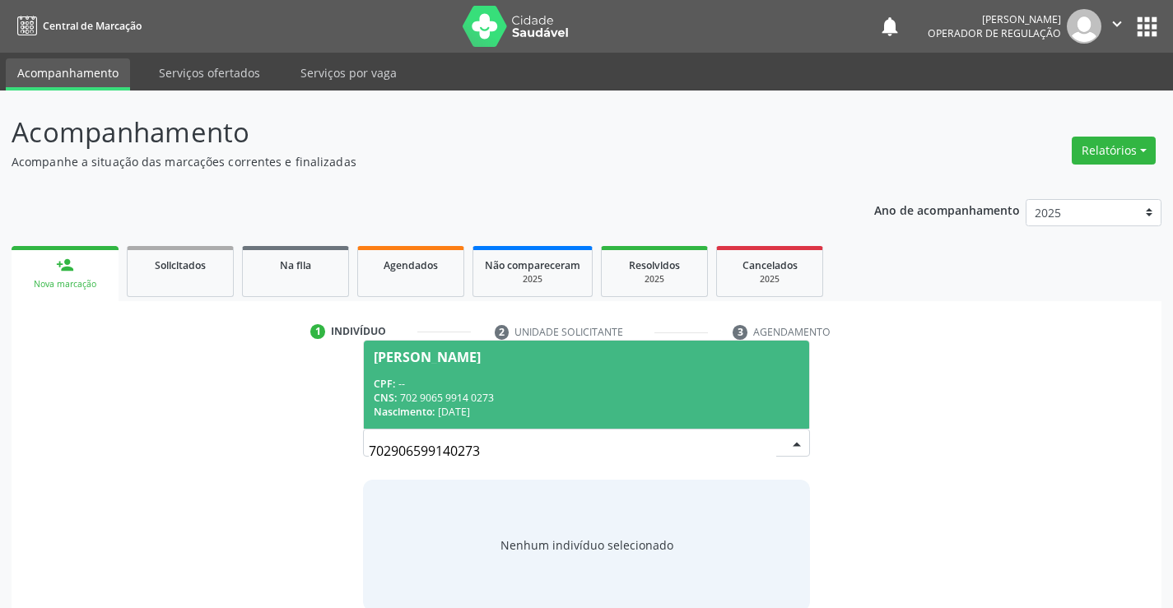
click at [602, 397] on div "CNS: 702 9065 9914 0273" at bounding box center [586, 398] width 425 height 14
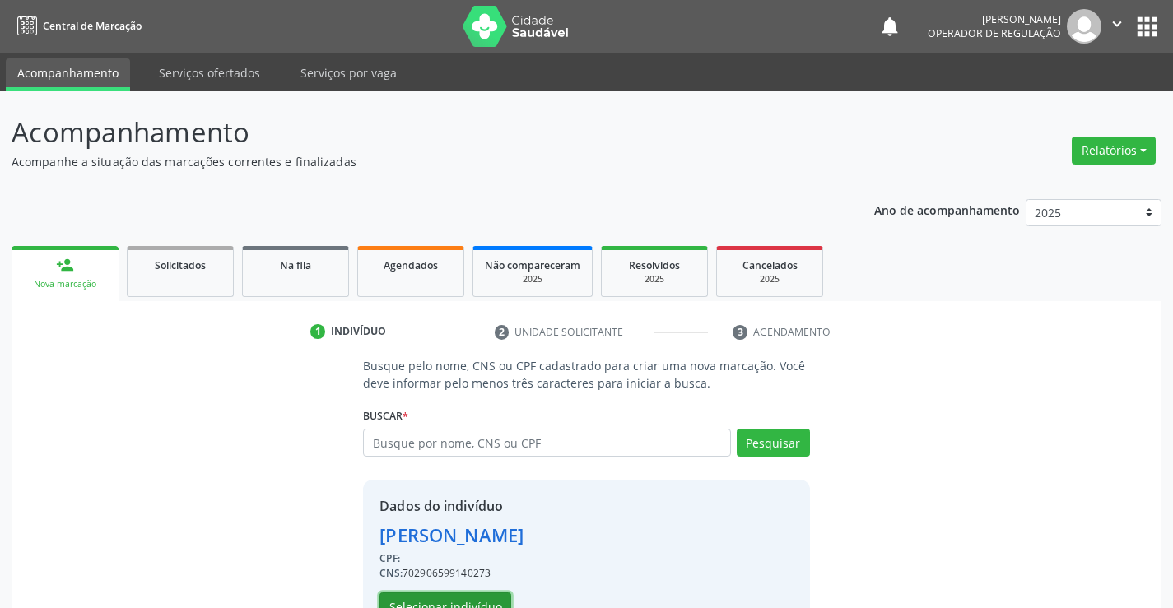
click at [495, 599] on button "Selecionar indivíduo" at bounding box center [445, 606] width 132 height 28
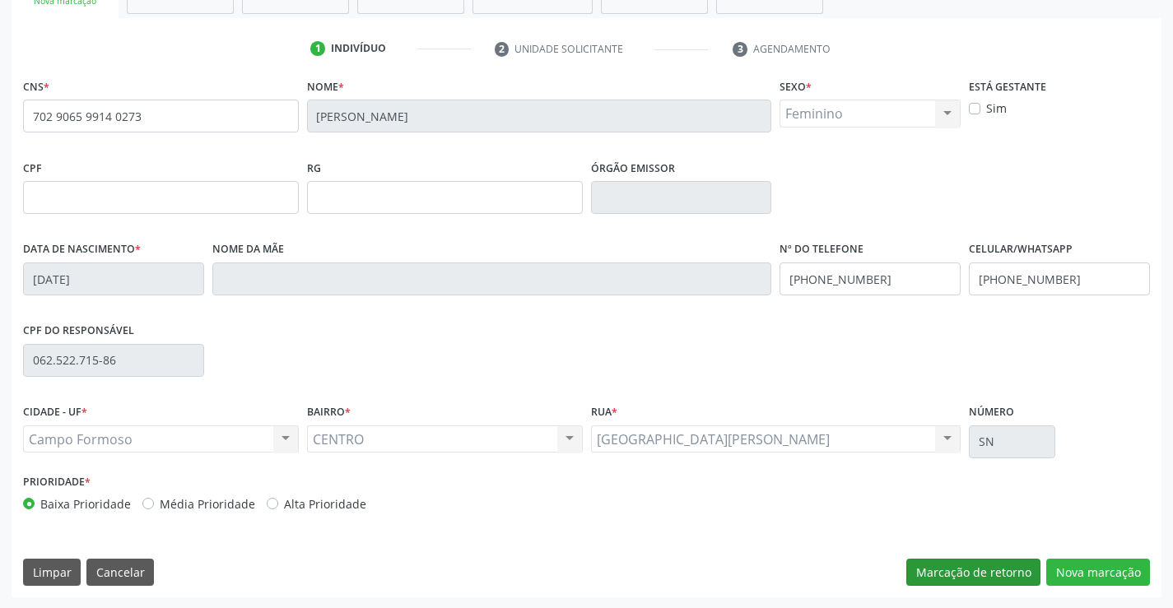
scroll to position [284, 0]
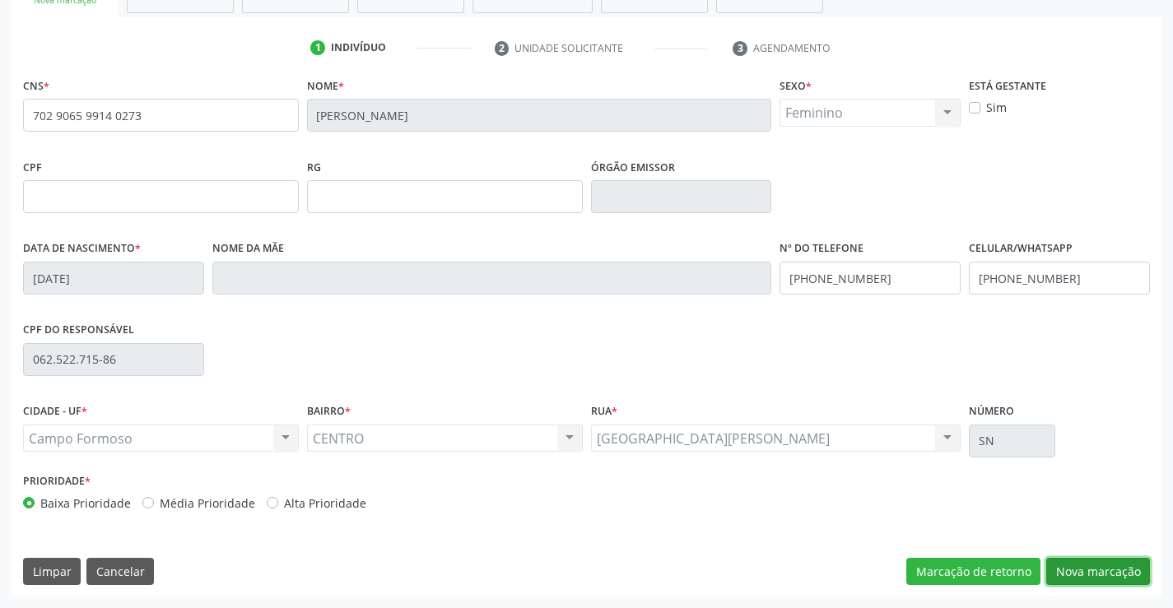
click at [1061, 562] on button "Nova marcação" at bounding box center [1098, 572] width 104 height 28
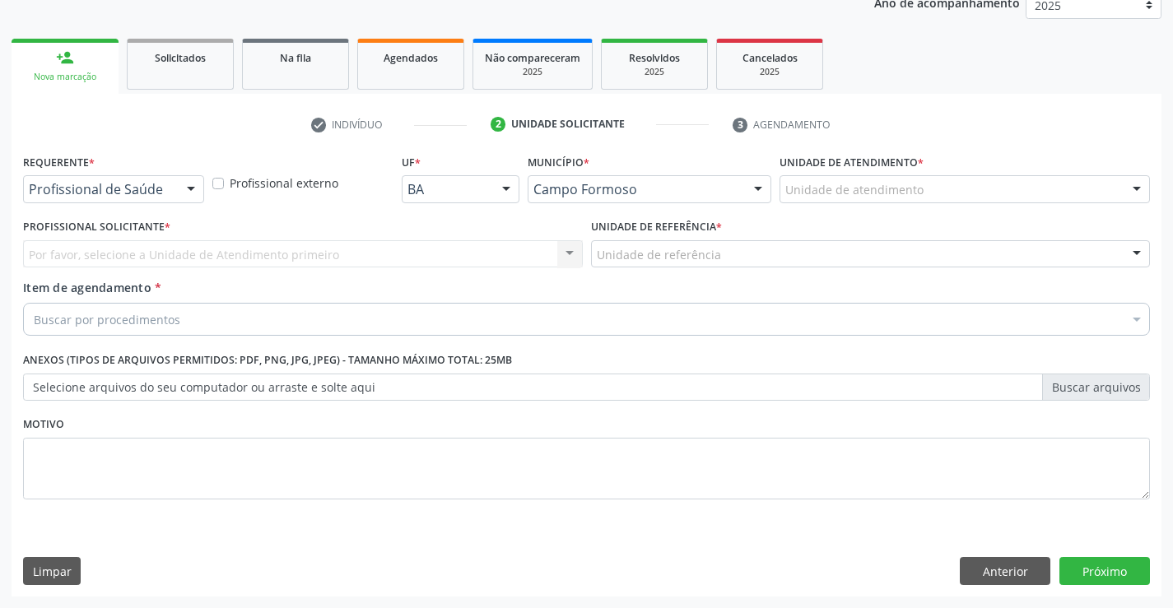
scroll to position [207, 0]
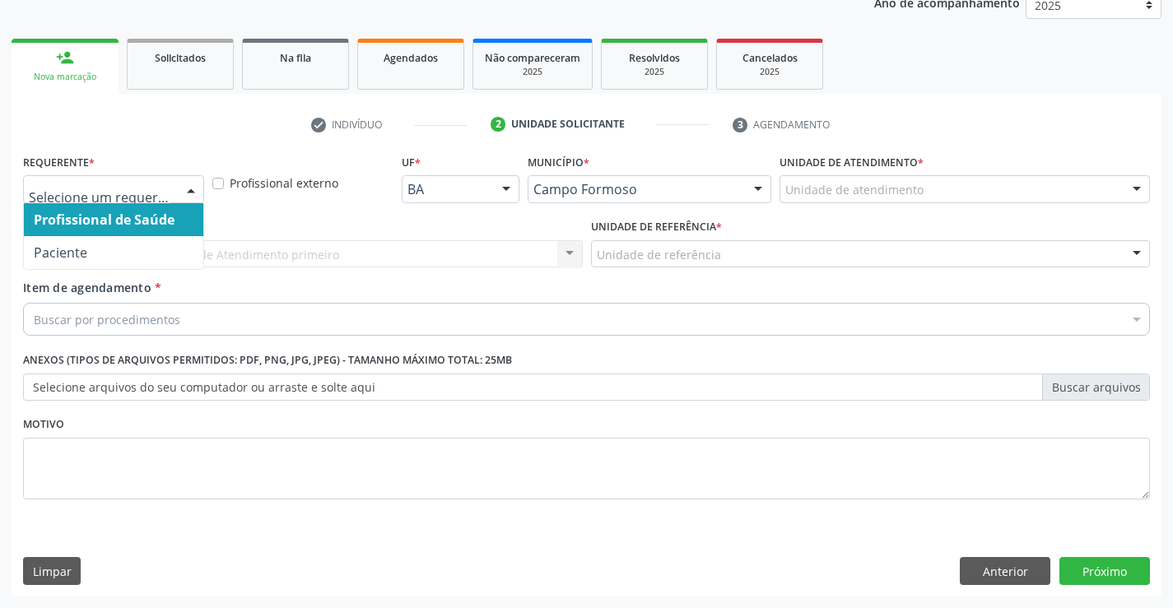
click at [177, 196] on div at bounding box center [113, 189] width 181 height 28
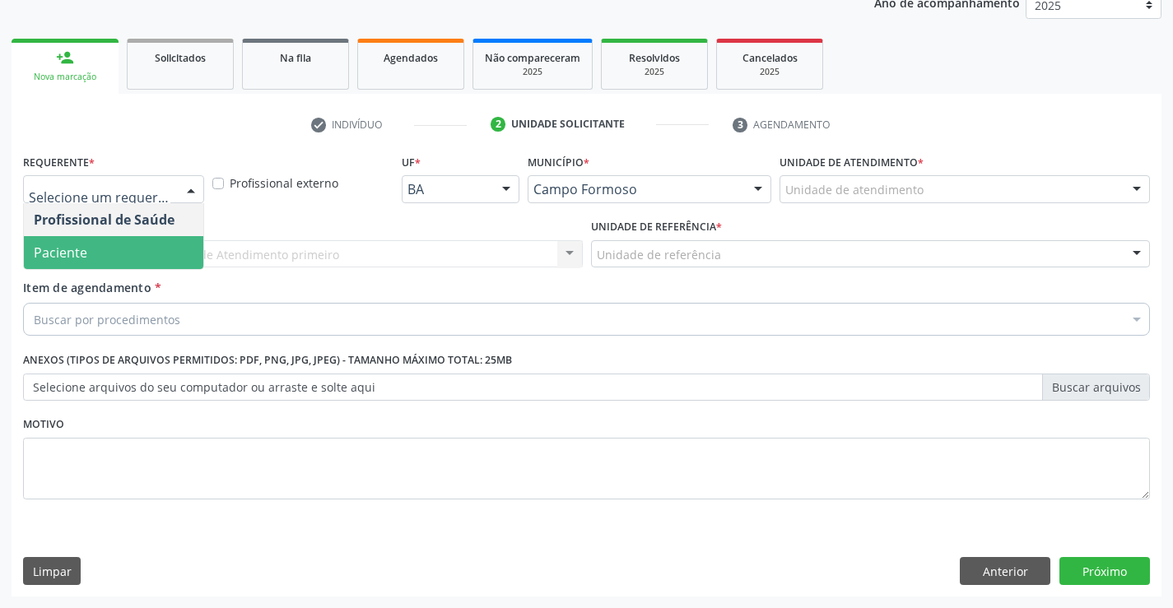
click at [152, 251] on span "Paciente" at bounding box center [113, 252] width 179 height 33
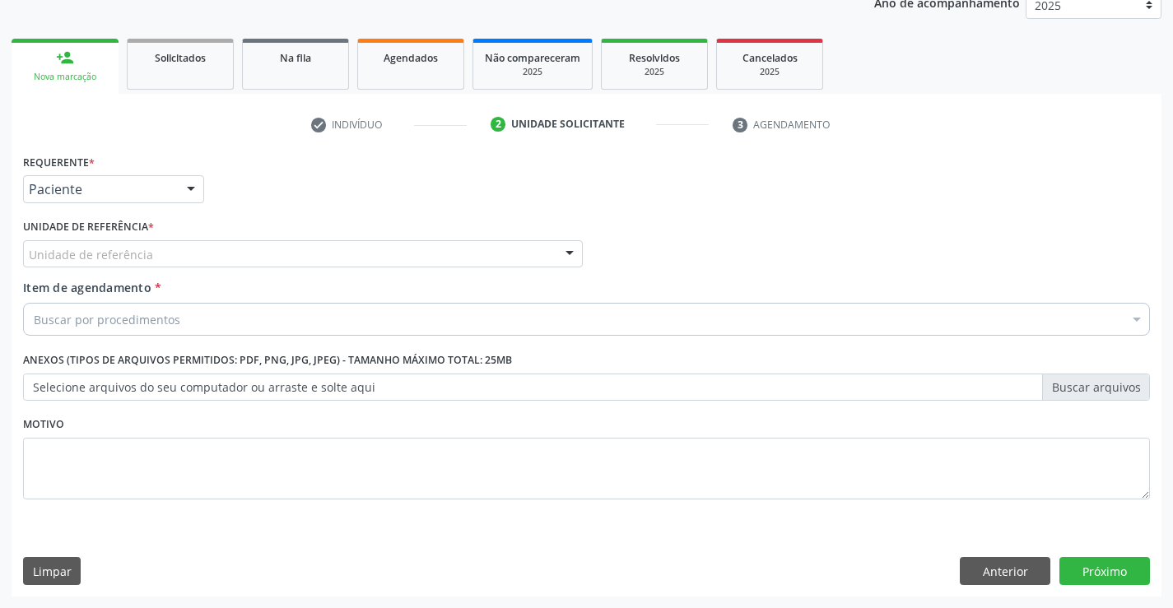
click at [181, 246] on div "Unidade de referência" at bounding box center [303, 254] width 560 height 28
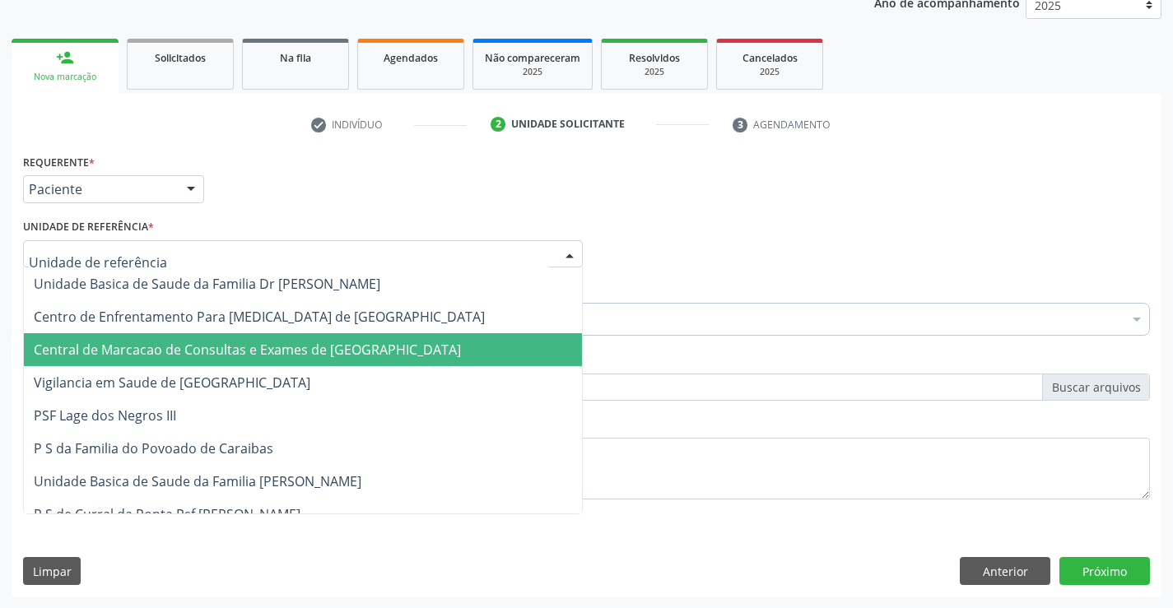
click at [193, 342] on span "Central de Marcacao de Consultas e Exames de [GEOGRAPHIC_DATA]" at bounding box center [247, 350] width 427 height 18
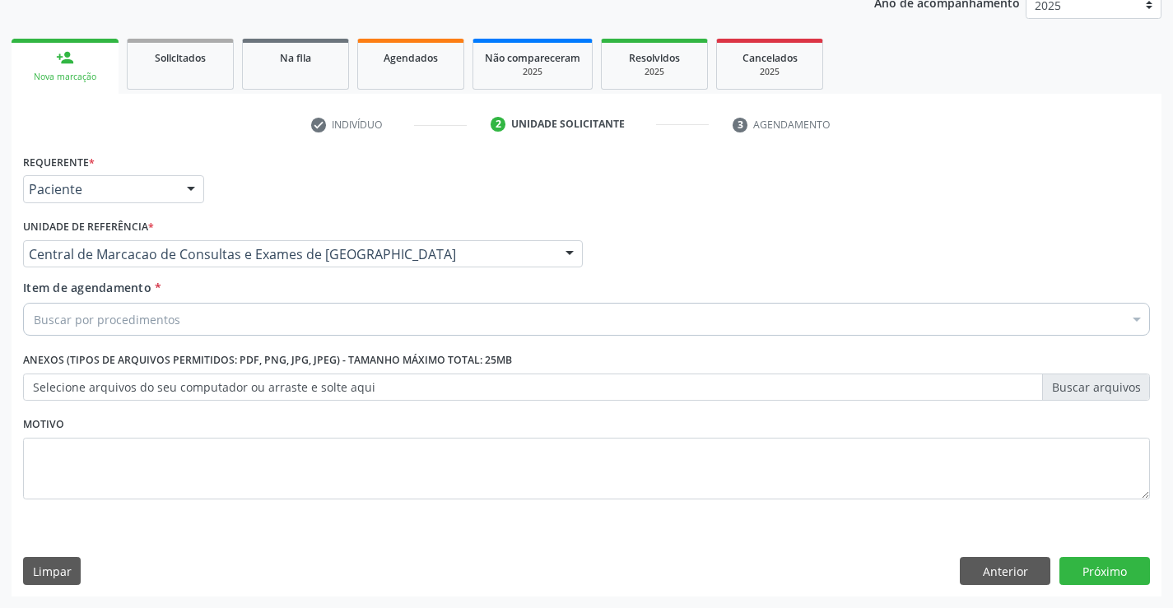
click at [218, 323] on div "Buscar por procedimentos" at bounding box center [586, 319] width 1127 height 33
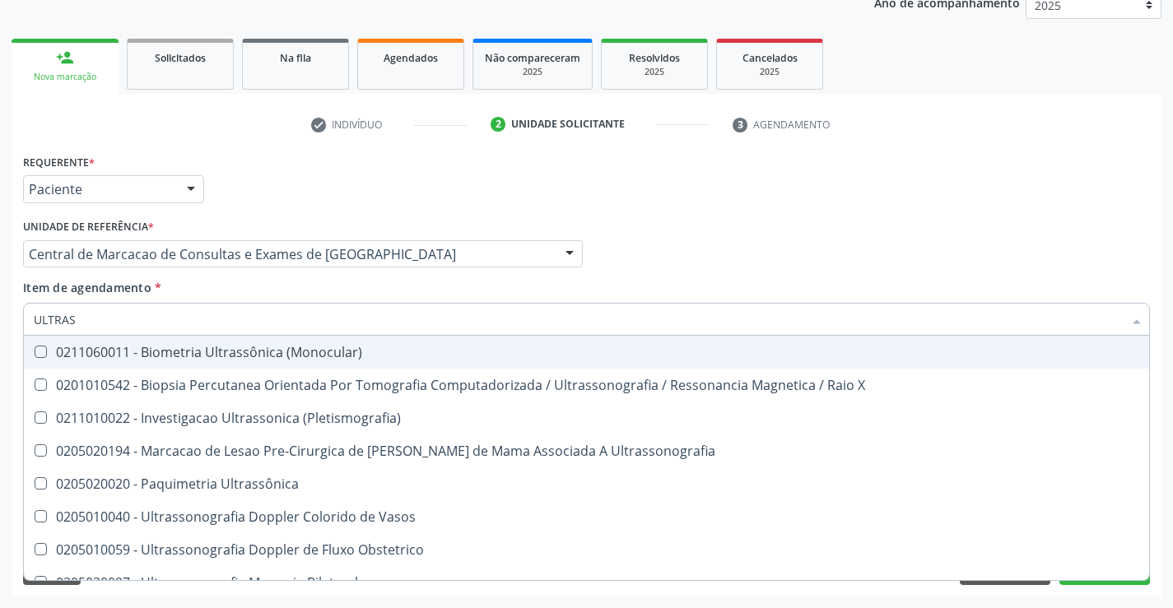
type input "ULTRASS"
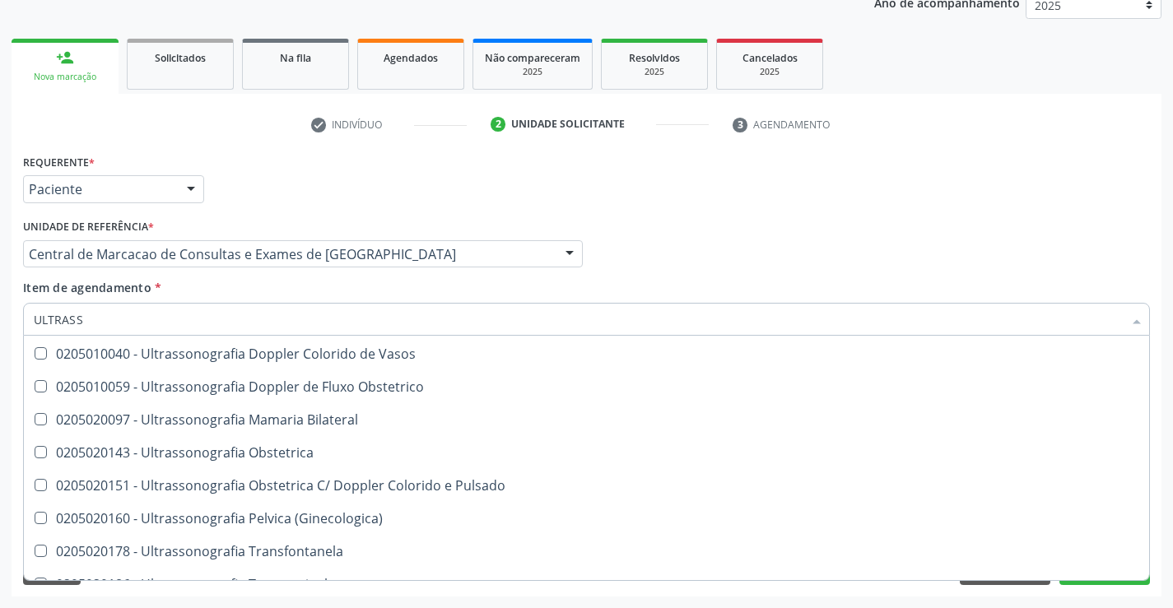
scroll to position [165, 0]
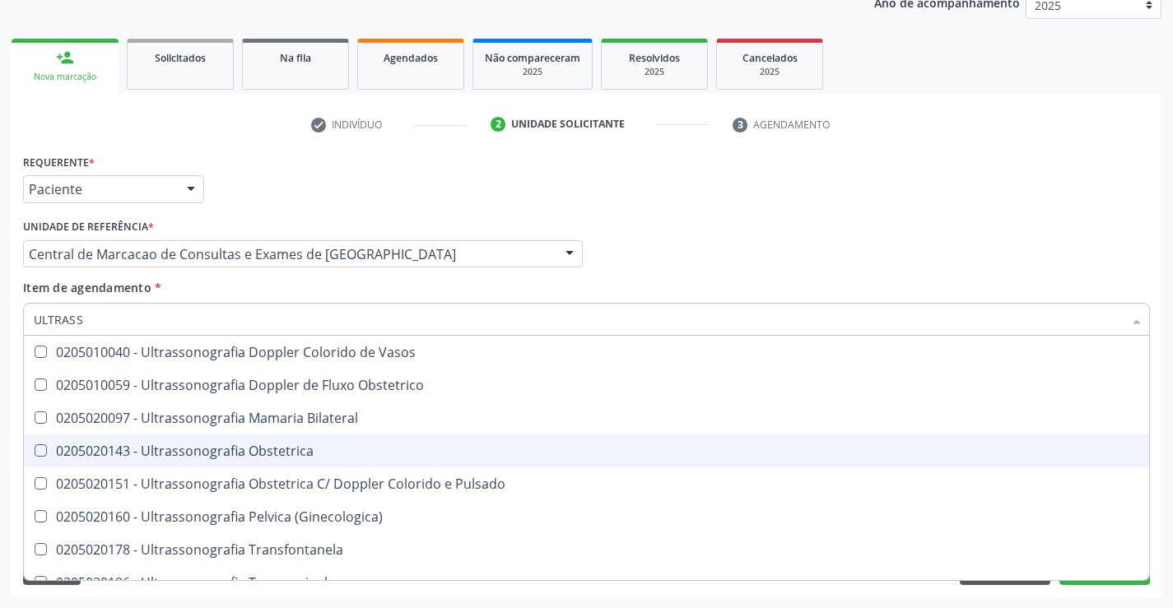
click at [526, 449] on div "0205020143 - Ultrassonografia Obstetrica" at bounding box center [586, 450] width 1105 height 13
checkbox Obstetrica "true"
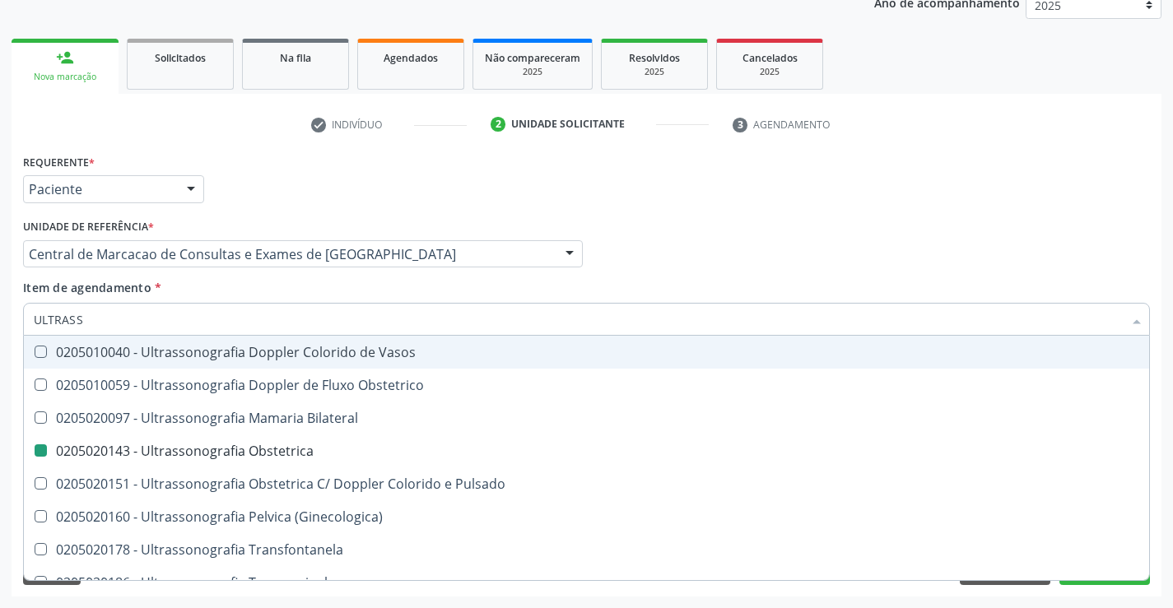
click at [807, 230] on div "Profissional Solicitante Por favor, selecione a Unidade de Atendimento primeiro…" at bounding box center [586, 247] width 1135 height 64
checkbox X "true"
checkbox Obstetrica "false"
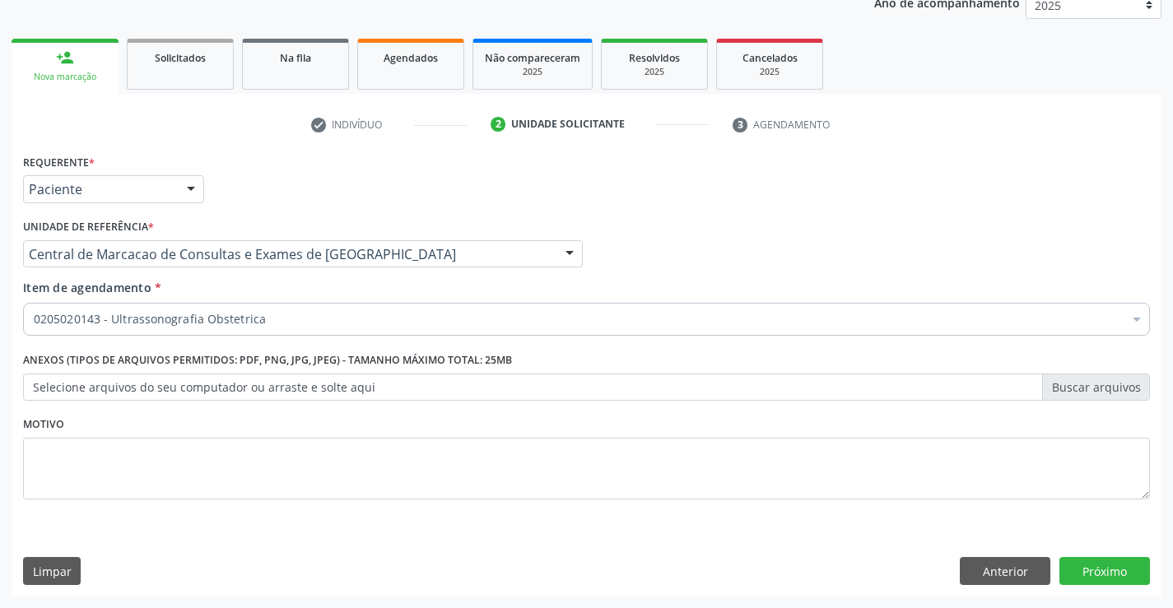
scroll to position [0, 0]
click at [1117, 565] on button "Próximo" at bounding box center [1104, 571] width 91 height 28
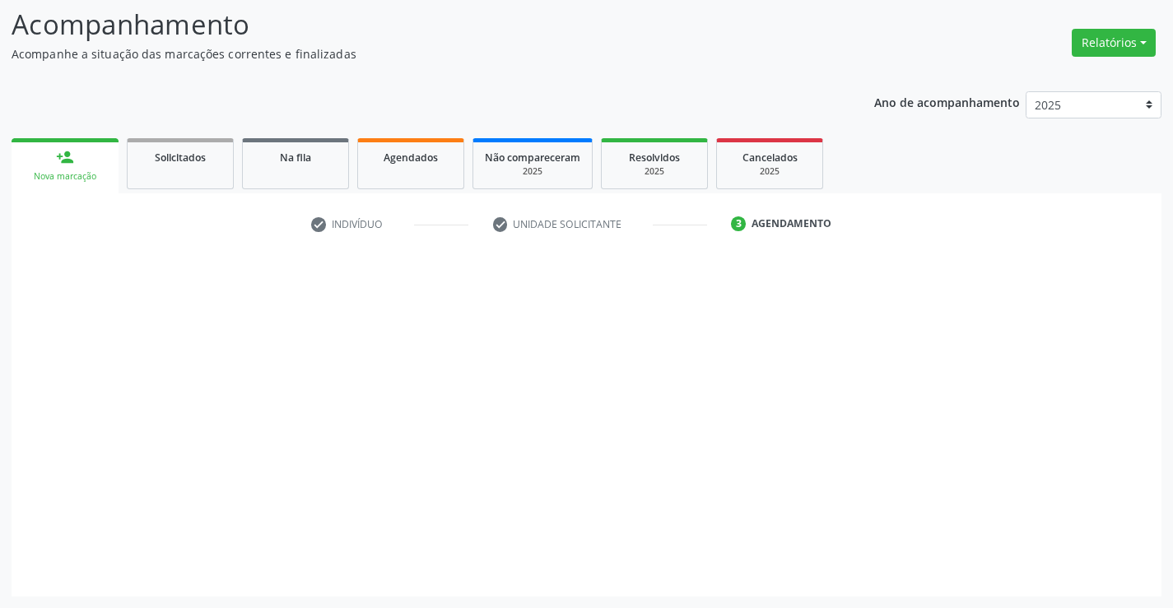
scroll to position [108, 0]
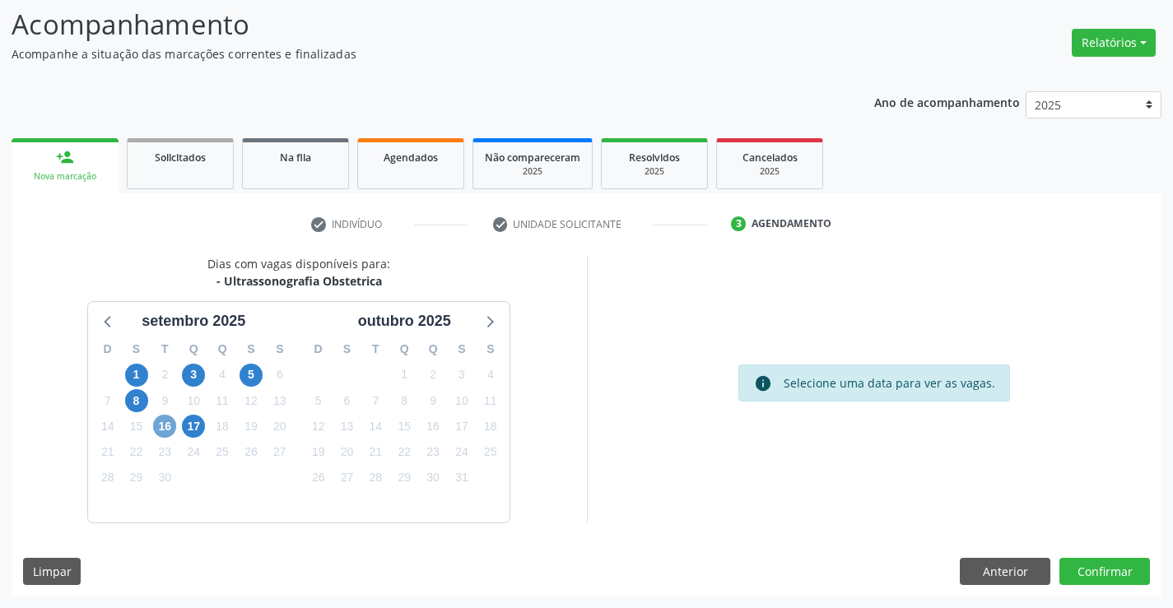
click at [165, 429] on span "16" at bounding box center [164, 426] width 23 height 23
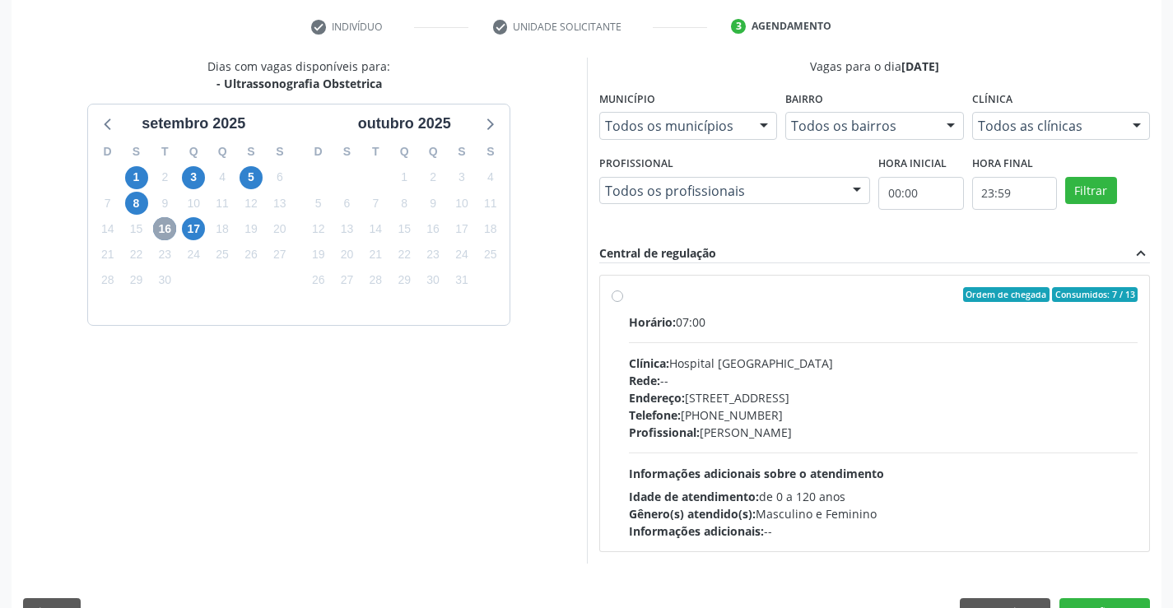
scroll to position [346, 0]
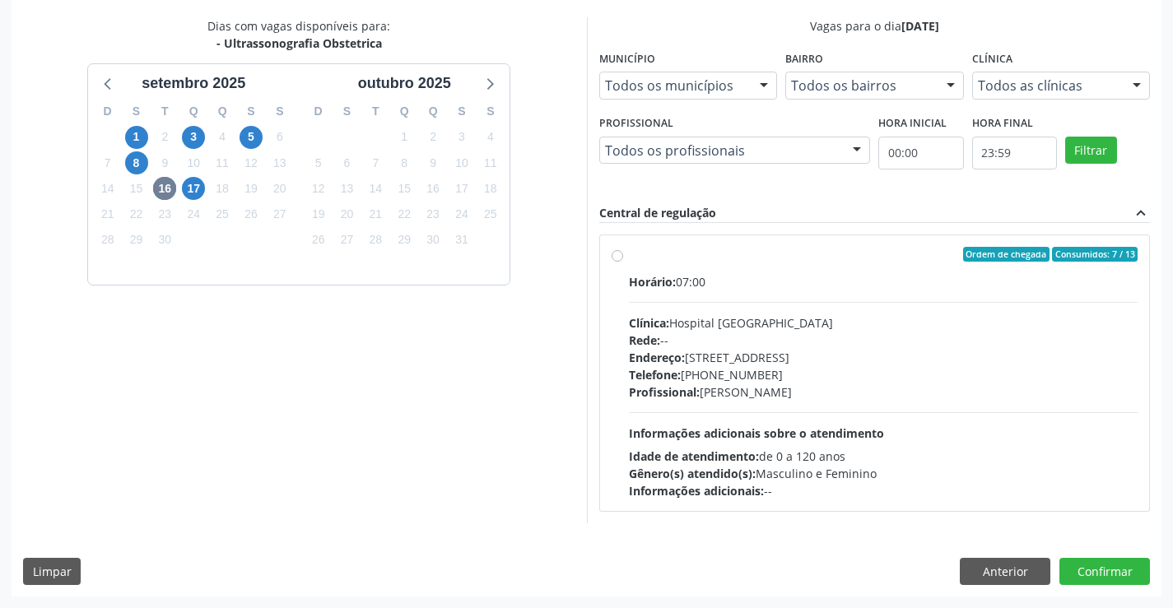
click at [839, 434] on span "Informações adicionais sobre o atendimento" at bounding box center [756, 433] width 255 height 16
click at [623, 262] on input "Ordem de chegada Consumidos: 7 / 13 Horário: 07:00 Clínica: Hospital Sao Franci…" at bounding box center [617, 254] width 12 height 15
radio input "true"
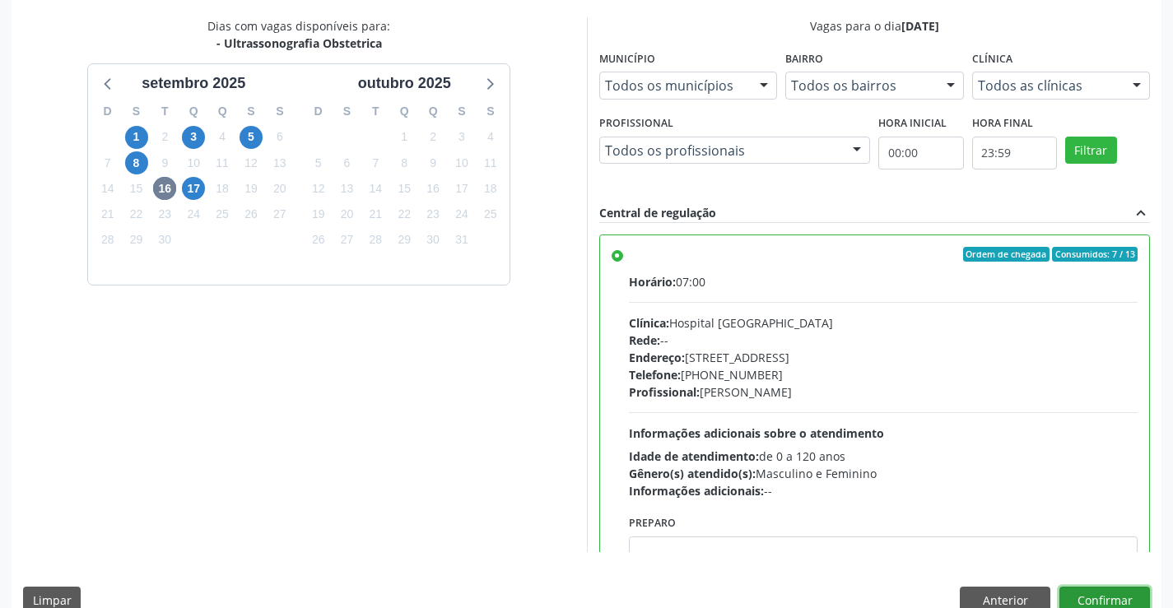
click at [1096, 589] on button "Confirmar" at bounding box center [1104, 601] width 91 height 28
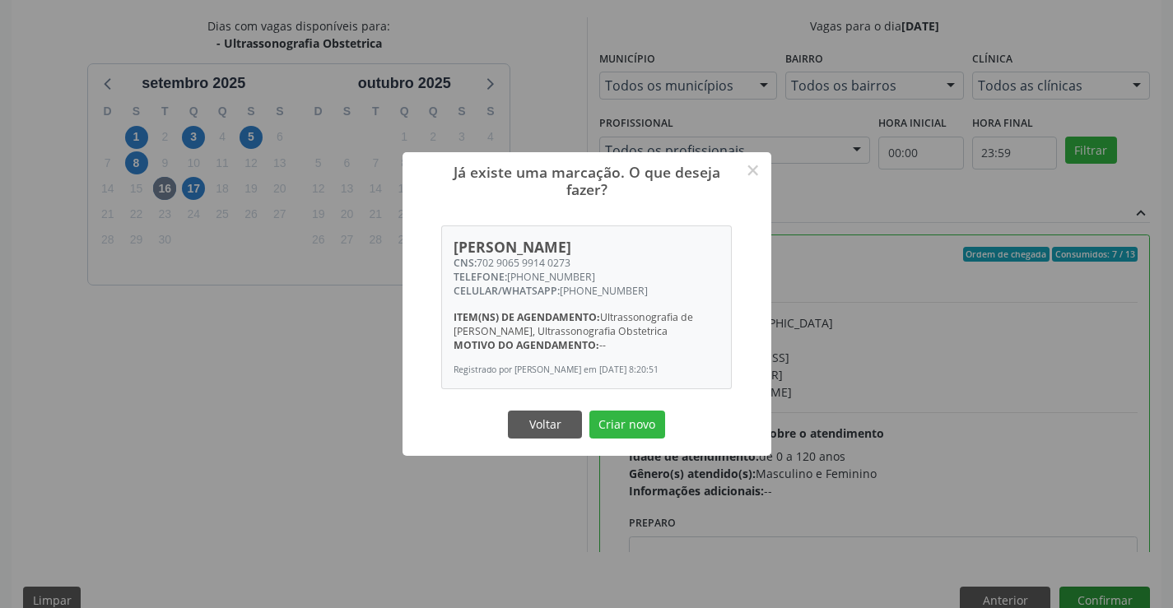
click at [589, 411] on button "Criar novo" at bounding box center [627, 425] width 76 height 28
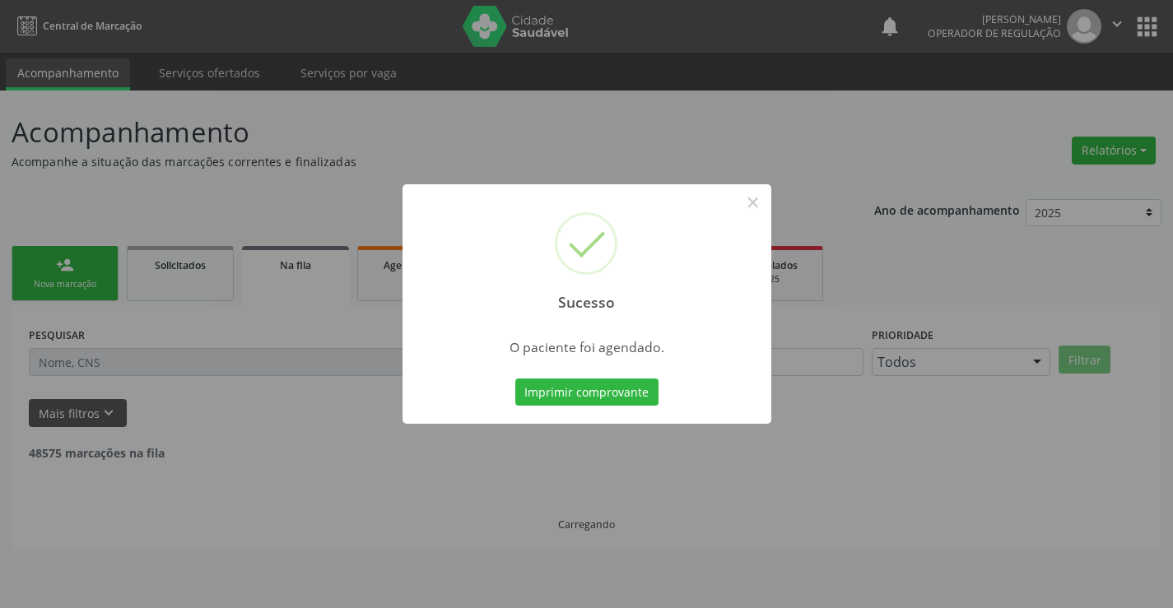
scroll to position [0, 0]
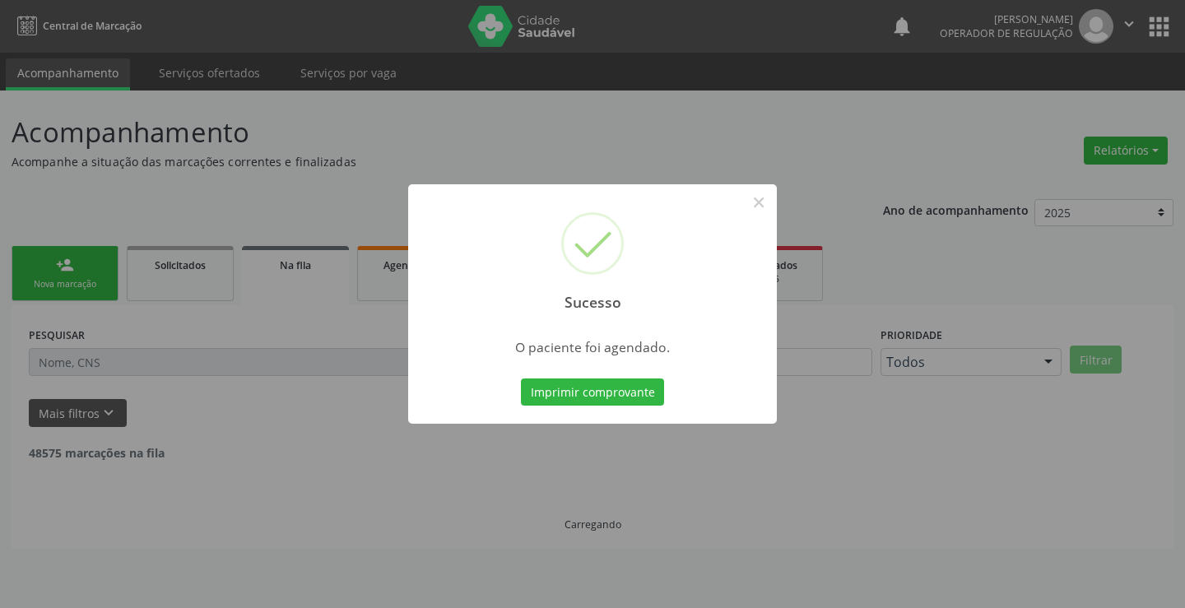
click at [521, 379] on button "Imprimir comprovante" at bounding box center [592, 393] width 143 height 28
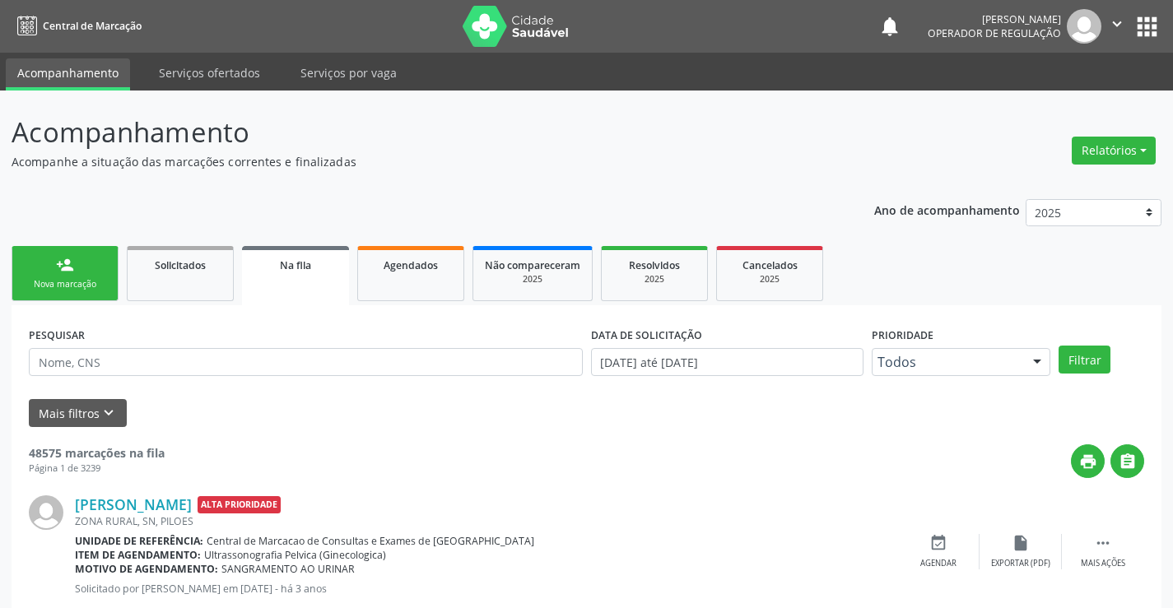
click at [55, 267] on link "person_add Nova marcação" at bounding box center [65, 273] width 107 height 55
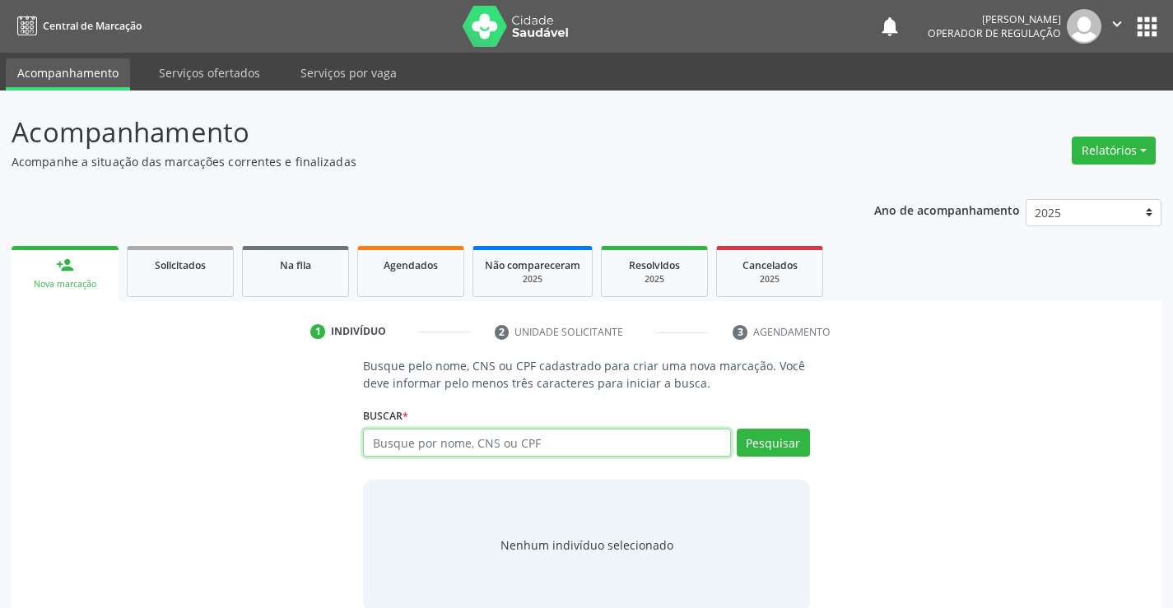
click at [551, 440] on input "text" at bounding box center [546, 443] width 367 height 28
type input "706304755363773"
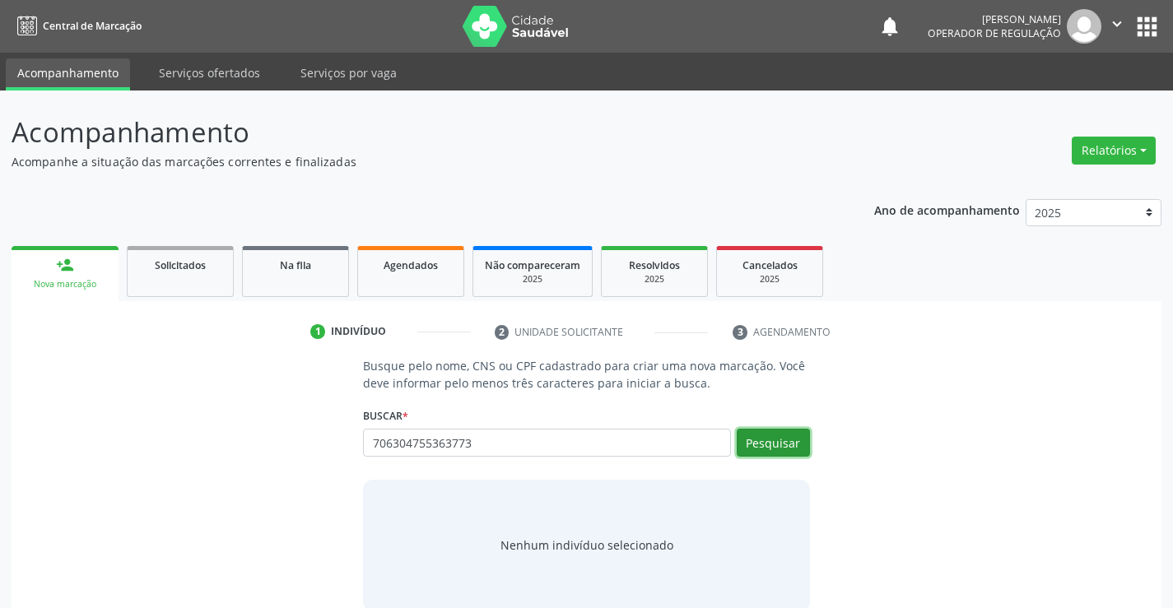
click at [763, 453] on button "Pesquisar" at bounding box center [772, 443] width 73 height 28
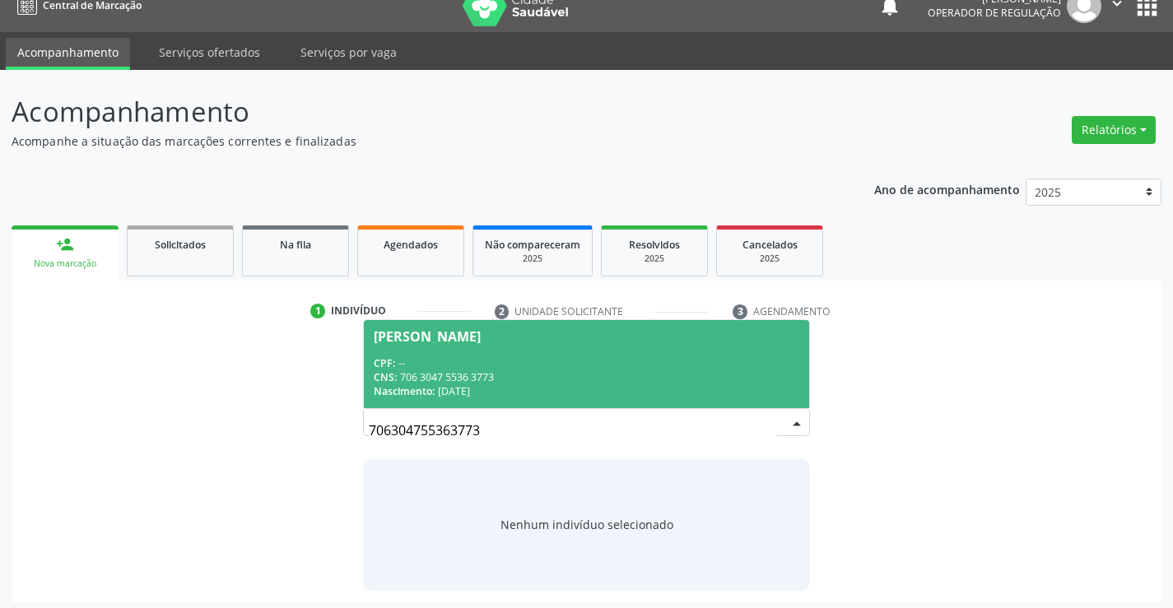
scroll to position [26, 0]
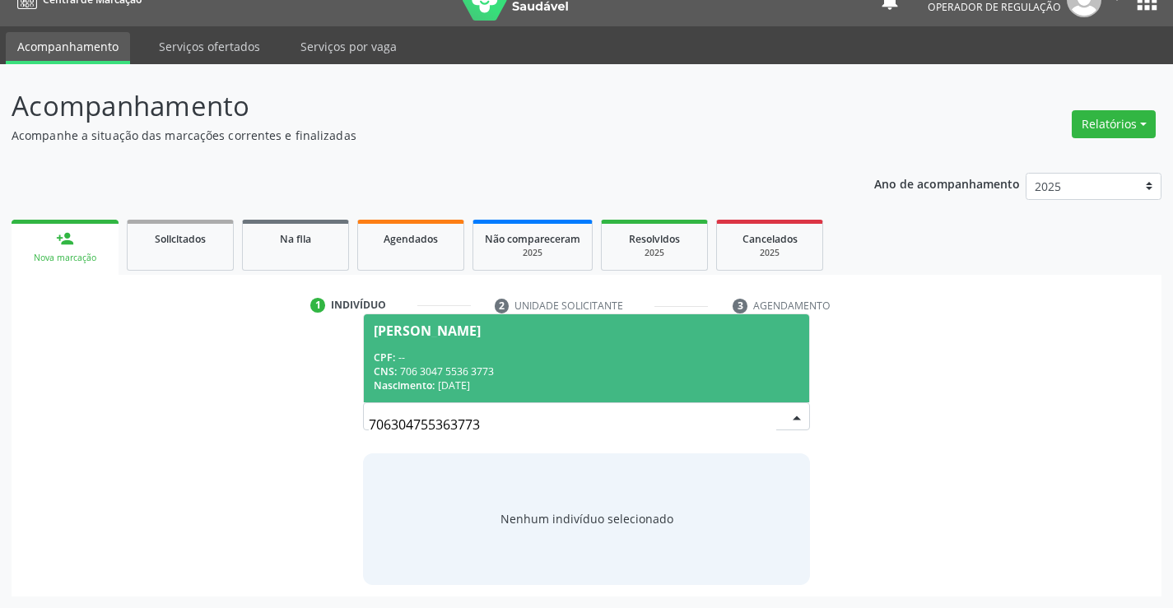
click at [567, 358] on div "CPF: --" at bounding box center [586, 358] width 425 height 14
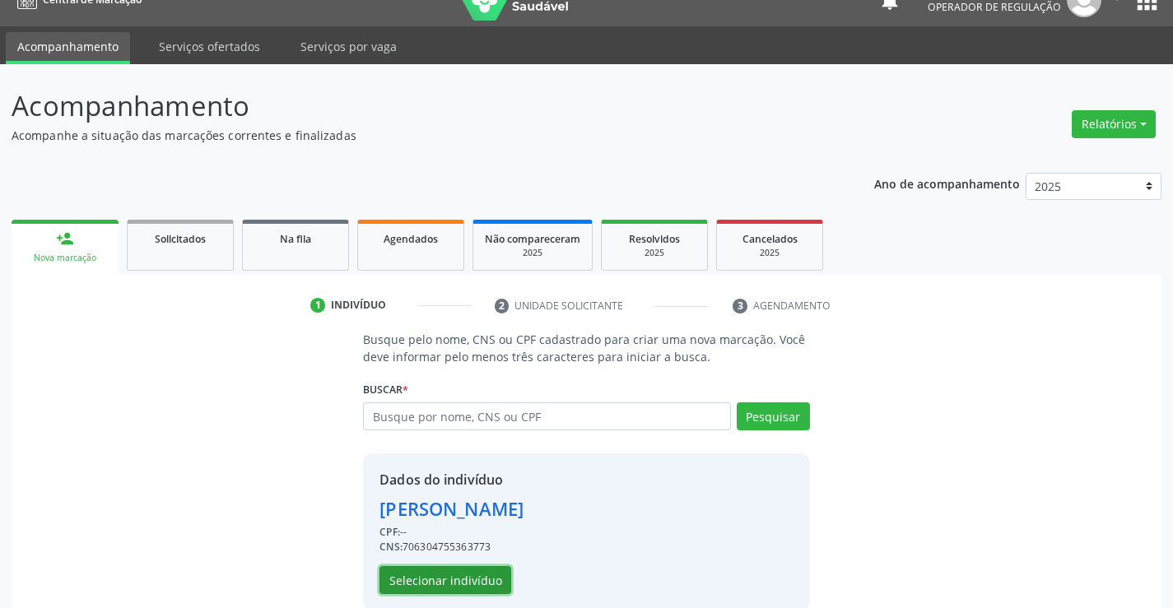
click at [425, 586] on button "Selecionar indivíduo" at bounding box center [445, 580] width 132 height 28
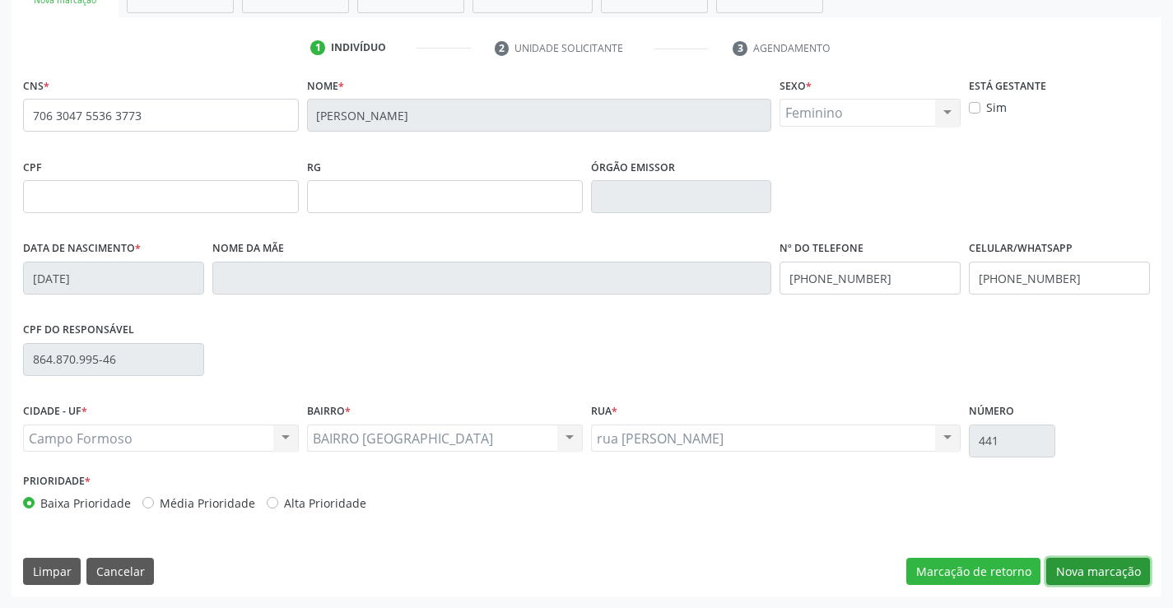
click at [1080, 567] on button "Nova marcação" at bounding box center [1098, 572] width 104 height 28
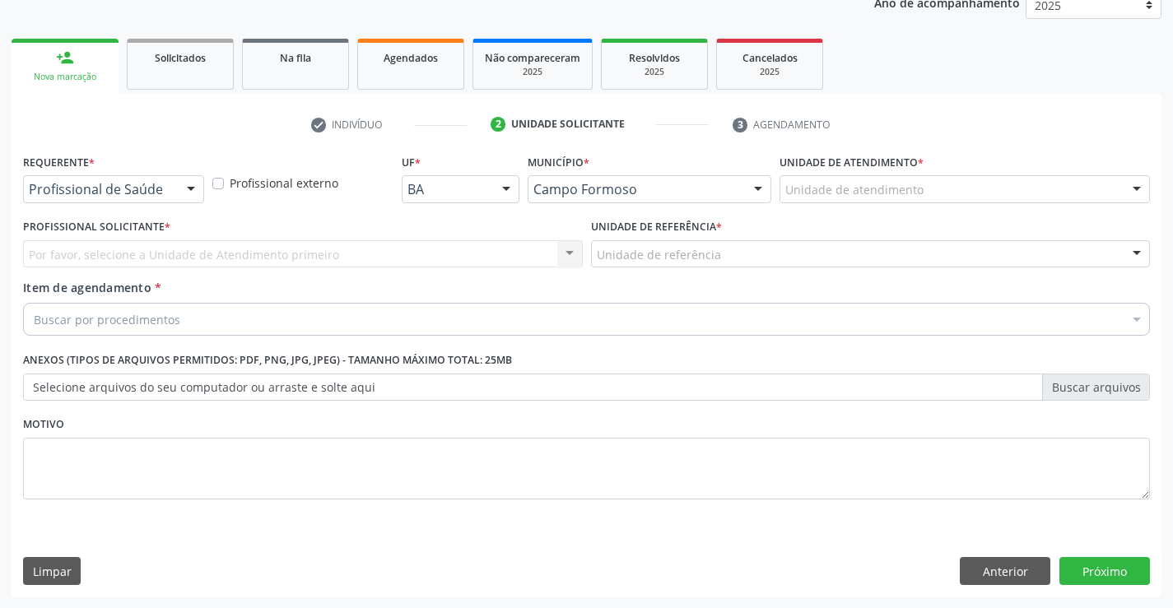
scroll to position [207, 0]
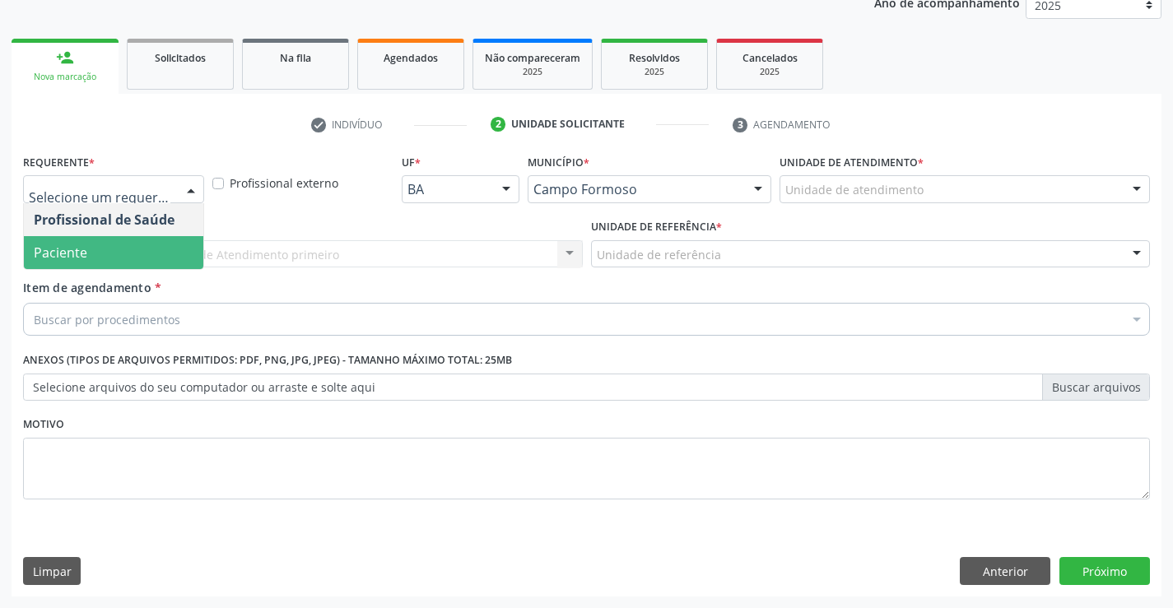
click at [136, 258] on span "Paciente" at bounding box center [113, 252] width 179 height 33
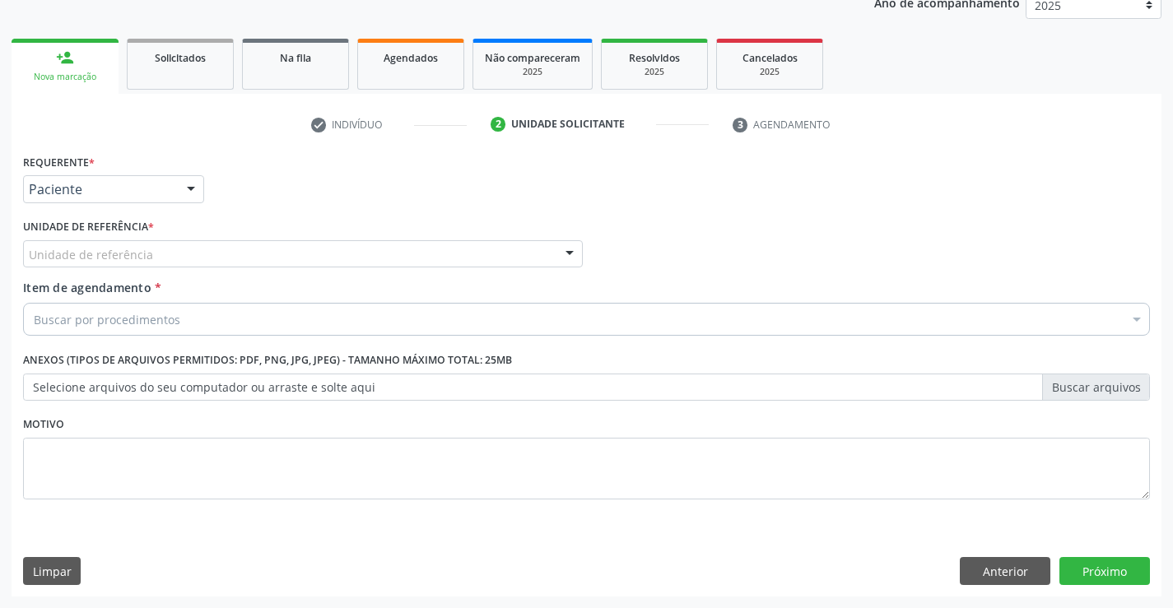
click at [149, 255] on div "Unidade de referência" at bounding box center [303, 254] width 560 height 28
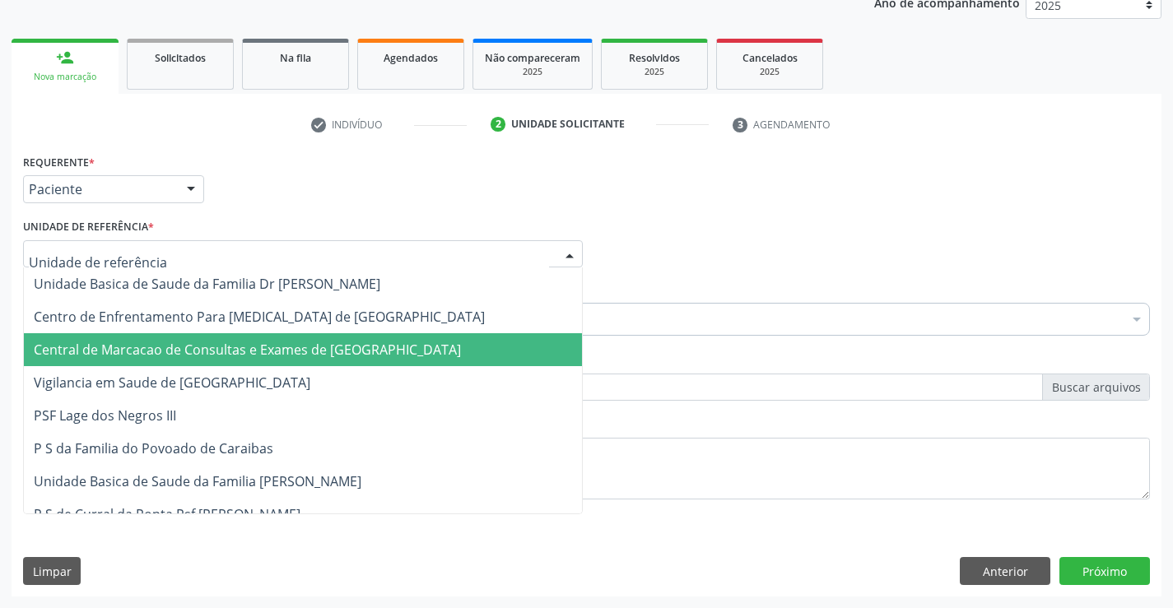
click at [146, 338] on span "Central de Marcacao de Consultas e Exames de [GEOGRAPHIC_DATA]" at bounding box center [303, 349] width 558 height 33
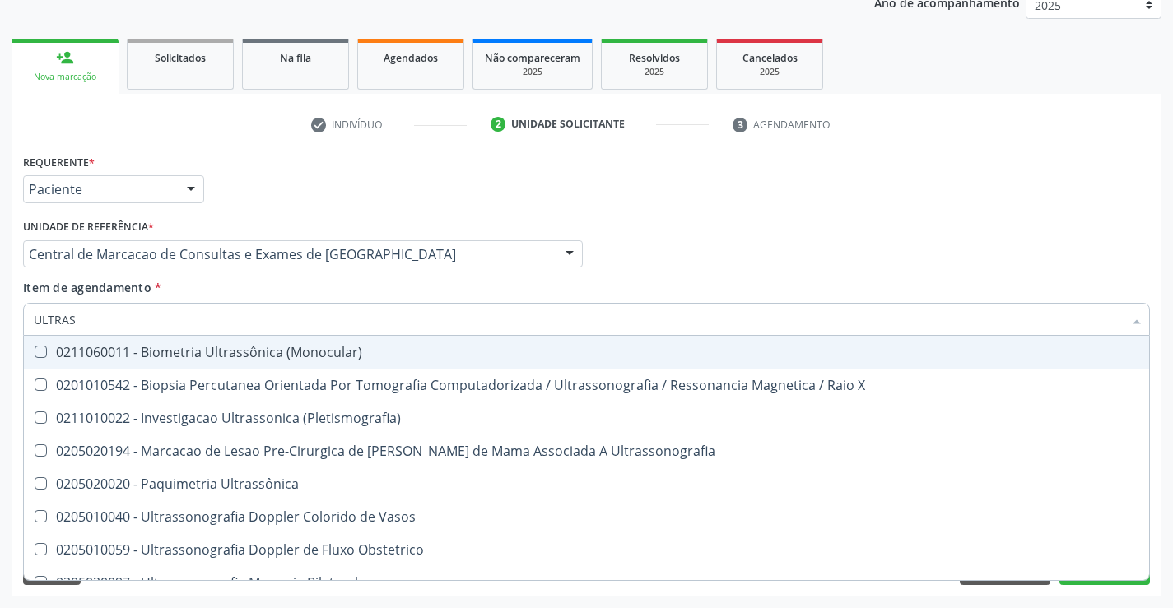
type input "ULTRASS"
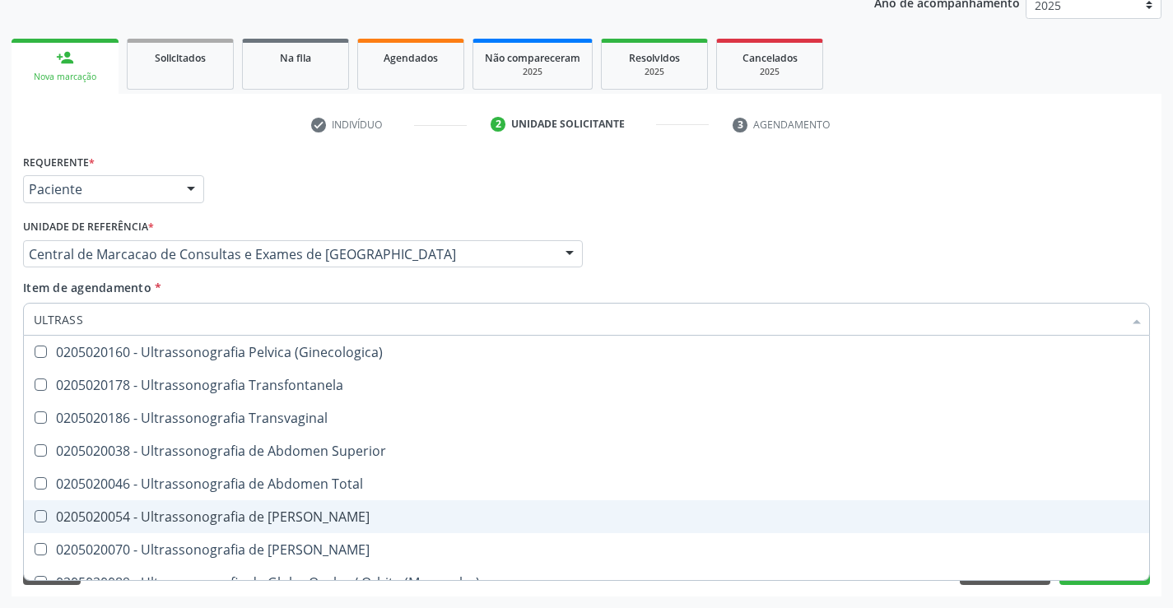
scroll to position [247, 0]
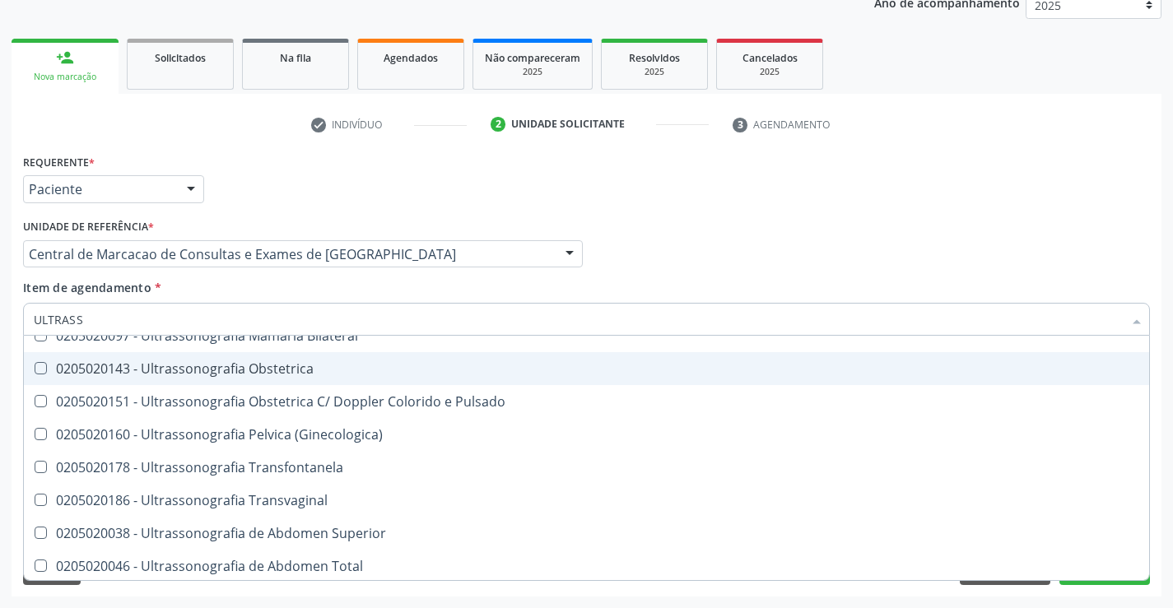
click at [362, 376] on span "0205020143 - Ultrassonografia Obstetrica" at bounding box center [586, 368] width 1125 height 33
checkbox Obstetrica "true"
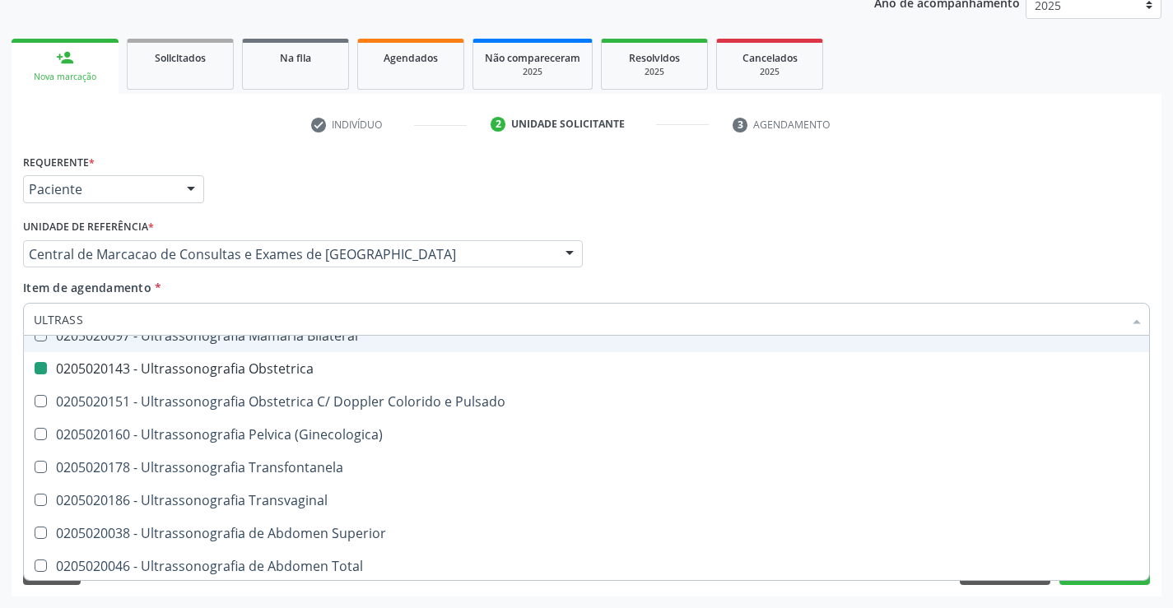
click at [820, 273] on div "Profissional Solicitante Por favor, selecione a Unidade de Atendimento primeiro…" at bounding box center [586, 247] width 1135 height 64
checkbox X "true"
checkbox Obstetrica "false"
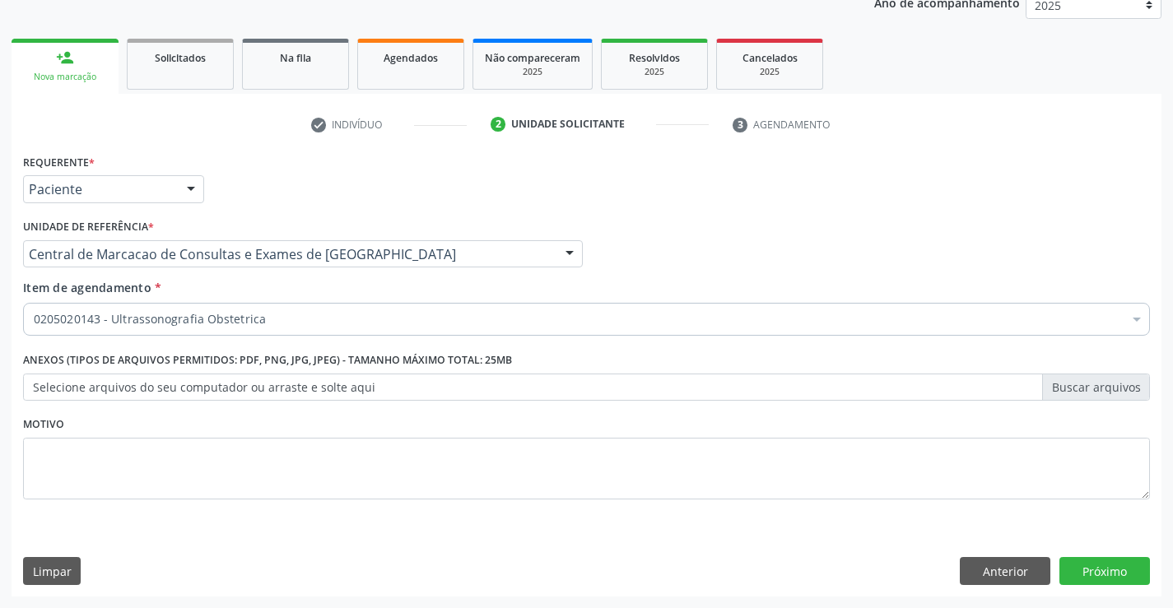
scroll to position [0, 0]
click at [1078, 557] on button "Próximo" at bounding box center [1104, 571] width 91 height 28
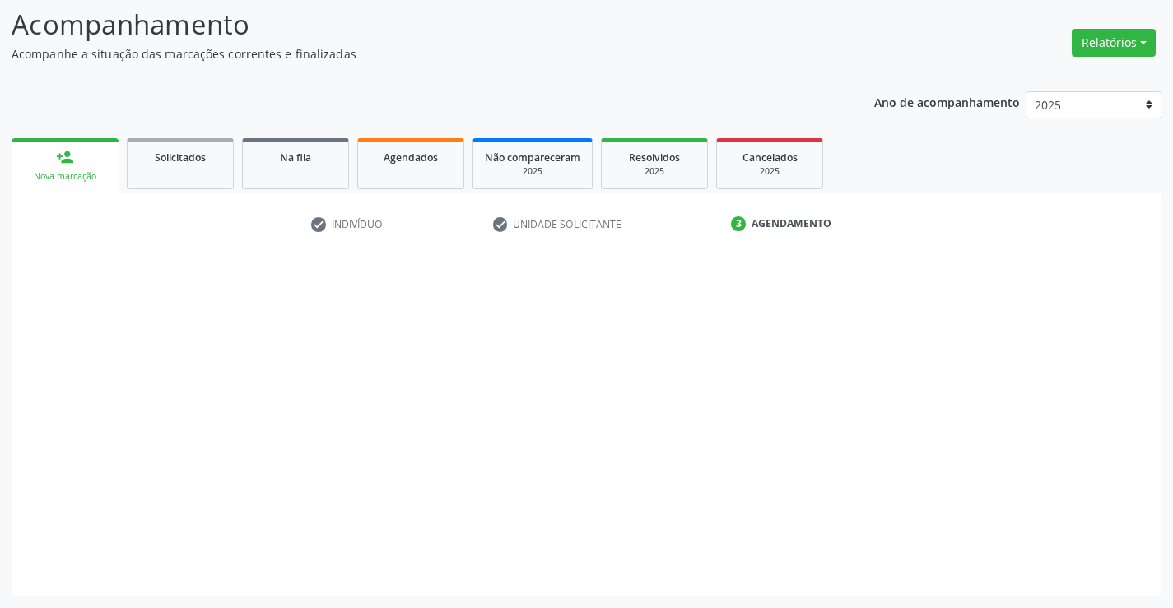
scroll to position [108, 0]
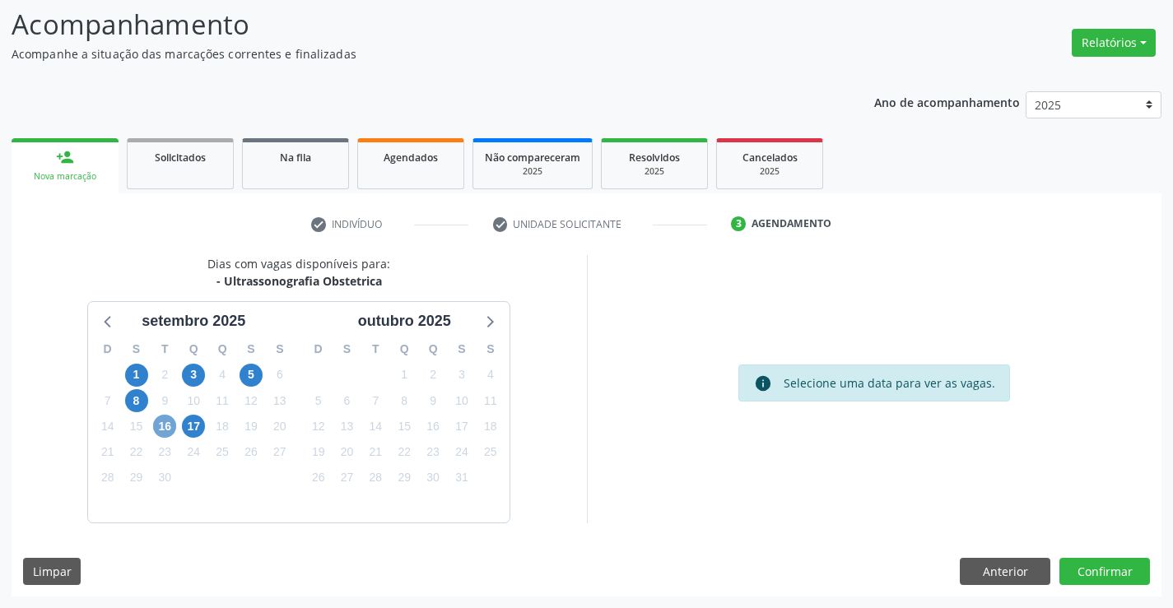
click at [174, 425] on span "16" at bounding box center [164, 426] width 23 height 23
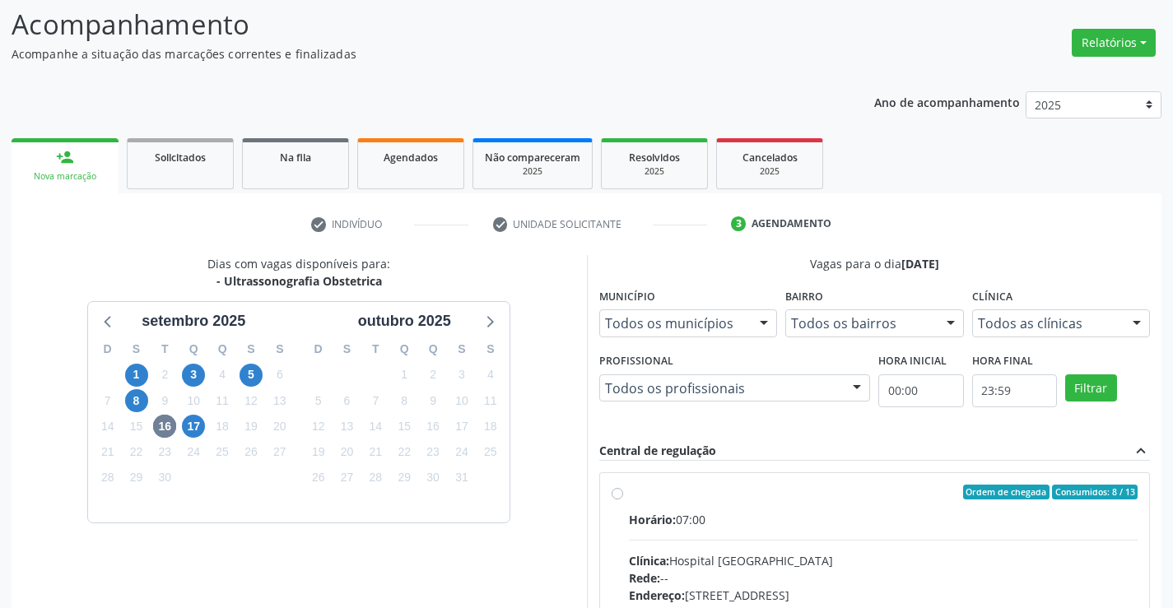
click at [806, 521] on div "Horário: 07:00" at bounding box center [883, 519] width 509 height 17
click at [623, 500] on input "Ordem de chegada Consumidos: 8 / 13 Horário: 07:00 Clínica: Hospital Sao Franci…" at bounding box center [617, 492] width 12 height 15
radio input "true"
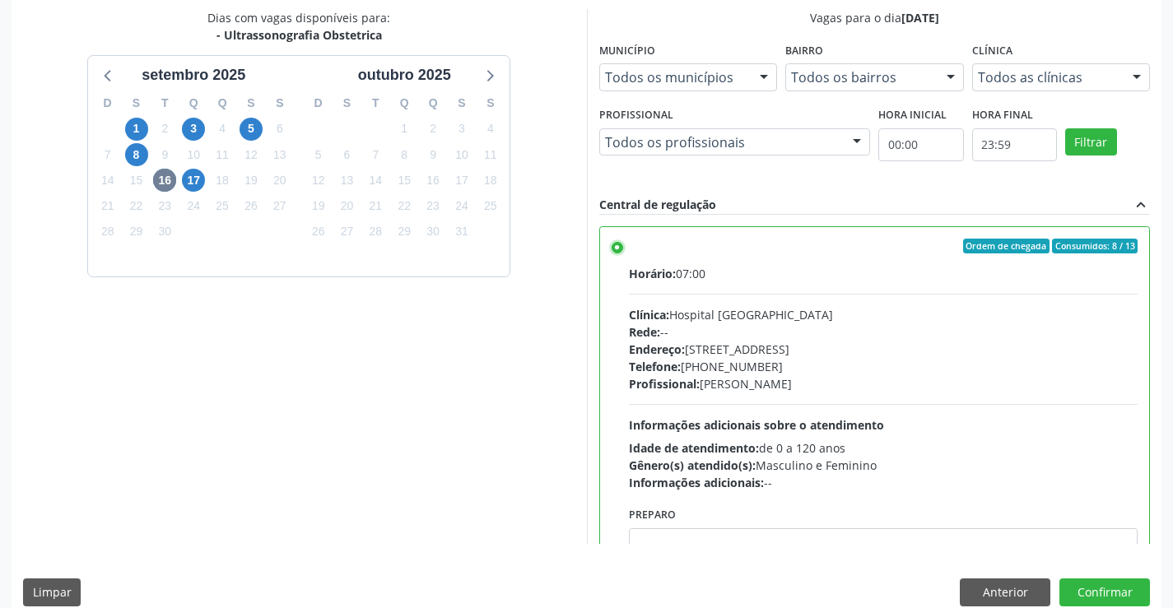
scroll to position [355, 0]
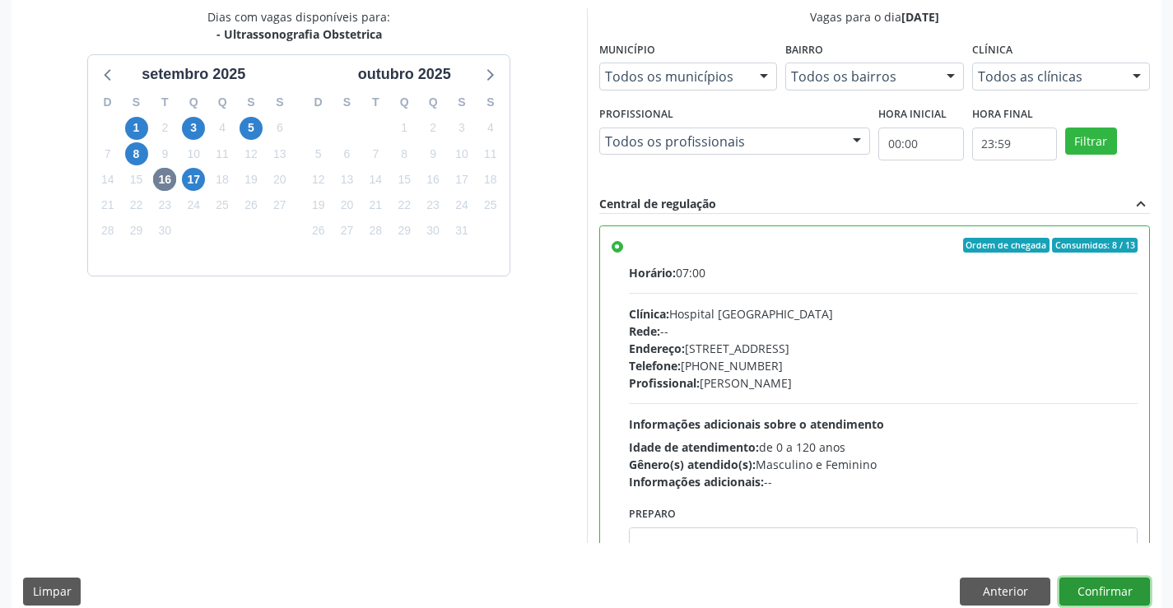
click at [1109, 582] on button "Confirmar" at bounding box center [1104, 592] width 91 height 28
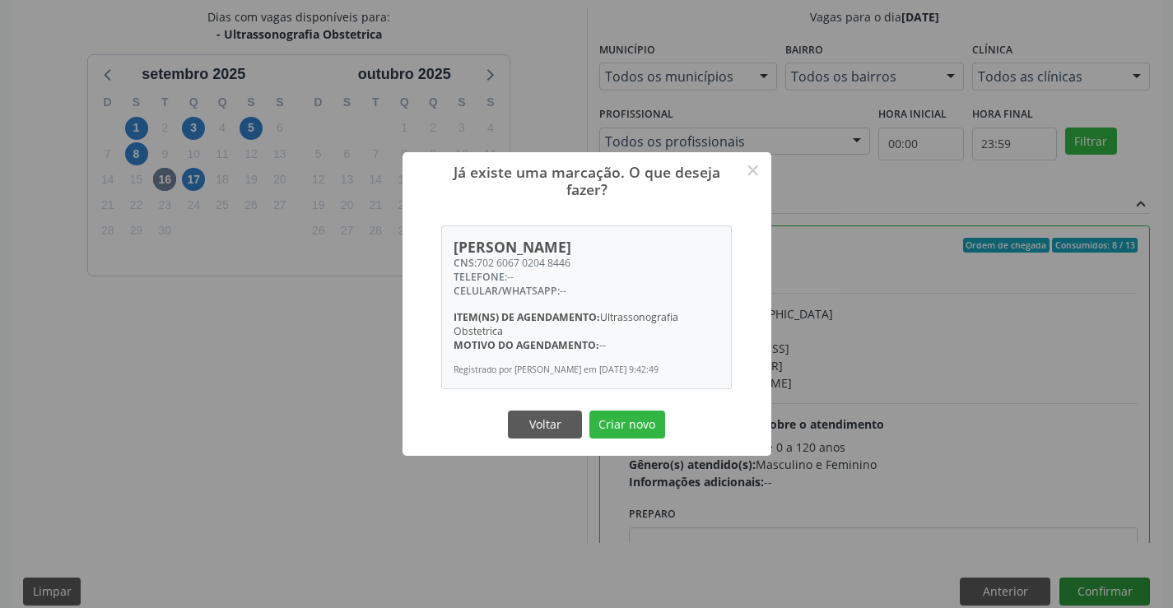
click at [589, 411] on button "Criar novo" at bounding box center [627, 425] width 76 height 28
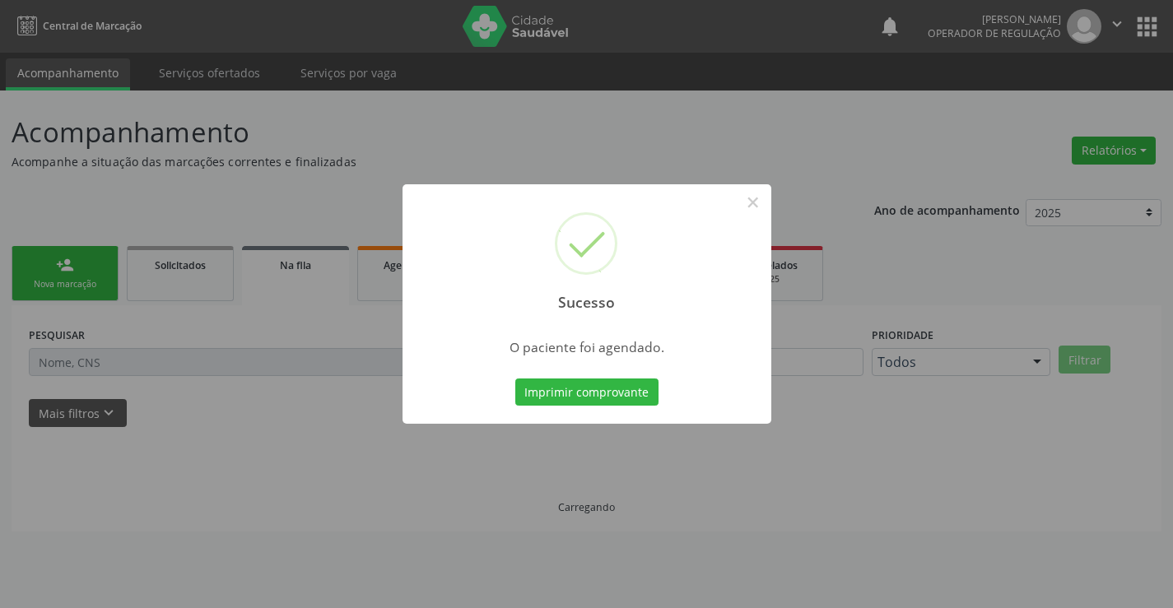
scroll to position [0, 0]
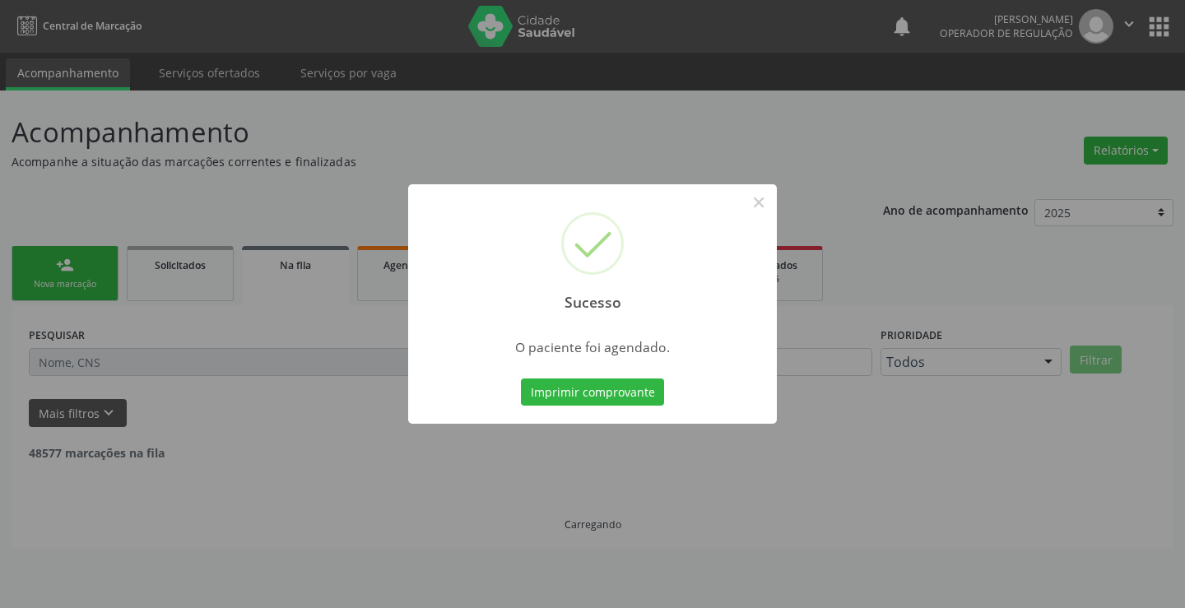
click at [521, 379] on button "Imprimir comprovante" at bounding box center [592, 393] width 143 height 28
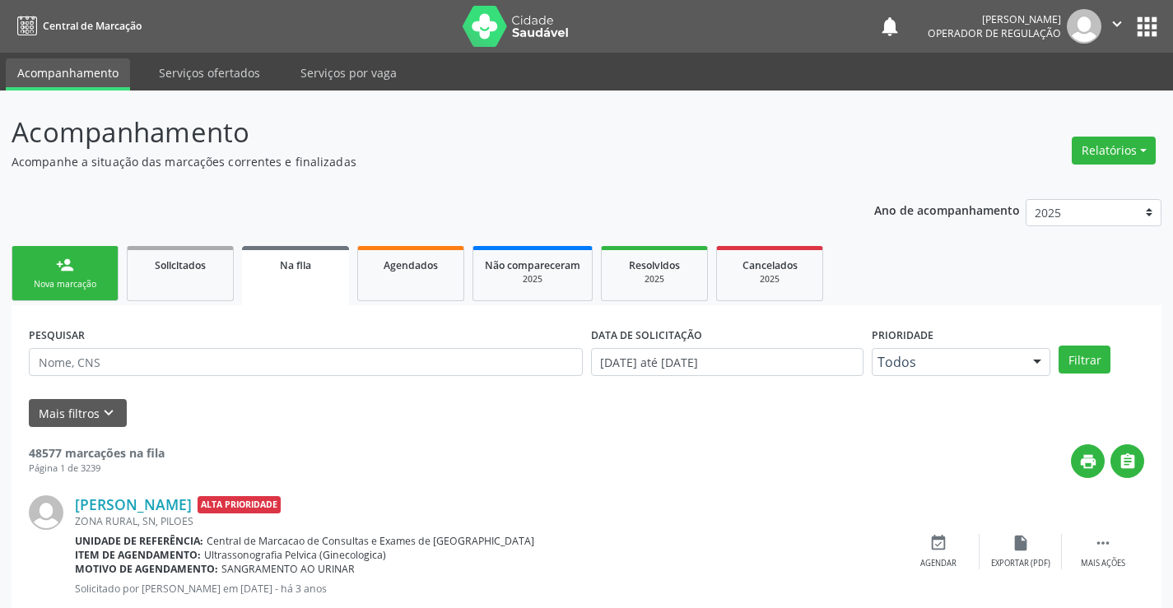
click at [81, 262] on link "person_add Nova marcação" at bounding box center [65, 273] width 107 height 55
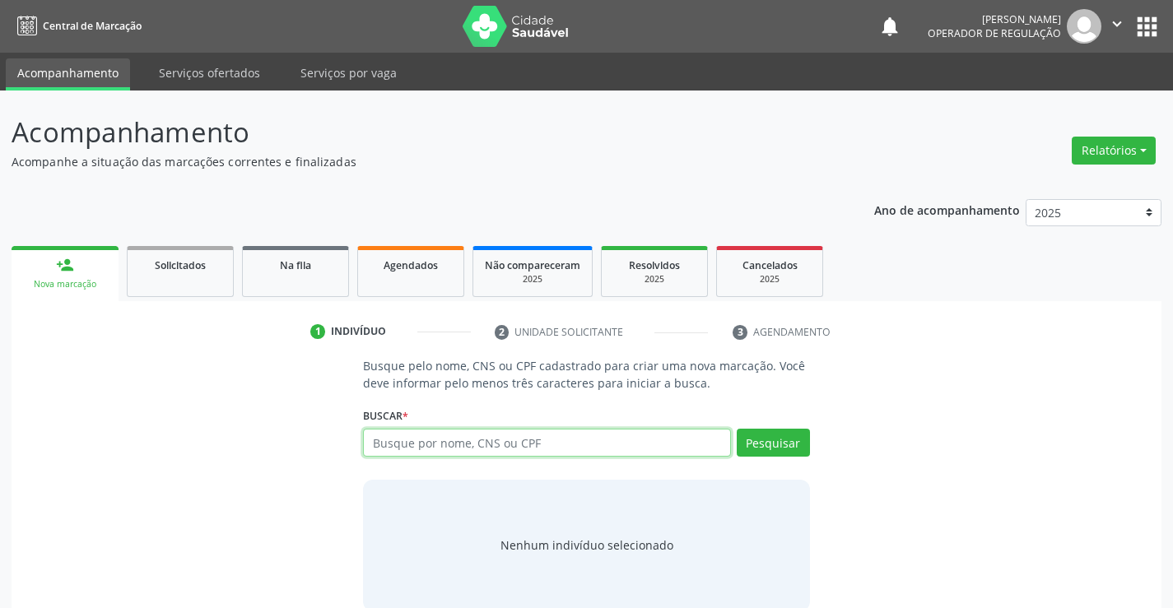
click at [508, 440] on input "text" at bounding box center [546, 443] width 367 height 28
type input "706703569109418"
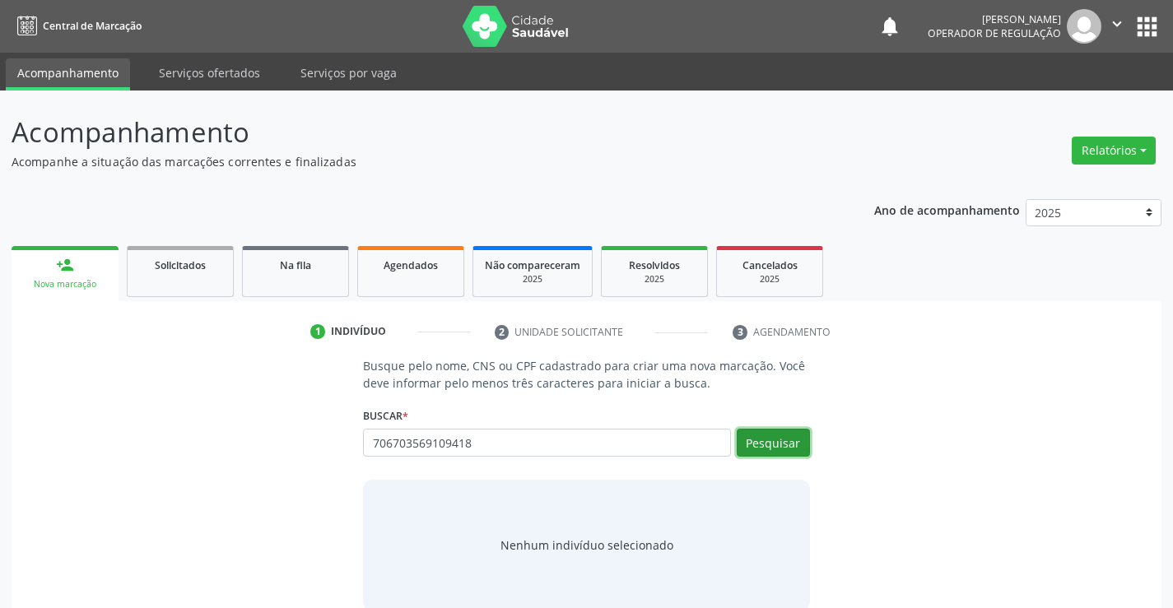
click at [774, 434] on button "Pesquisar" at bounding box center [772, 443] width 73 height 28
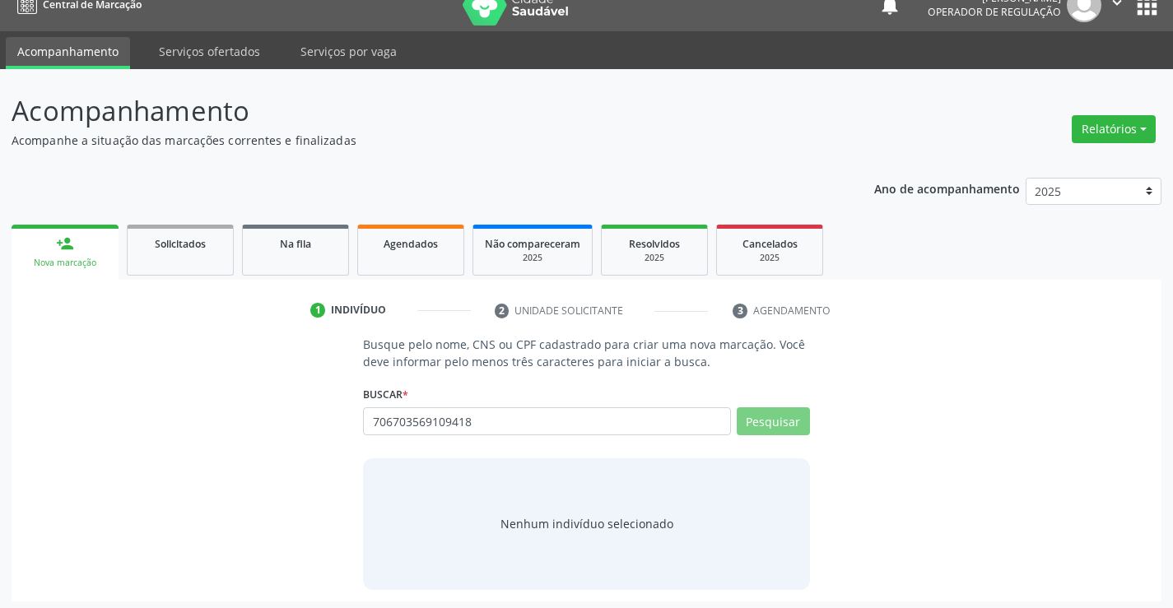
scroll to position [26, 0]
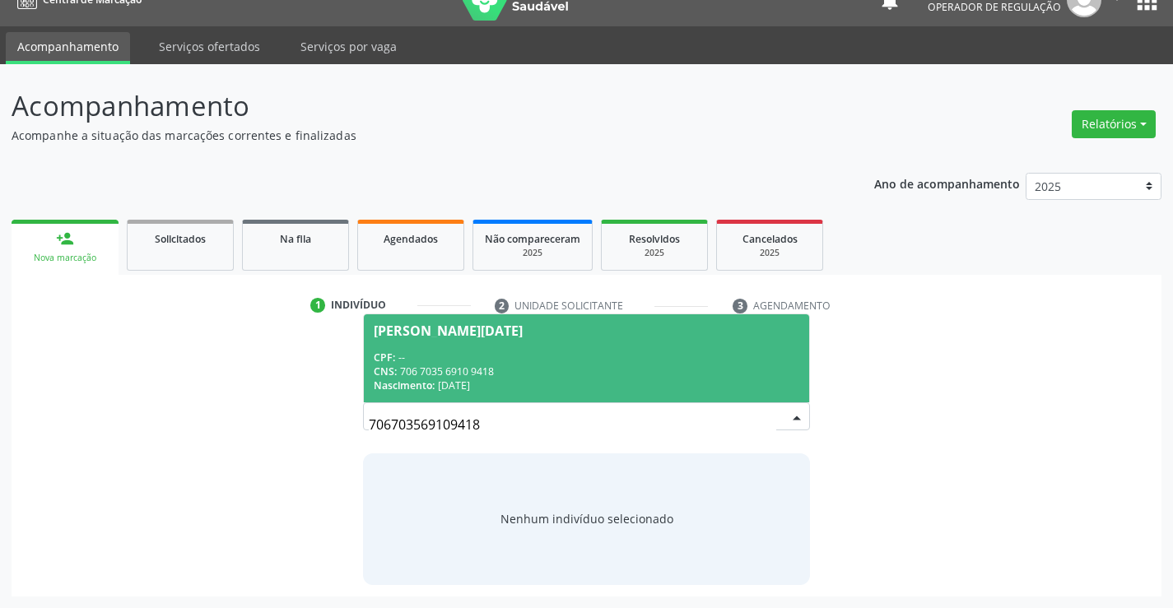
click at [477, 365] on div "CNS: 706 7035 6910 9418" at bounding box center [586, 372] width 425 height 14
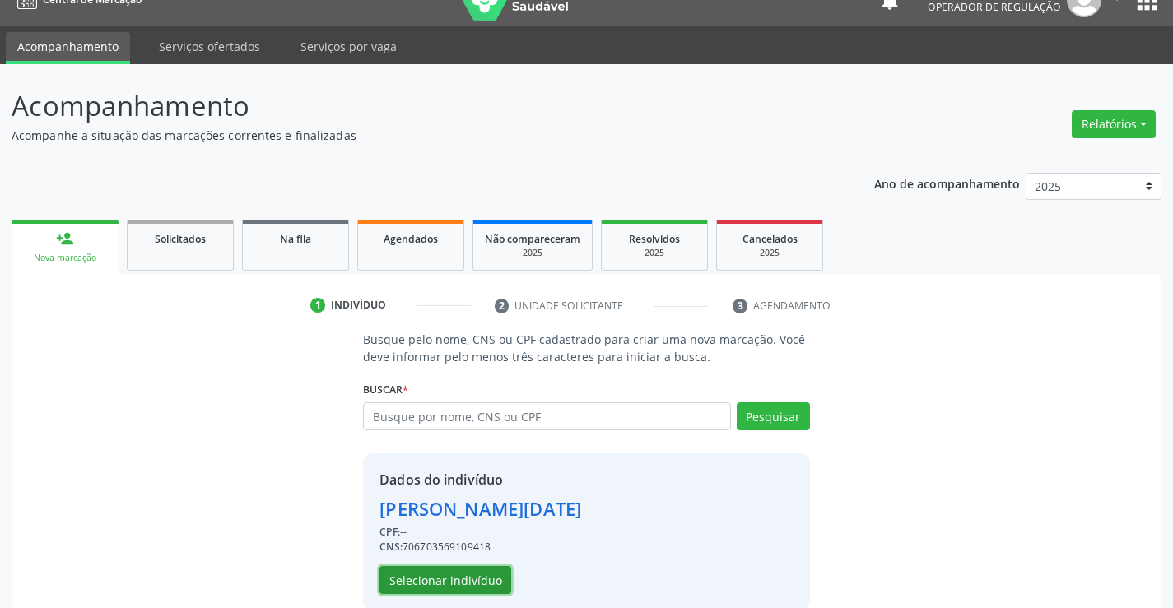
click at [476, 580] on button "Selecionar indivíduo" at bounding box center [445, 580] width 132 height 28
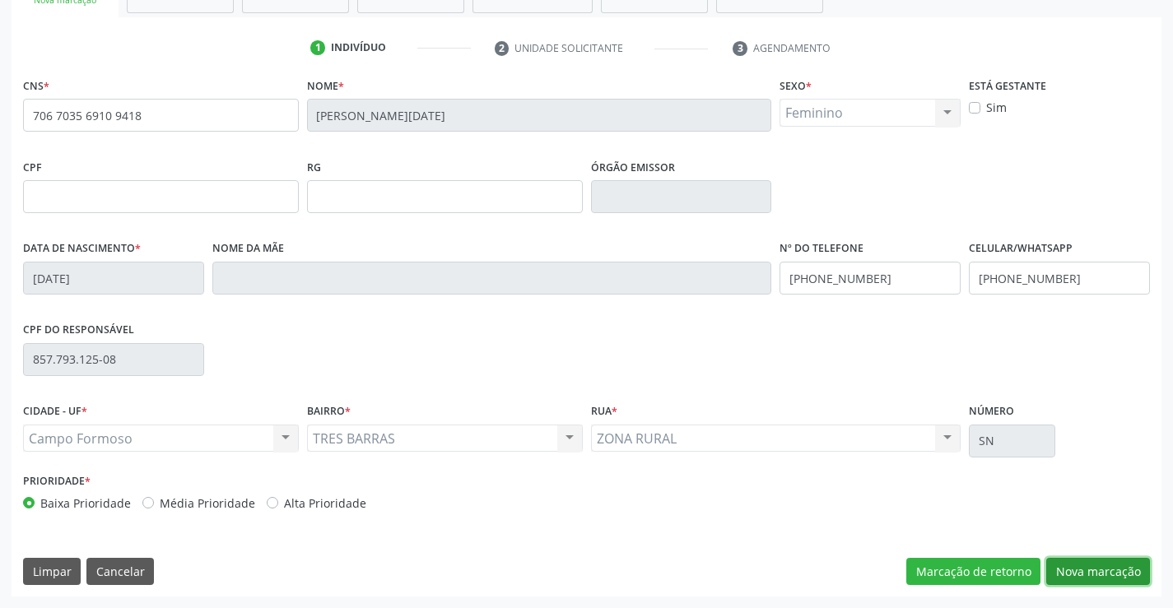
click at [1055, 570] on button "Nova marcação" at bounding box center [1098, 572] width 104 height 28
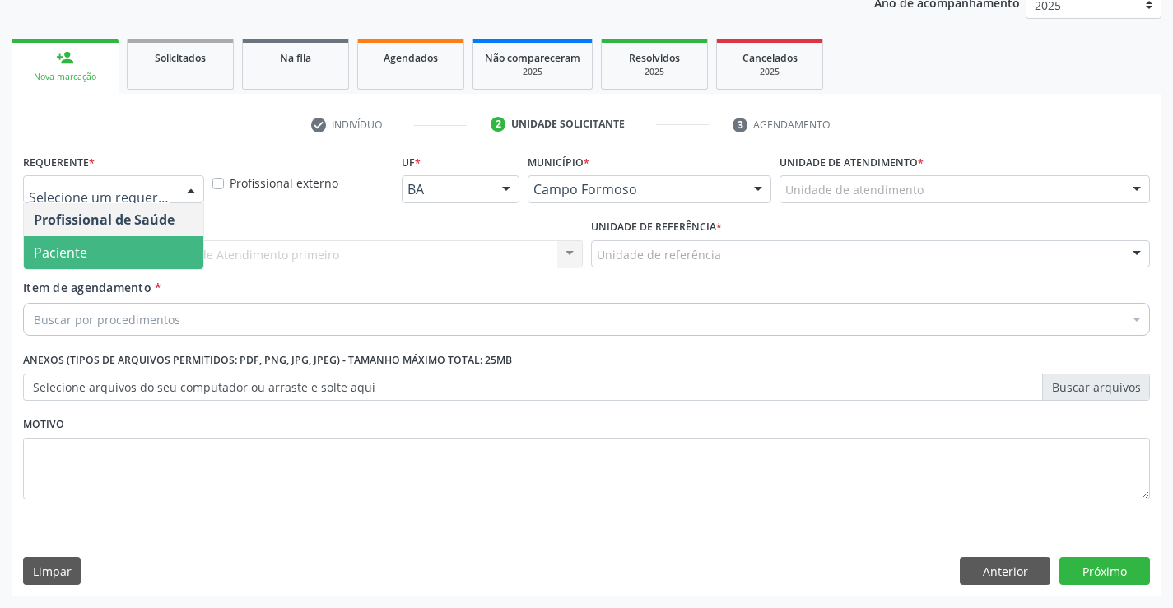
click at [118, 246] on span "Paciente" at bounding box center [113, 252] width 179 height 33
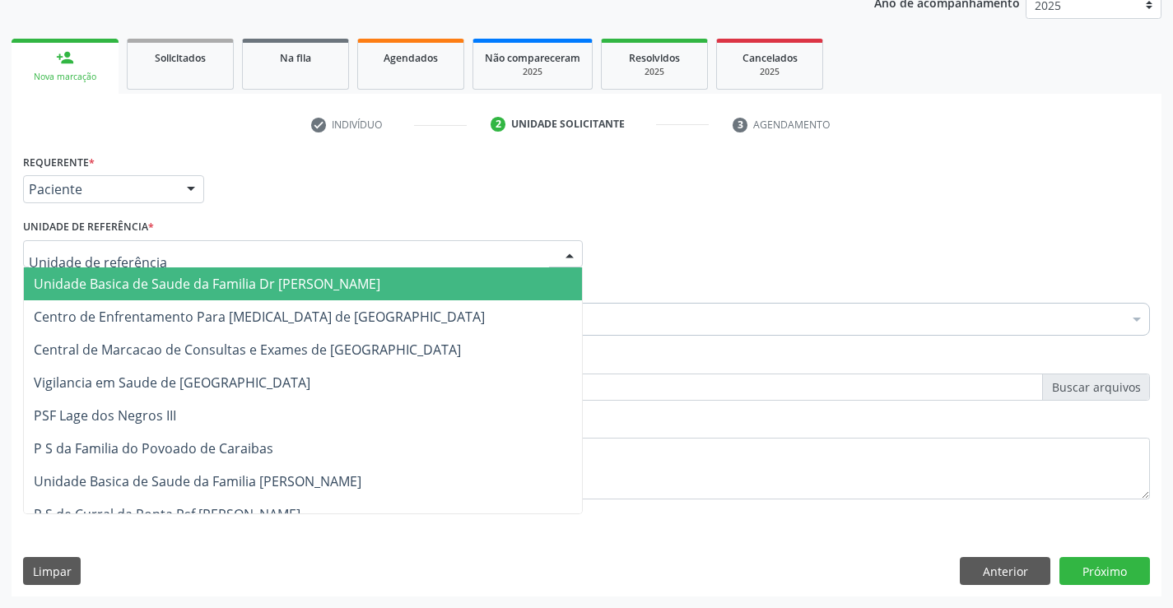
click at [168, 259] on div at bounding box center [303, 254] width 560 height 28
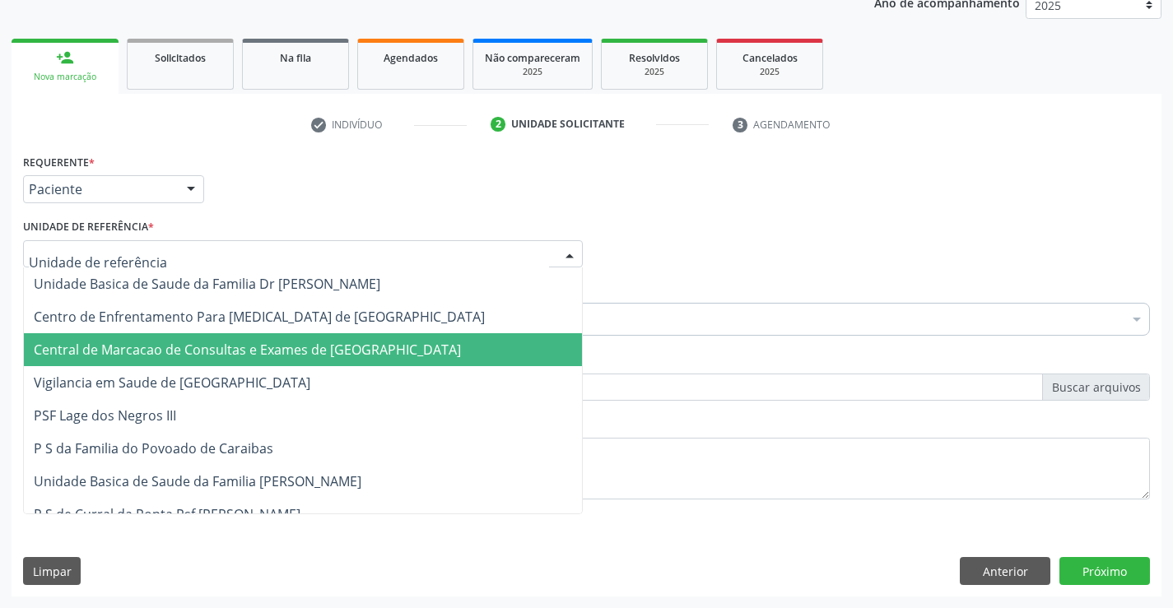
click at [184, 341] on span "Central de Marcacao de Consultas e Exames de [GEOGRAPHIC_DATA]" at bounding box center [247, 350] width 427 height 18
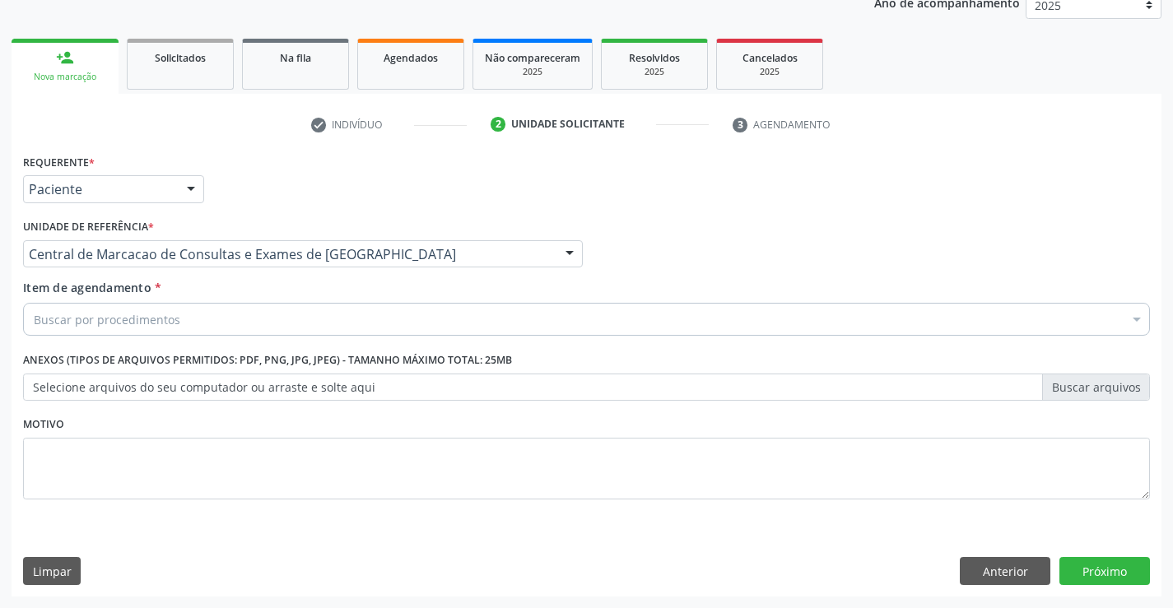
click at [187, 323] on div "Buscar por procedimentos" at bounding box center [586, 319] width 1127 height 33
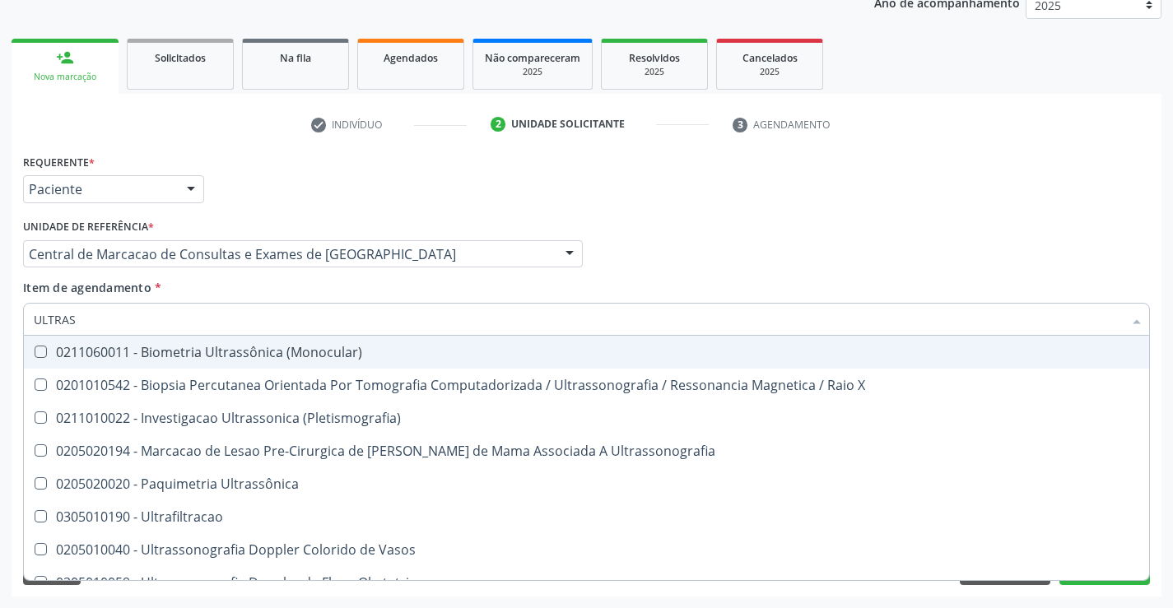
type input "ULTRASS"
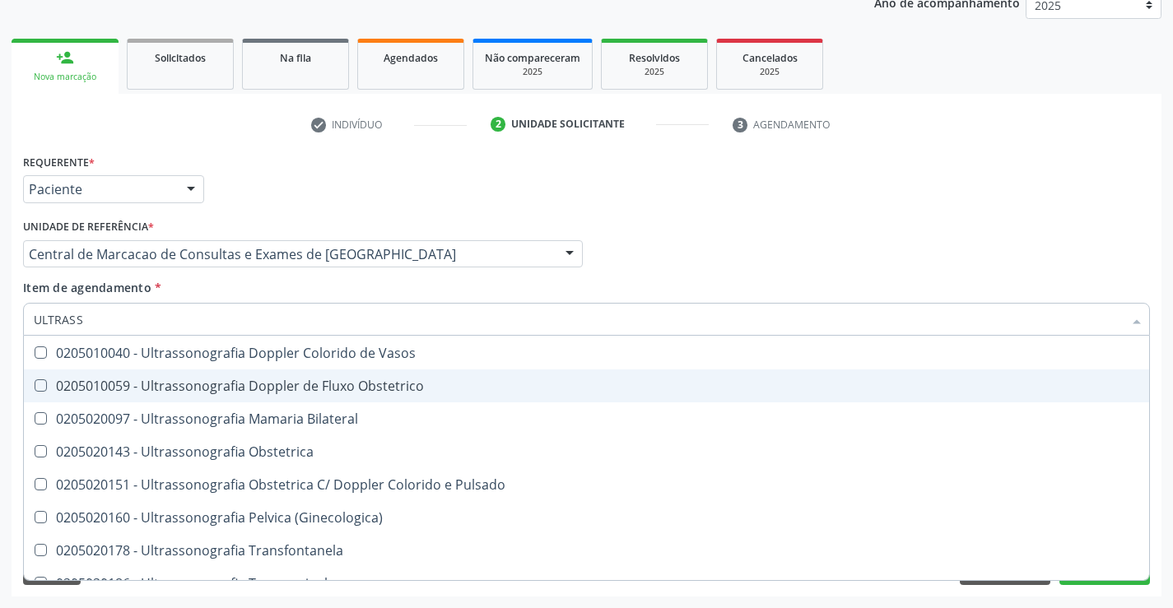
scroll to position [165, 0]
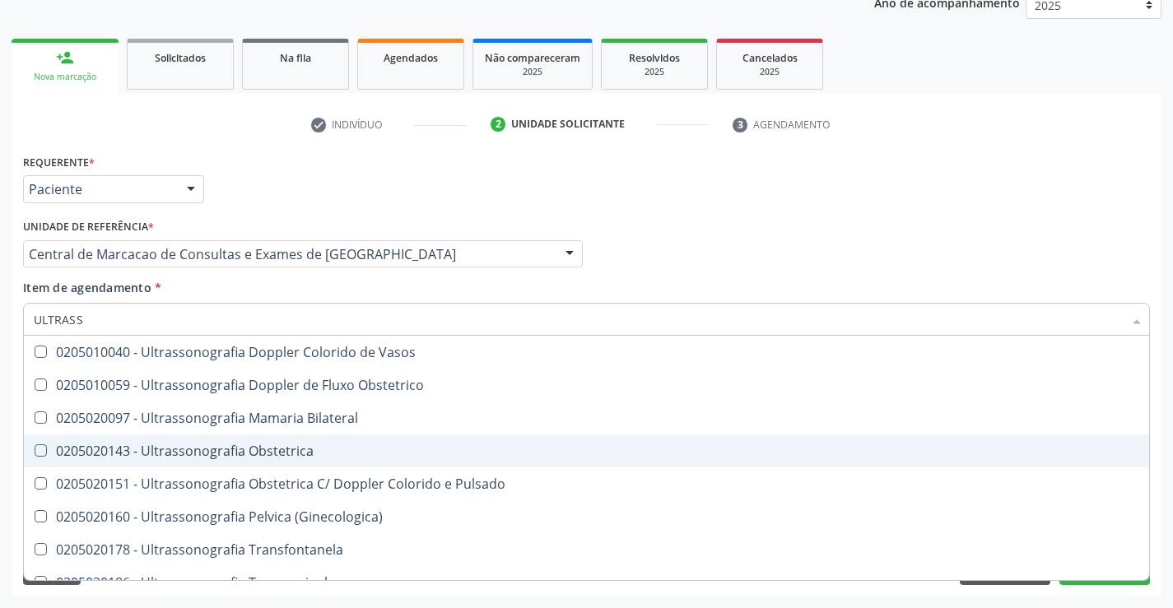
click at [512, 450] on div "0205020143 - Ultrassonografia Obstetrica" at bounding box center [586, 450] width 1105 height 13
checkbox Obstetrica "true"
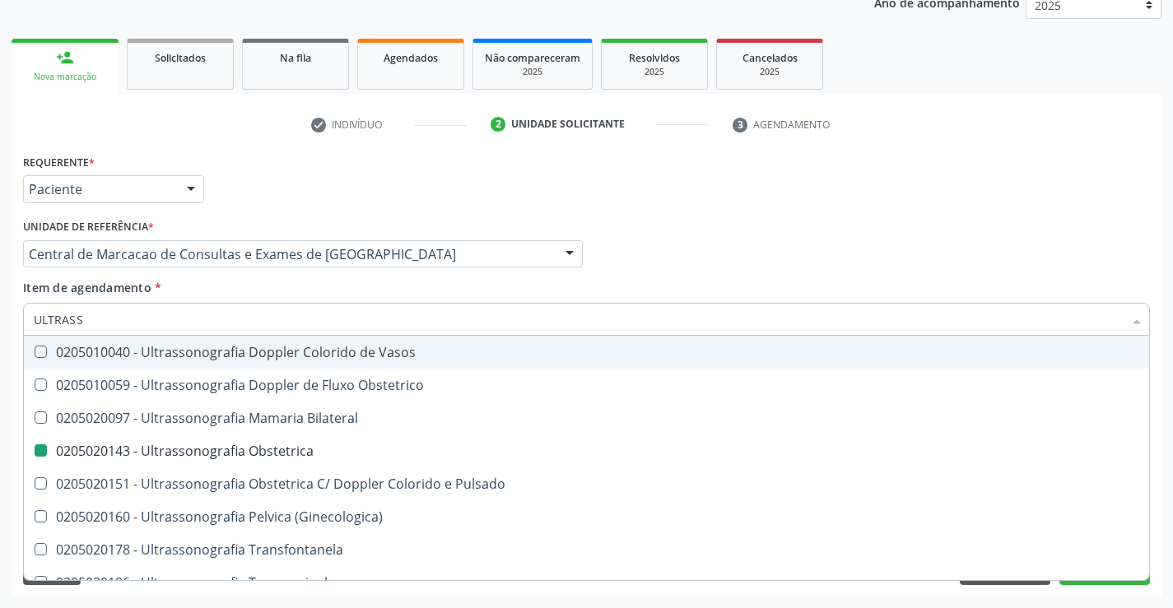
click at [811, 272] on div "Profissional Solicitante Por favor, selecione a Unidade de Atendimento primeiro…" at bounding box center [586, 247] width 1135 height 64
checkbox X "true"
checkbox Obstetrica "false"
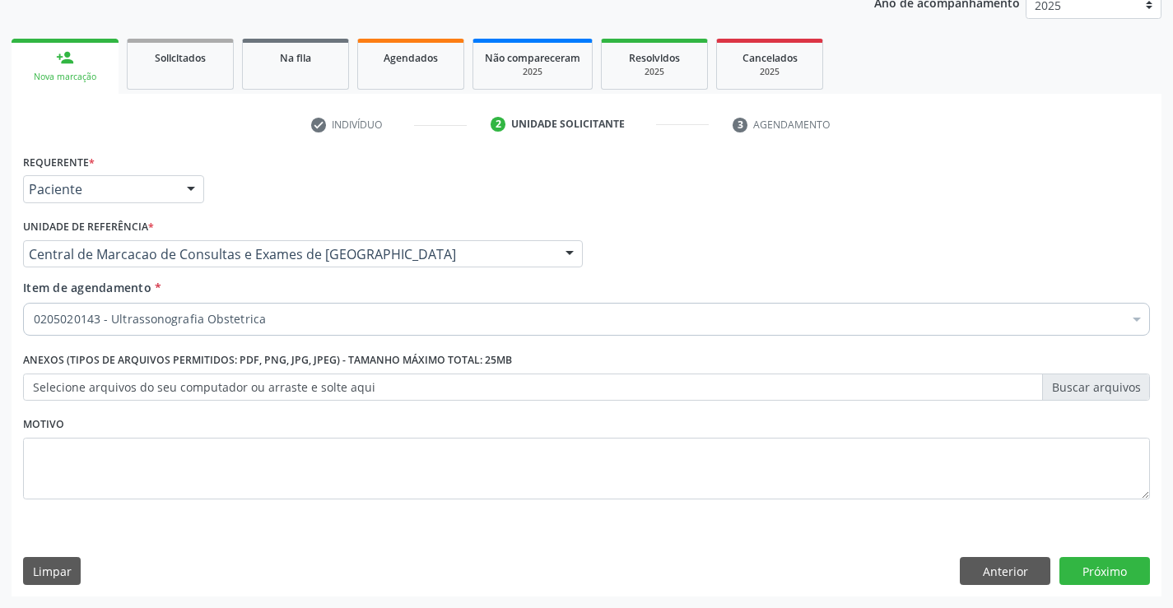
scroll to position [0, 0]
click at [1082, 574] on button "Próximo" at bounding box center [1104, 571] width 91 height 28
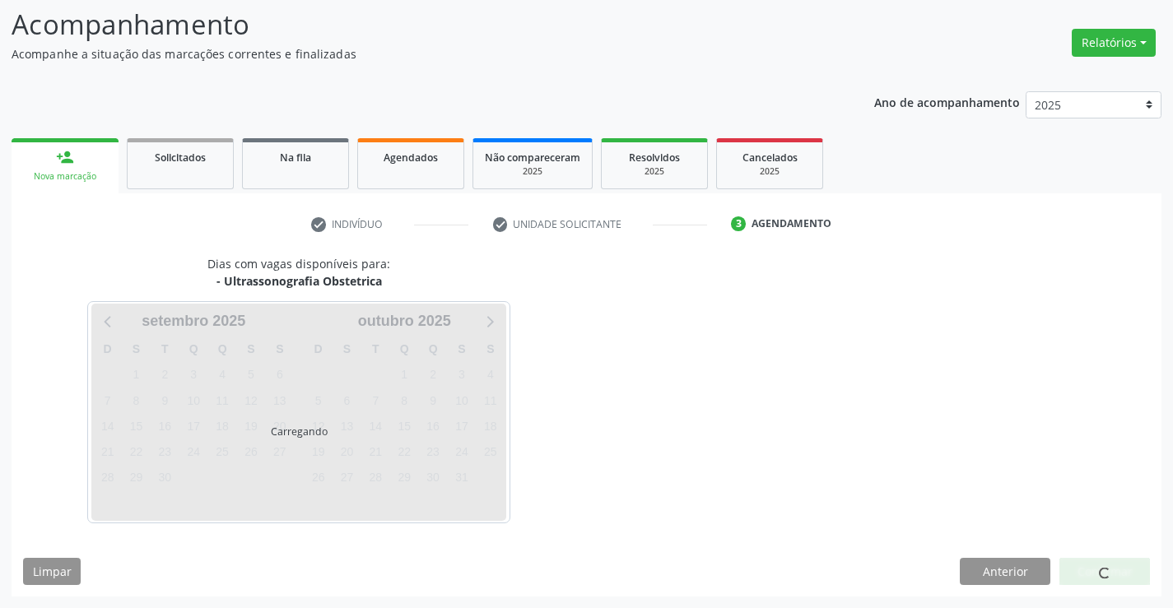
scroll to position [108, 0]
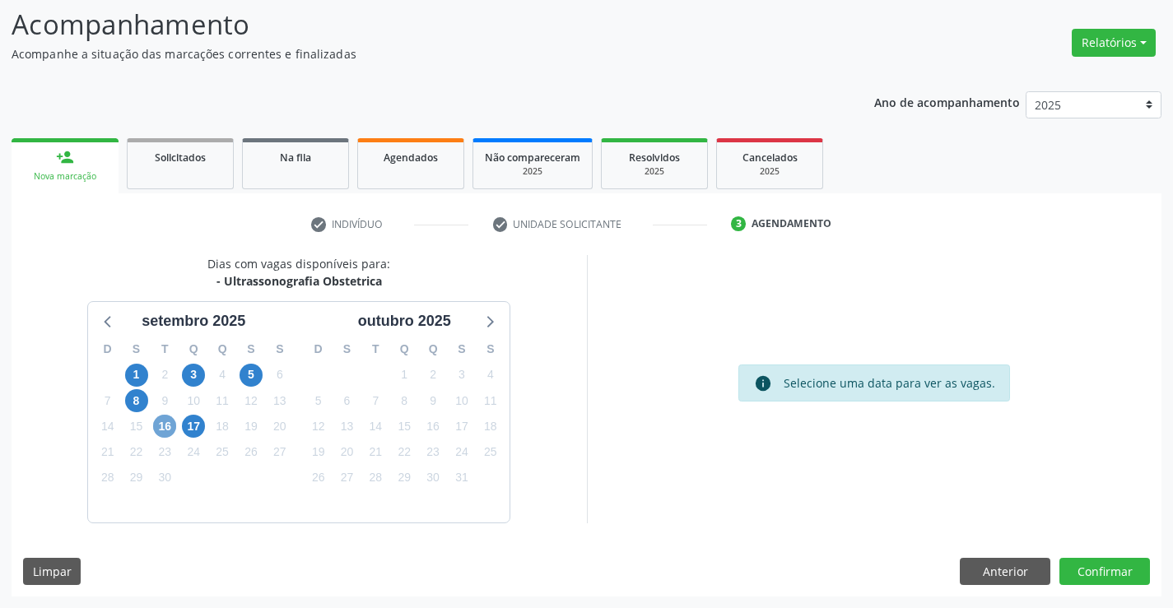
click at [170, 431] on span "16" at bounding box center [164, 426] width 23 height 23
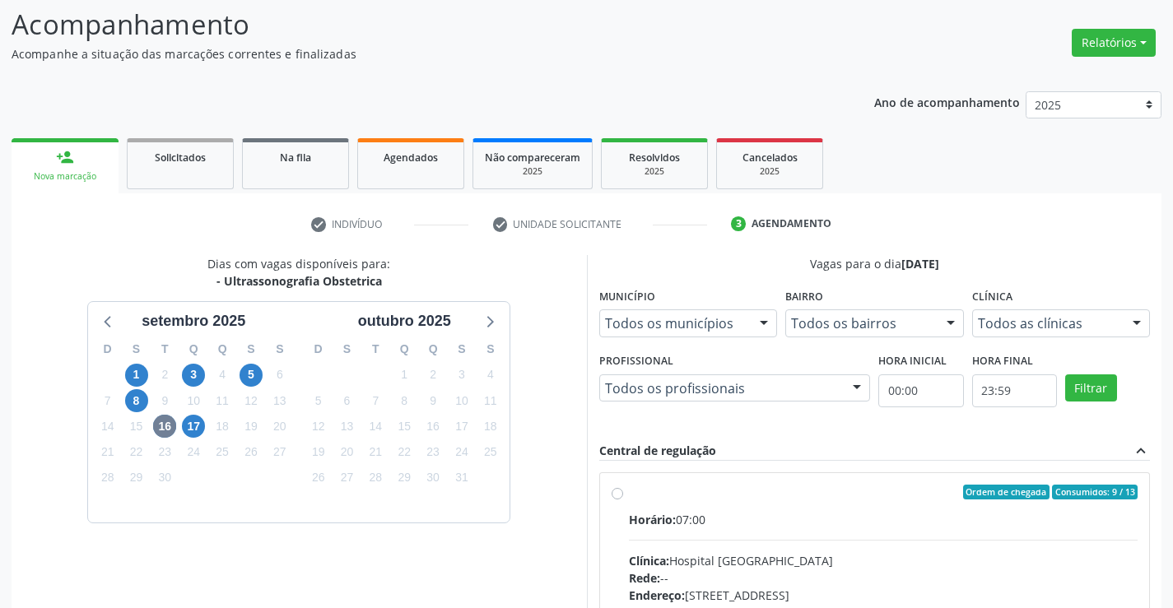
drag, startPoint x: 765, startPoint y: 509, endPoint x: 724, endPoint y: 486, distance: 47.6
click at [764, 510] on label "Ordem de chegada Consumidos: 9 / 13 Horário: 07:00 Clínica: Hospital Sao Franci…" at bounding box center [883, 611] width 509 height 253
click at [623, 500] on input "Ordem de chegada Consumidos: 9 / 13 Horário: 07:00 Clínica: Hospital Sao Franci…" at bounding box center [617, 492] width 12 height 15
radio input "true"
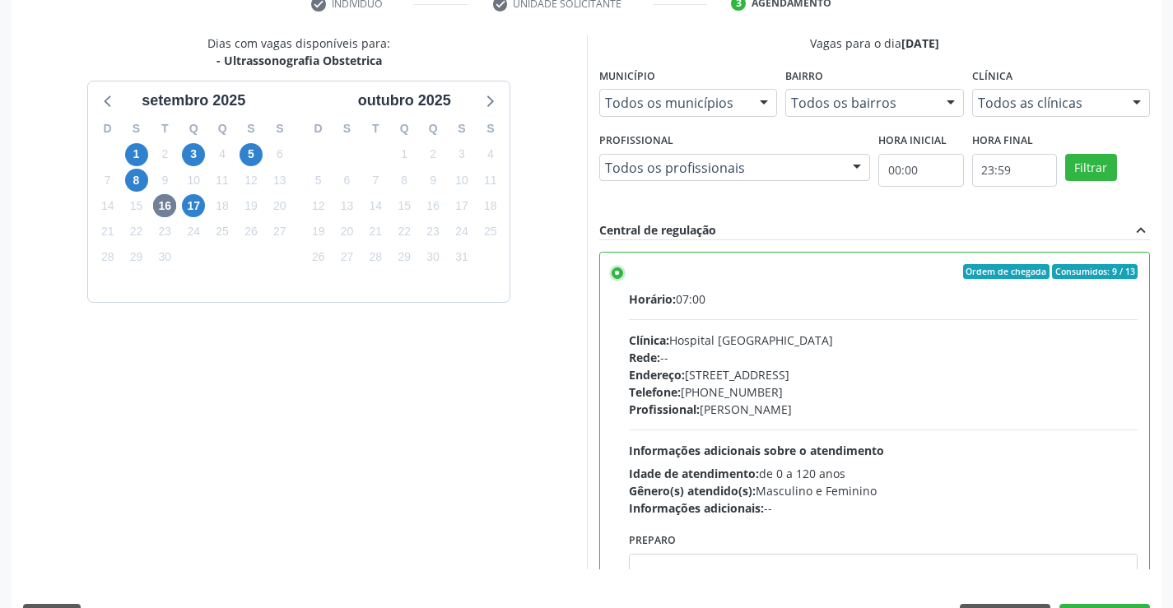
scroll to position [375, 0]
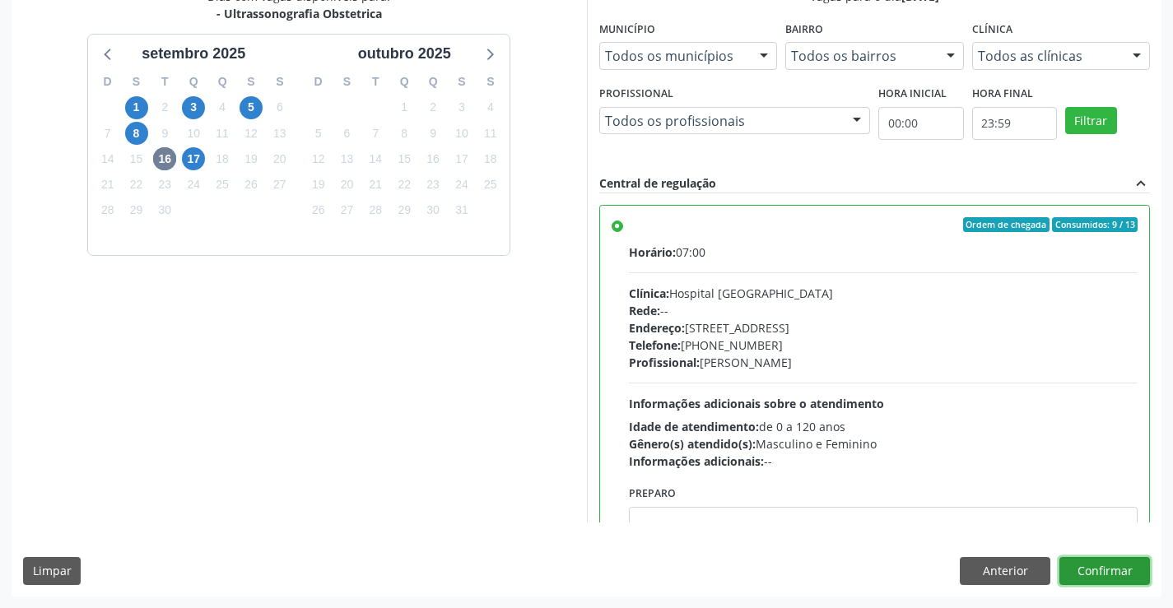
click at [1092, 570] on button "Confirmar" at bounding box center [1104, 571] width 91 height 28
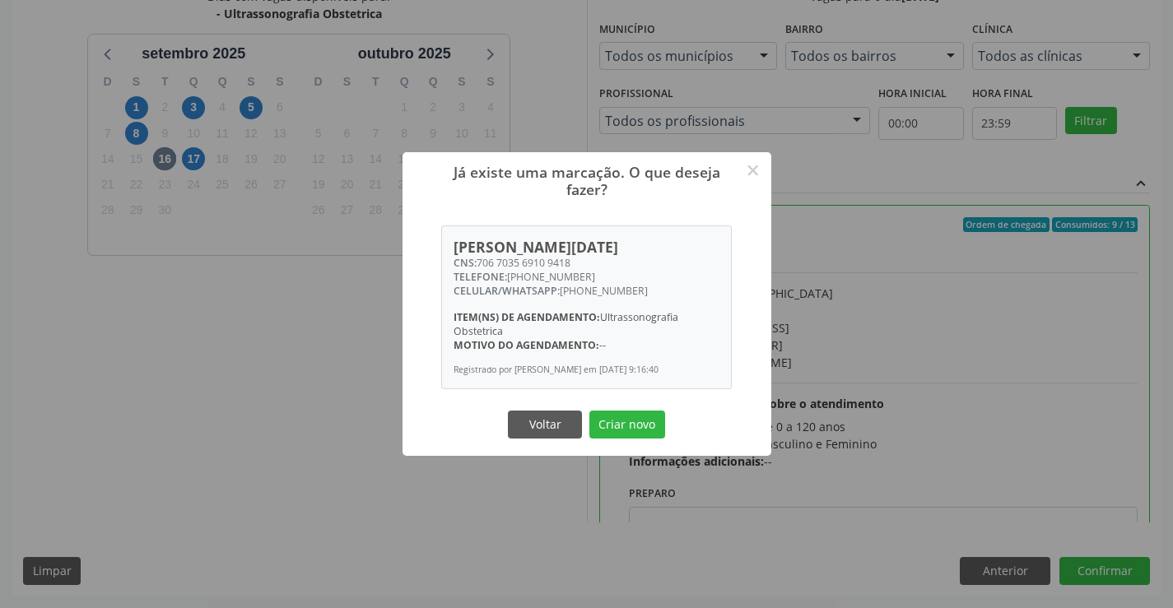
click at [589, 411] on button "Criar novo" at bounding box center [627, 425] width 76 height 28
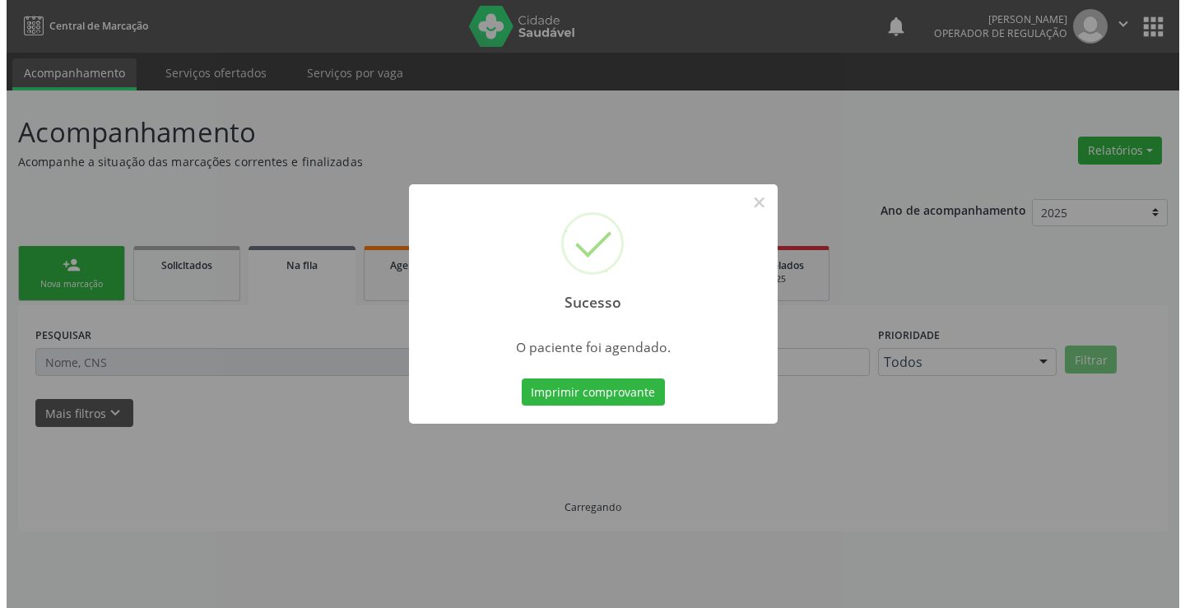
scroll to position [0, 0]
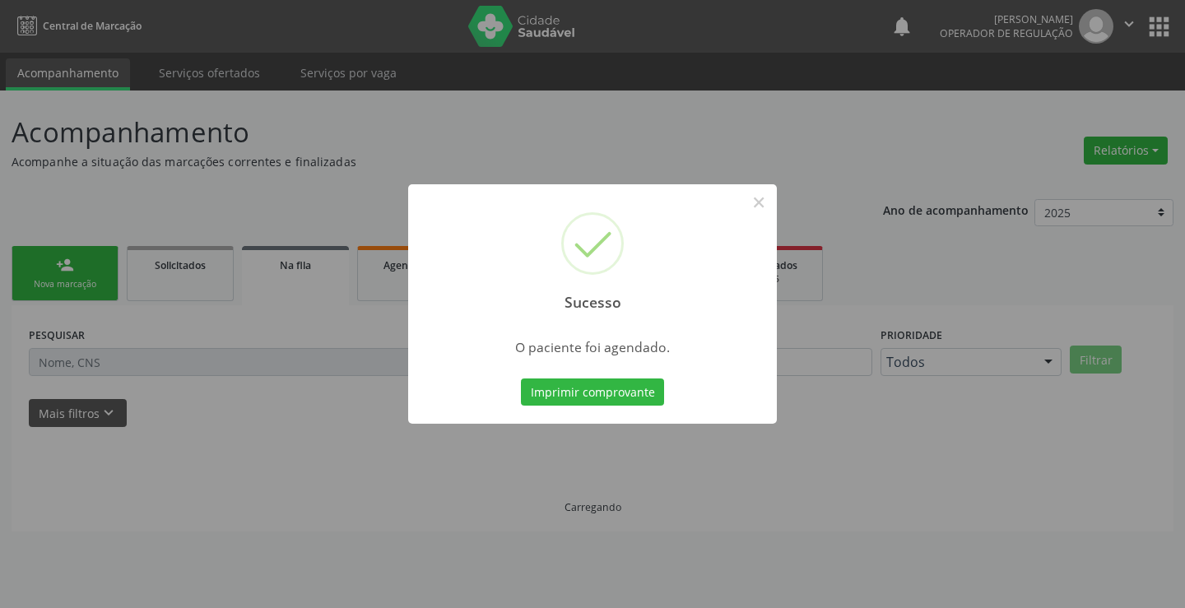
click at [521, 379] on button "Imprimir comprovante" at bounding box center [592, 393] width 143 height 28
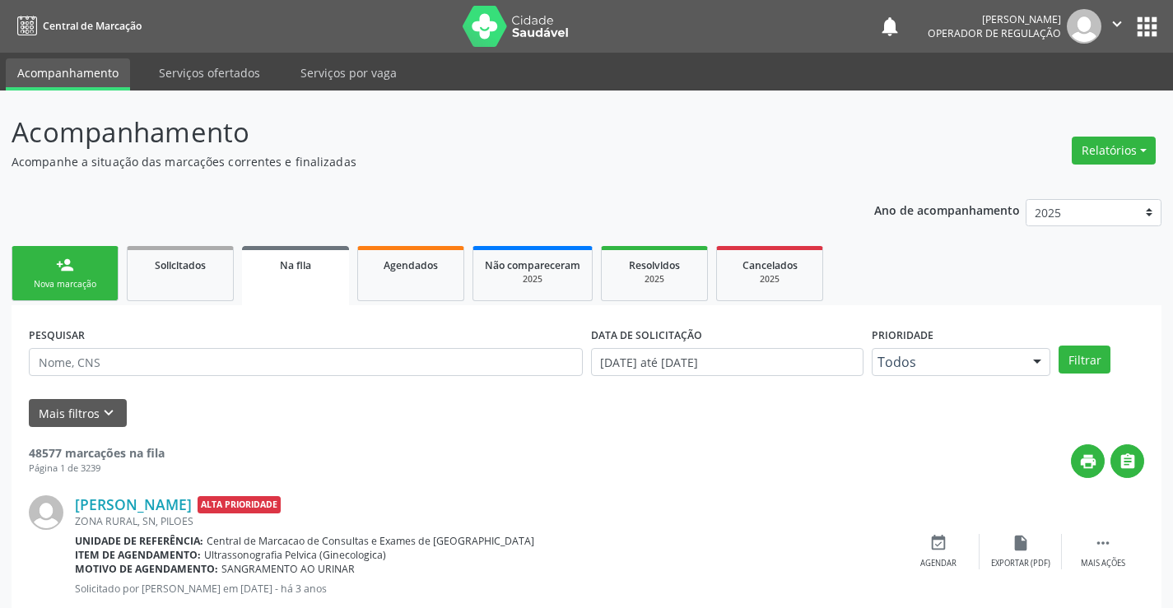
click at [91, 259] on link "person_add Nova marcação" at bounding box center [65, 273] width 107 height 55
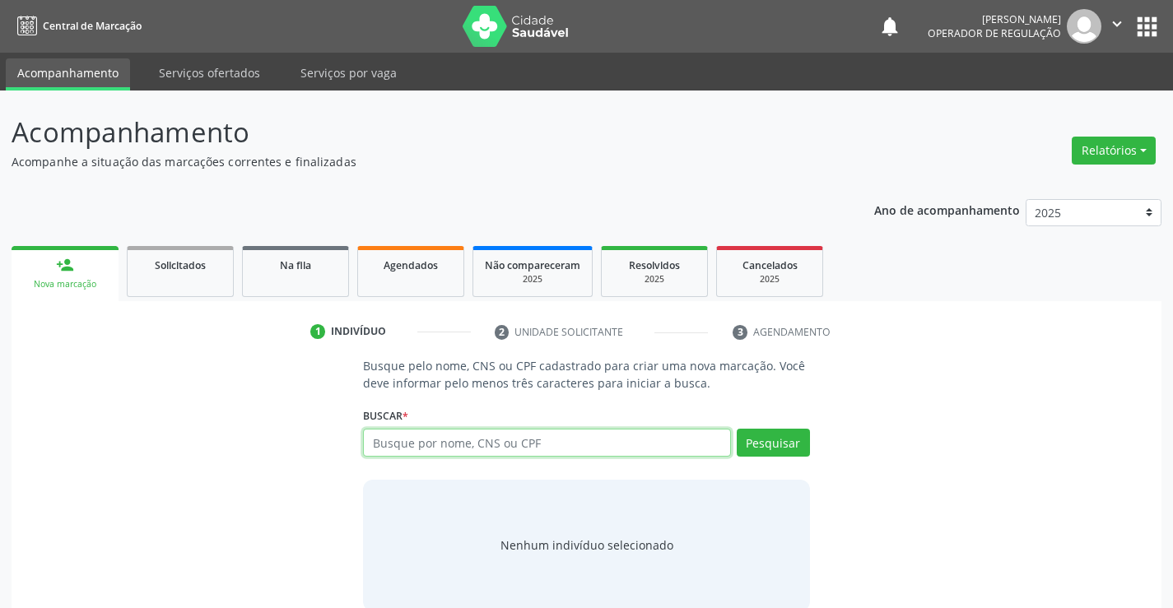
click at [415, 440] on input "text" at bounding box center [546, 443] width 367 height 28
type input "705007284725252"
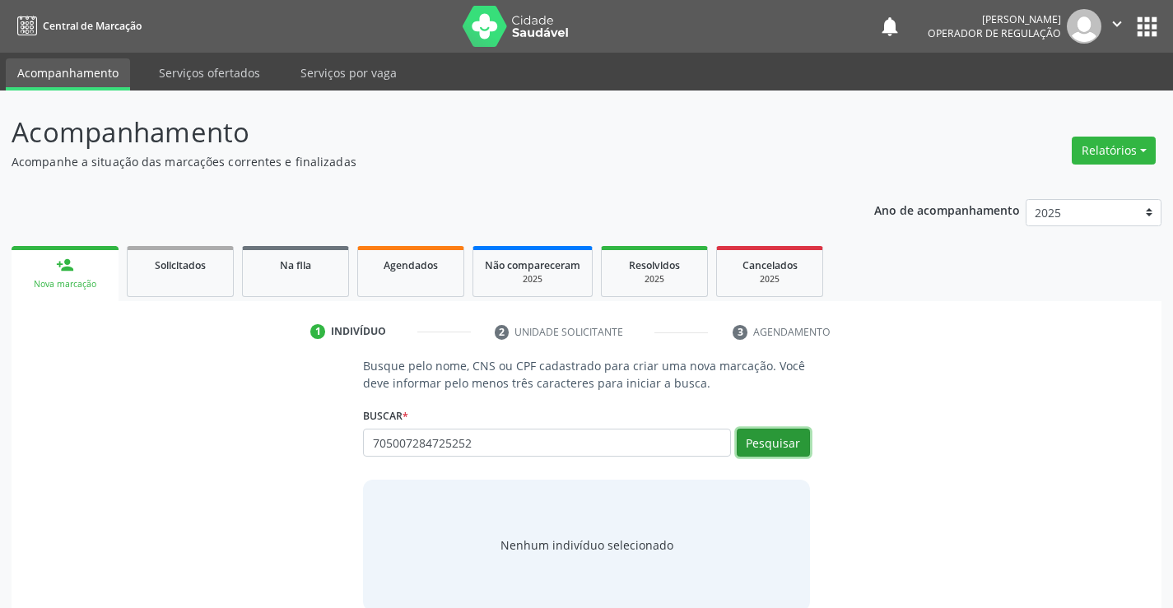
click at [768, 439] on button "Pesquisar" at bounding box center [772, 443] width 73 height 28
type input "705007284725252"
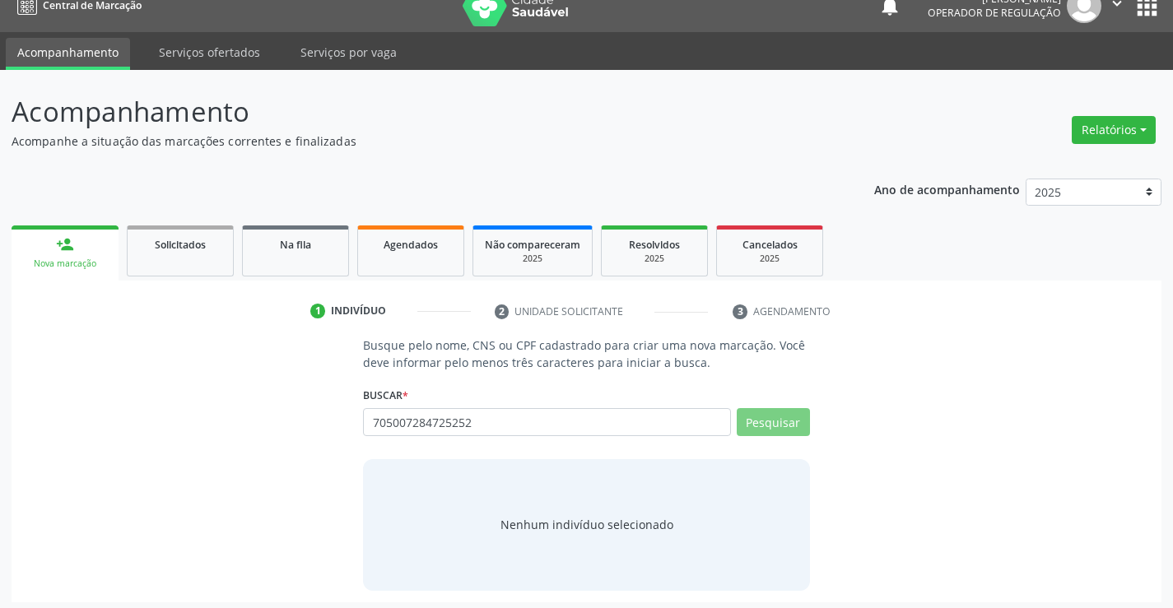
scroll to position [26, 0]
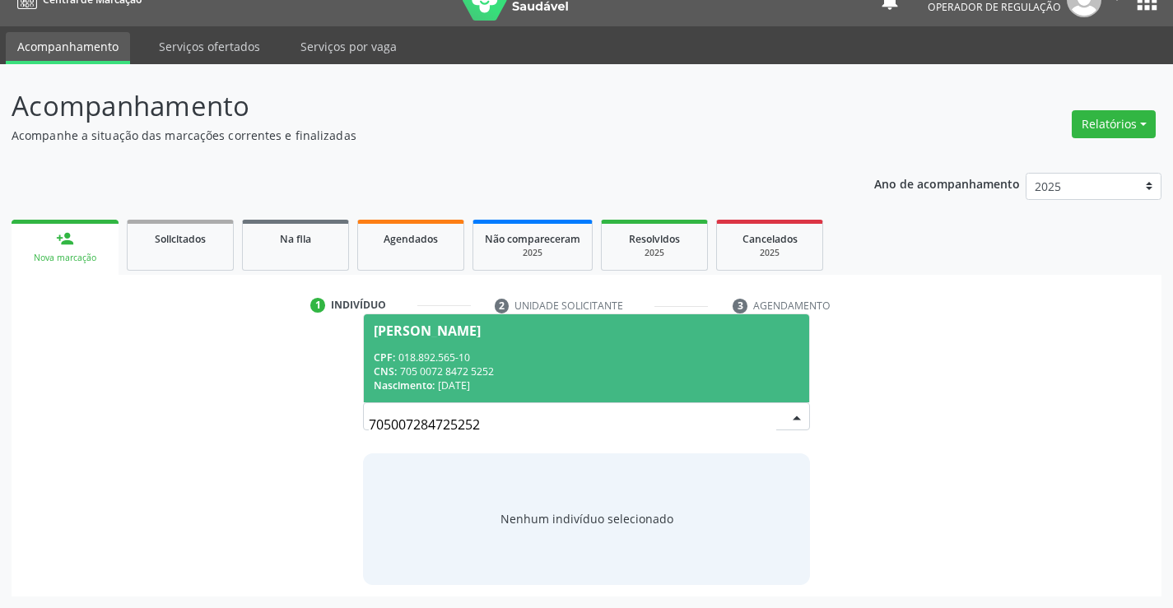
click at [486, 349] on span "[PERSON_NAME] CPF: 018.892.565-10 CNS: 705 0072 8472 5252 Nascimento: [DATE]" at bounding box center [586, 358] width 444 height 88
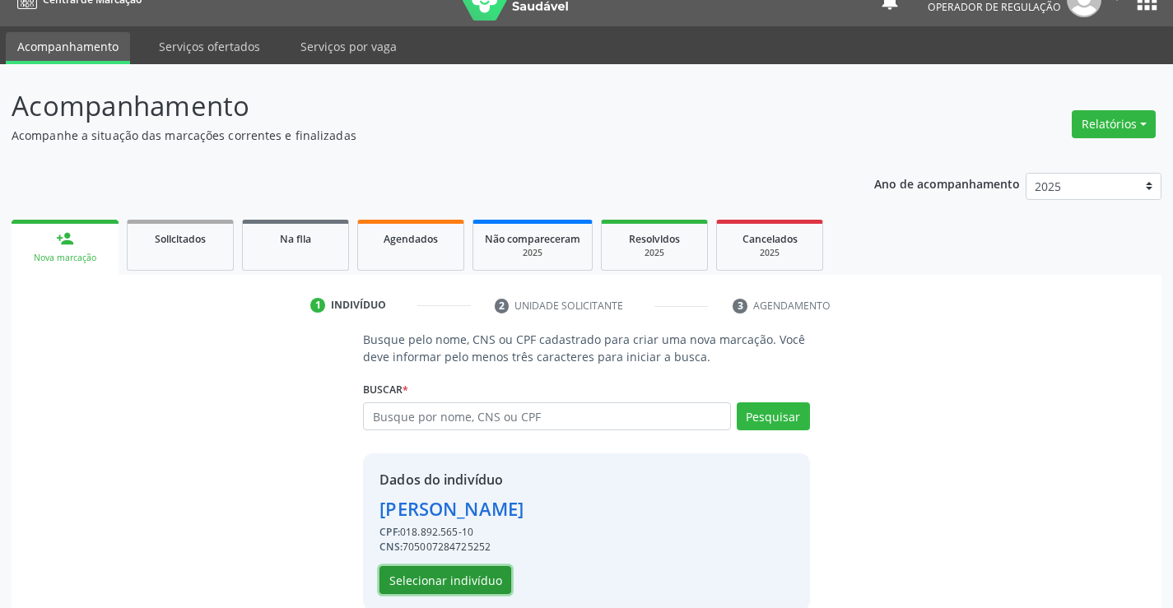
click at [498, 579] on button "Selecionar indivíduo" at bounding box center [445, 580] width 132 height 28
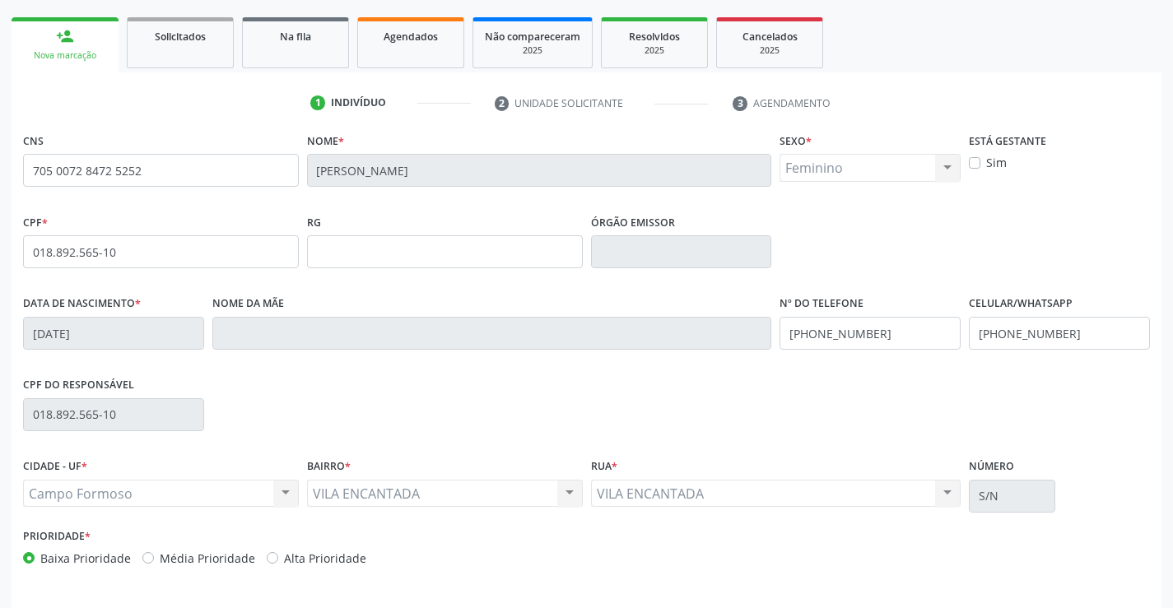
scroll to position [273, 0]
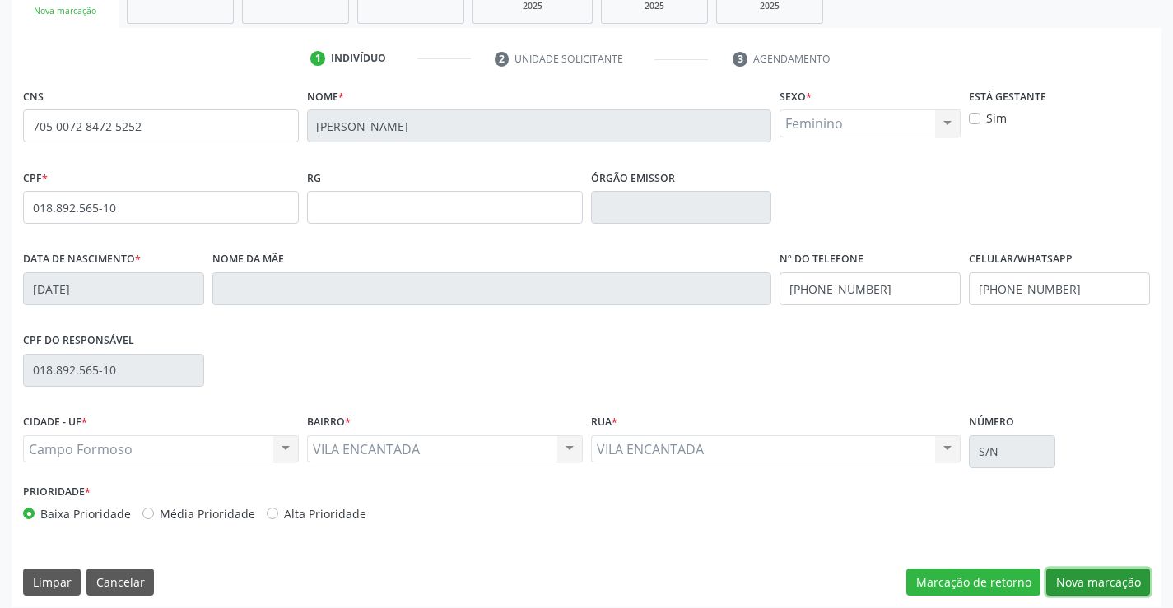
click at [1063, 580] on button "Nova marcação" at bounding box center [1098, 583] width 104 height 28
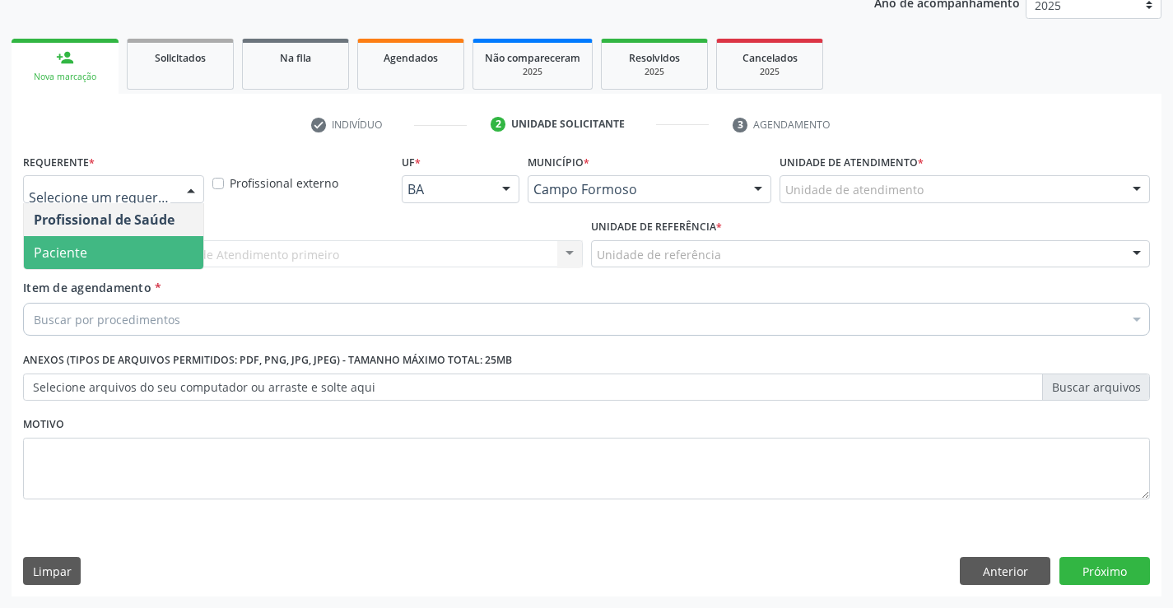
click at [128, 258] on span "Paciente" at bounding box center [113, 252] width 179 height 33
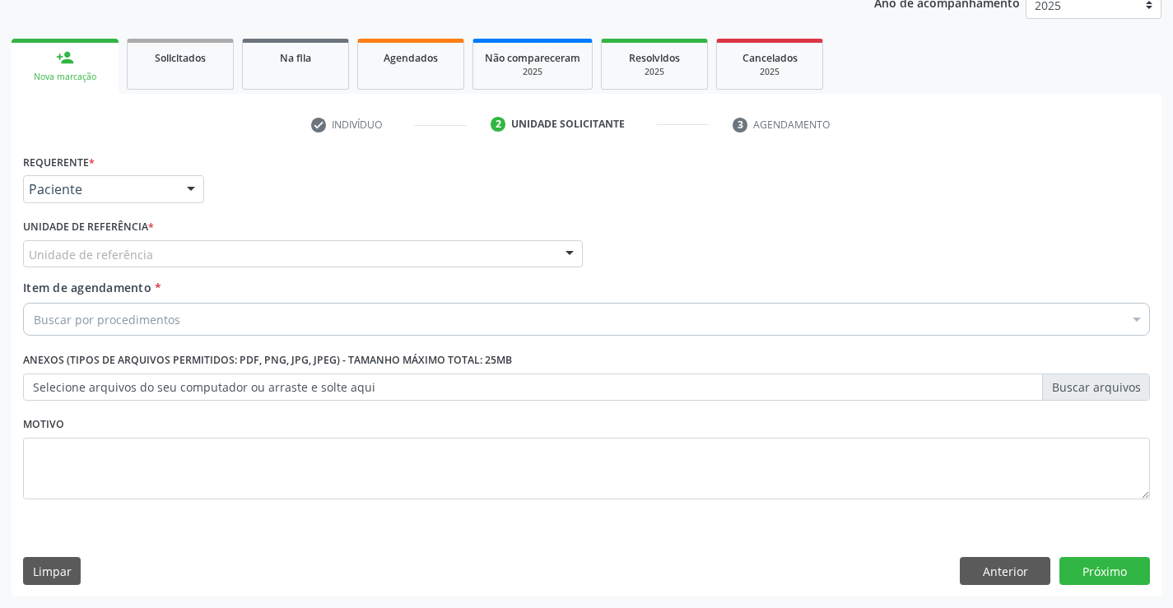
click at [165, 249] on div "Unidade de referência" at bounding box center [303, 254] width 560 height 28
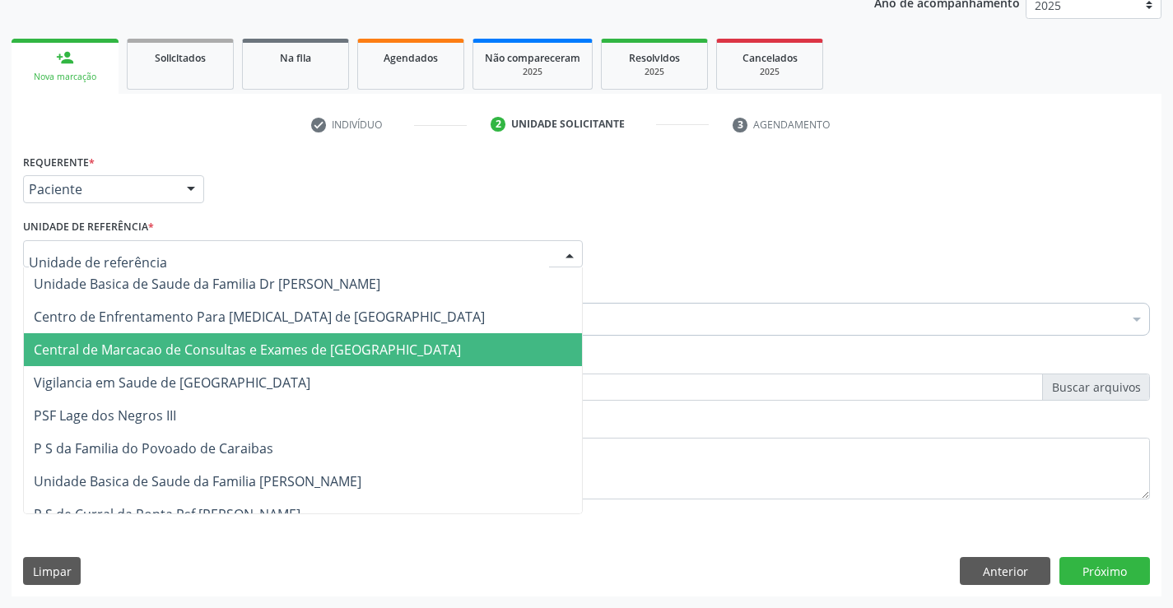
click at [178, 337] on span "Central de Marcacao de Consultas e Exames de [GEOGRAPHIC_DATA]" at bounding box center [303, 349] width 558 height 33
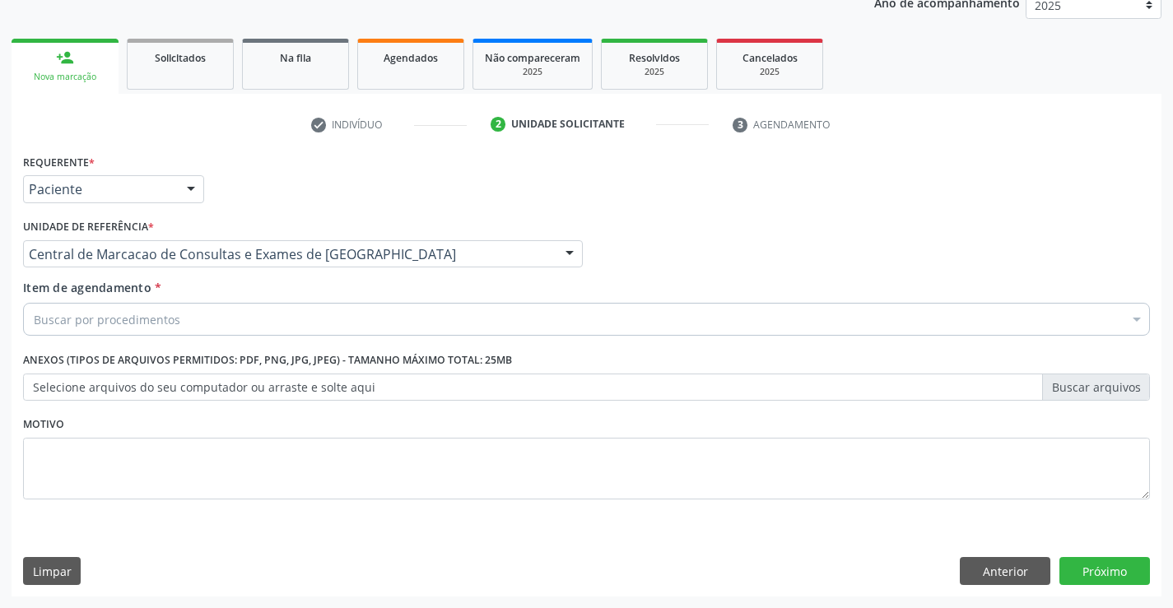
click at [178, 323] on div "Buscar por procedimentos" at bounding box center [586, 319] width 1127 height 33
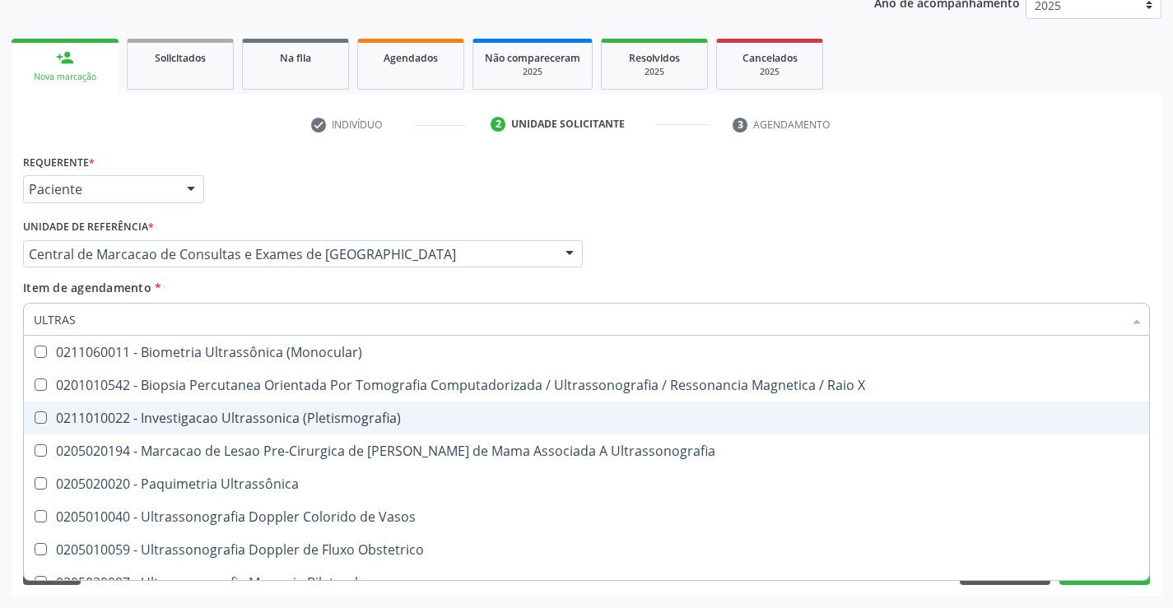
type input "ULTRASS"
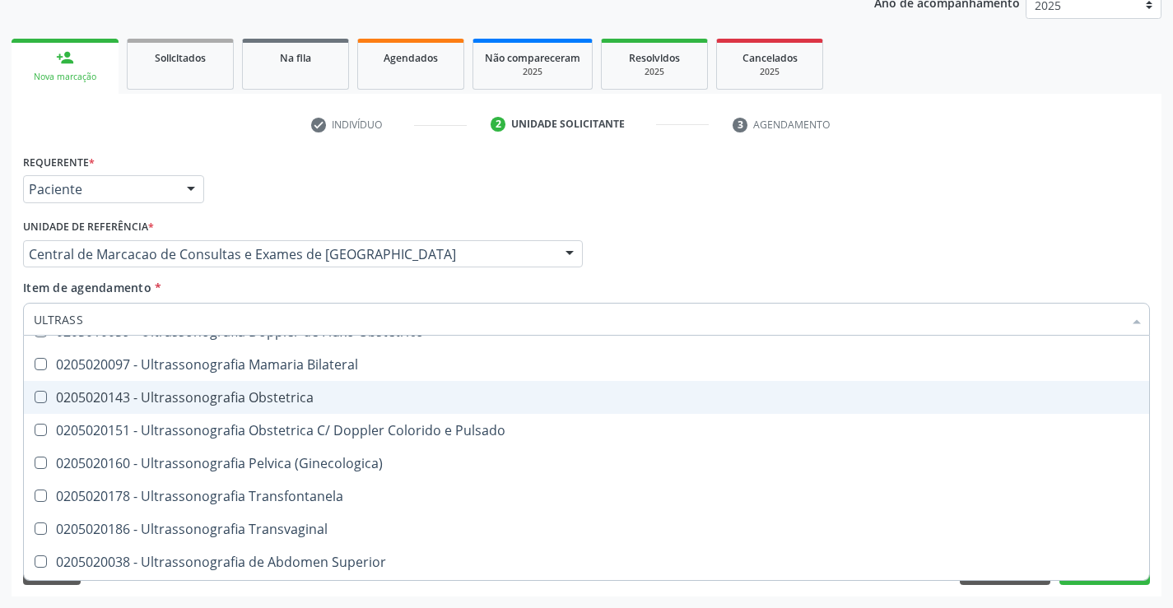
scroll to position [247, 0]
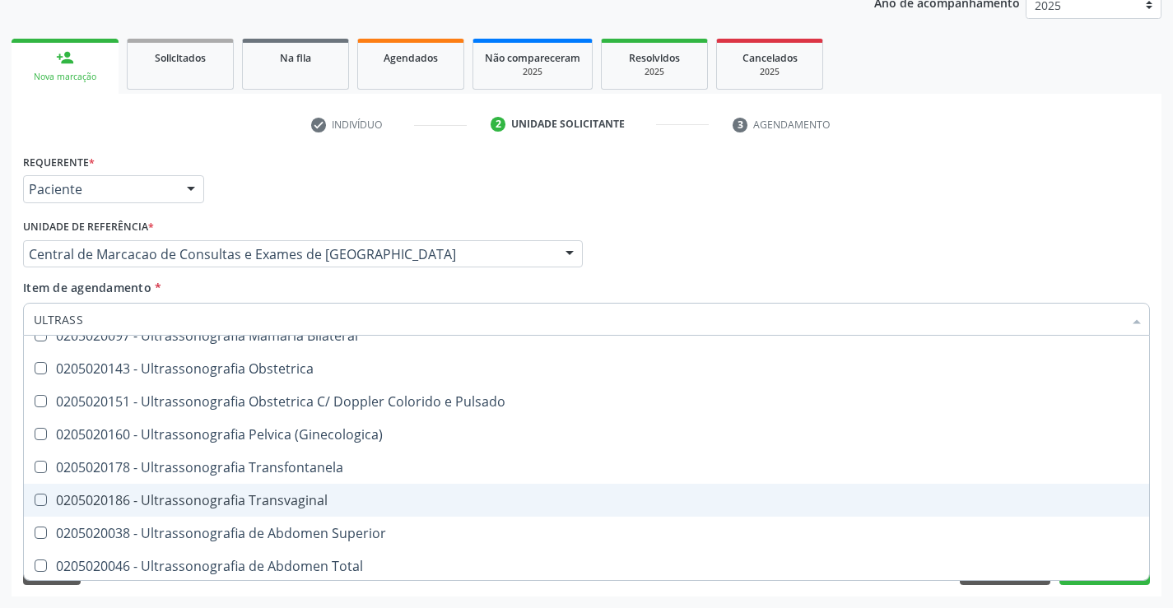
click at [343, 505] on div "0205020186 - Ultrassonografia Transvaginal" at bounding box center [586, 500] width 1105 height 13
checkbox Transvaginal "true"
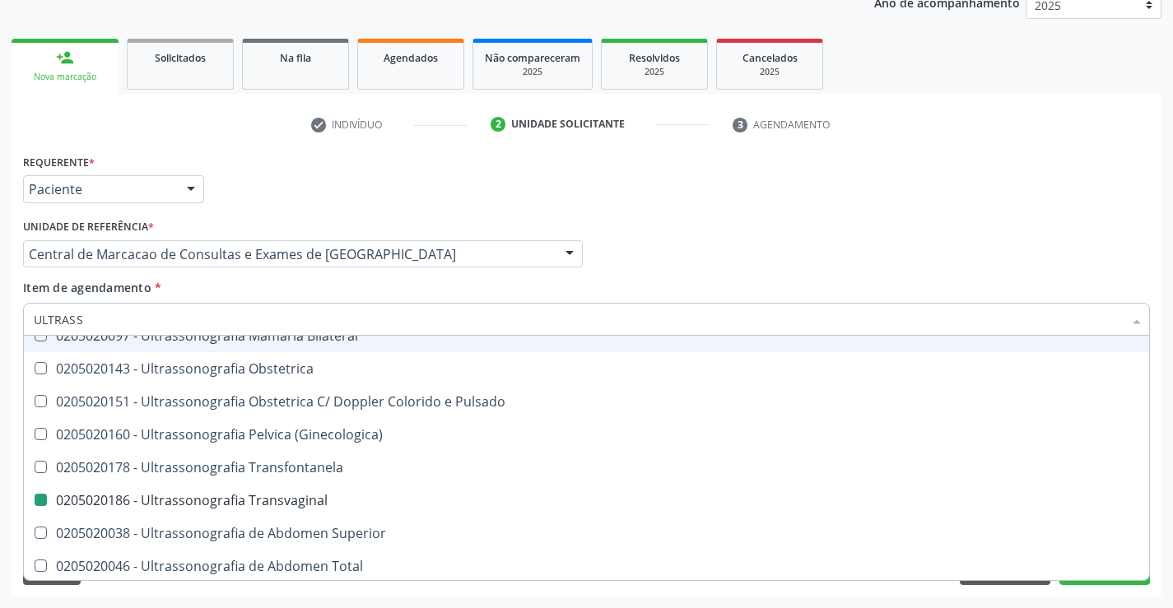
click at [865, 281] on div "Item de agendamento * ULTRASS Desfazer seleção 0211060011 - Biometria Ultrassôn…" at bounding box center [586, 305] width 1127 height 52
checkbox X "true"
checkbox Transvaginal "false"
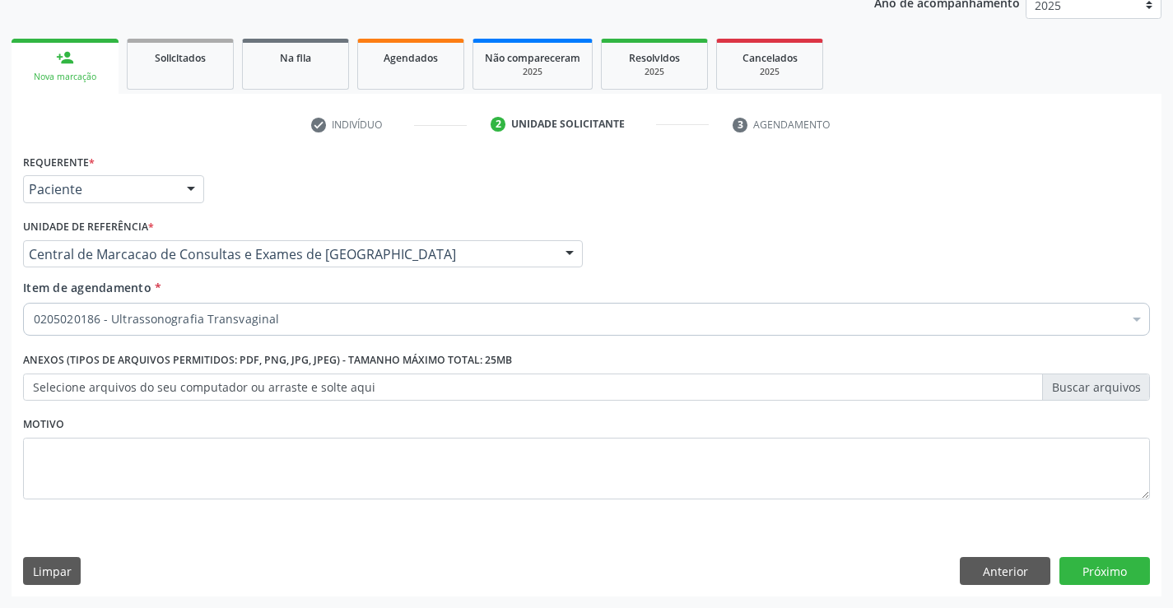
scroll to position [0, 0]
click at [1131, 567] on button "Próximo" at bounding box center [1104, 571] width 91 height 28
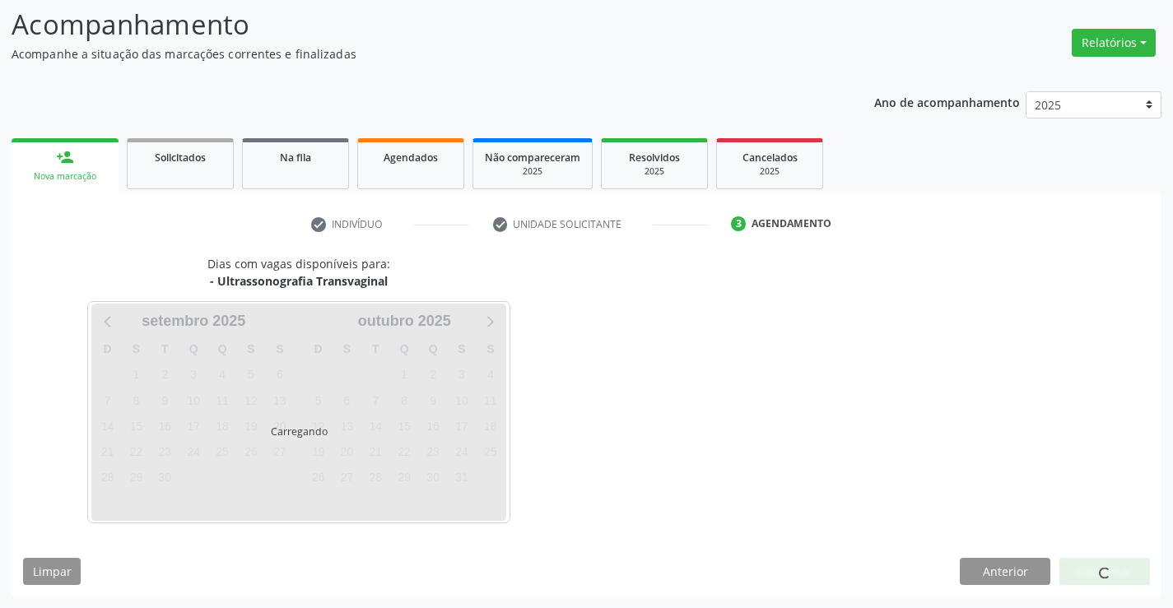
scroll to position [108, 0]
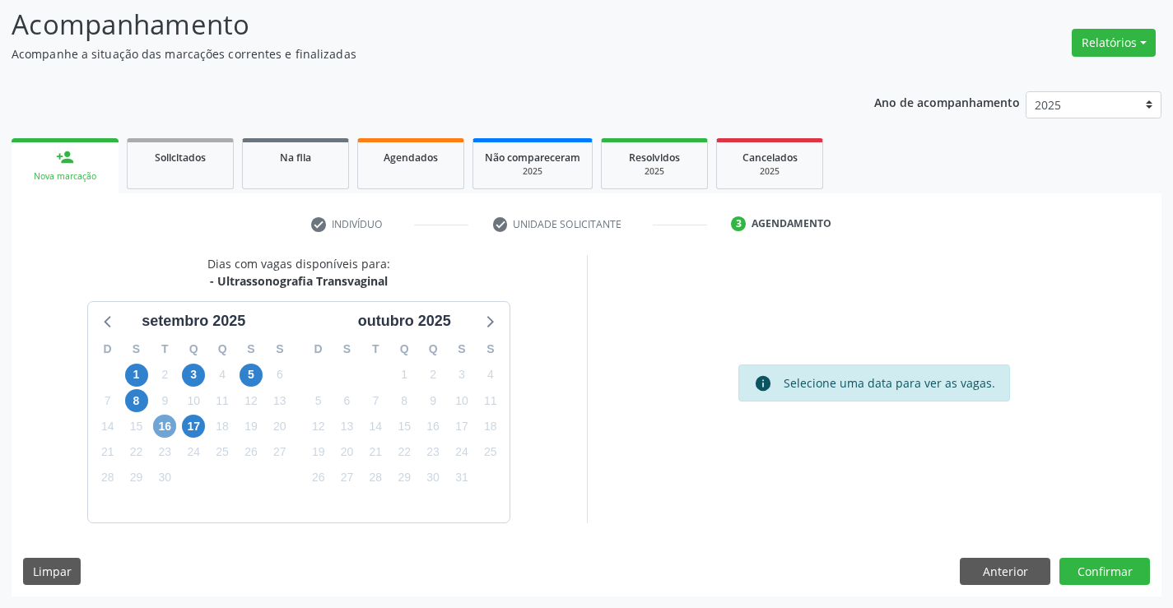
click at [163, 423] on span "16" at bounding box center [164, 426] width 23 height 23
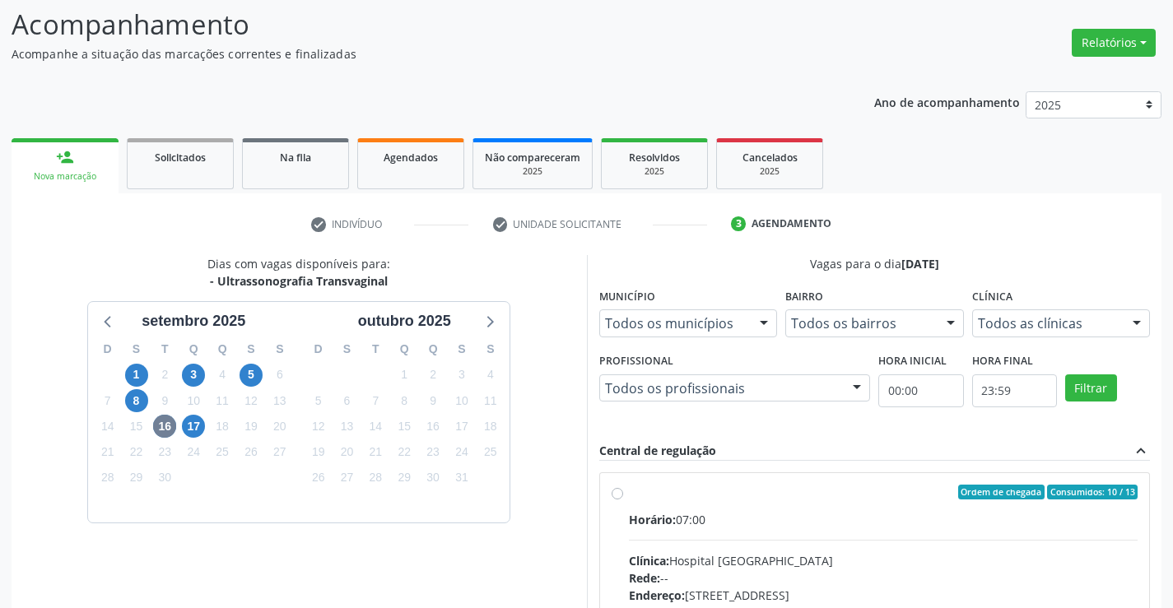
click at [821, 499] on div "Ordem de chegada Consumidos: 10 / 13" at bounding box center [883, 492] width 509 height 15
click at [623, 499] on input "Ordem de chegada Consumidos: 10 / 13 Horário: 07:00 Clínica: Hospital [GEOGRAPH…" at bounding box center [617, 492] width 12 height 15
radio input "true"
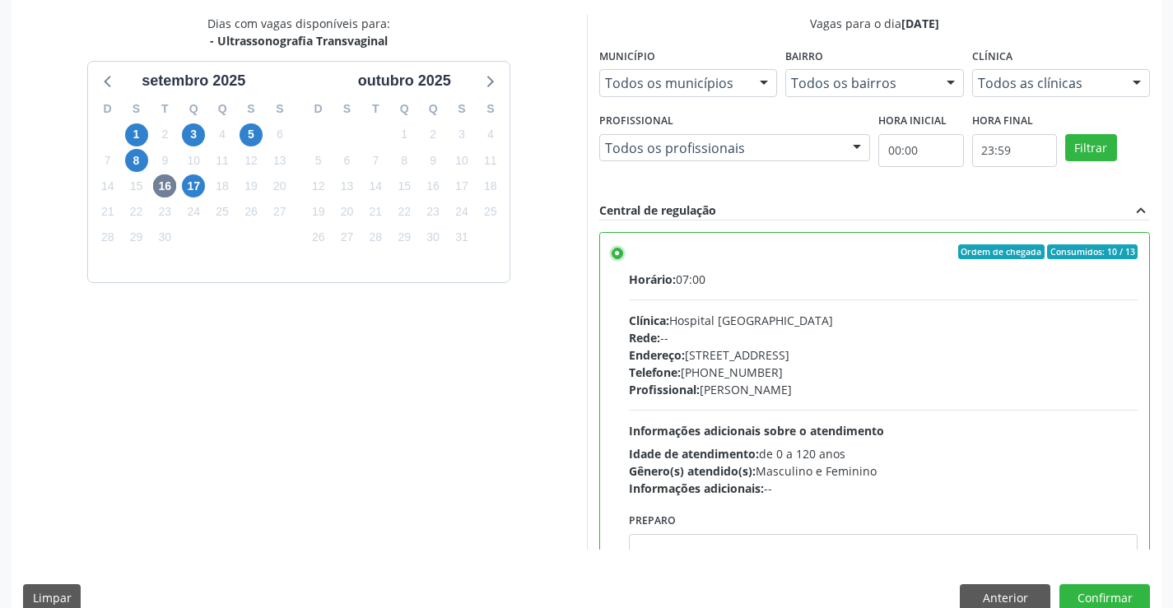
scroll to position [375, 0]
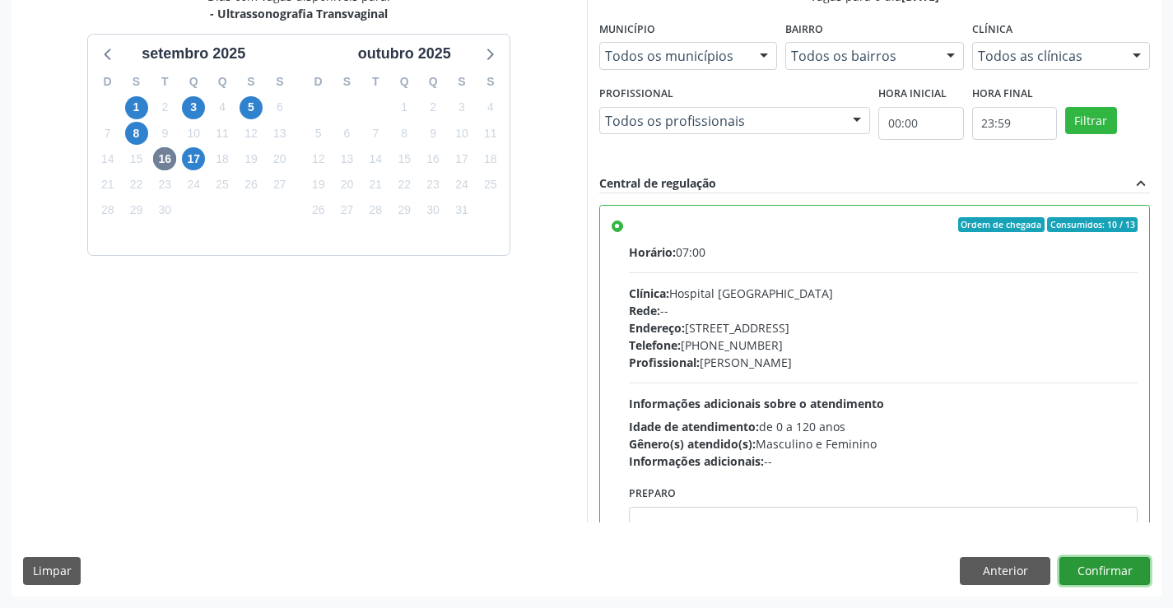
click at [1112, 571] on button "Confirmar" at bounding box center [1104, 571] width 91 height 28
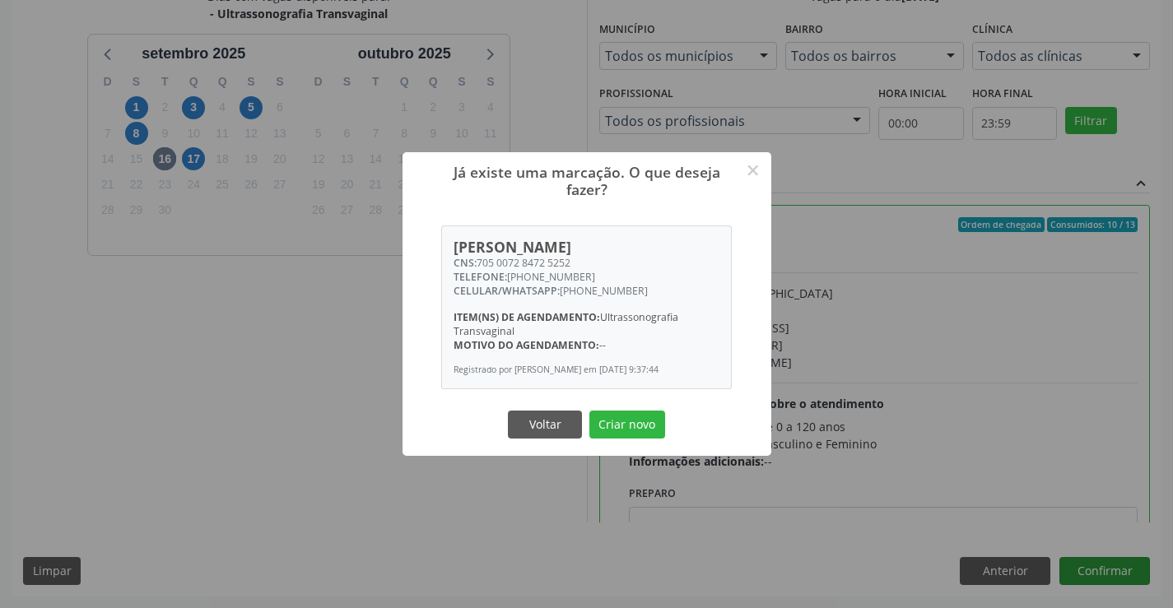
click at [589, 411] on button "Criar novo" at bounding box center [627, 425] width 76 height 28
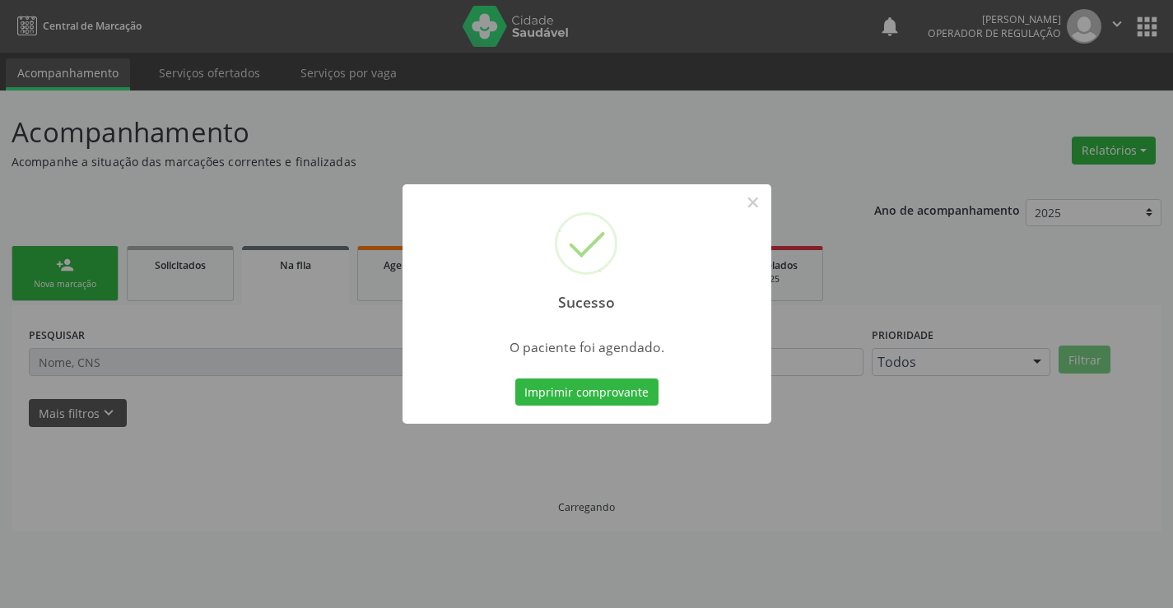
scroll to position [0, 0]
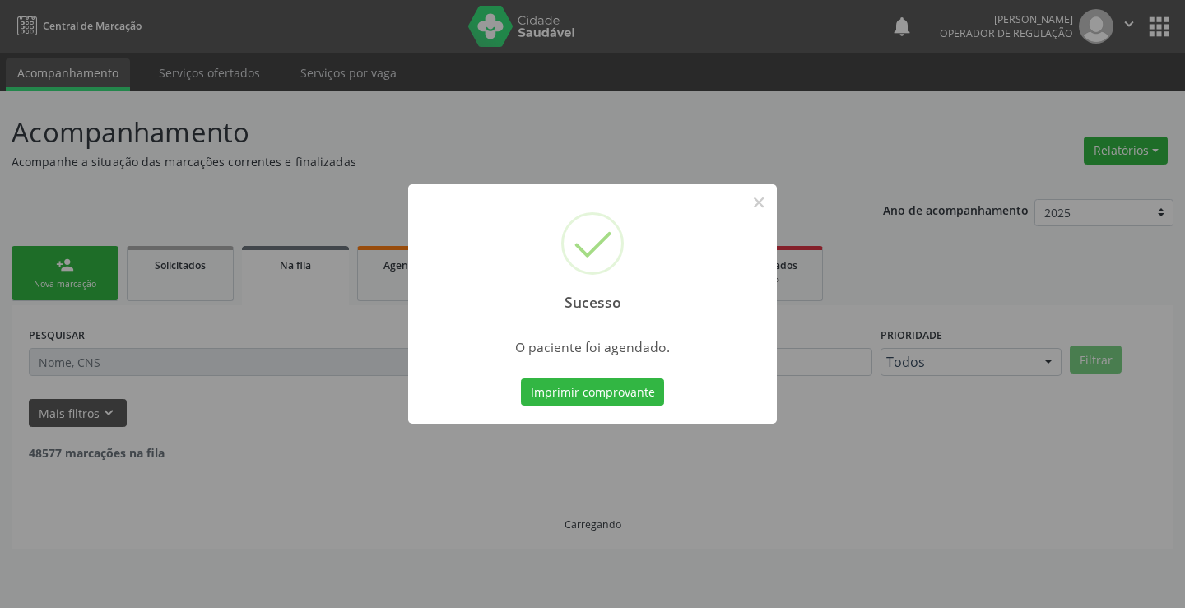
click at [521, 379] on button "Imprimir comprovante" at bounding box center [592, 393] width 143 height 28
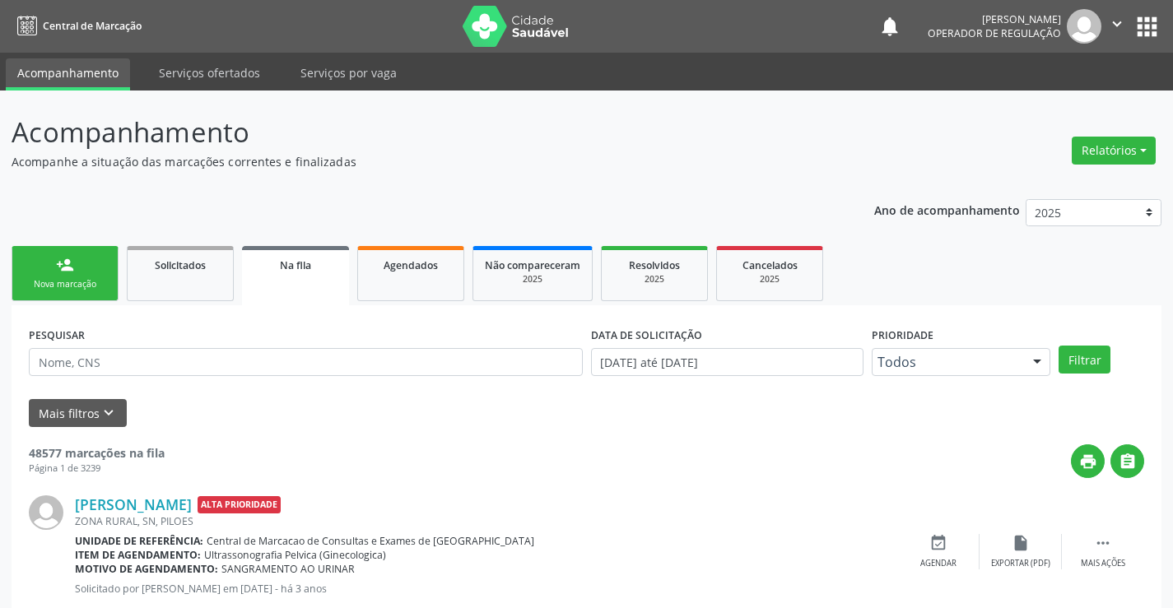
click at [72, 257] on div "person_add" at bounding box center [65, 265] width 18 height 18
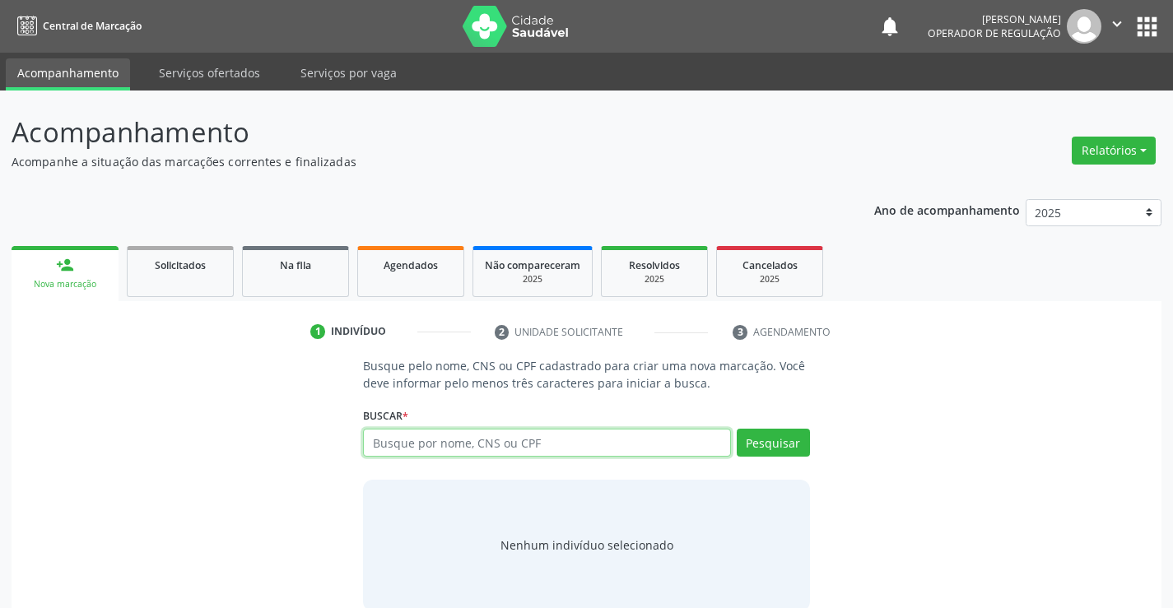
click at [519, 443] on input "text" at bounding box center [546, 443] width 367 height 28
type input "700008353709907"
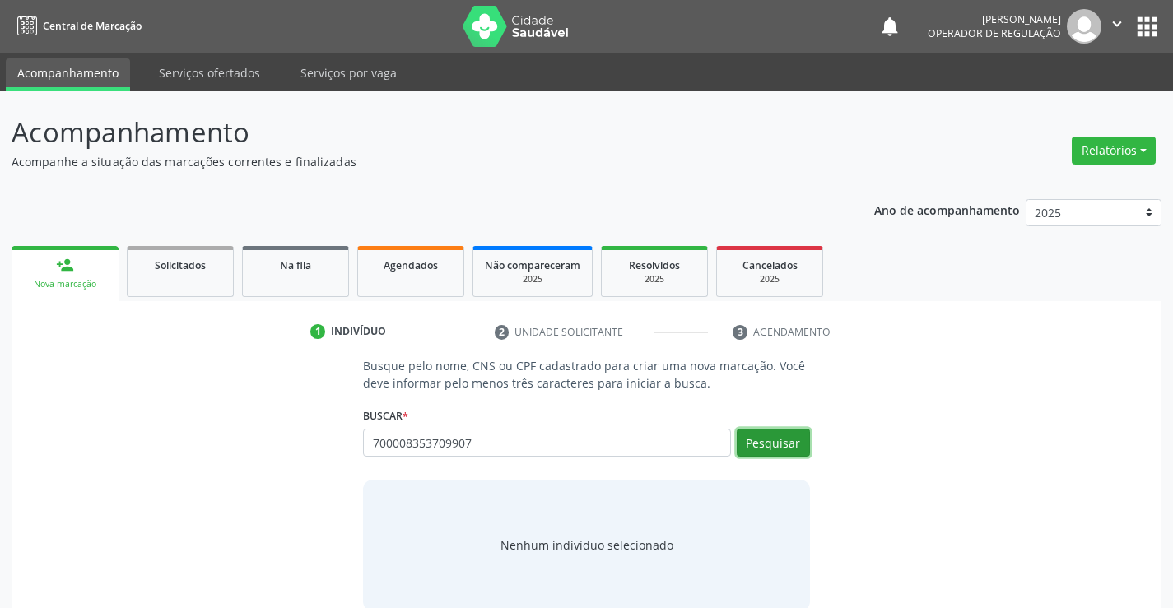
click at [797, 434] on button "Pesquisar" at bounding box center [772, 443] width 73 height 28
type input "700008353709907"
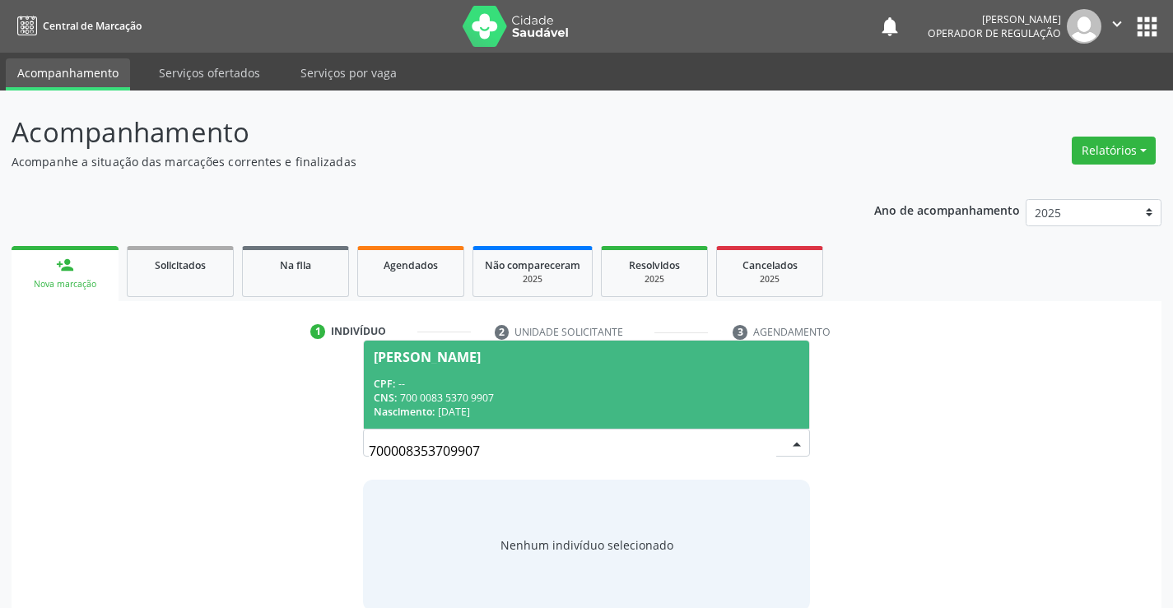
click at [717, 370] on span "[PERSON_NAME] CPF: -- CNS: 700 0083 5370 9907 Nascimento: [DATE]" at bounding box center [586, 385] width 444 height 88
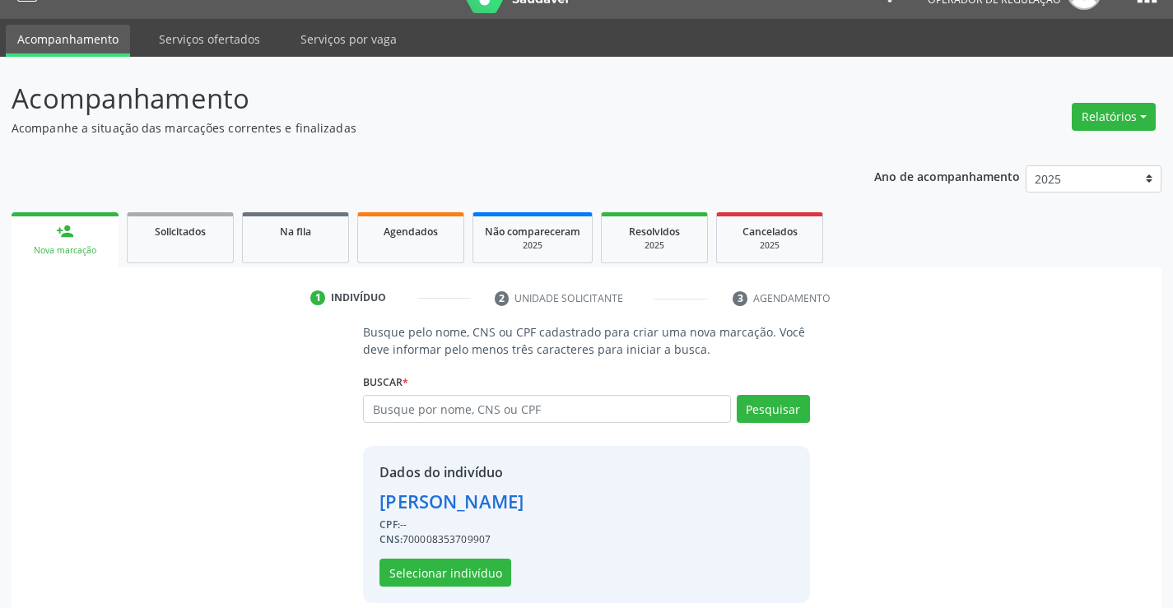
scroll to position [52, 0]
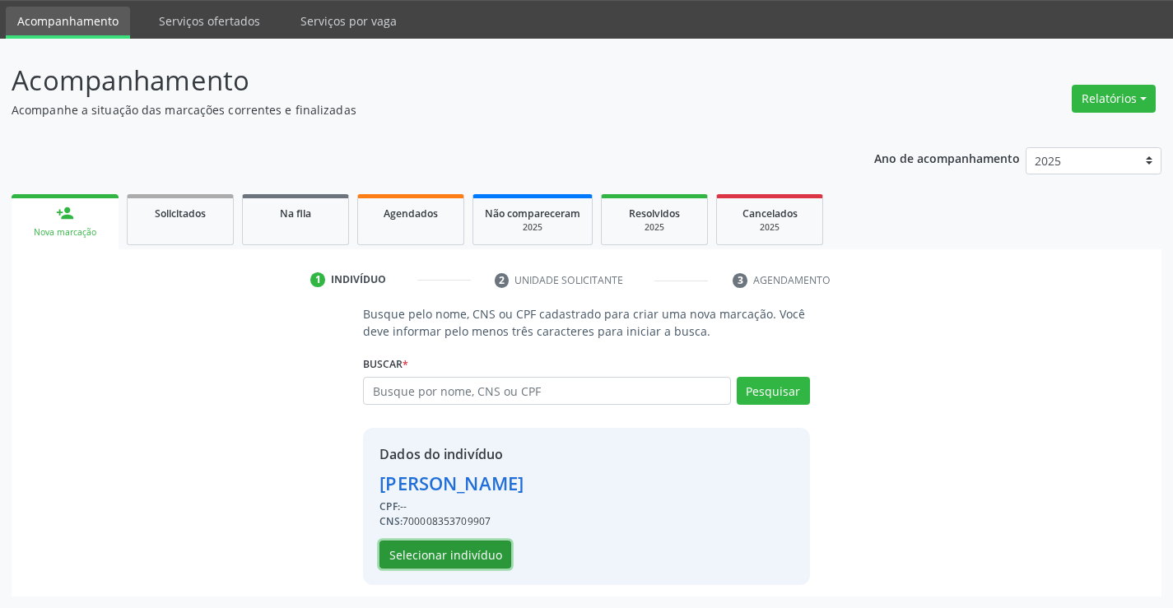
click at [439, 557] on button "Selecionar indivíduo" at bounding box center [445, 555] width 132 height 28
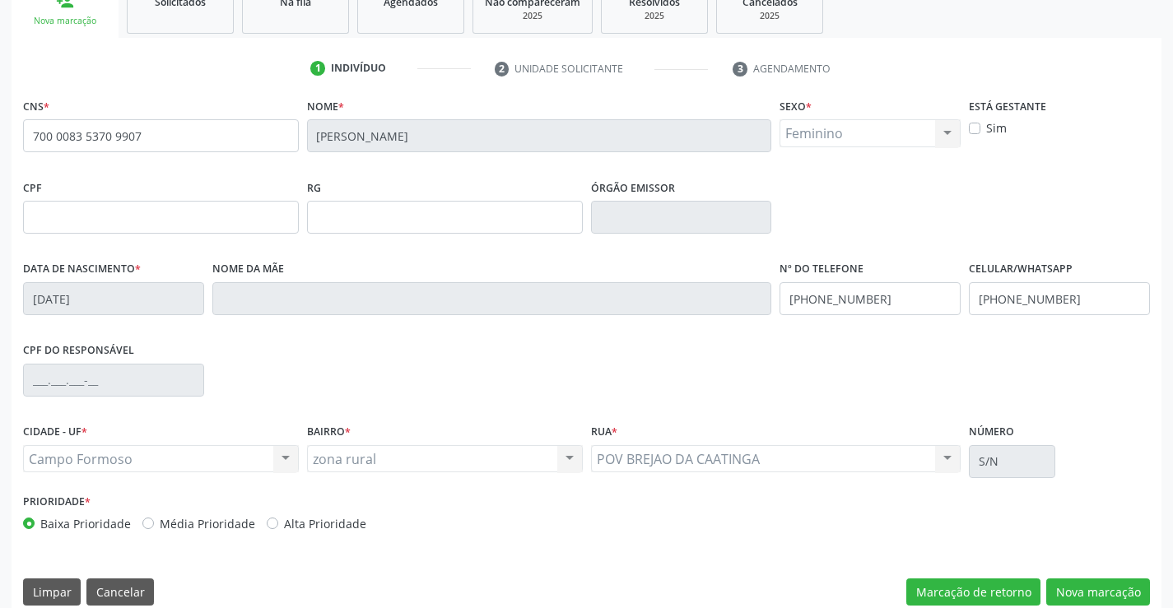
scroll to position [284, 0]
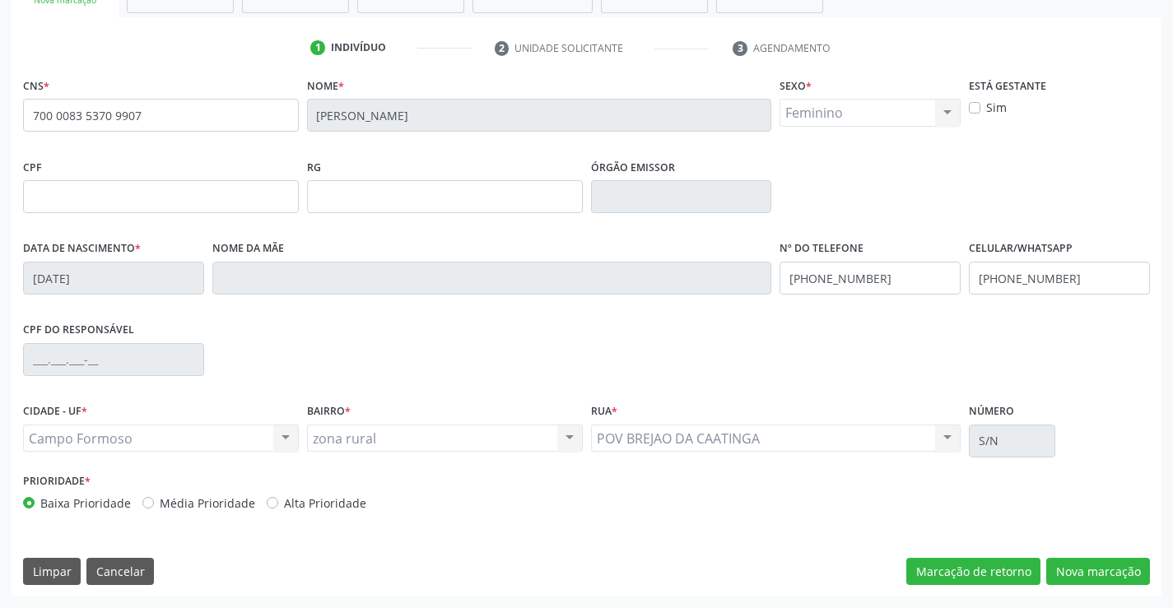
click at [1095, 556] on div "CNS * 700 0083 5370 9907 [GEOGRAPHIC_DATA] * [PERSON_NAME] * Feminino Masculino…" at bounding box center [587, 334] width 1150 height 523
click at [1095, 569] on button "Nova marcação" at bounding box center [1098, 572] width 104 height 28
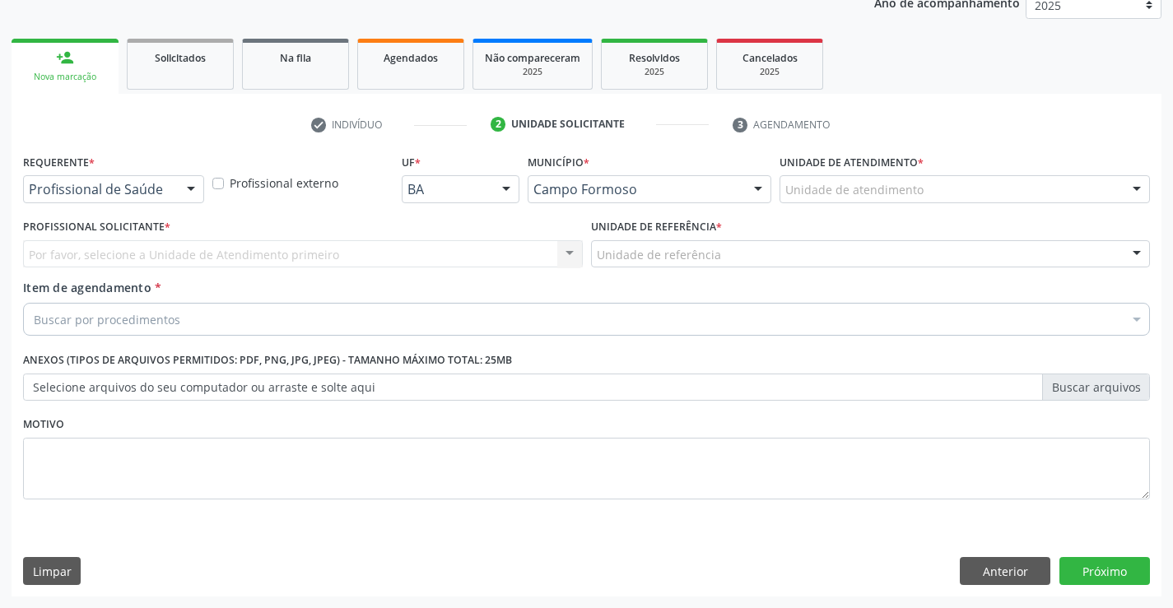
scroll to position [207, 0]
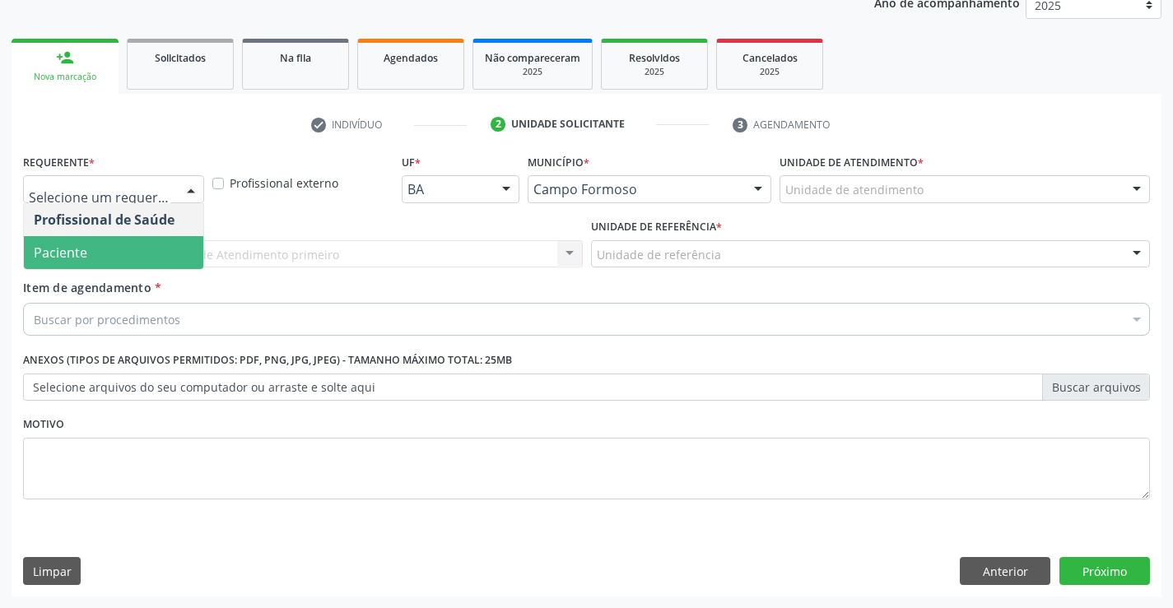
click at [155, 256] on span "Paciente" at bounding box center [113, 252] width 179 height 33
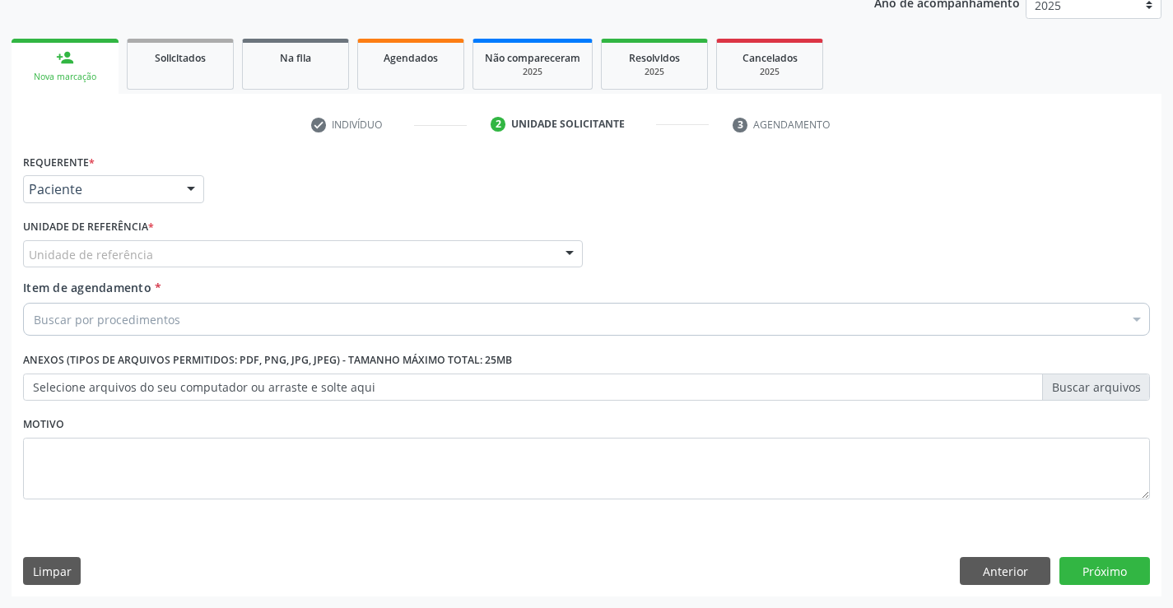
click at [204, 254] on div "Unidade de referência" at bounding box center [303, 254] width 560 height 28
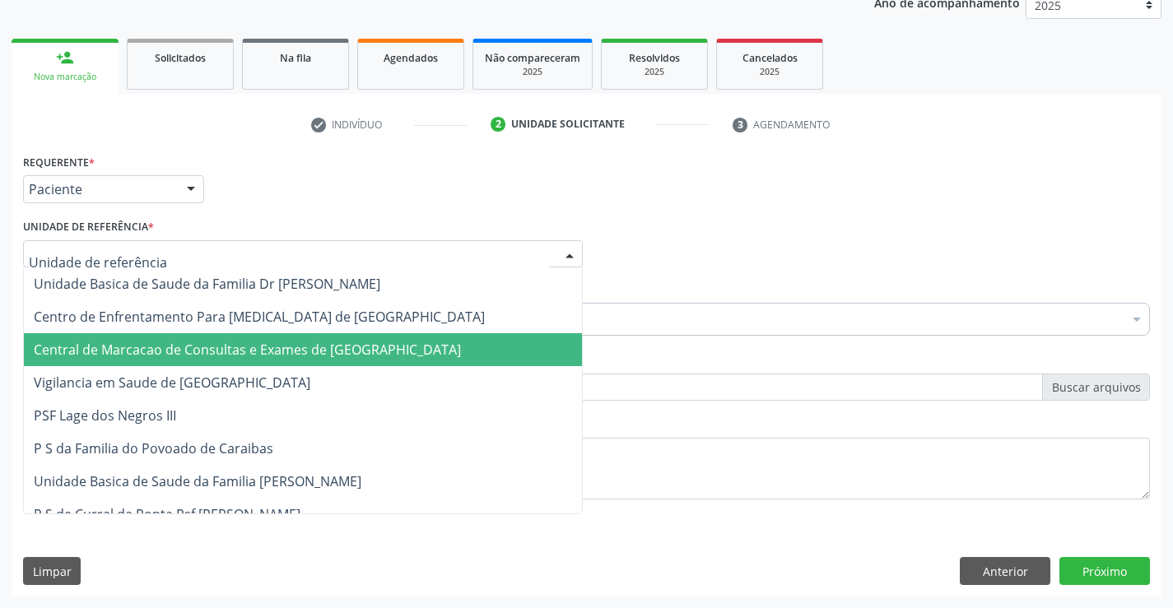
click at [212, 338] on span "Central de Marcacao de Consultas e Exames de [GEOGRAPHIC_DATA]" at bounding box center [303, 349] width 558 height 33
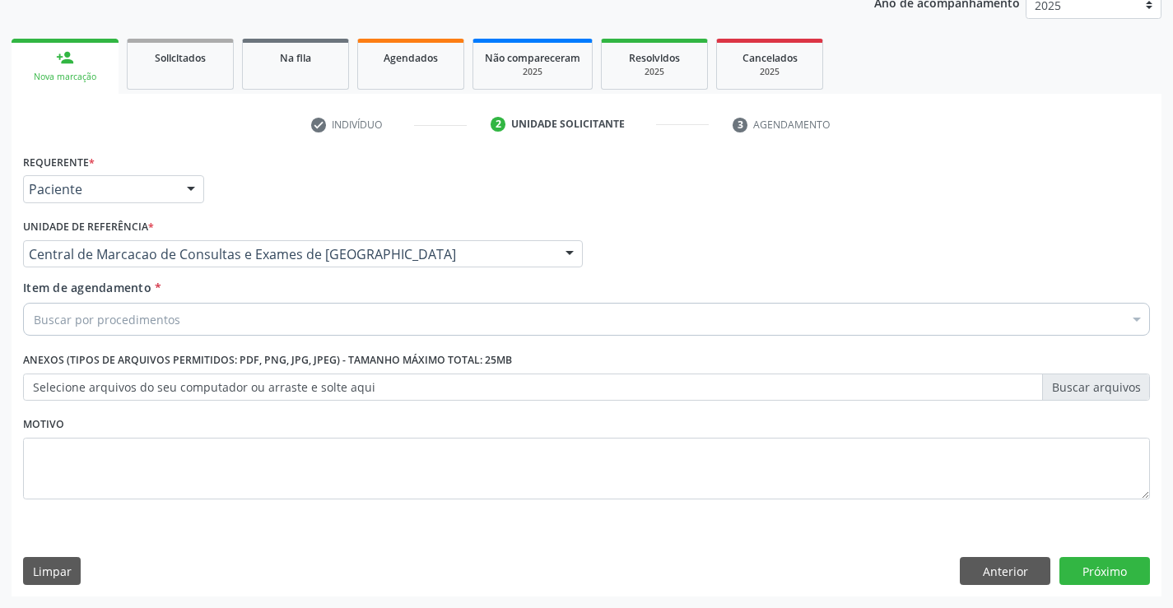
click at [237, 320] on div "Buscar por procedimentos" at bounding box center [586, 319] width 1127 height 33
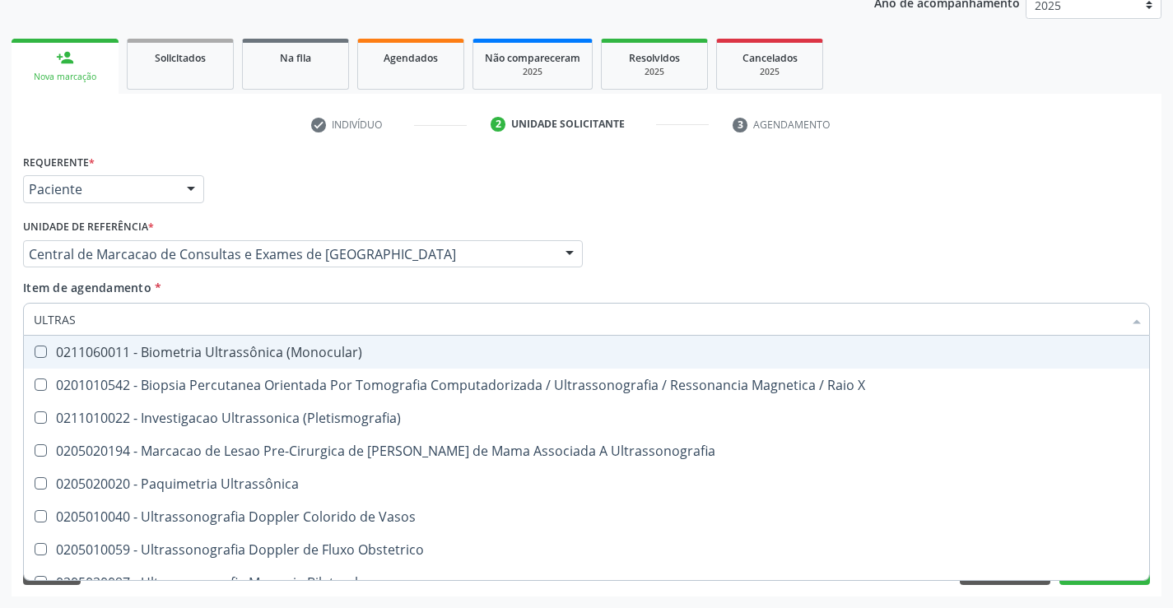
type input "ULTRASS"
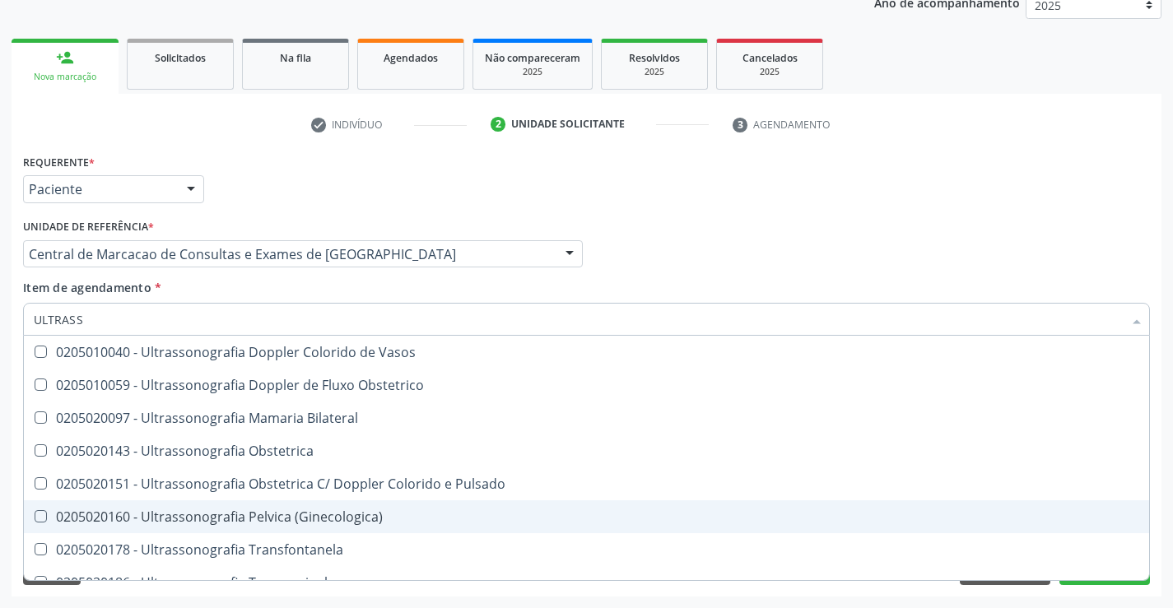
scroll to position [247, 0]
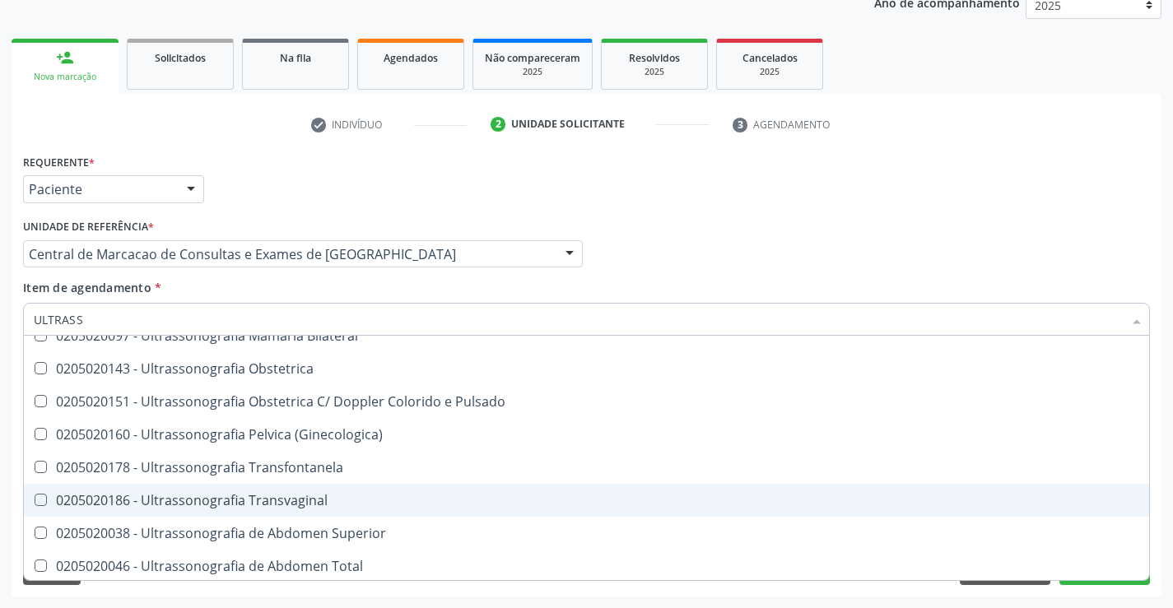
click at [379, 509] on span "0205020186 - Ultrassonografia Transvaginal" at bounding box center [586, 500] width 1125 height 33
checkbox Transvaginal "true"
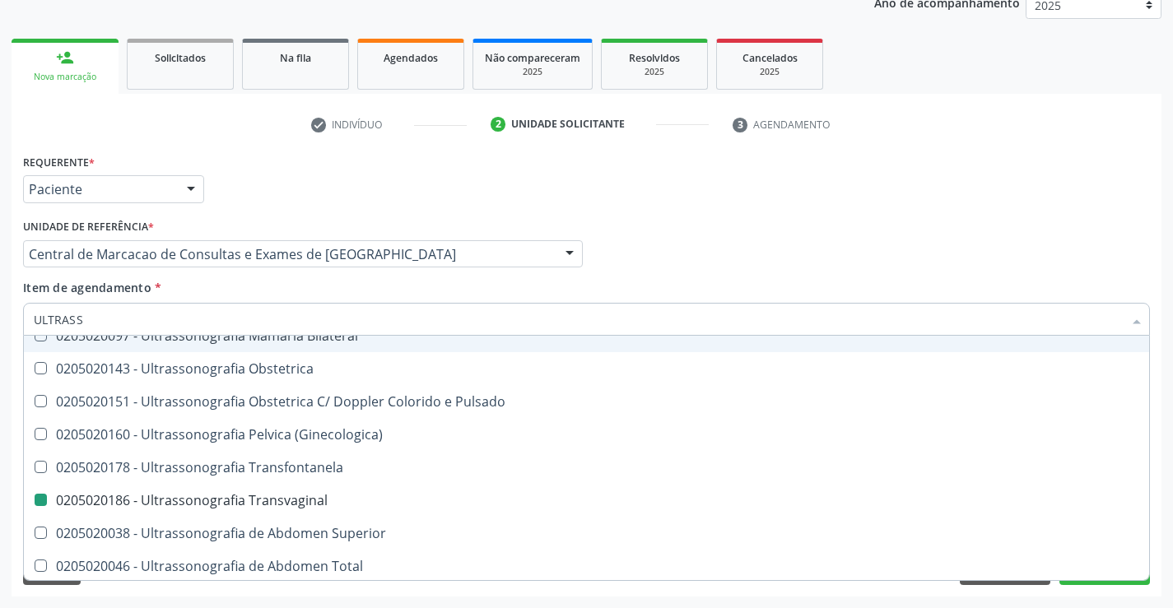
click at [683, 253] on div "Profissional Solicitante Por favor, selecione a Unidade de Atendimento primeiro…" at bounding box center [586, 247] width 1135 height 64
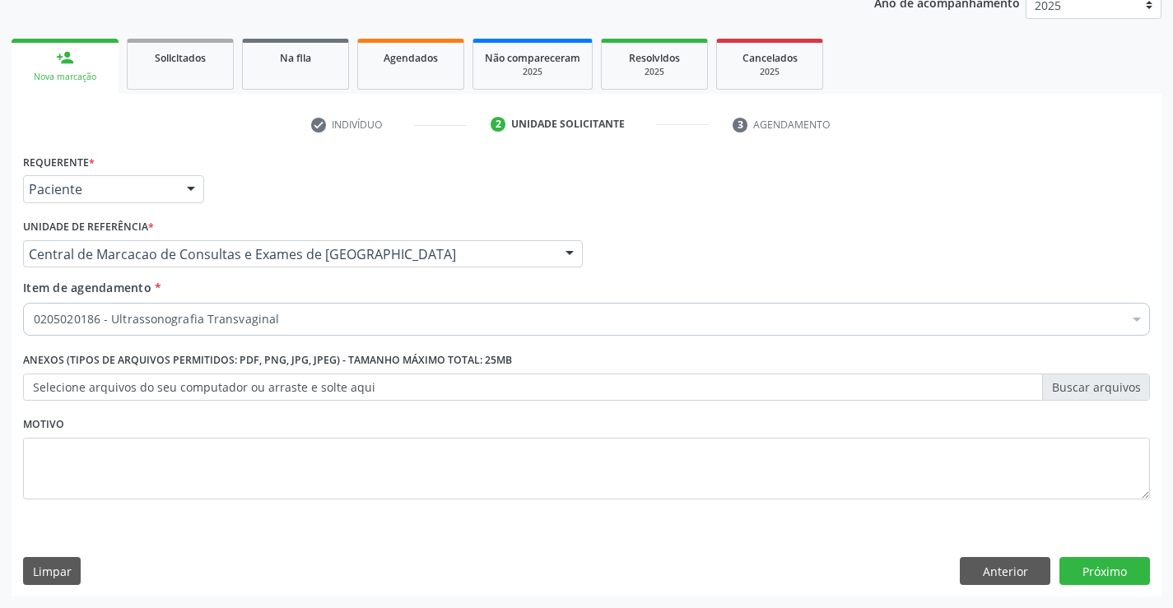
scroll to position [0, 0]
click at [1080, 565] on button "Próximo" at bounding box center [1104, 571] width 91 height 28
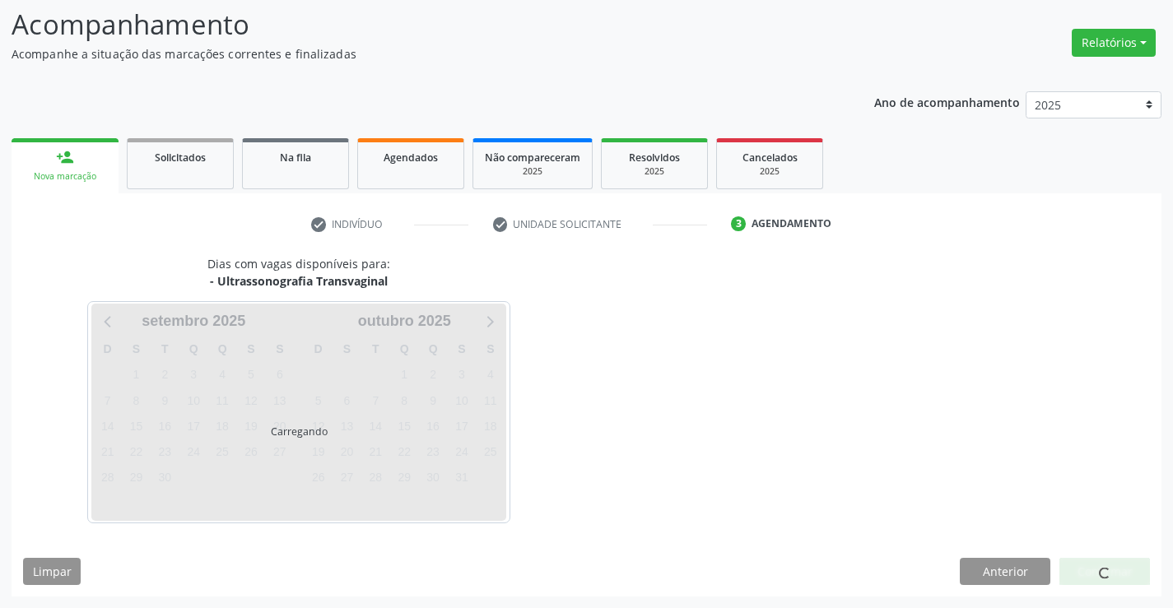
scroll to position [108, 0]
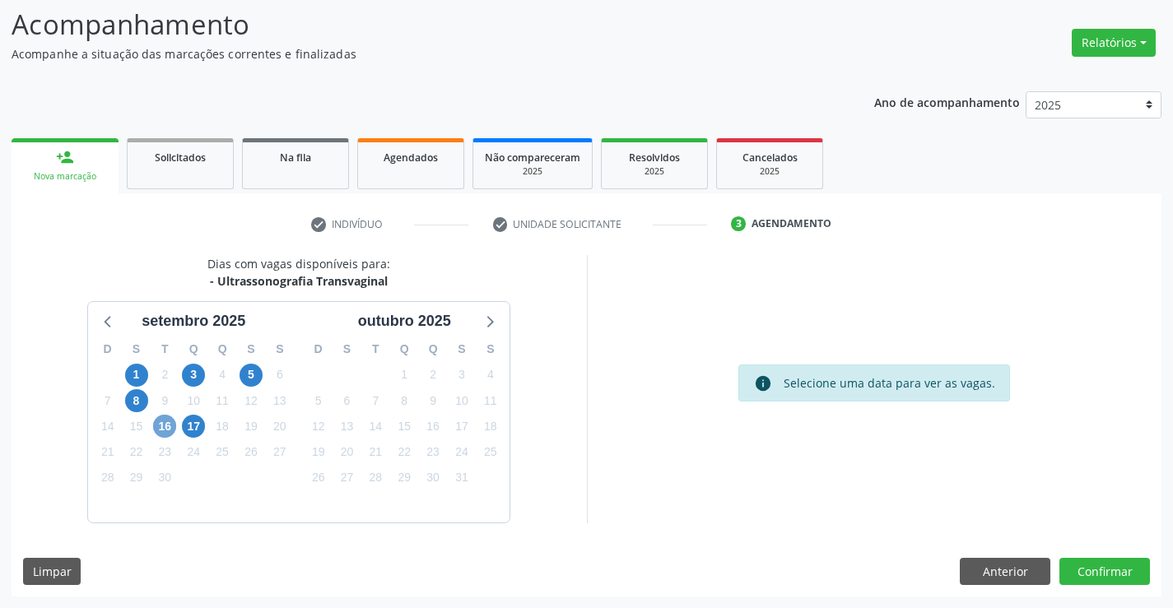
click at [170, 421] on span "16" at bounding box center [164, 426] width 23 height 23
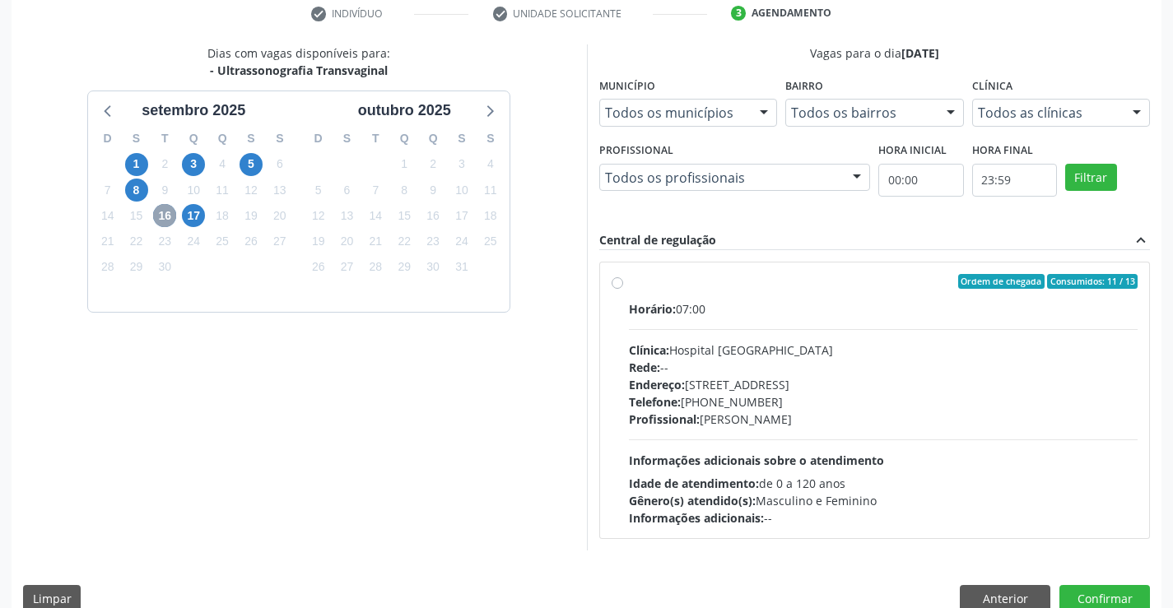
scroll to position [346, 0]
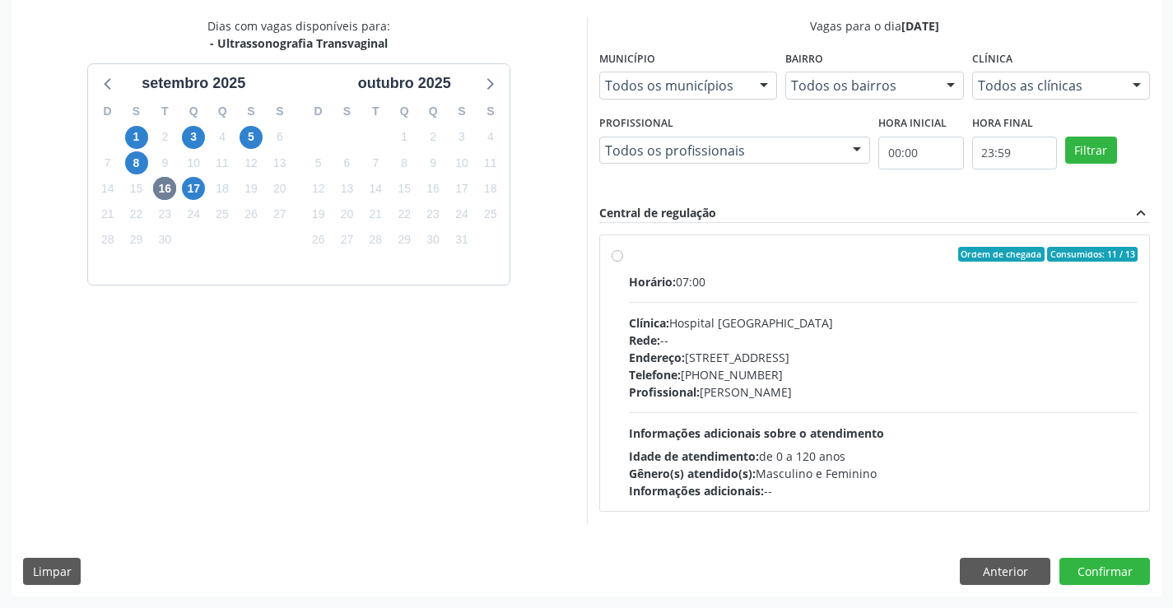
click at [755, 404] on div "Horário: 07:00 Clínica: Hospital [GEOGRAPHIC_DATA] Rede: -- Endereço: [STREET_A…" at bounding box center [883, 386] width 509 height 226
click at [623, 262] on input "Ordem de chegada Consumidos: 11 / 13 Horário: 07:00 Clínica: Hospital [GEOGRAPH…" at bounding box center [617, 254] width 12 height 15
radio input "true"
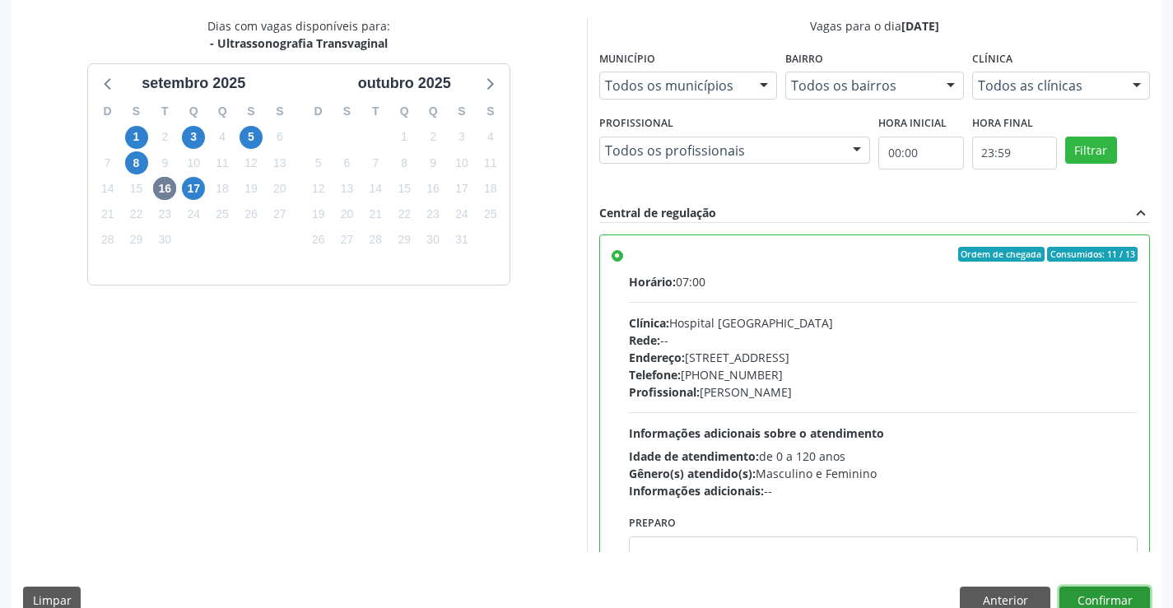
click at [1107, 592] on button "Confirmar" at bounding box center [1104, 601] width 91 height 28
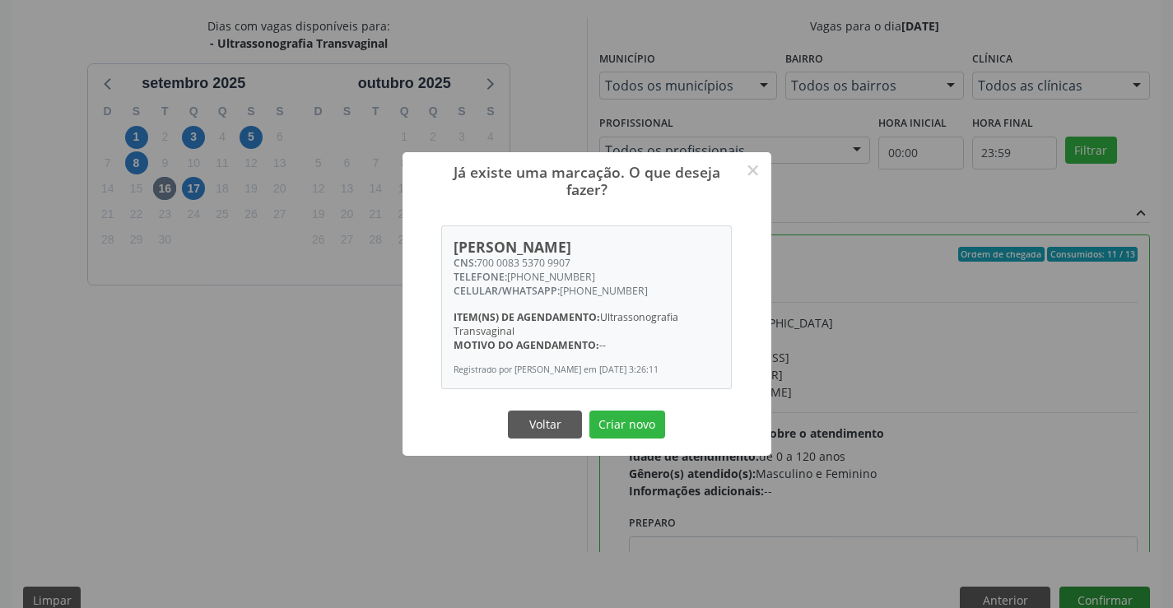
click at [589, 411] on button "Criar novo" at bounding box center [627, 425] width 76 height 28
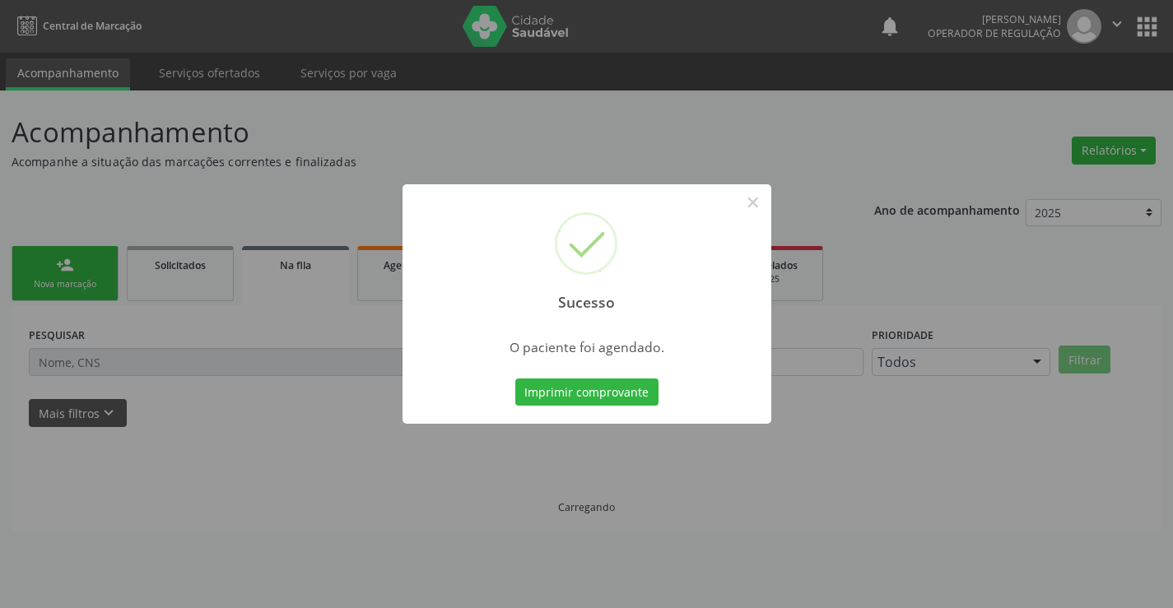
scroll to position [0, 0]
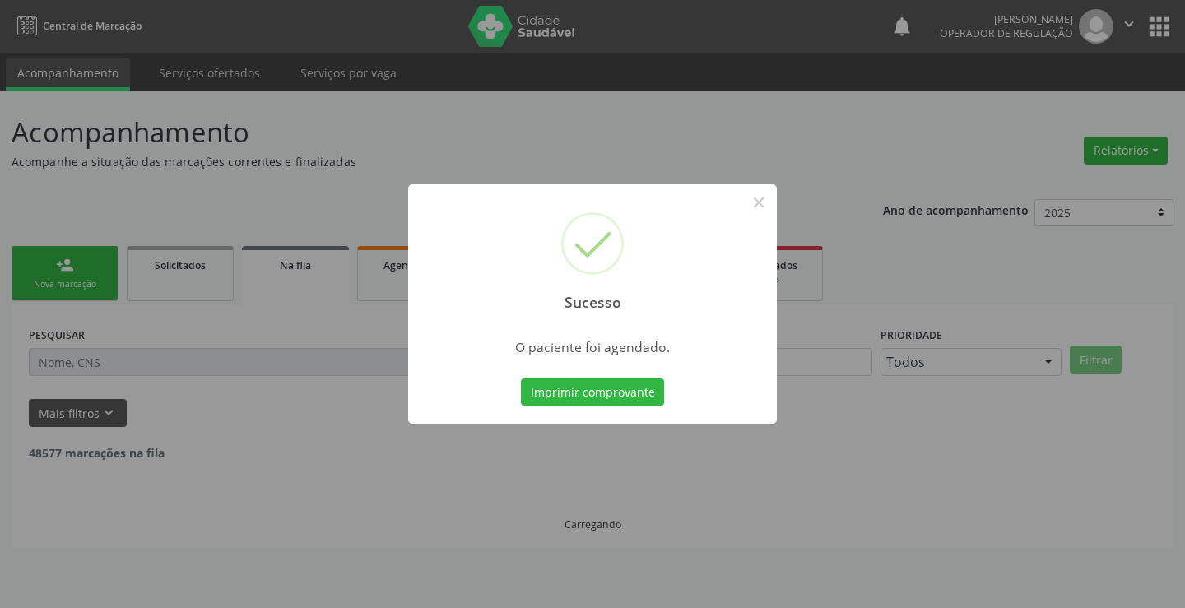
click at [521, 379] on button "Imprimir comprovante" at bounding box center [592, 393] width 143 height 28
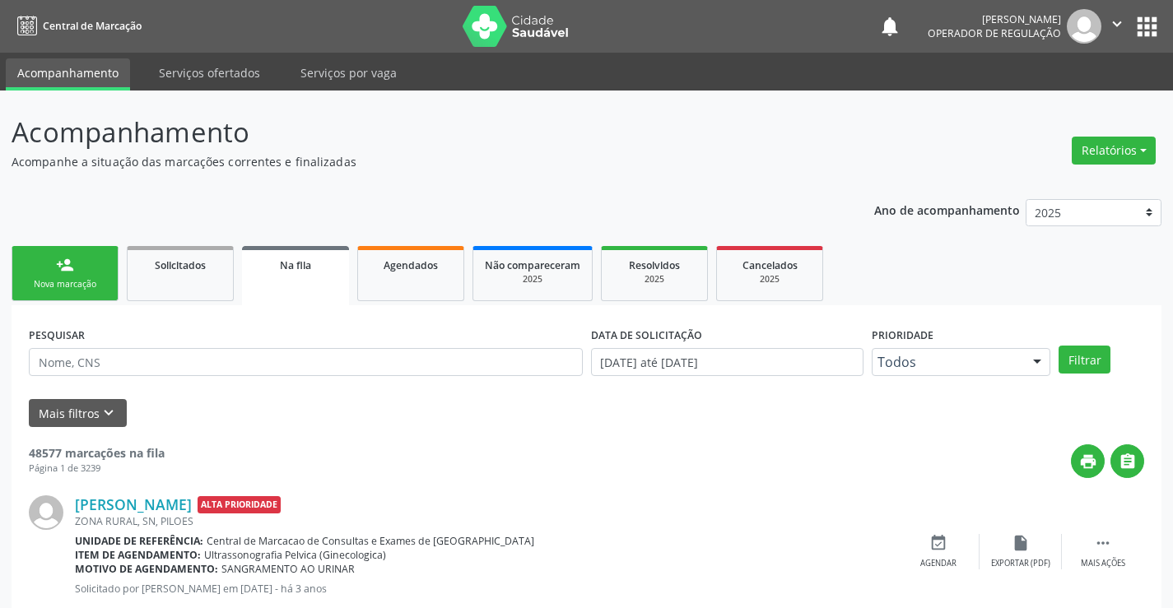
click at [60, 262] on div "person_add" at bounding box center [65, 265] width 18 height 18
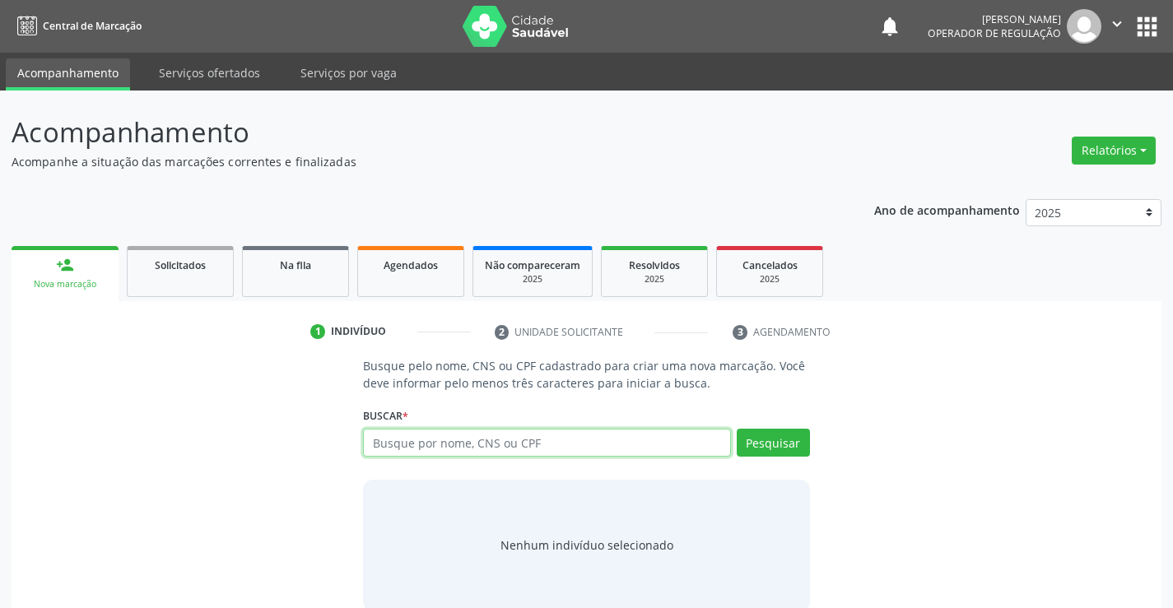
click at [427, 447] on input "text" at bounding box center [546, 443] width 367 height 28
type input "700208454011628"
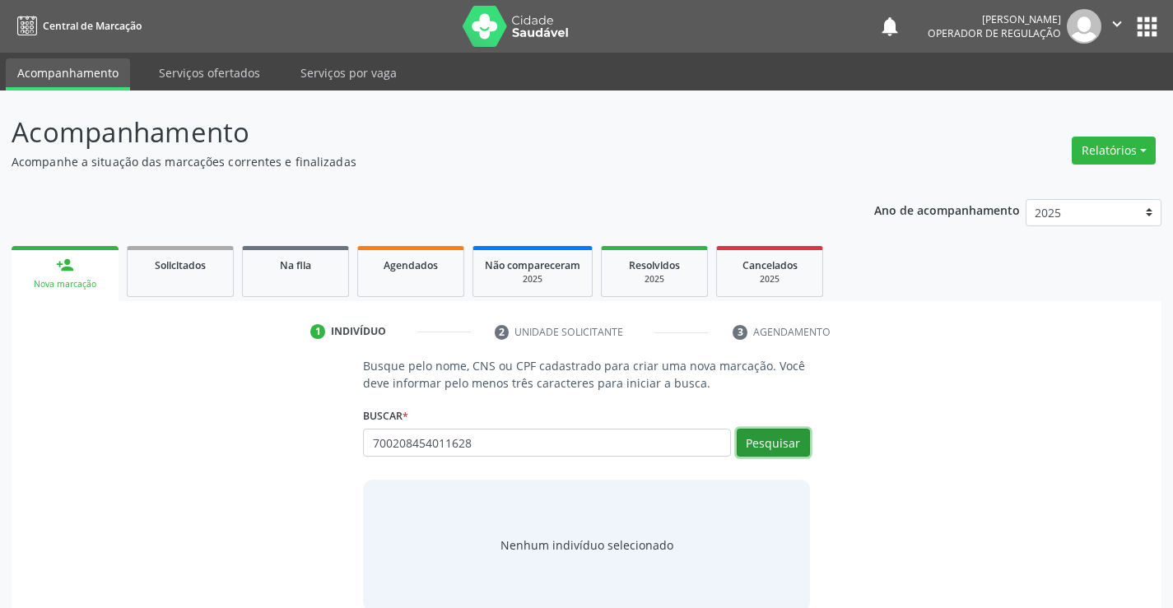
click at [745, 446] on button "Pesquisar" at bounding box center [772, 443] width 73 height 28
type input "700208454011628"
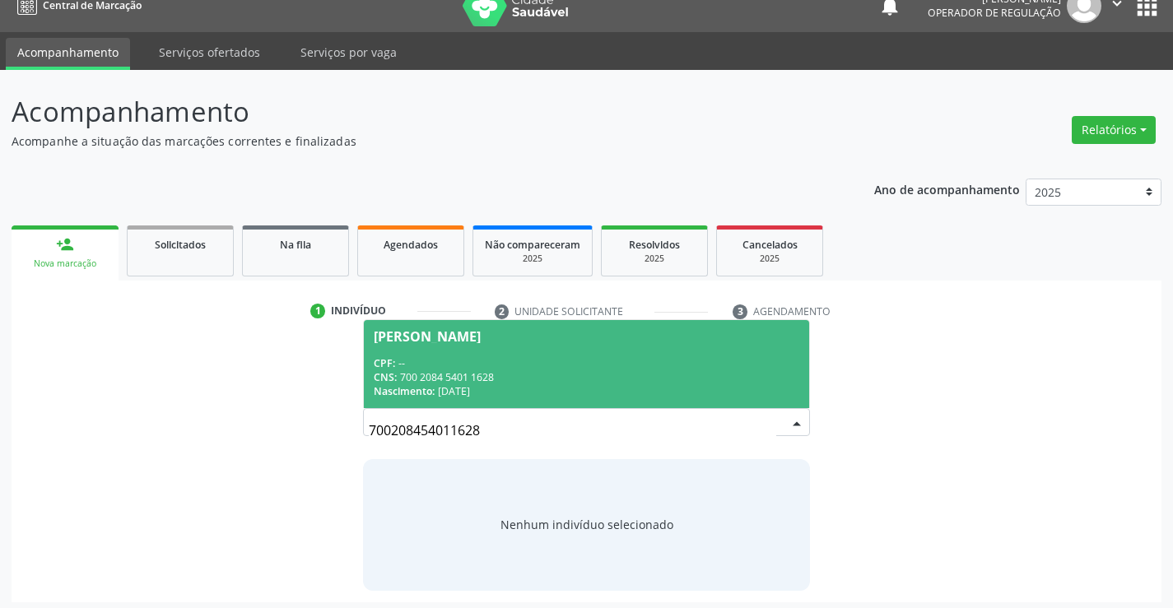
scroll to position [26, 0]
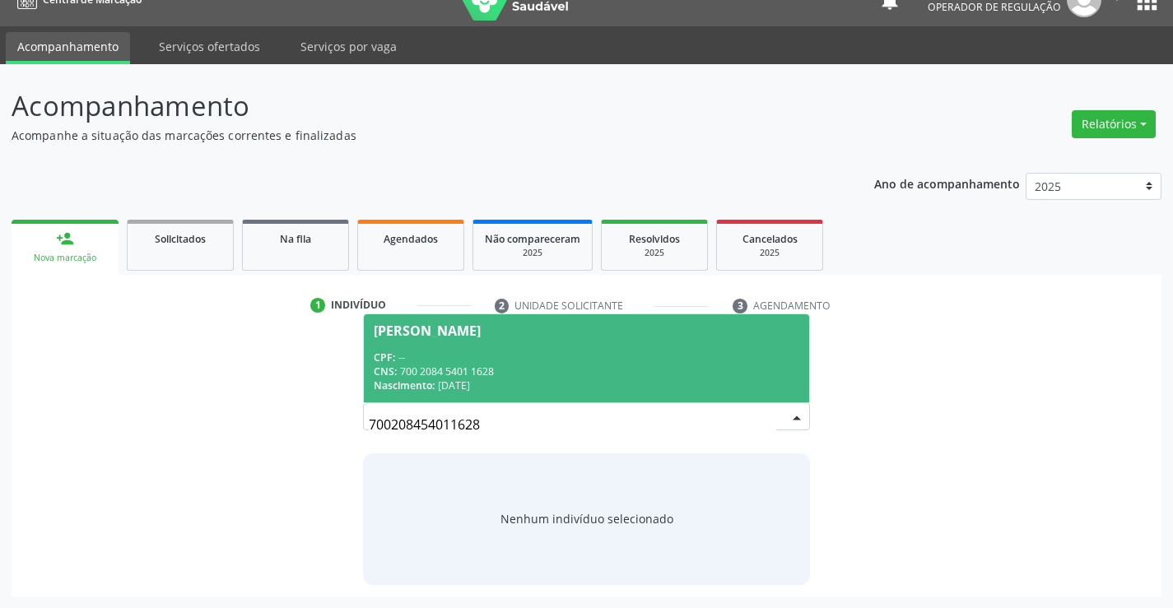
click at [565, 375] on div "CNS: 700 2084 5401 1628" at bounding box center [586, 372] width 425 height 14
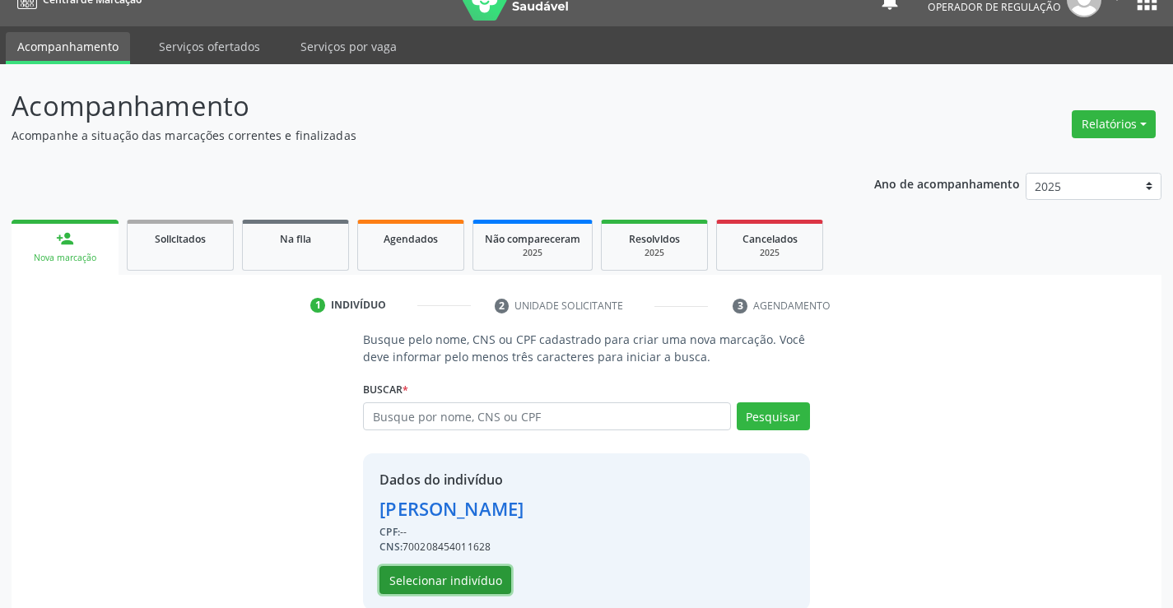
click at [451, 578] on button "Selecionar indivíduo" at bounding box center [445, 580] width 132 height 28
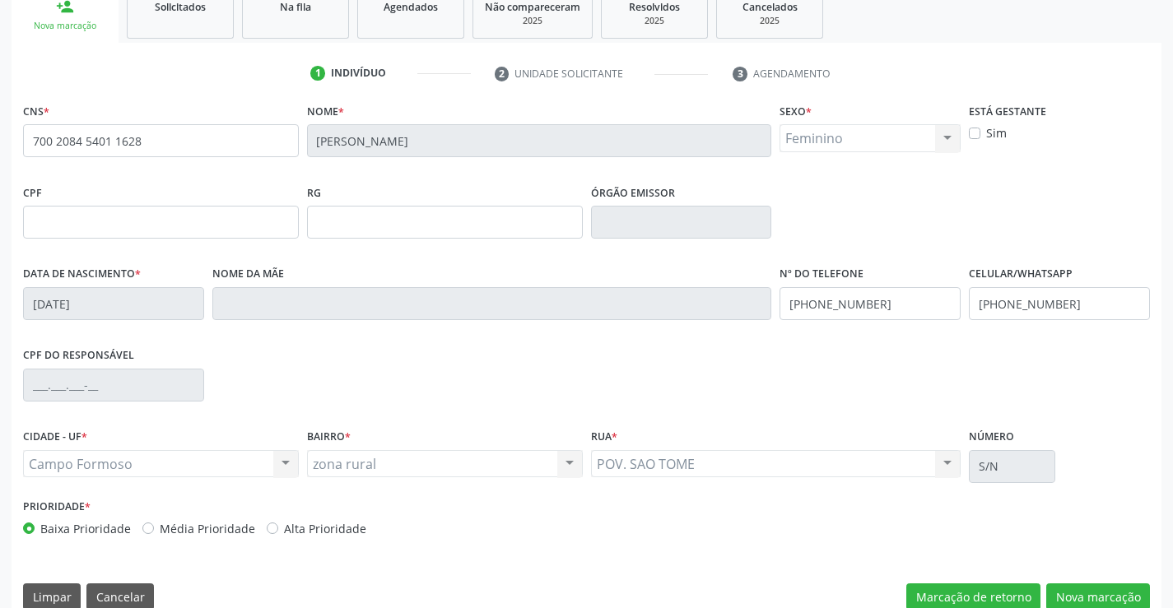
scroll to position [284, 0]
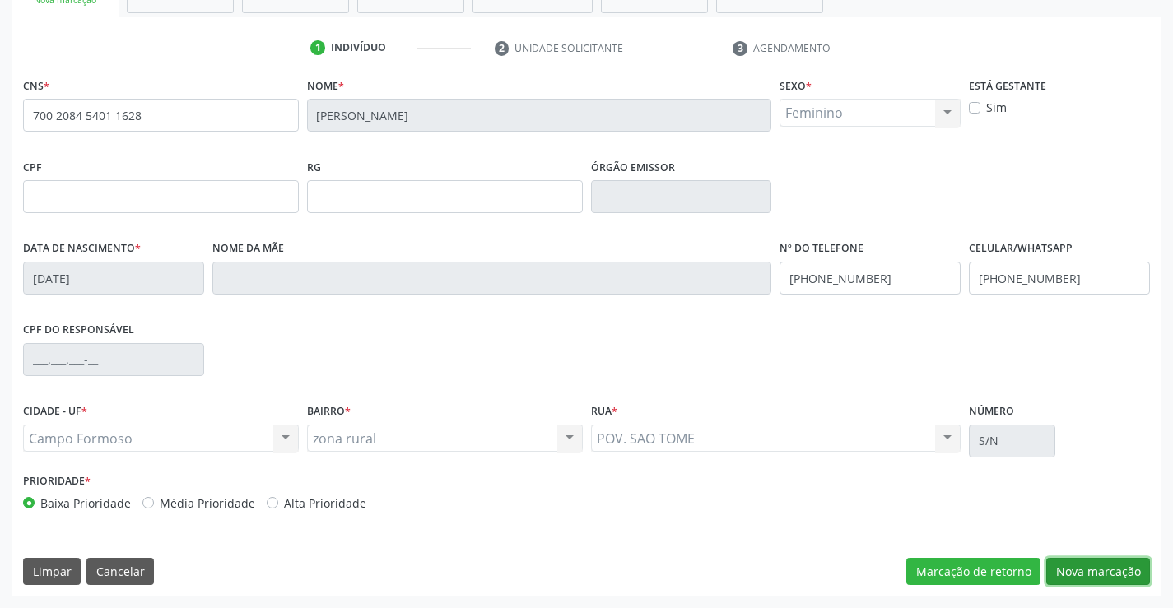
click at [1121, 579] on button "Nova marcação" at bounding box center [1098, 572] width 104 height 28
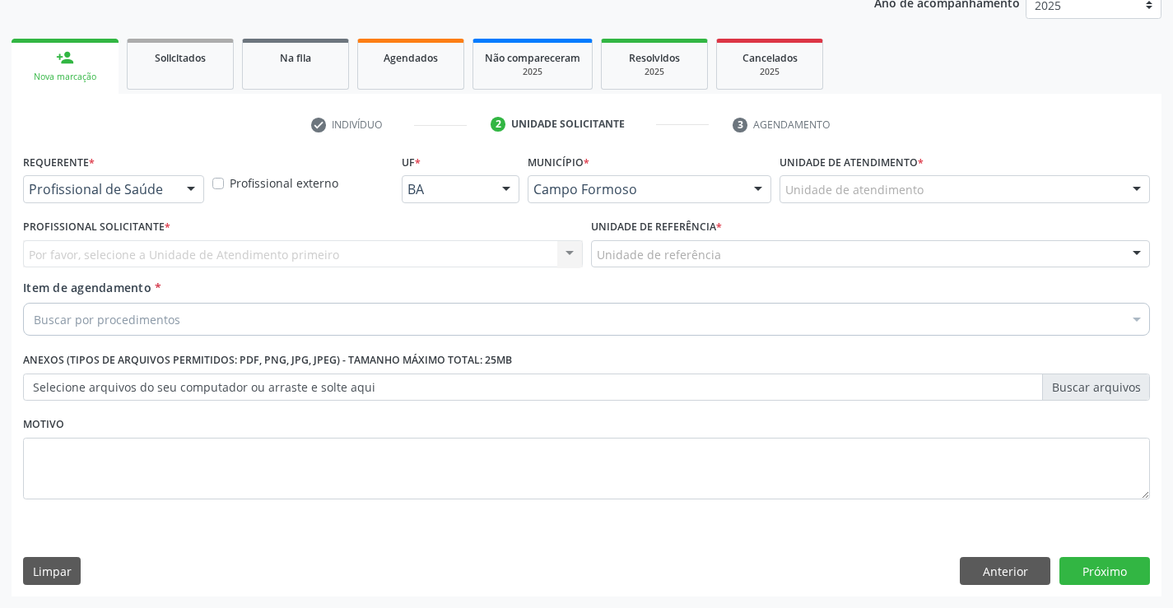
click at [120, 165] on div "Requerente * Profissional de Saúde Profissional de Saúde Paciente Nenhum result…" at bounding box center [113, 176] width 181 height 53
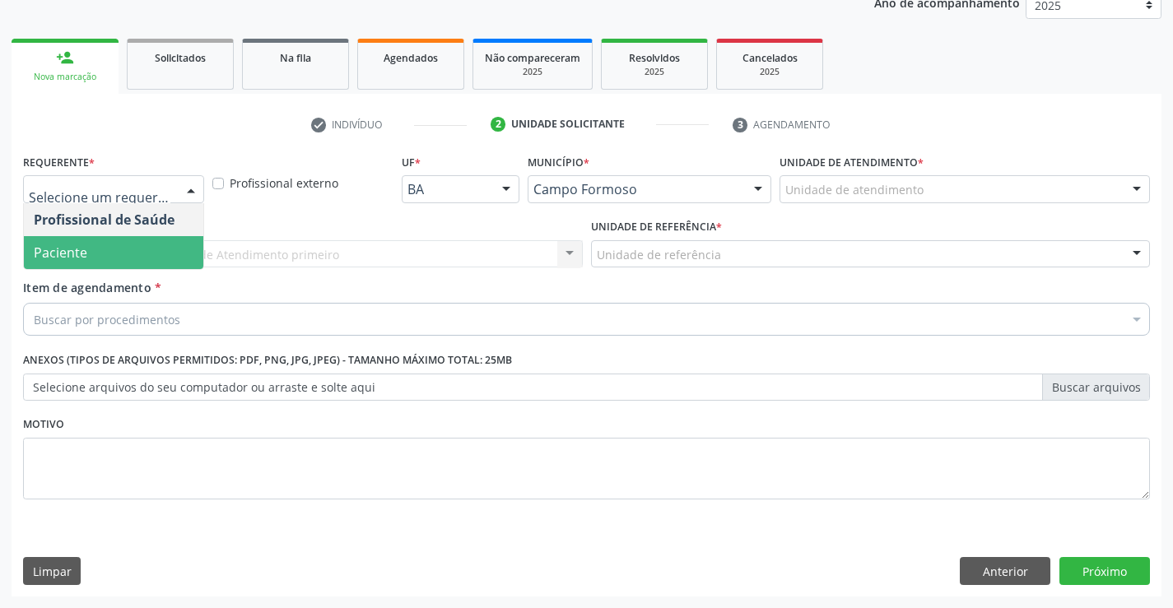
click at [111, 253] on span "Paciente" at bounding box center [113, 252] width 179 height 33
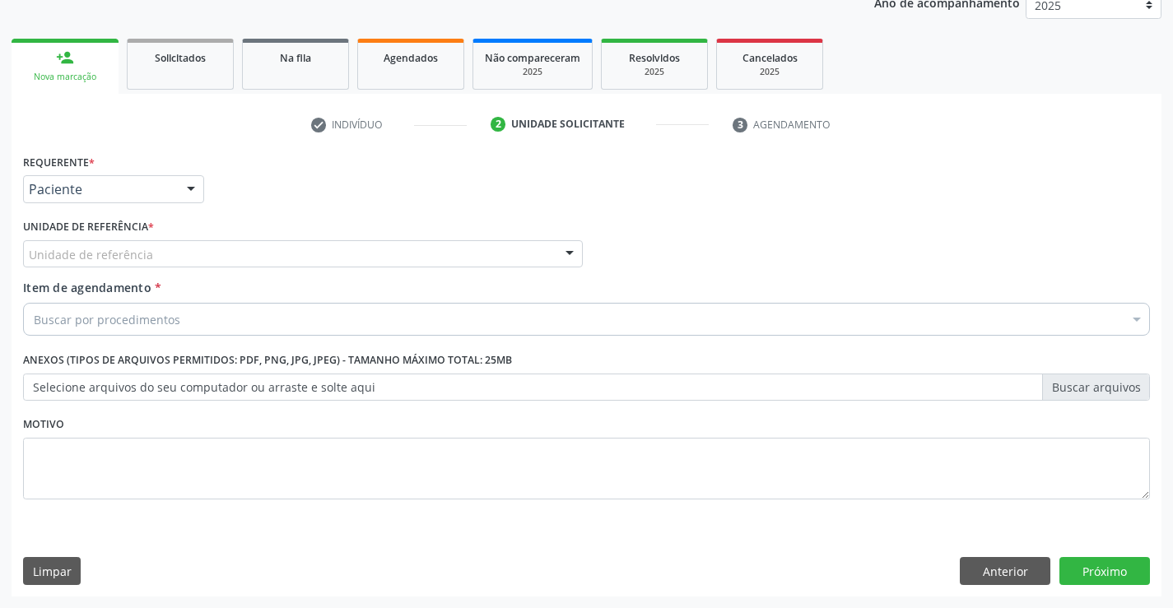
click at [153, 244] on div "Unidade de referência" at bounding box center [303, 254] width 560 height 28
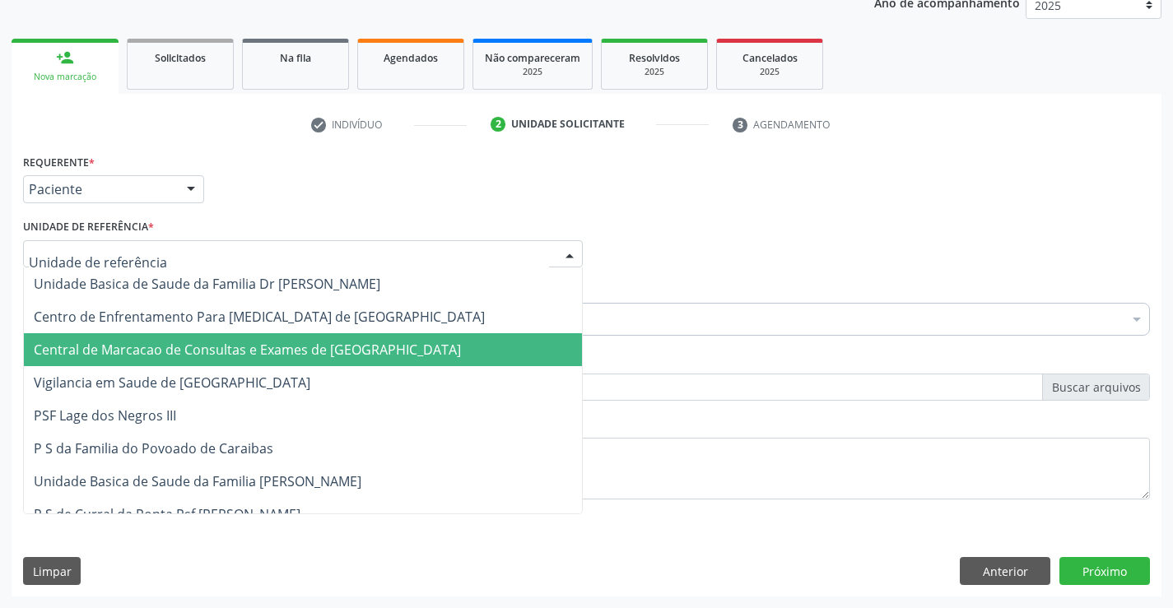
click at [191, 357] on span "Central de Marcacao de Consultas e Exames de [GEOGRAPHIC_DATA]" at bounding box center [247, 350] width 427 height 18
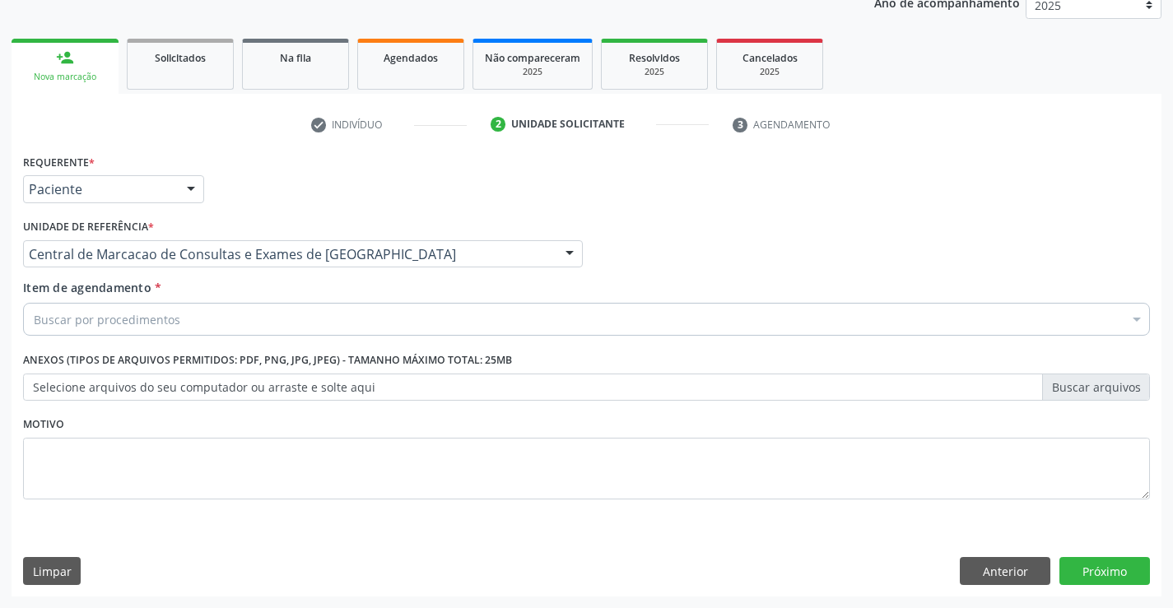
click at [199, 325] on div "Buscar por procedimentos" at bounding box center [586, 319] width 1127 height 33
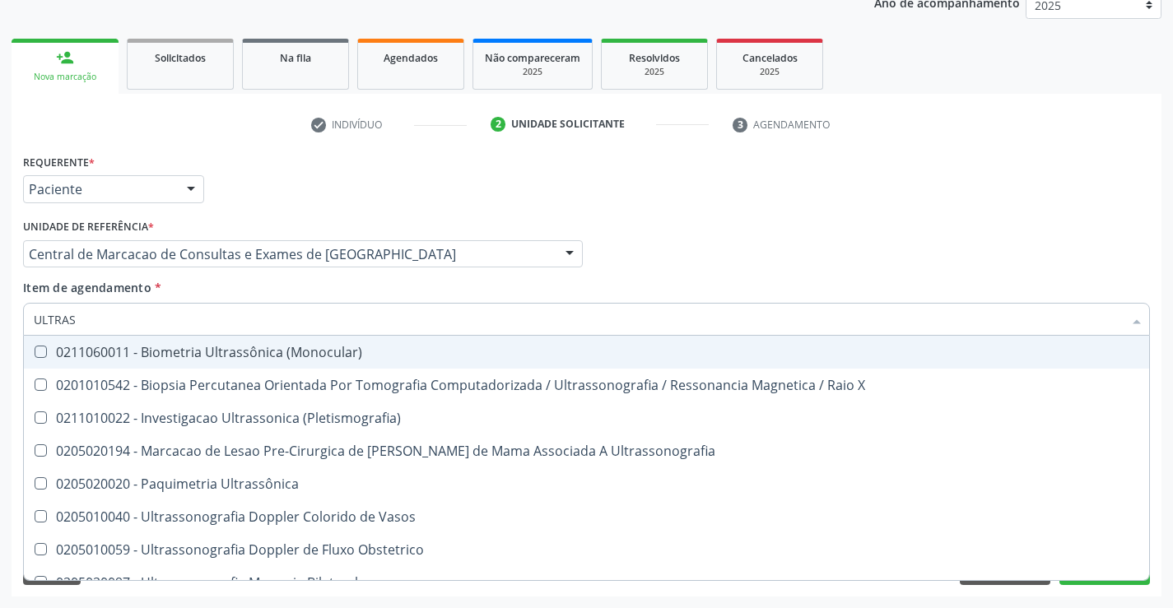
type input "ULTRASS"
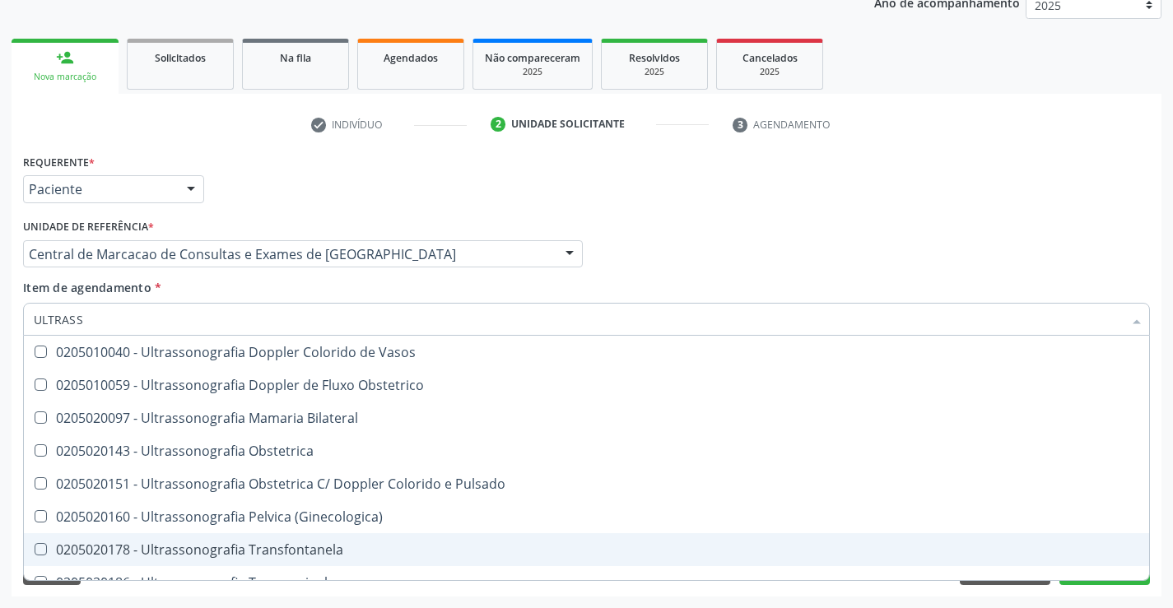
scroll to position [247, 0]
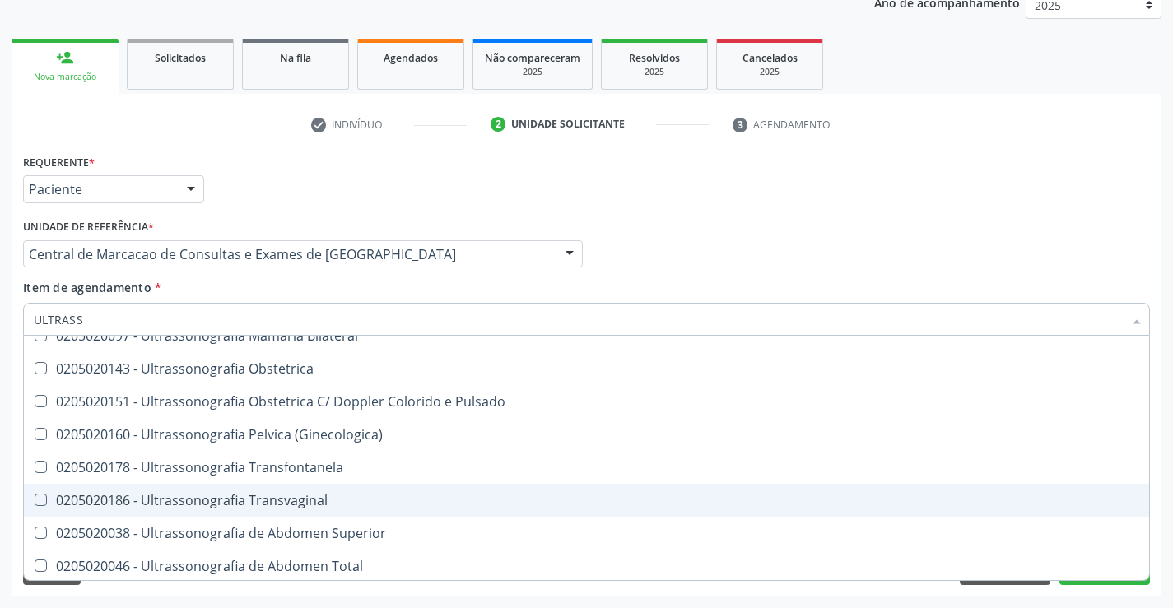
click at [350, 496] on div "0205020186 - Ultrassonografia Transvaginal" at bounding box center [586, 500] width 1105 height 13
checkbox Transvaginal "true"
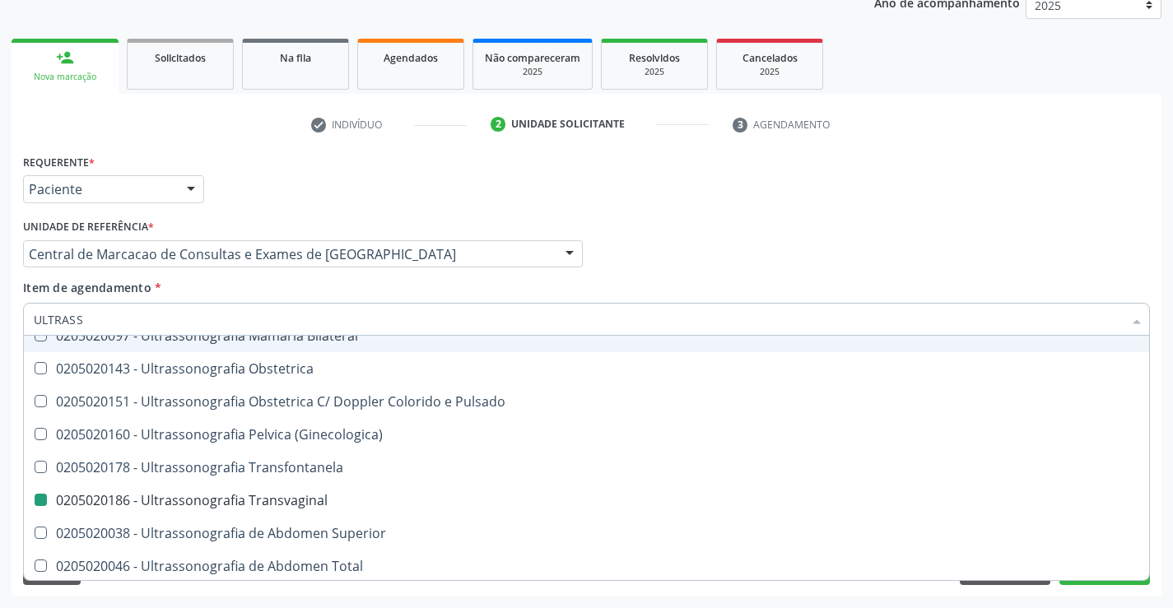
click at [736, 267] on div "Profissional Solicitante Por favor, selecione a Unidade de Atendimento primeiro…" at bounding box center [586, 247] width 1135 height 64
checkbox X "true"
checkbox Transvaginal "false"
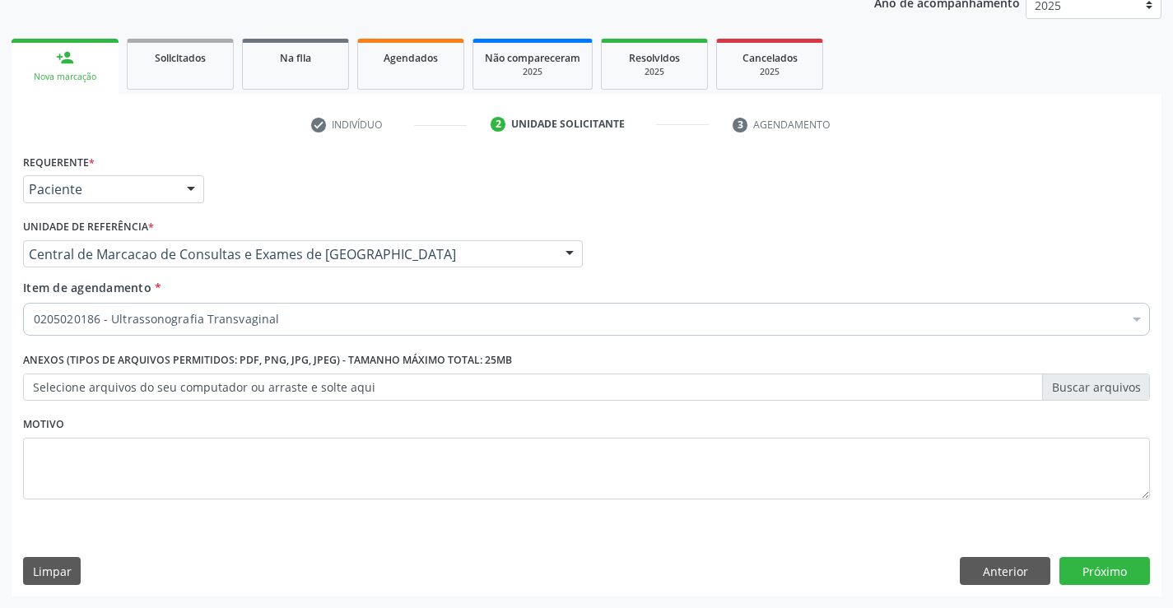
scroll to position [0, 0]
click at [1075, 565] on button "Próximo" at bounding box center [1104, 571] width 91 height 28
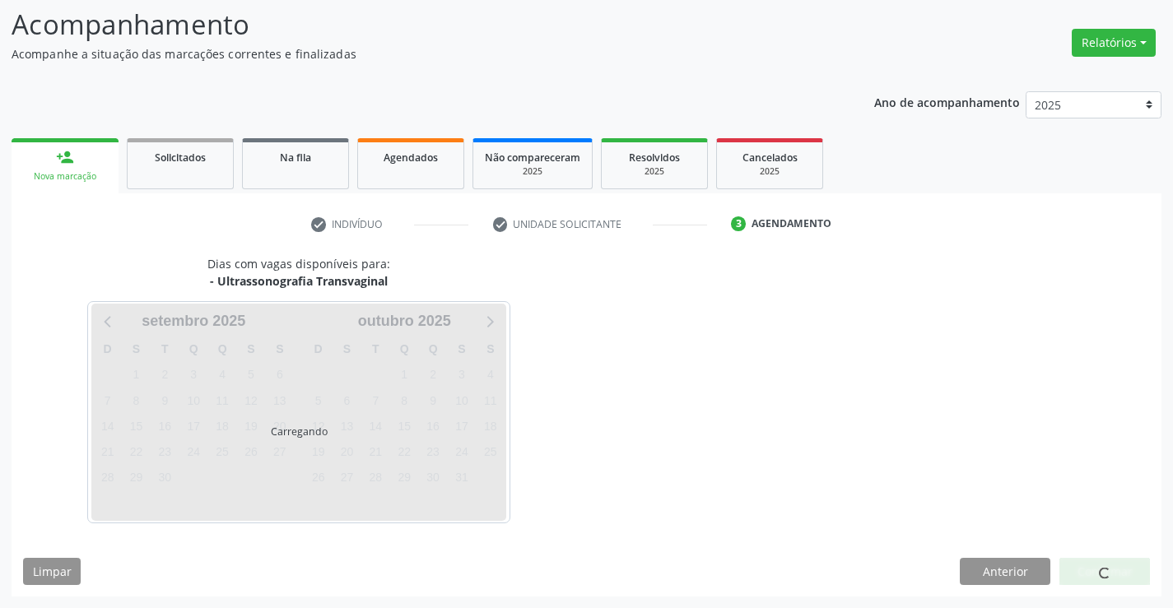
scroll to position [108, 0]
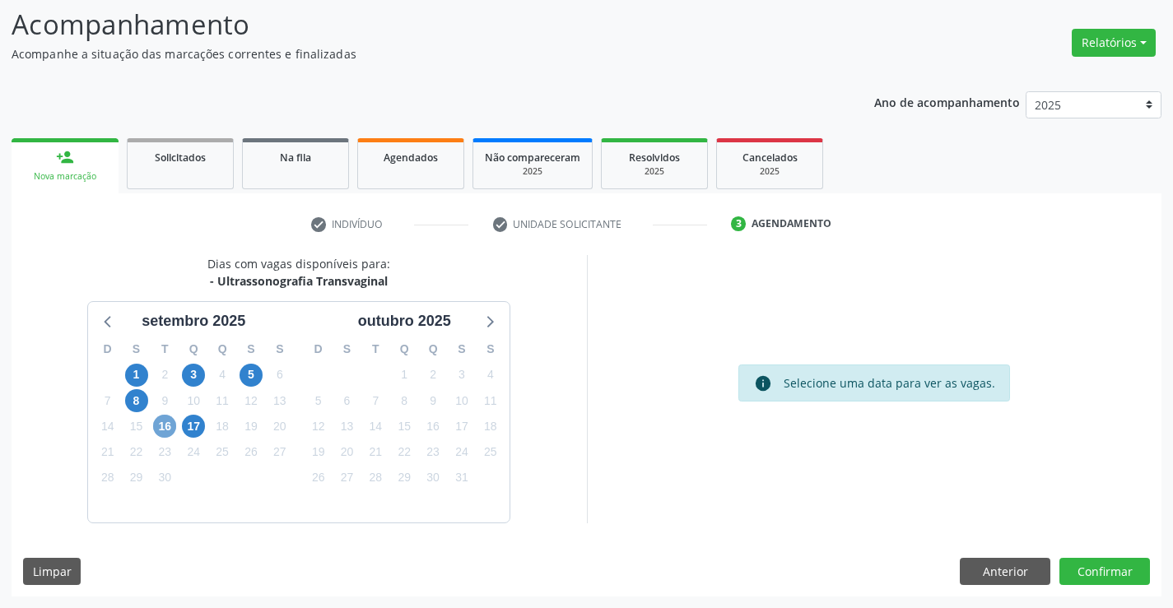
click at [166, 430] on span "16" at bounding box center [164, 426] width 23 height 23
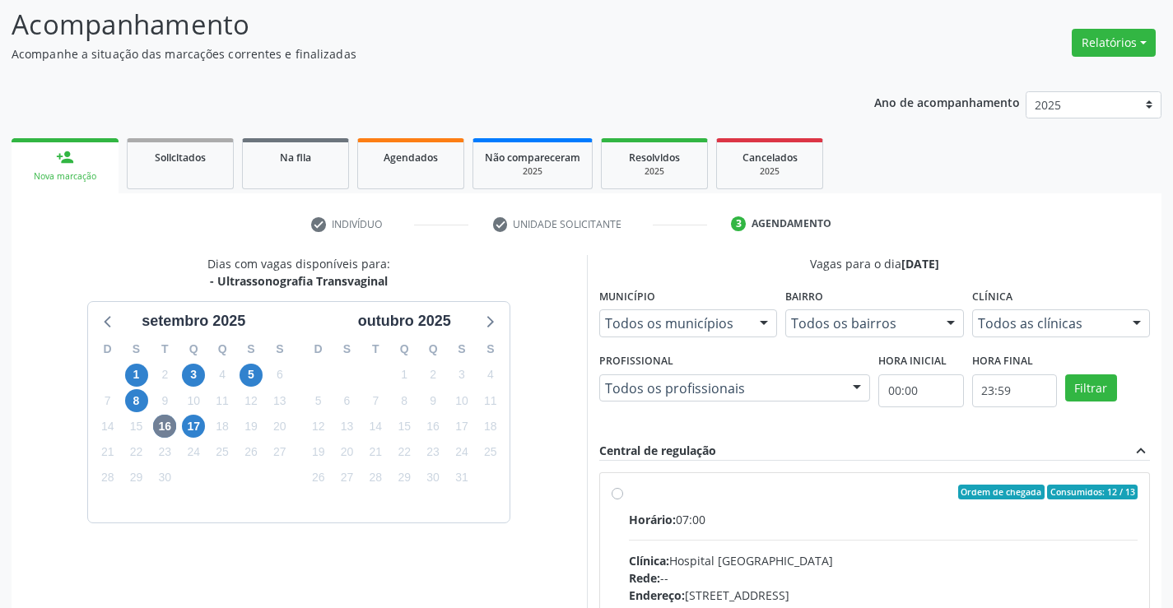
click at [730, 518] on div "Horário: 07:00" at bounding box center [883, 519] width 509 height 17
click at [623, 500] on input "Ordem de chegada Consumidos: 12 / 13 Horário: 07:00 Clínica: Hospital [GEOGRAPH…" at bounding box center [617, 492] width 12 height 15
radio input "true"
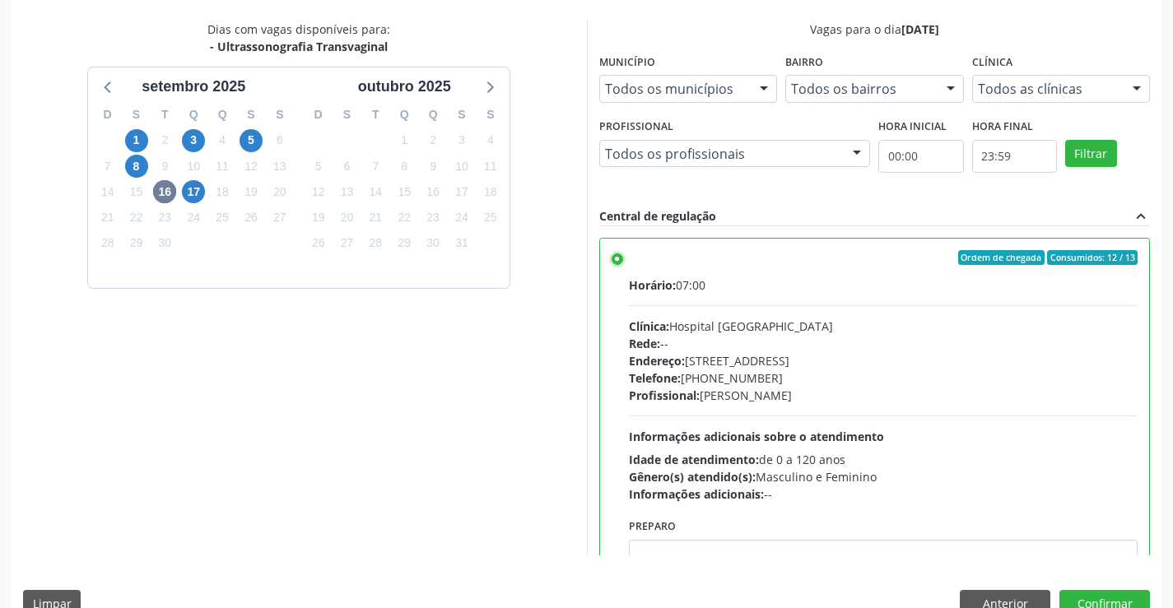
scroll to position [375, 0]
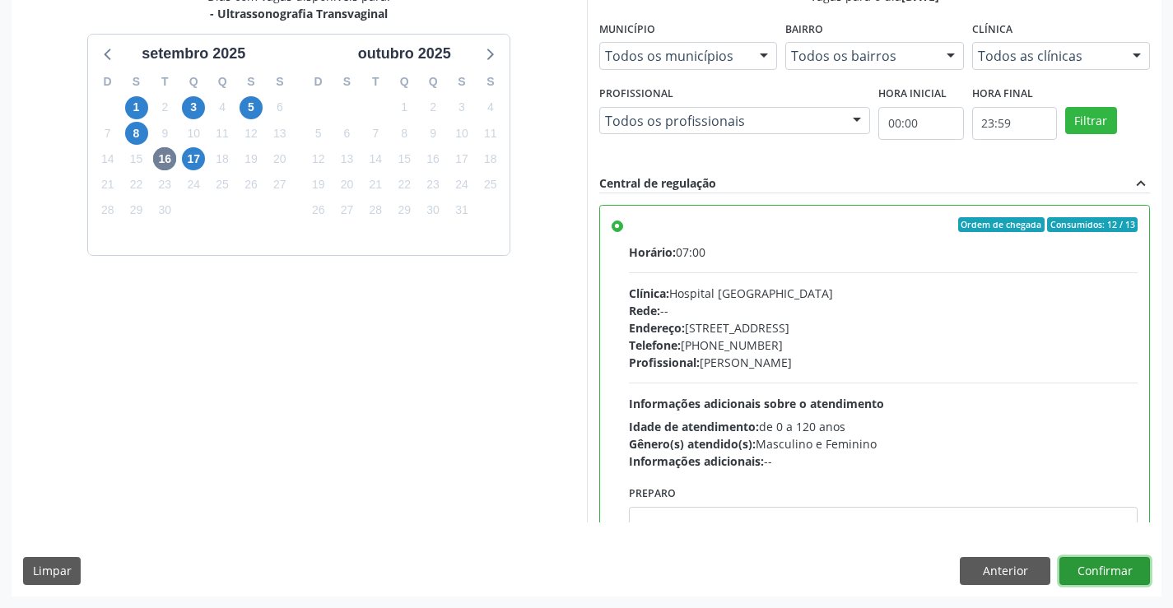
click at [1131, 573] on button "Confirmar" at bounding box center [1104, 571] width 91 height 28
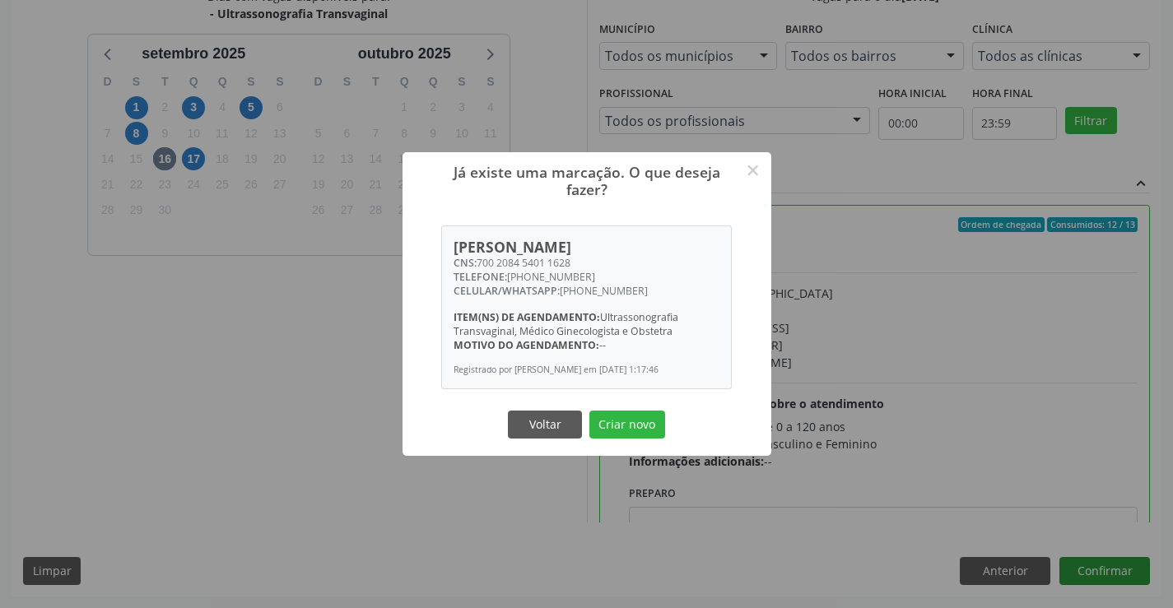
click at [589, 411] on button "Criar novo" at bounding box center [627, 425] width 76 height 28
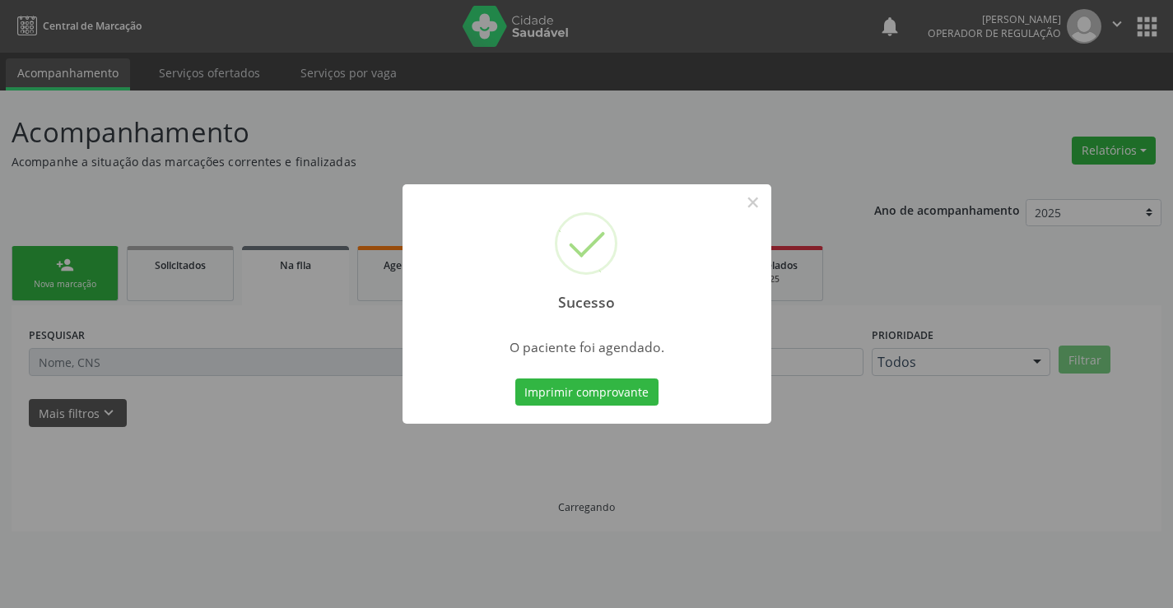
scroll to position [0, 0]
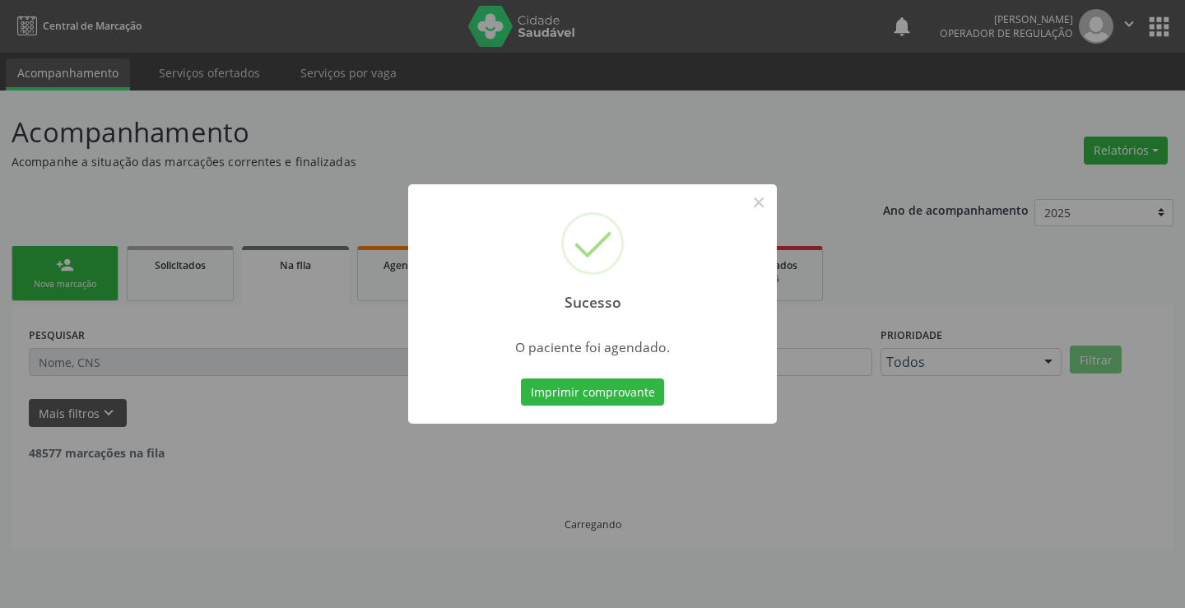
click at [521, 379] on button "Imprimir comprovante" at bounding box center [592, 393] width 143 height 28
